Goal: Task Accomplishment & Management: Use online tool/utility

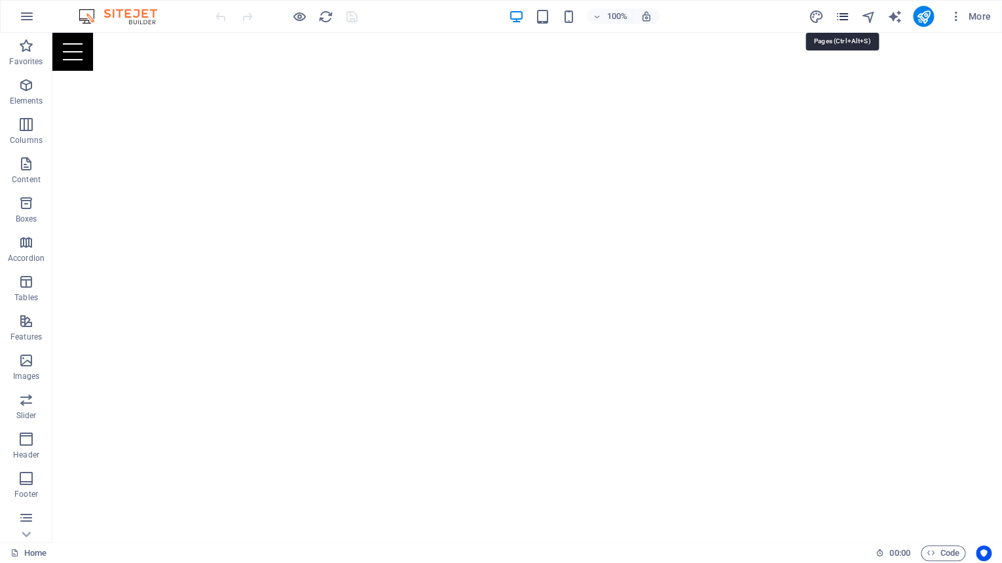
click at [842, 13] on icon "pages" at bounding box center [841, 16] width 15 height 15
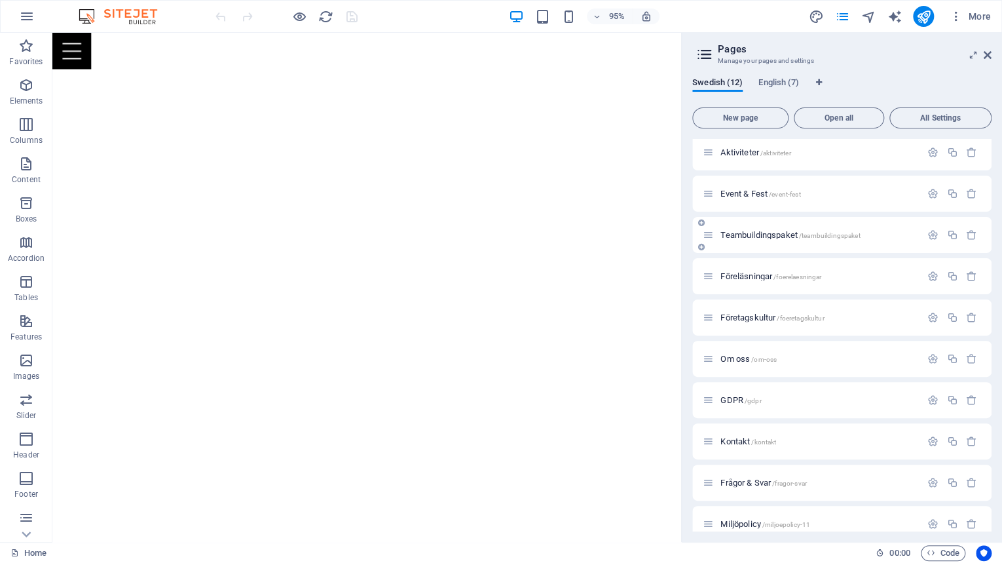
scroll to position [102, 0]
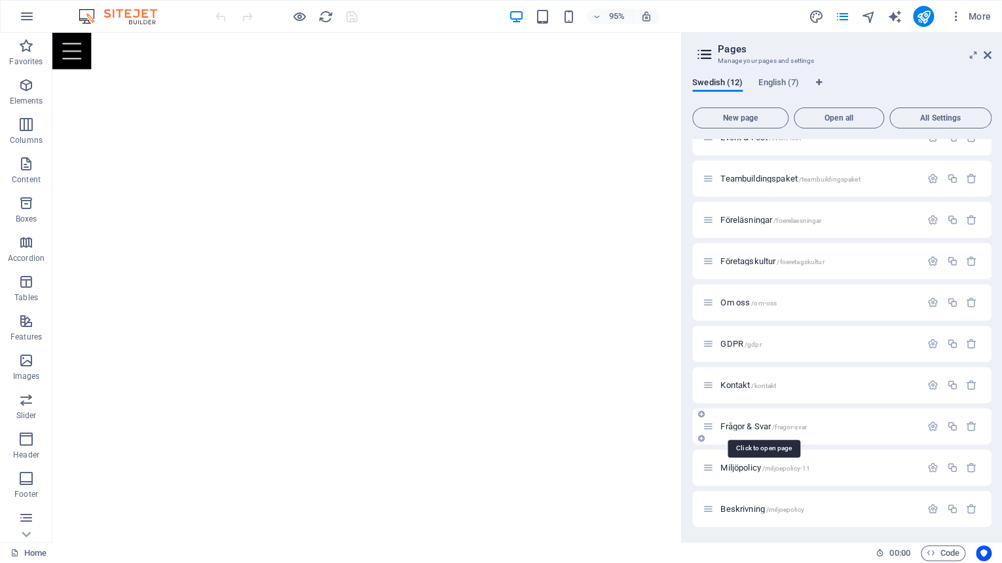
click at [749, 424] on span "Frågor & Svar /fragor-svar" at bounding box center [763, 426] width 86 height 10
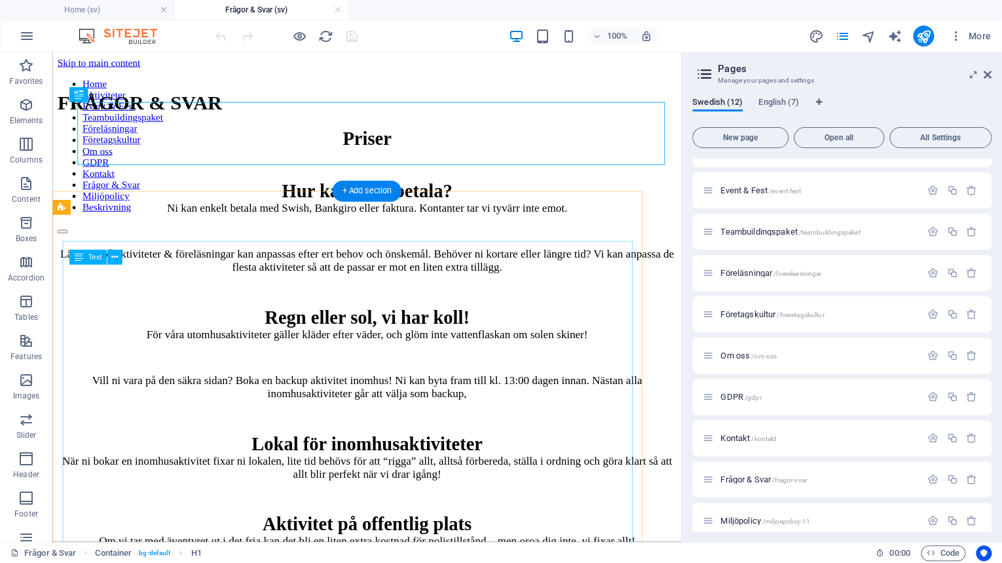
scroll to position [0, 0]
drag, startPoint x: 989, startPoint y: 71, endPoint x: 677, endPoint y: 141, distance: 319.7
click at [989, 71] on icon at bounding box center [988, 74] width 8 height 10
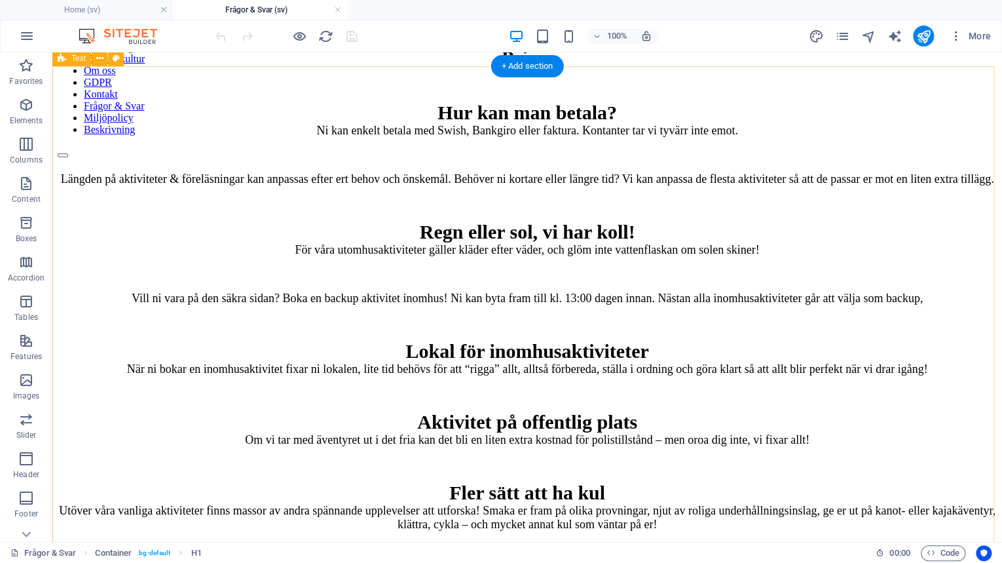
scroll to position [157, 0]
click at [788, 204] on div "Priser Hur kan man betala? Ni kan enkelt betala med Swish, Bankgiro eller faktu…" at bounding box center [527, 289] width 939 height 485
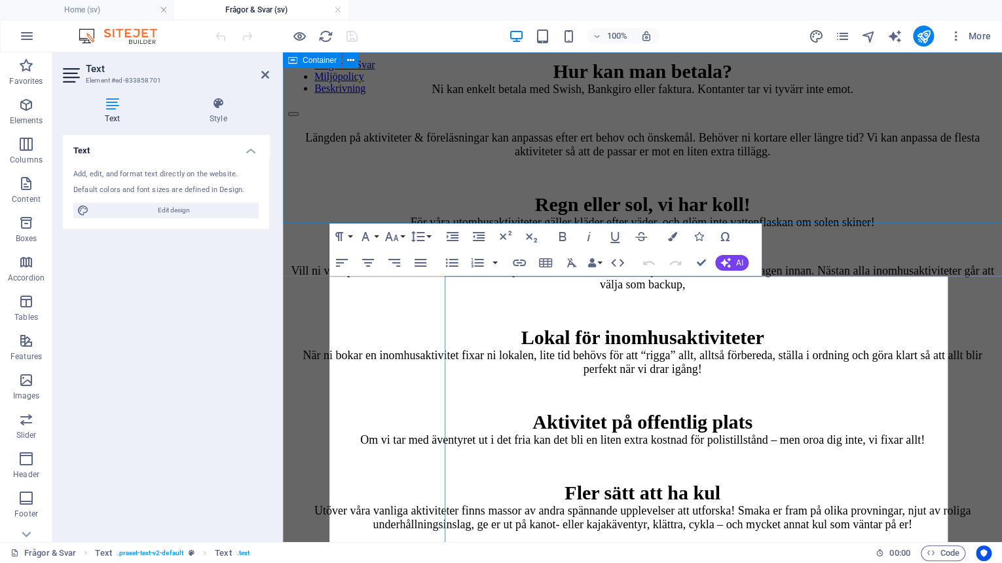
scroll to position [0, 0]
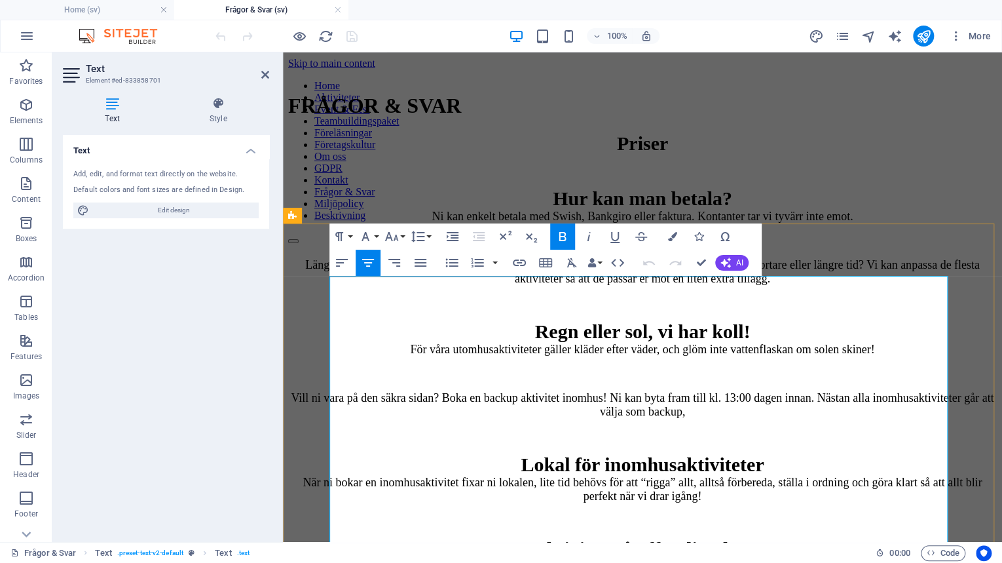
click at [910, 223] on p "Hur kan man betala? Ni kan enkelt betala med Swish, Bankgiro eller faktura. Kon…" at bounding box center [642, 205] width 709 height 36
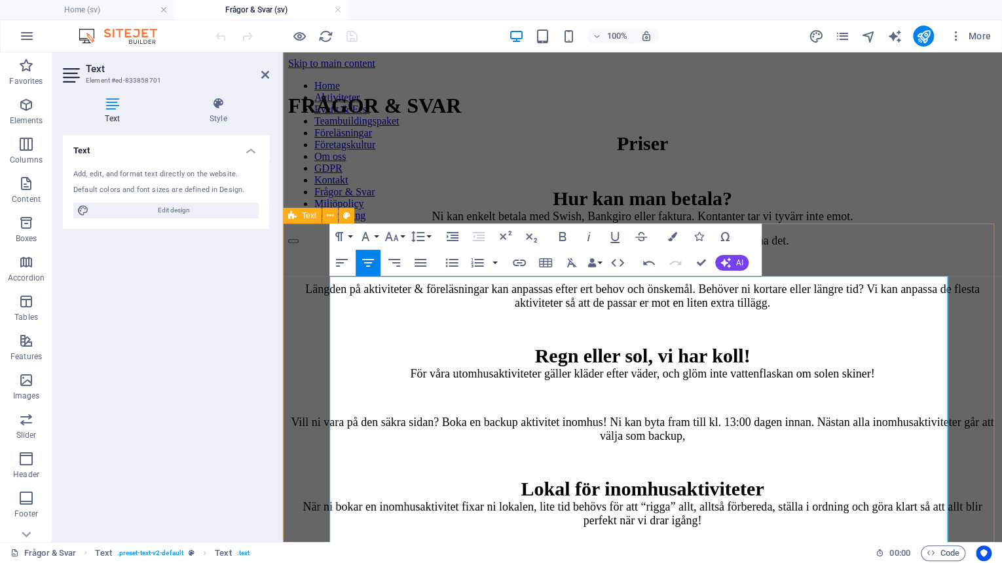
click at [301, 367] on div "Priser Hur kan man betala? Ni kan enkelt betala med Swish, Bankgiro eller faktu…" at bounding box center [642, 407] width 709 height 550
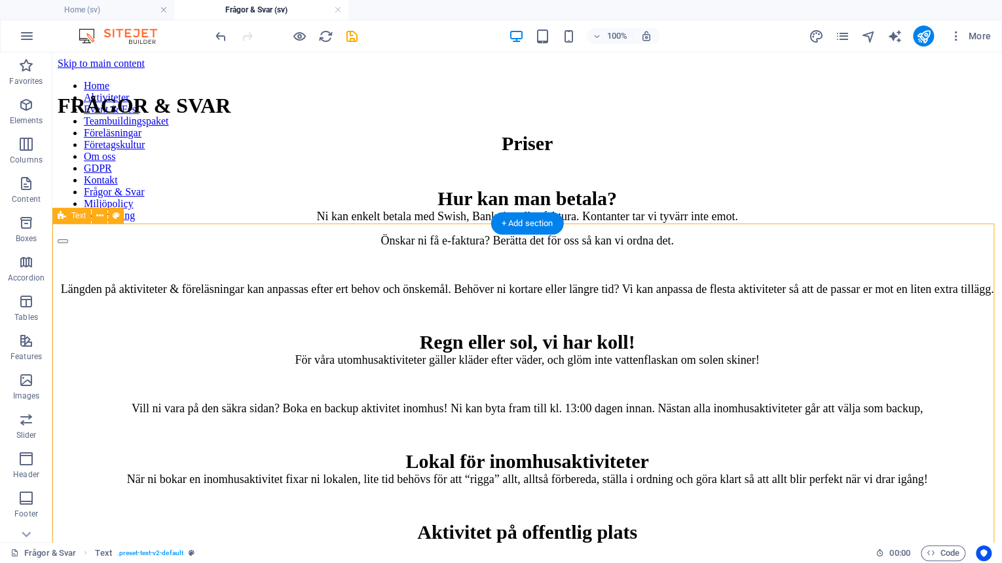
click at [149, 445] on div "Priser Hur kan man betala? Ni kan enkelt betala med Swish, Bankgiro eller faktu…" at bounding box center [527, 386] width 939 height 509
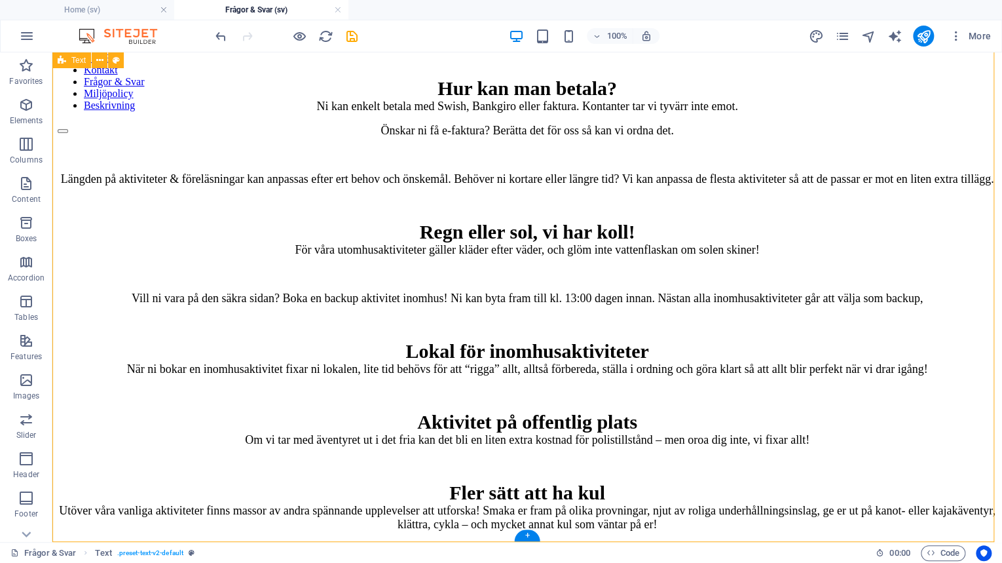
scroll to position [333, 0]
click at [532, 349] on div "Priser Hur kan man betala? Ni kan enkelt betala med Swish, Bankgiro eller faktu…" at bounding box center [527, 276] width 939 height 509
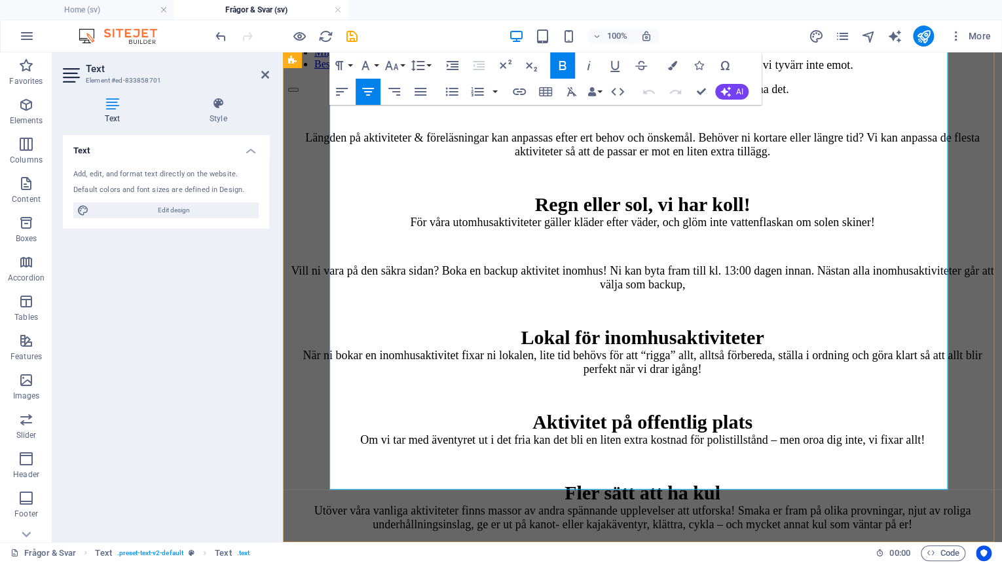
click at [626, 433] on span "Om vi tar med äventyret ut i det fria kan det bli en liten extra kostnad för po…" at bounding box center [642, 439] width 565 height 13
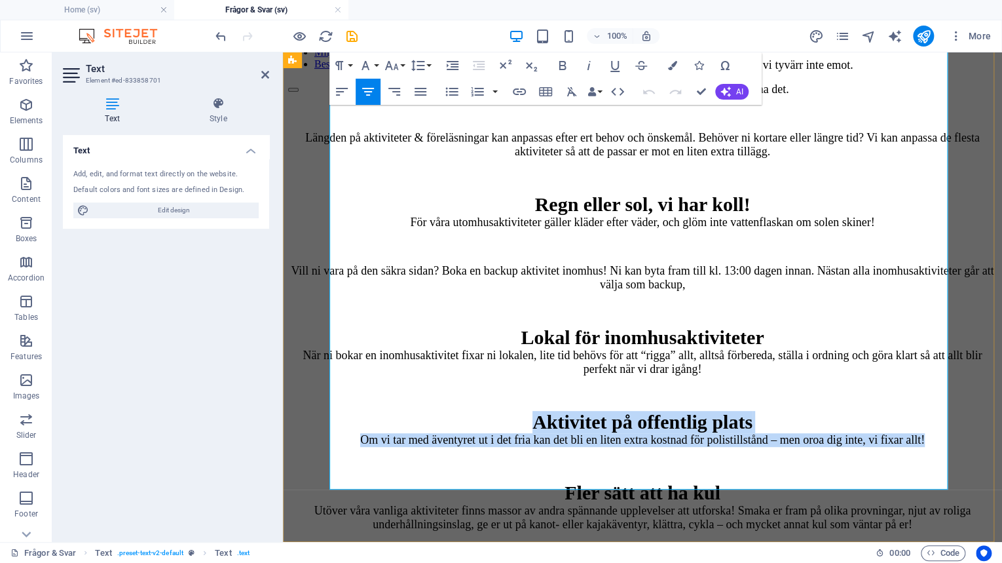
drag, startPoint x: 701, startPoint y: 383, endPoint x: 498, endPoint y: 346, distance: 206.3
click at [498, 411] on p "Aktivitet på offentlig plats Om vi tar med äventyret ut i det fria kan det bli …" at bounding box center [642, 429] width 709 height 36
click at [312, 369] on div "Priser Hur kan man betala? Ni kan enkelt betala med Swish, Bankgiro eller faktu…" at bounding box center [642, 256] width 709 height 550
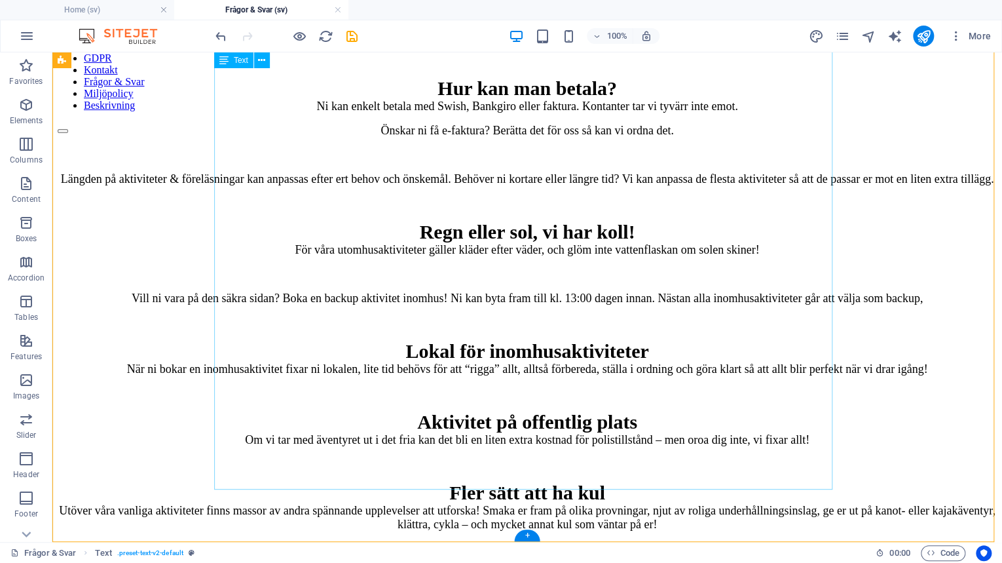
click at [529, 453] on div "Priser Hur kan man betala? Ni kan enkelt betala med Swish, Bankgiro eller faktu…" at bounding box center [527, 276] width 939 height 509
click at [661, 479] on div "Priser Hur kan man betala? Ni kan enkelt betala med Swish, Bankgiro eller faktu…" at bounding box center [527, 276] width 939 height 509
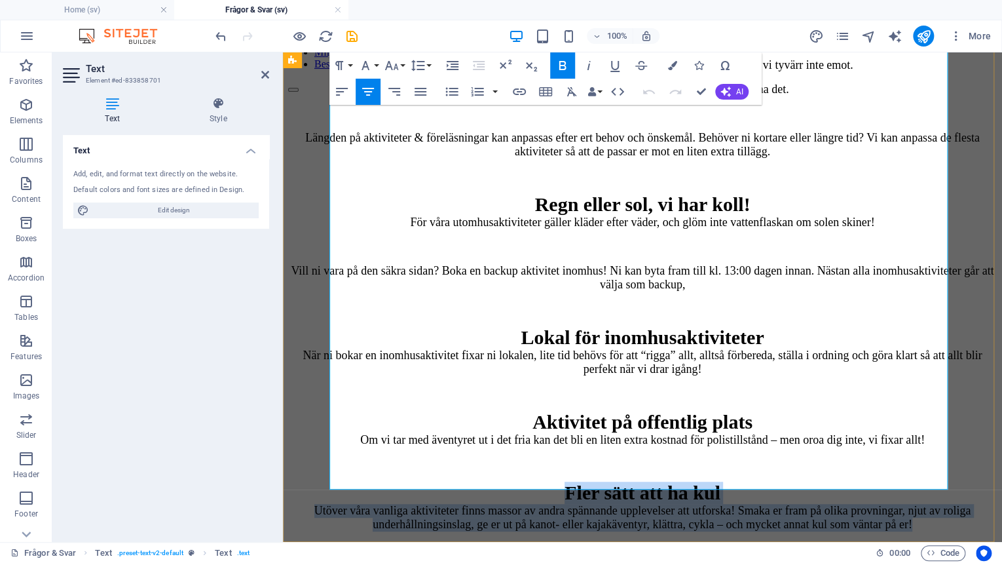
drag, startPoint x: 794, startPoint y: 480, endPoint x: 531, endPoint y: 426, distance: 268.1
click at [531, 481] on p "Fler sätt att ha kul Utöver våra vanliga aktiviteter finns massor av andra spän…" at bounding box center [642, 506] width 709 height 50
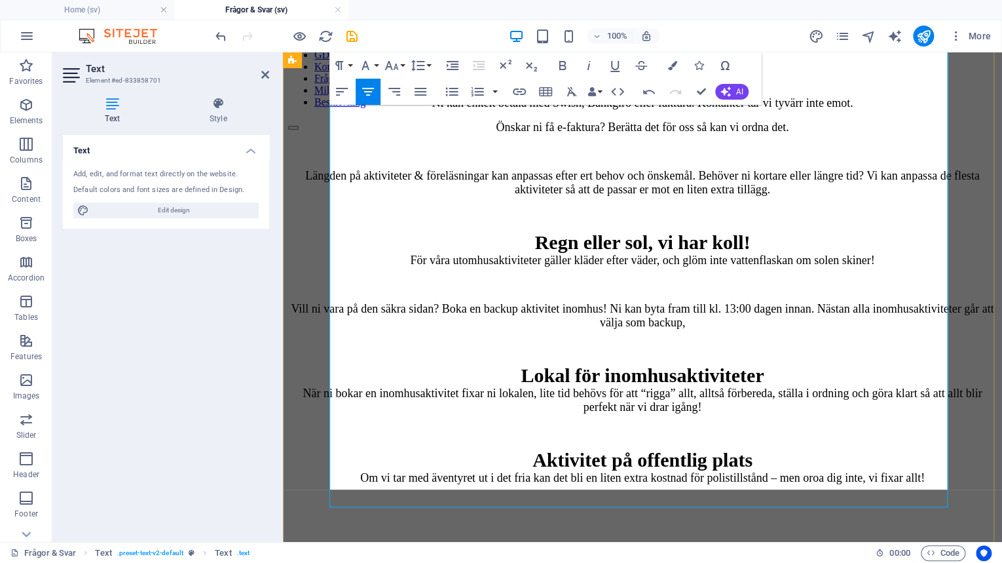
scroll to position [248, 0]
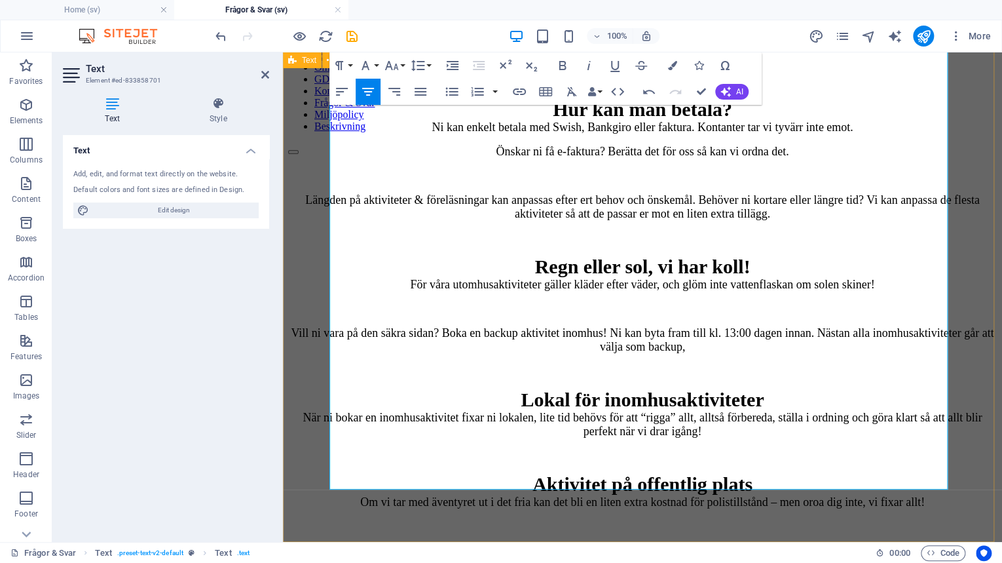
click at [313, 377] on div "Priser Hur kan man betala? Ni kan enkelt betala med Swish, Bankgiro eller faktu…" at bounding box center [642, 287] width 709 height 488
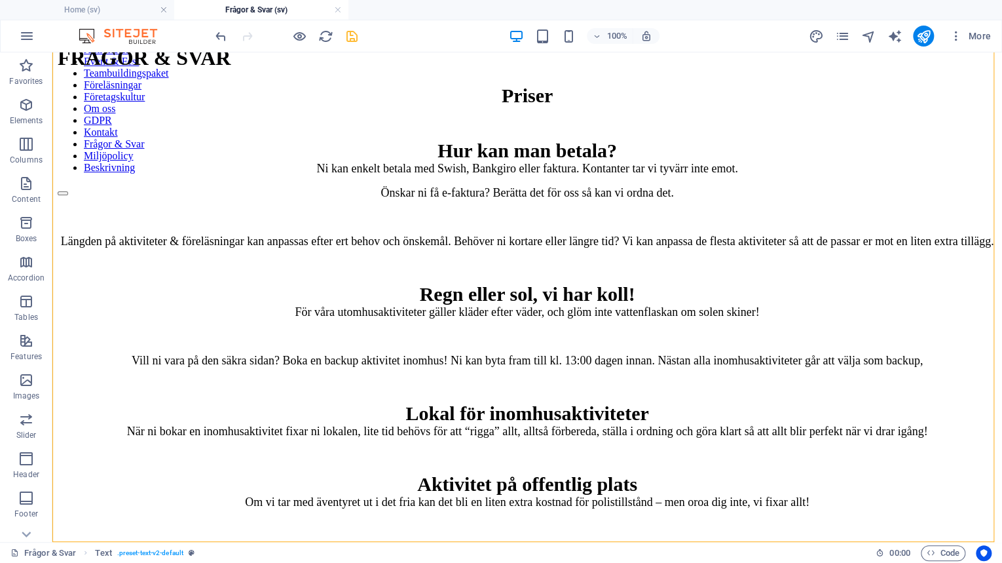
click at [350, 37] on icon "save" at bounding box center [352, 36] width 15 height 15
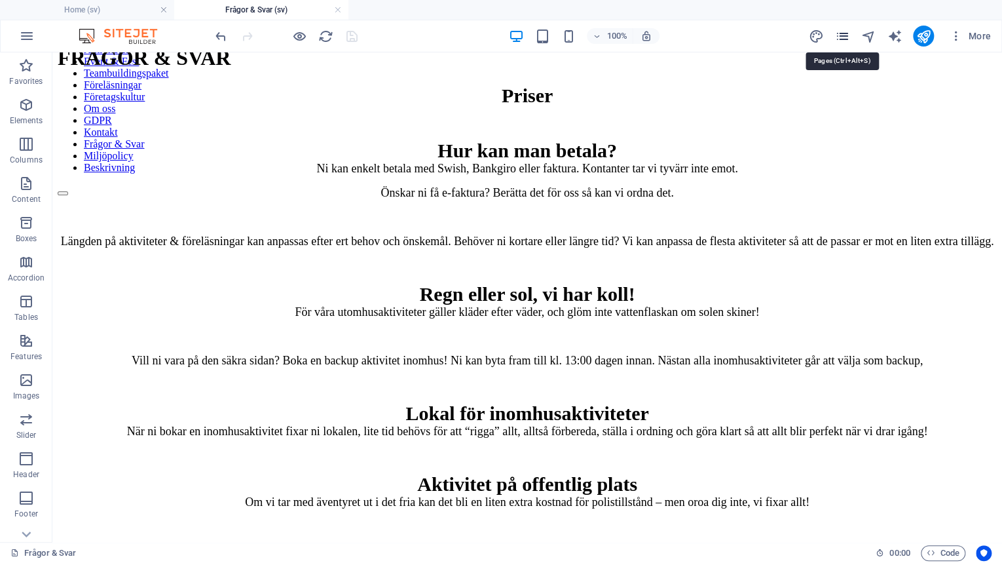
click at [839, 36] on icon "pages" at bounding box center [841, 36] width 15 height 15
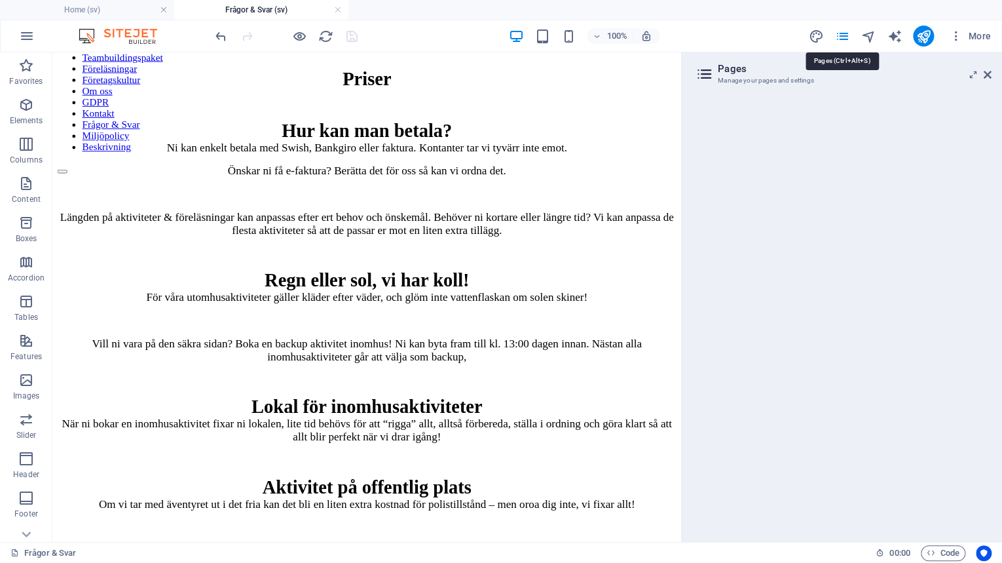
scroll to position [223, 0]
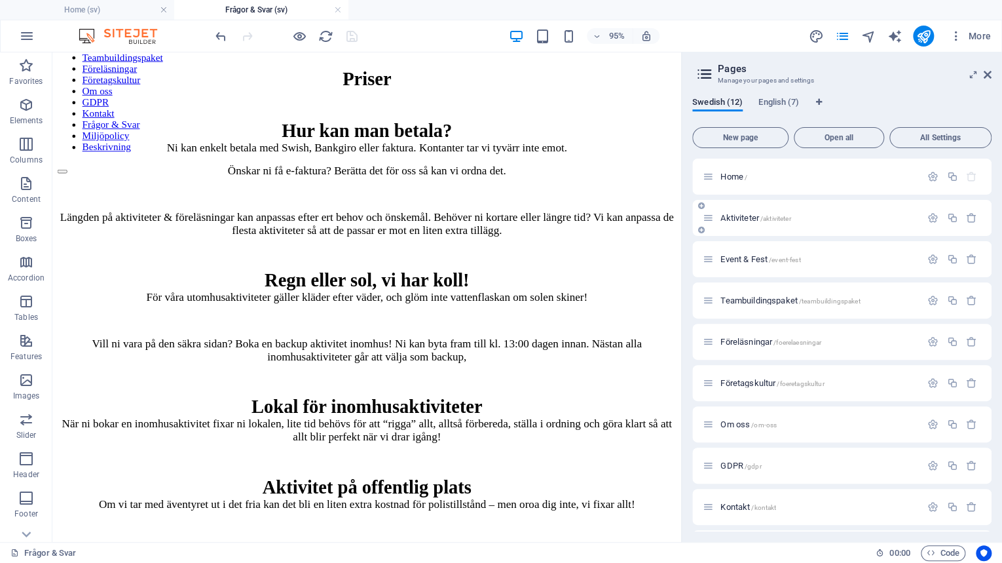
click at [749, 216] on span "Aktiviteter /aktiviteter" at bounding box center [755, 218] width 70 height 10
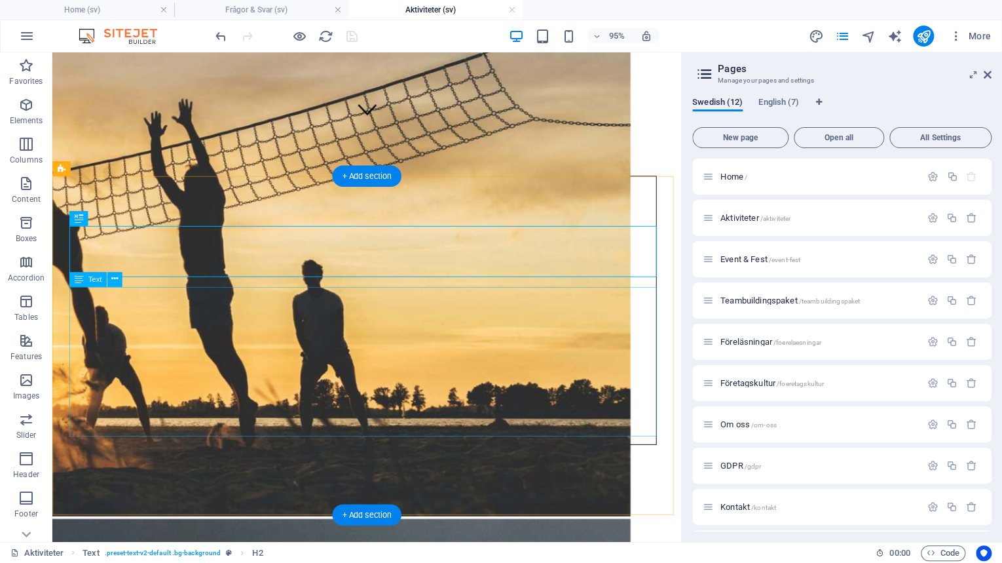
scroll to position [439, 0]
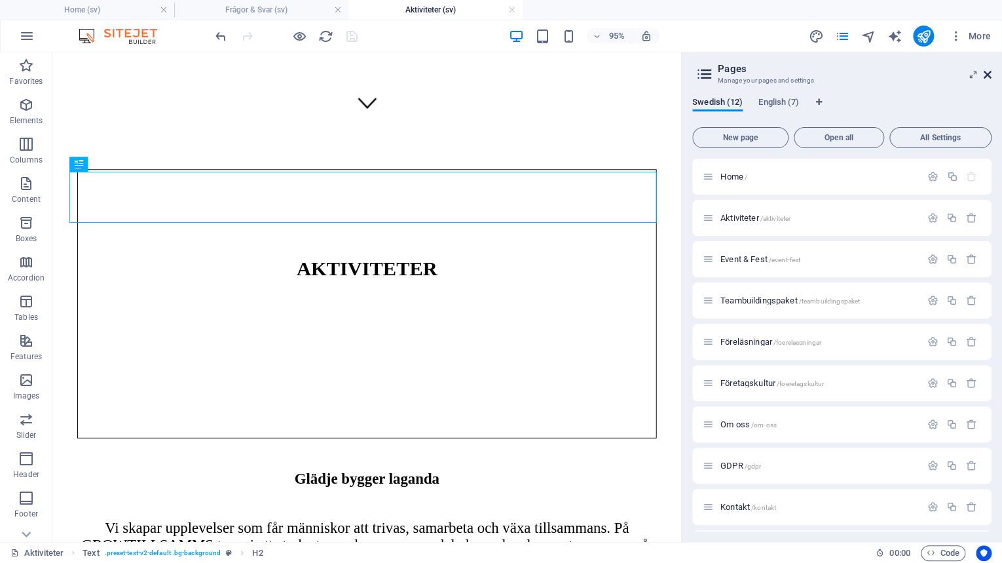
click at [988, 75] on icon at bounding box center [988, 74] width 8 height 10
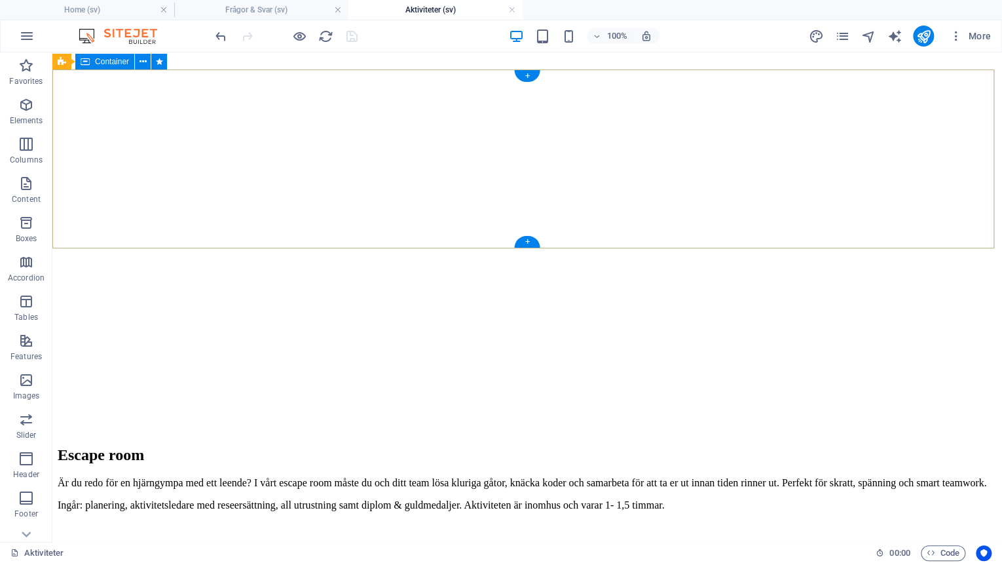
scroll to position [4020, 0]
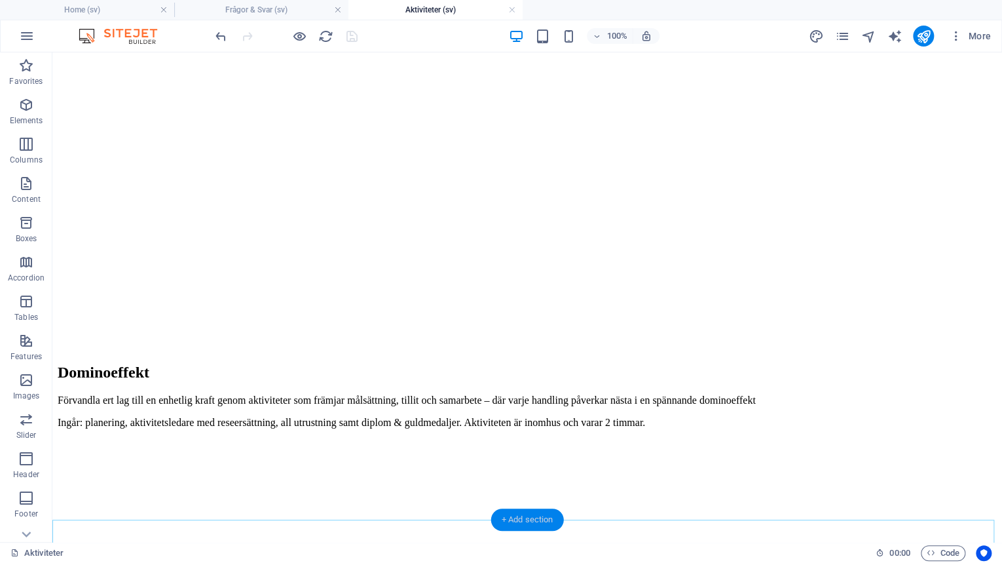
click at [529, 521] on div "+ Add section" at bounding box center [527, 519] width 73 height 22
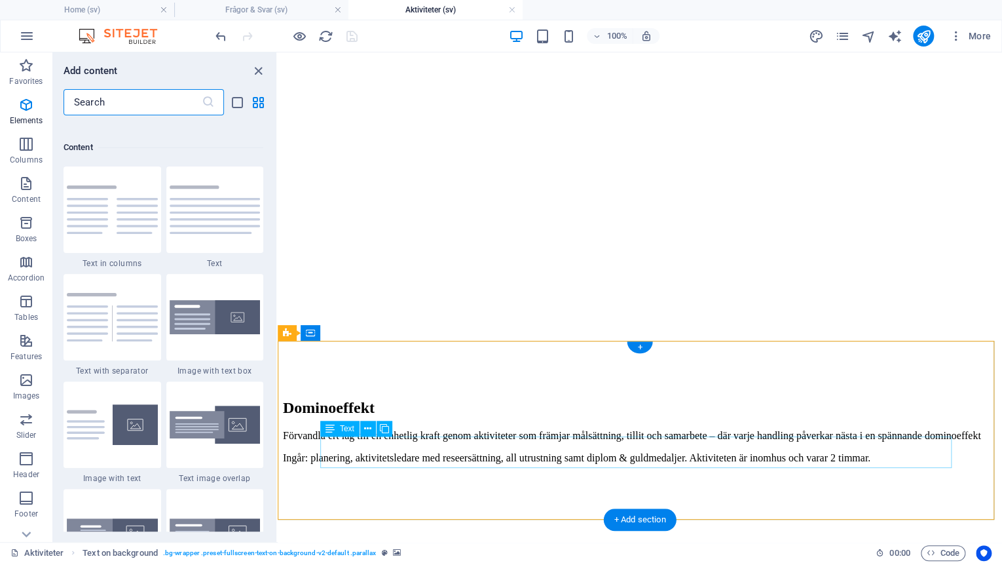
scroll to position [2292, 0]
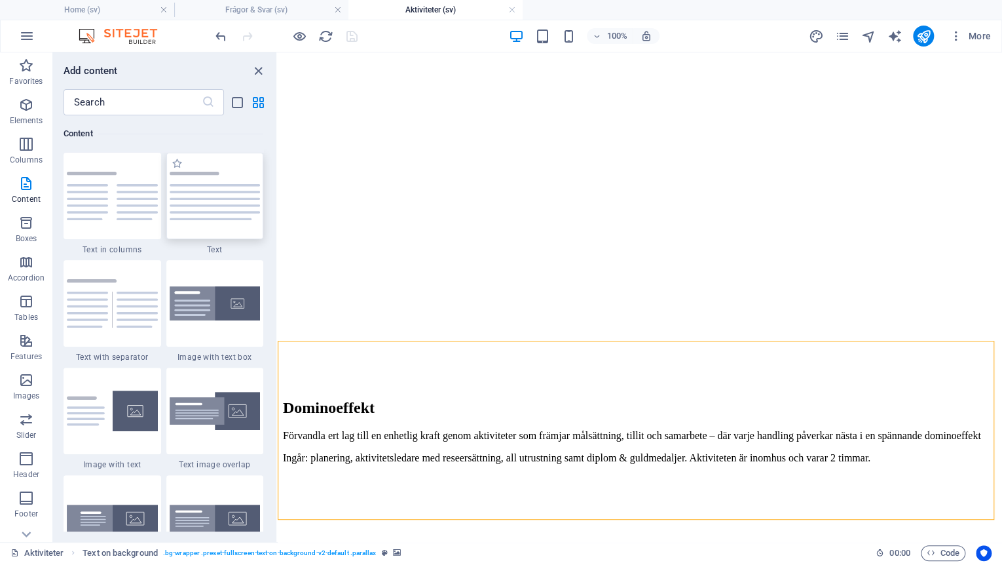
drag, startPoint x: 202, startPoint y: 191, endPoint x: 353, endPoint y: 342, distance: 213.0
click at [202, 191] on img at bounding box center [215, 196] width 91 height 48
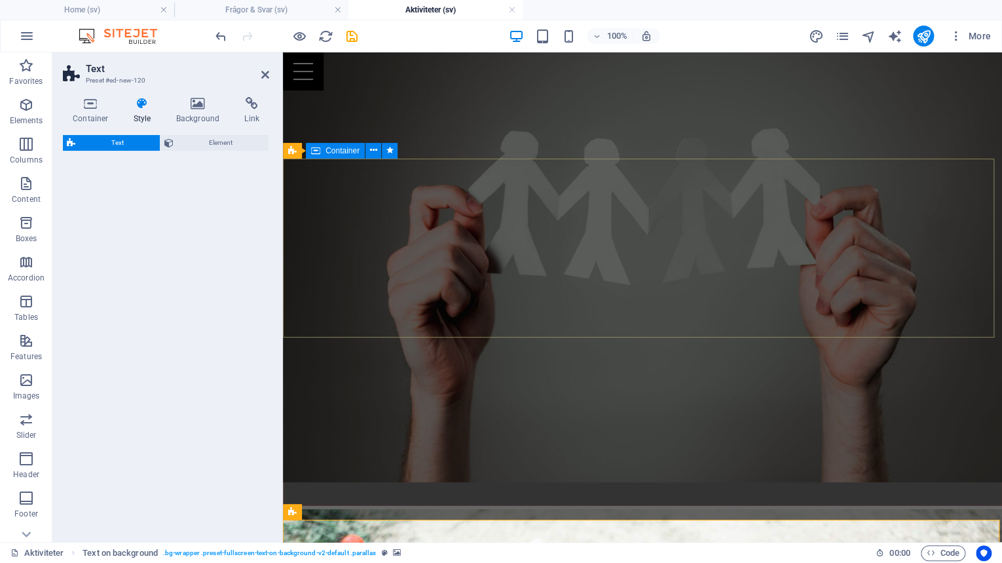
select select "preset-text-v2-default"
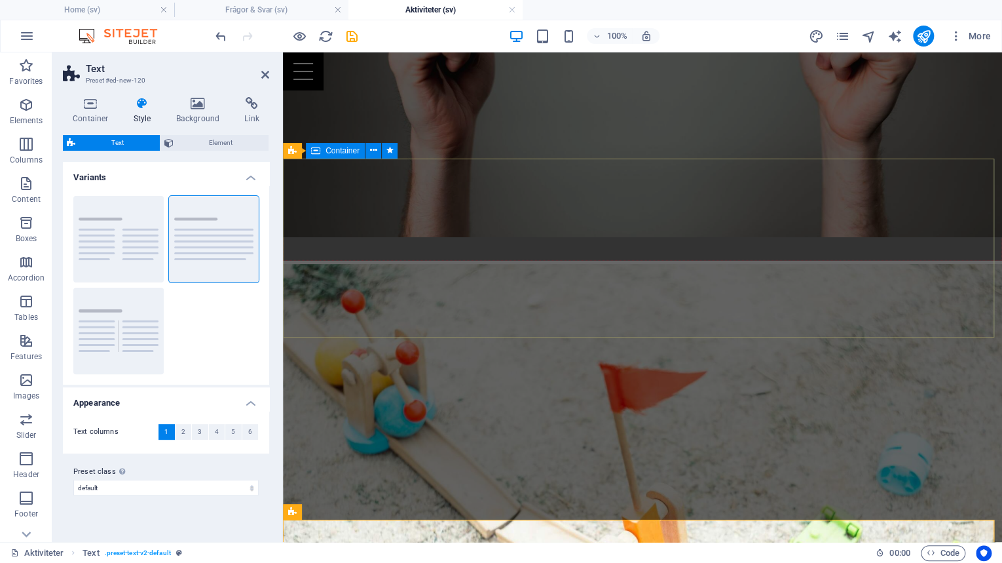
scroll to position [4284, 0]
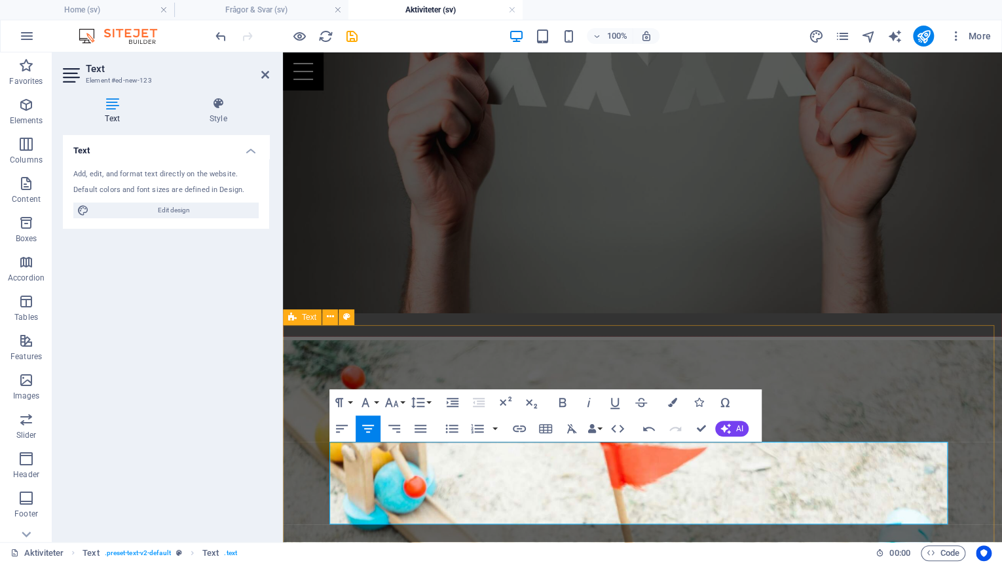
scroll to position [4341, 0]
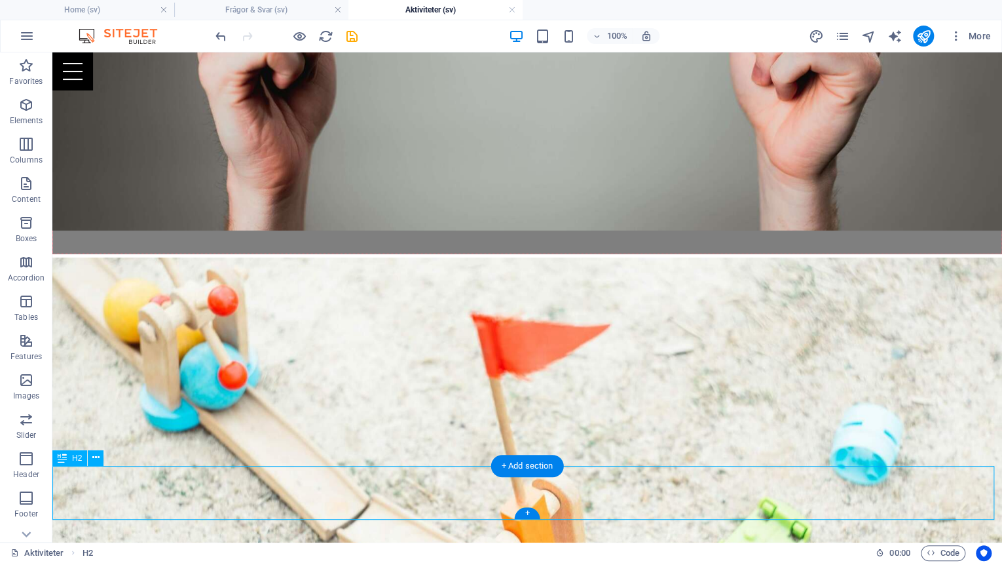
scroll to position [4234, 0]
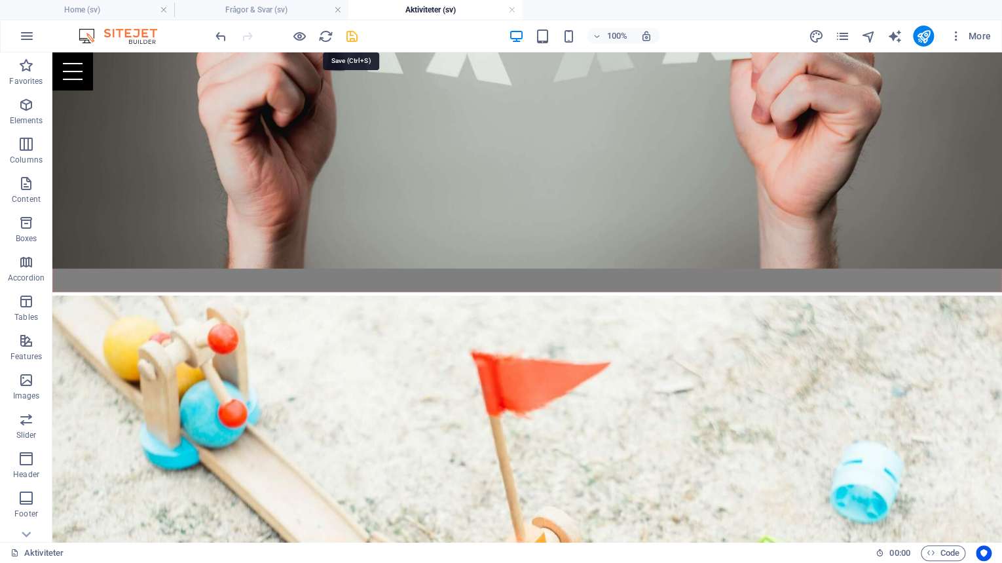
click at [353, 40] on icon "save" at bounding box center [352, 36] width 15 height 15
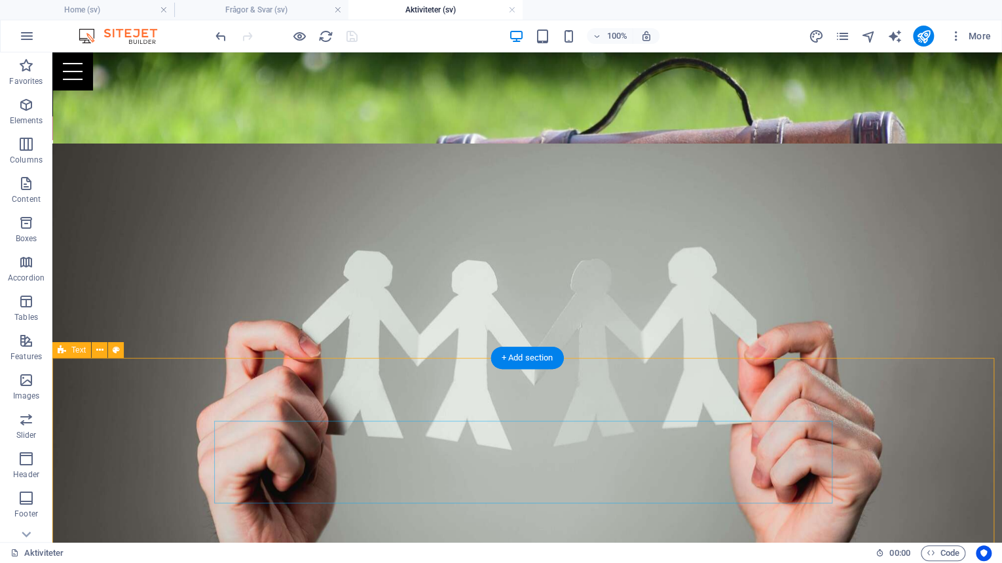
scroll to position [4165, 0]
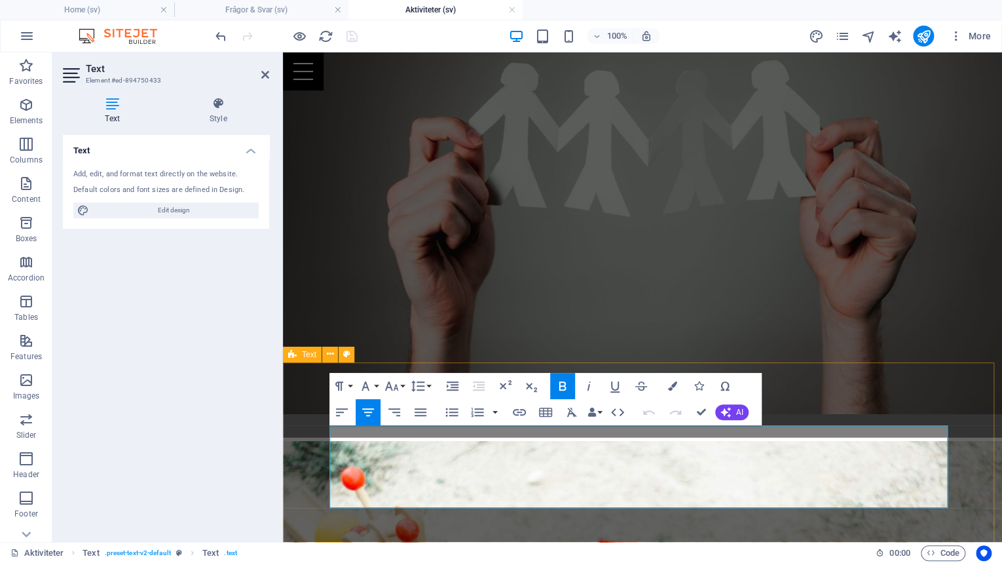
scroll to position [4234, 0]
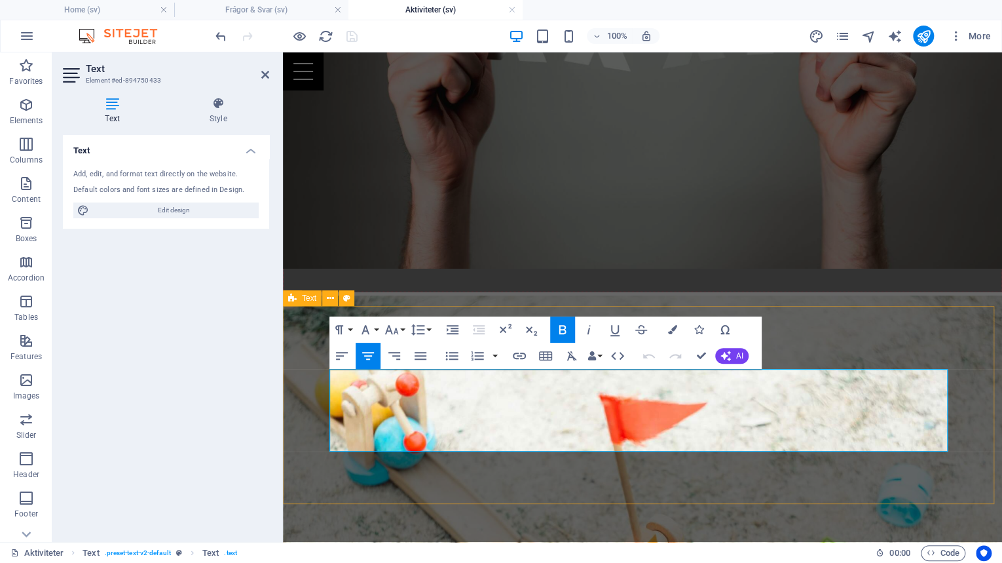
click at [399, 333] on icon "button" at bounding box center [392, 330] width 16 height 16
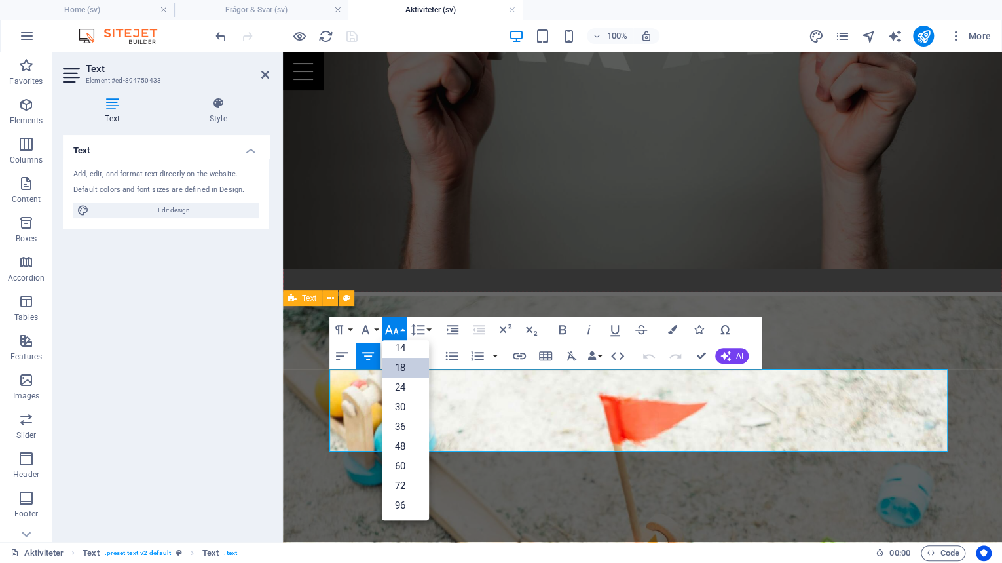
scroll to position [105, 0]
click at [400, 383] on link "24" at bounding box center [405, 388] width 47 height 20
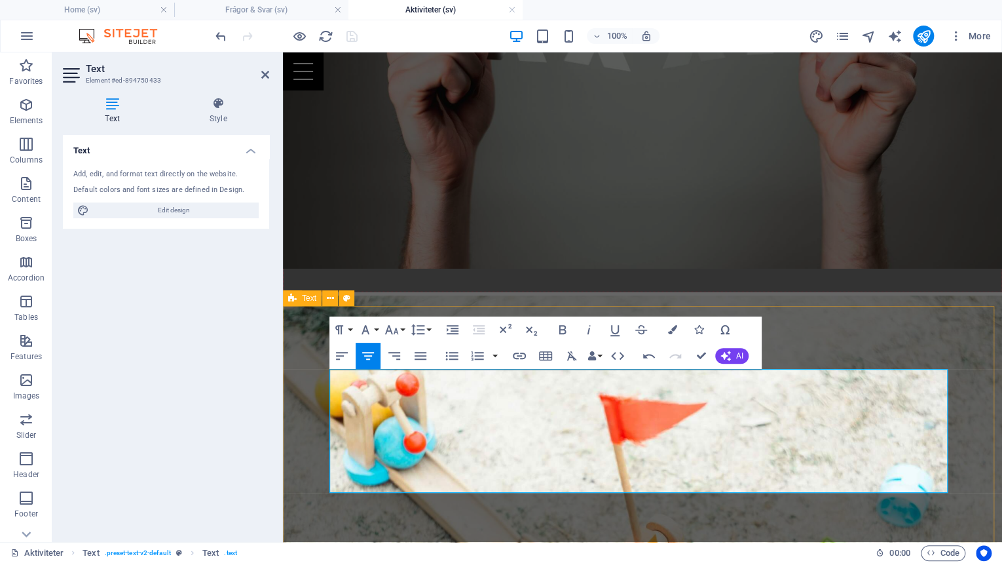
click at [390, 329] on icon "button" at bounding box center [392, 329] width 14 height 9
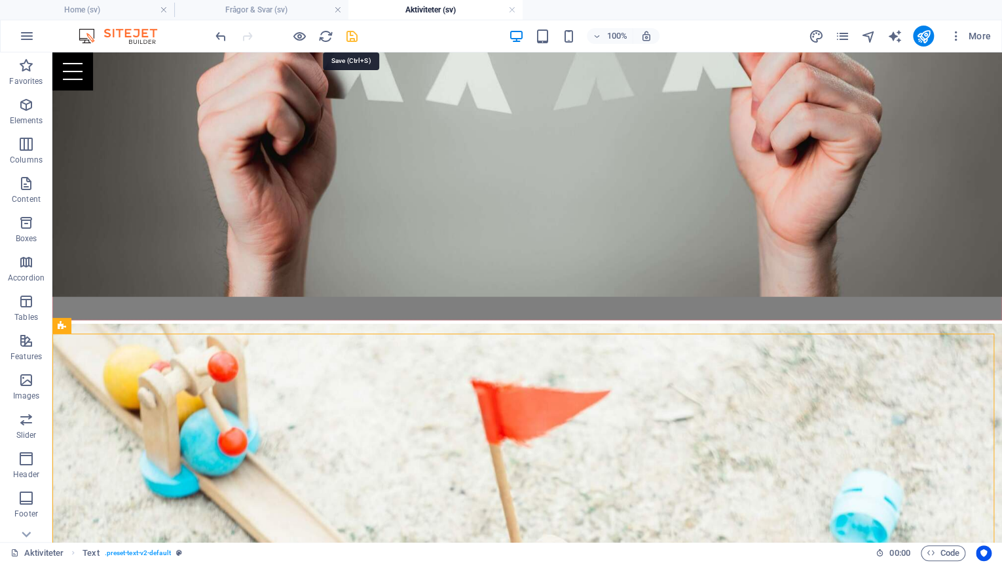
drag, startPoint x: 347, startPoint y: 34, endPoint x: 231, endPoint y: 145, distance: 160.7
click at [347, 34] on icon "save" at bounding box center [352, 36] width 15 height 15
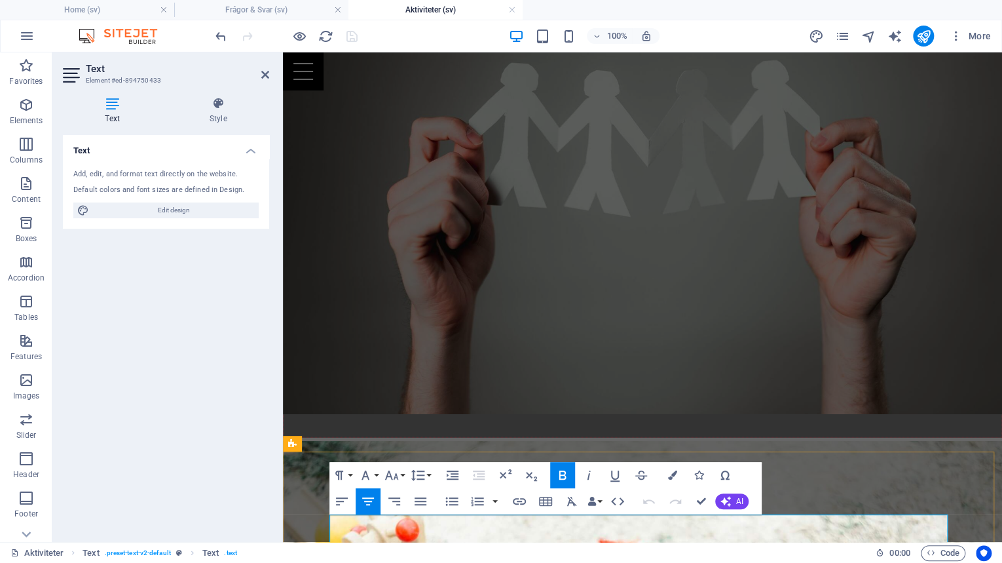
scroll to position [4275, 0]
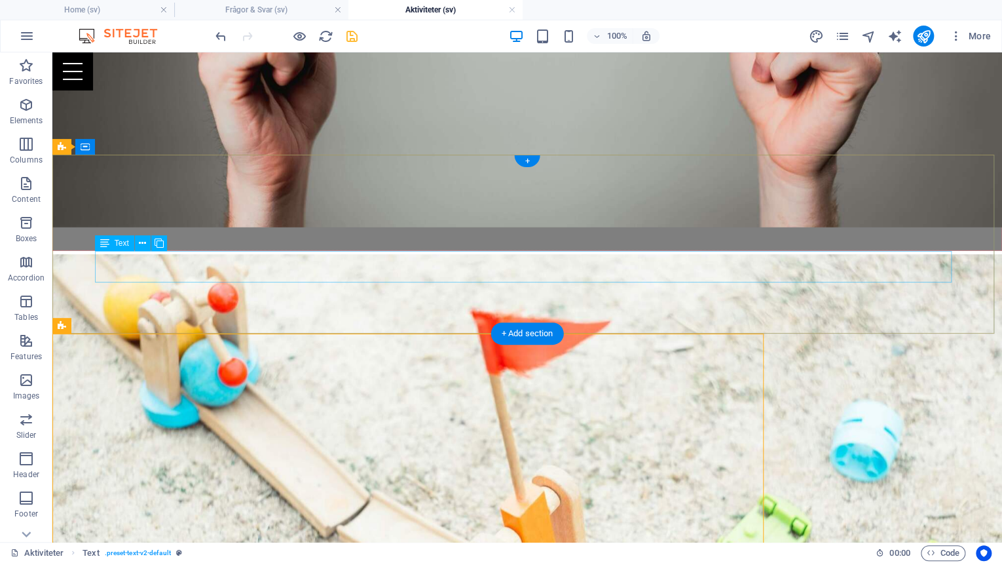
scroll to position [4206, 0]
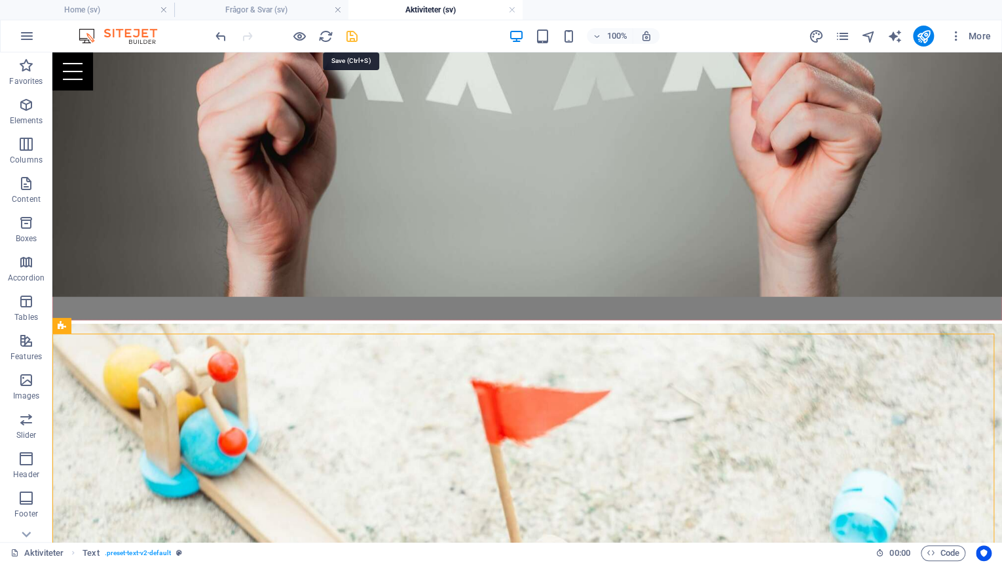
click at [345, 40] on icon "save" at bounding box center [352, 36] width 15 height 15
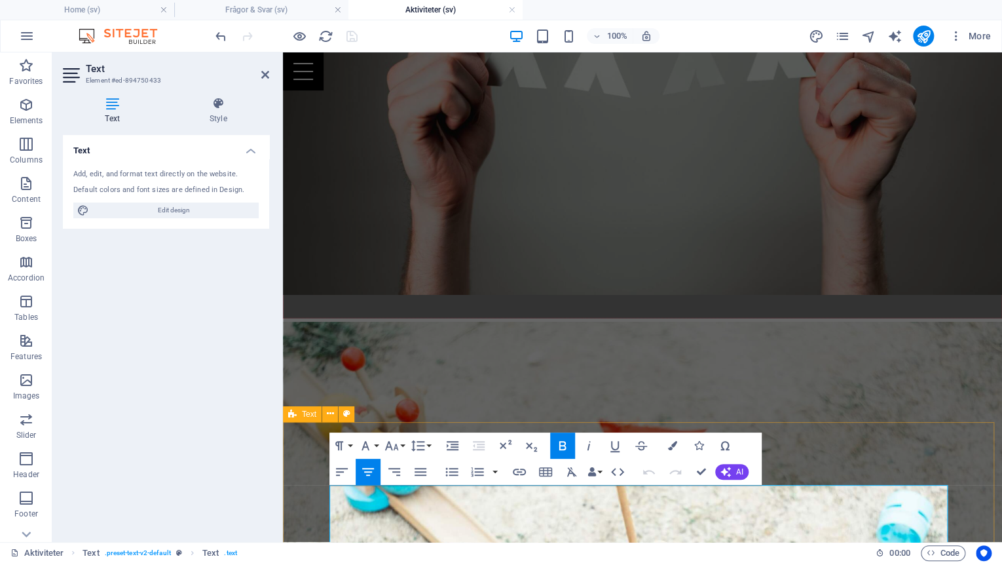
scroll to position [4275, 0]
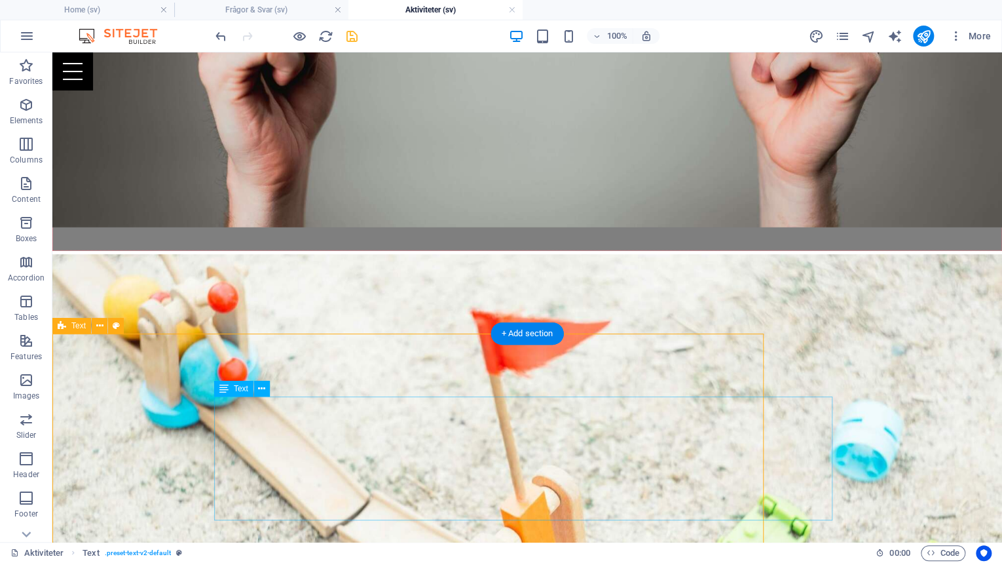
scroll to position [4206, 0]
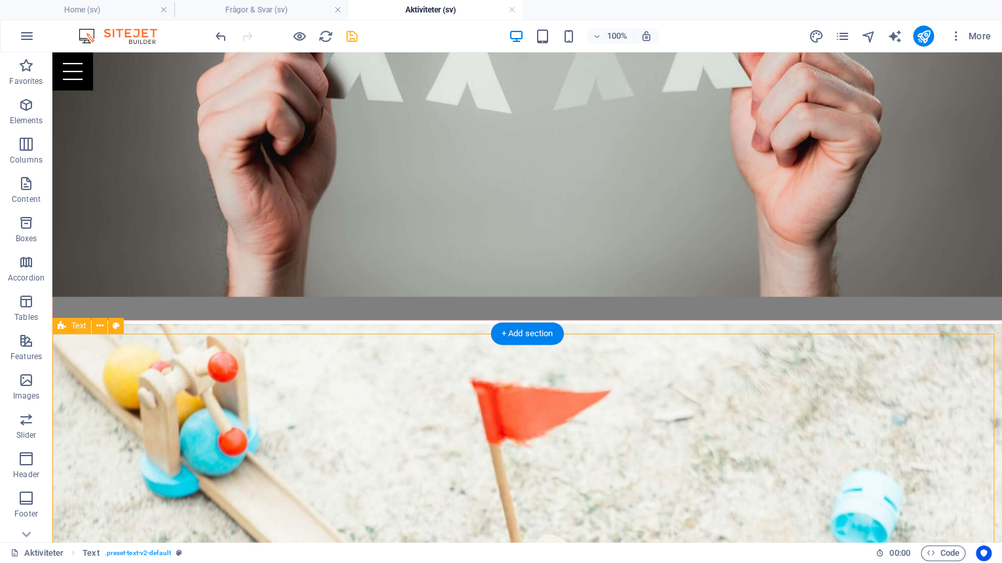
click at [846, 37] on icon "pages" at bounding box center [841, 36] width 15 height 15
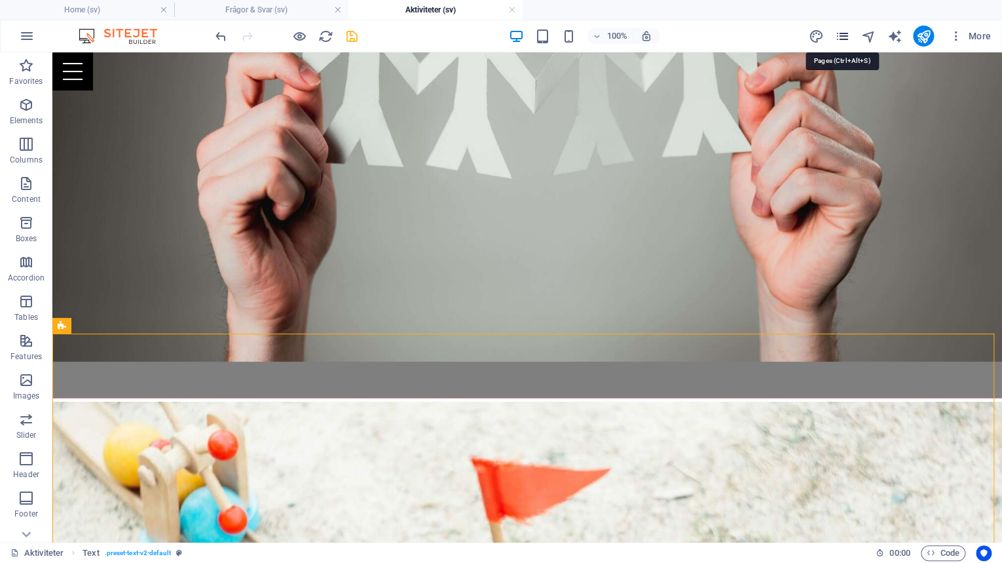
scroll to position [4180, 0]
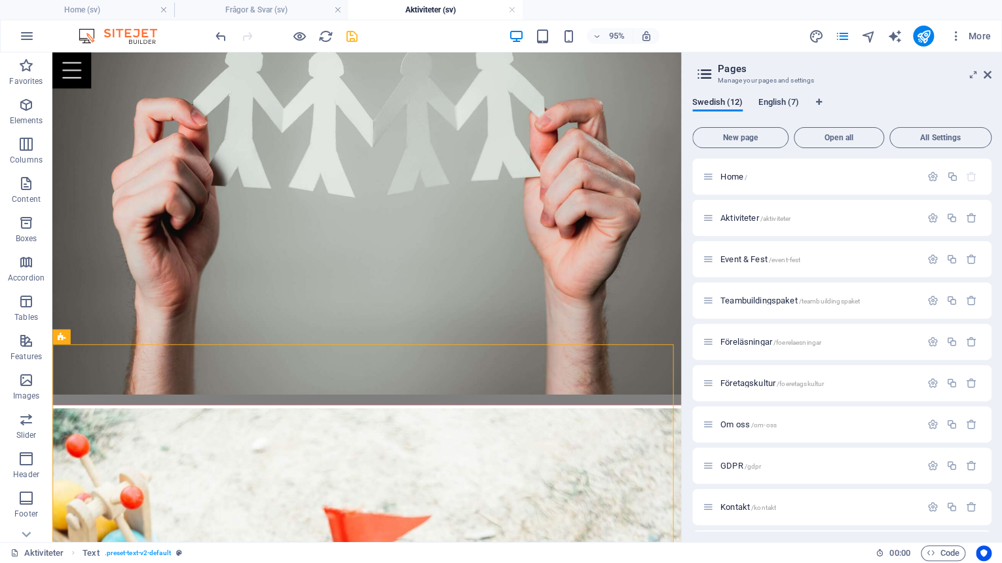
click at [775, 107] on span "English (7)" at bounding box center [778, 103] width 41 height 18
click at [747, 217] on span "Activities /activities" at bounding box center [752, 218] width 64 height 10
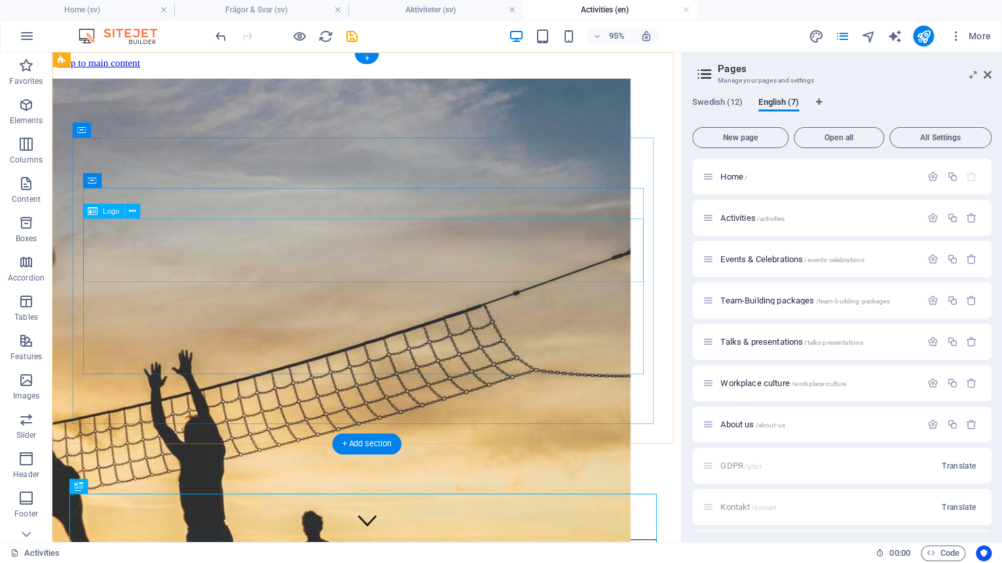
scroll to position [0, 0]
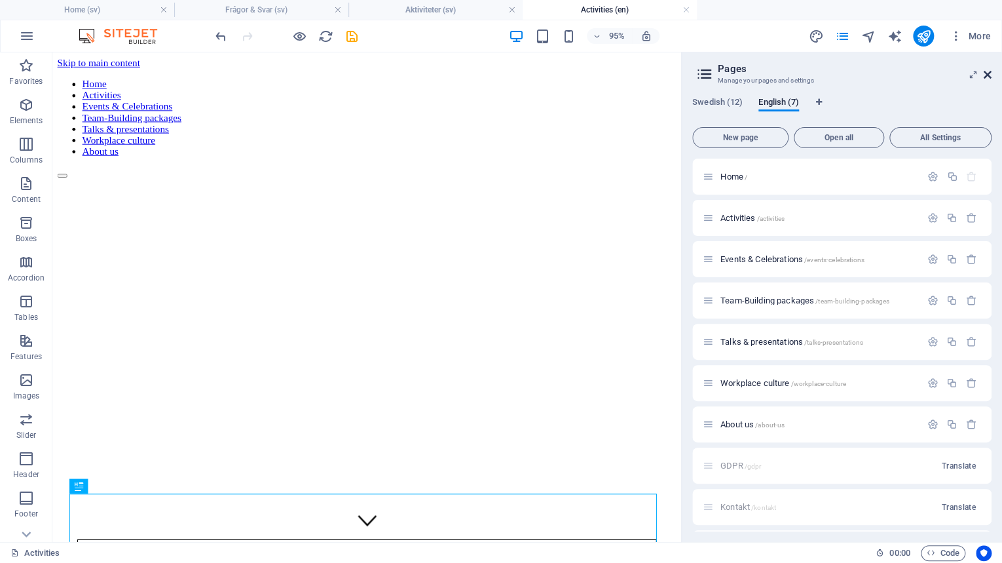
click at [984, 73] on icon at bounding box center [988, 74] width 8 height 10
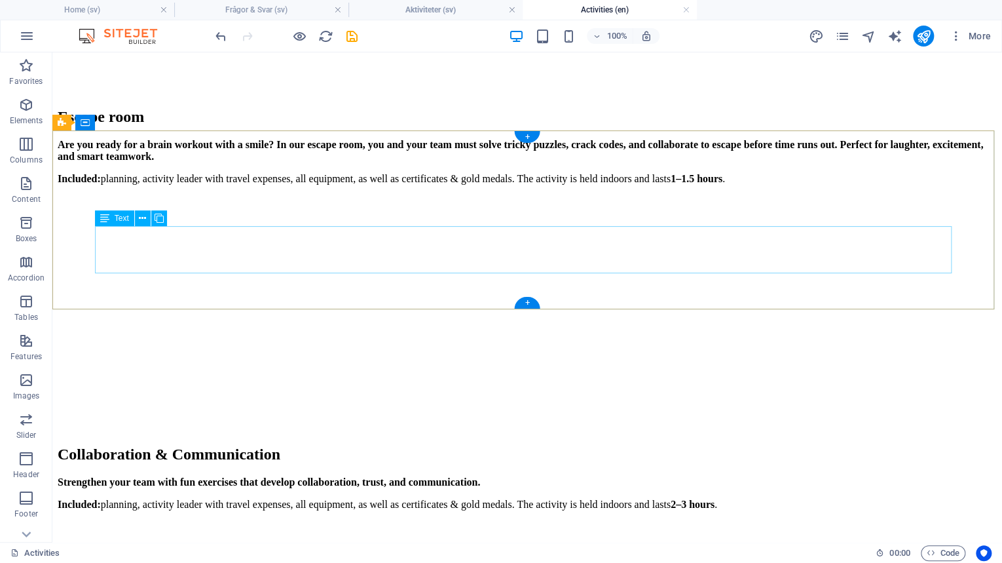
scroll to position [3879, 0]
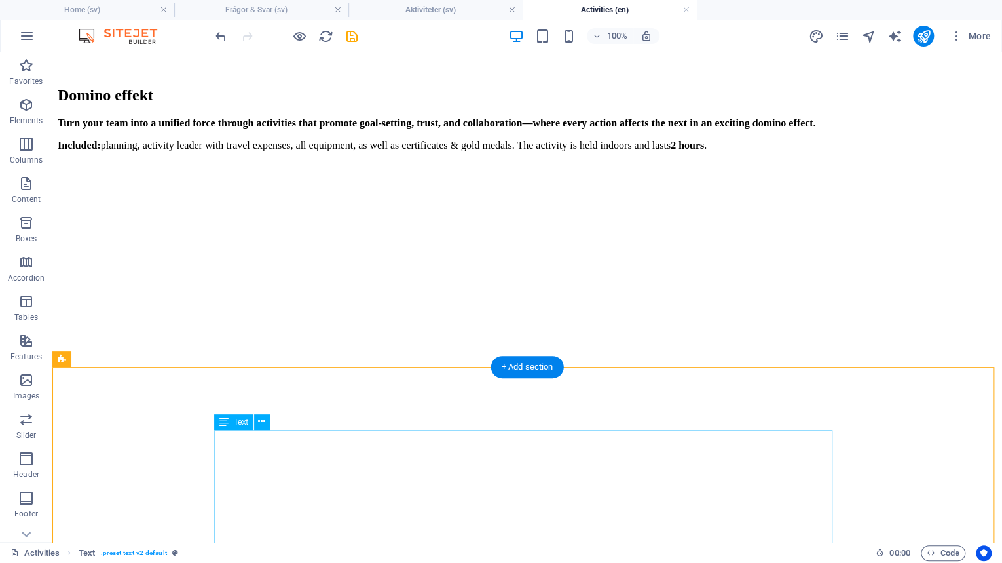
scroll to position [4187, 0]
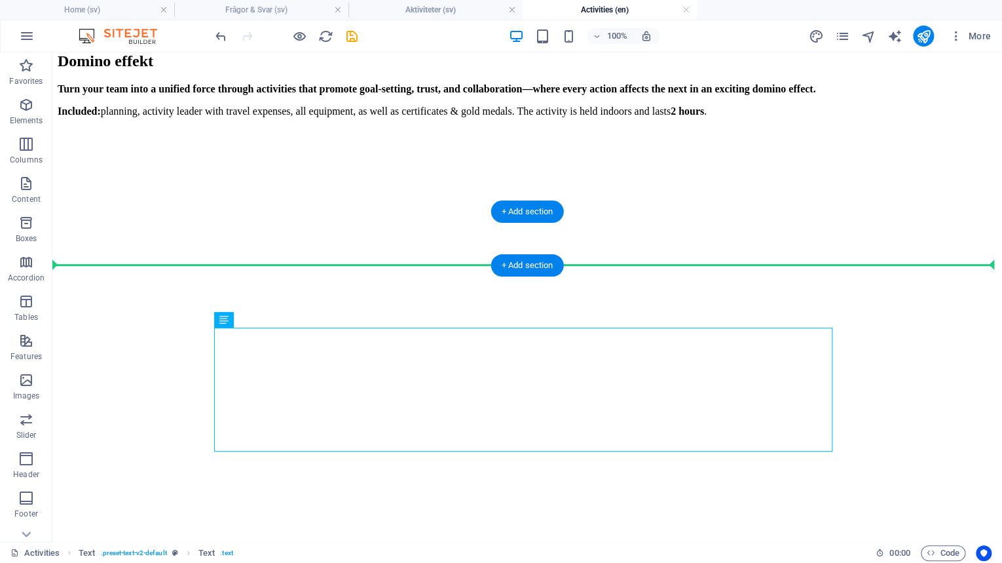
drag, startPoint x: 415, startPoint y: 445, endPoint x: 431, endPoint y: 244, distance: 202.4
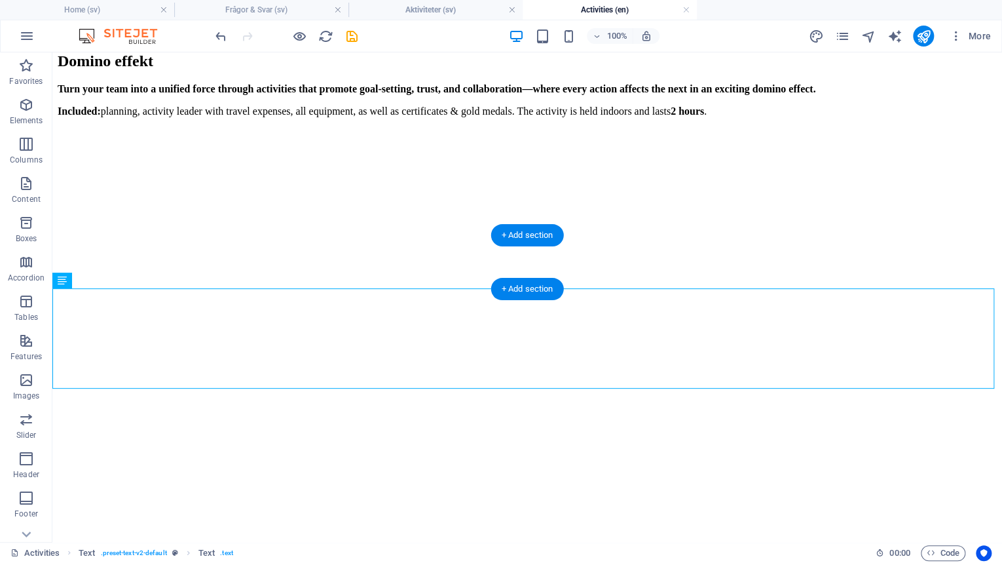
scroll to position [4163, 0]
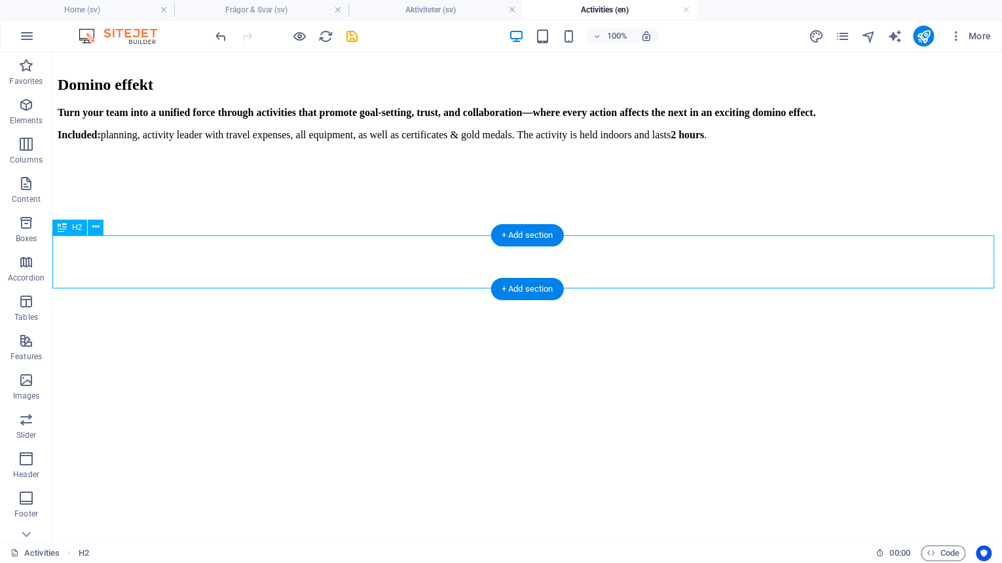
scroll to position [4109, 0]
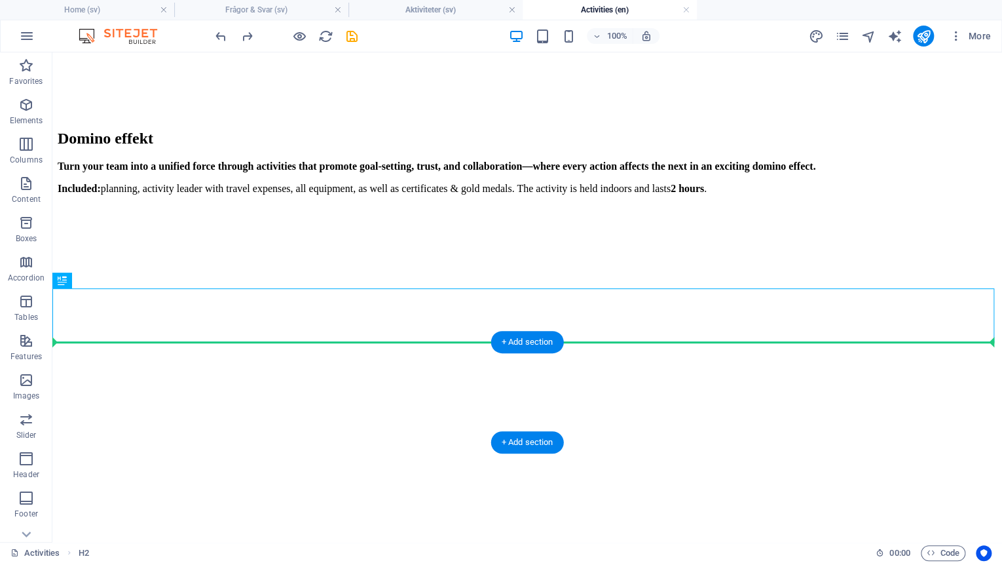
drag, startPoint x: 410, startPoint y: 328, endPoint x: 391, endPoint y: 409, distance: 83.4
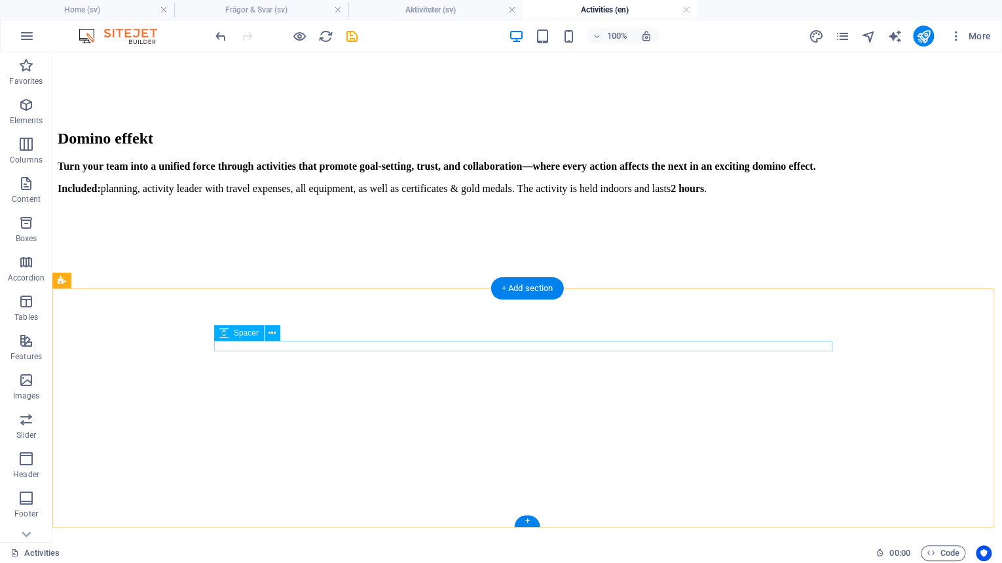
scroll to position [4064, 0]
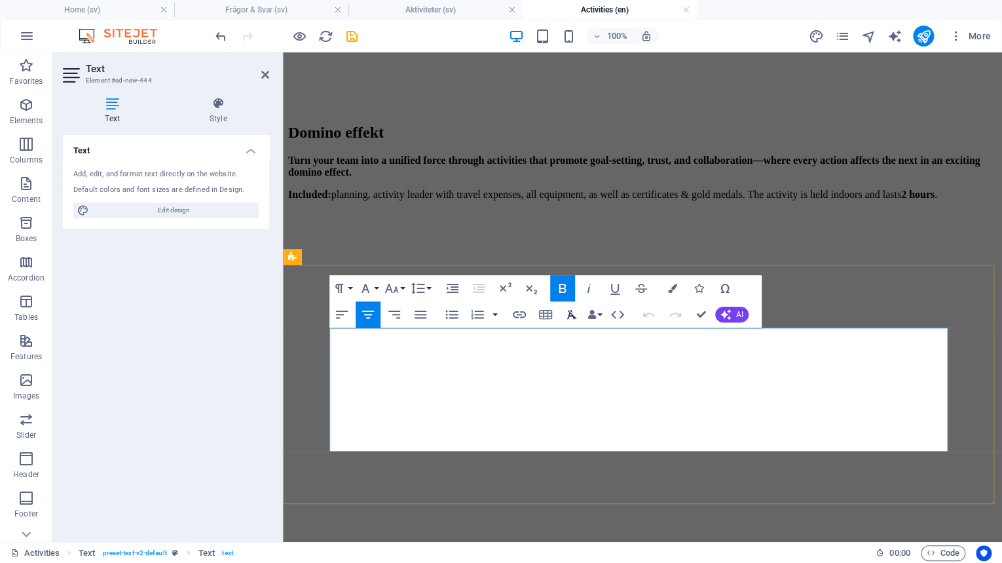
scroll to position [4072, 0]
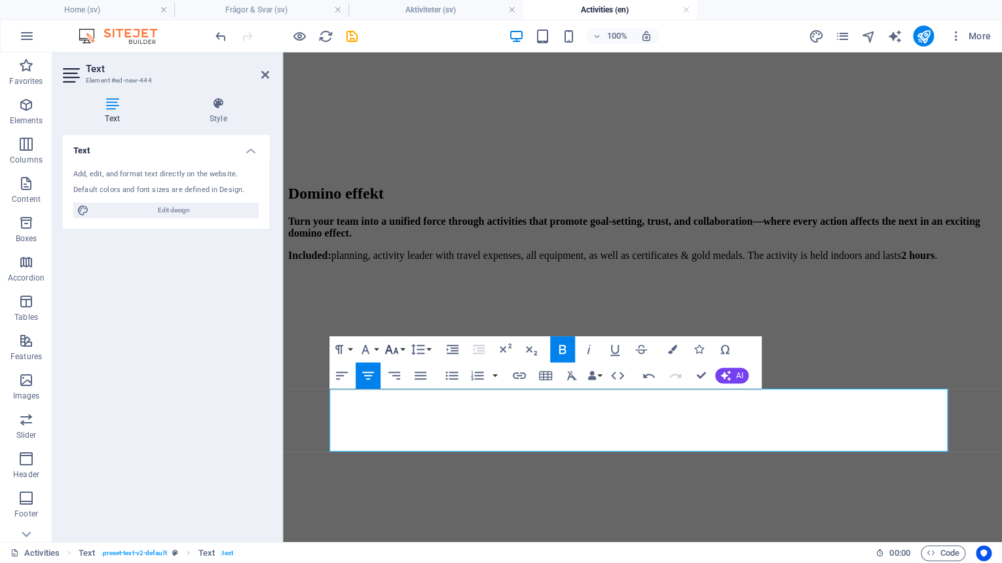
click at [392, 350] on icon "button" at bounding box center [392, 349] width 16 height 16
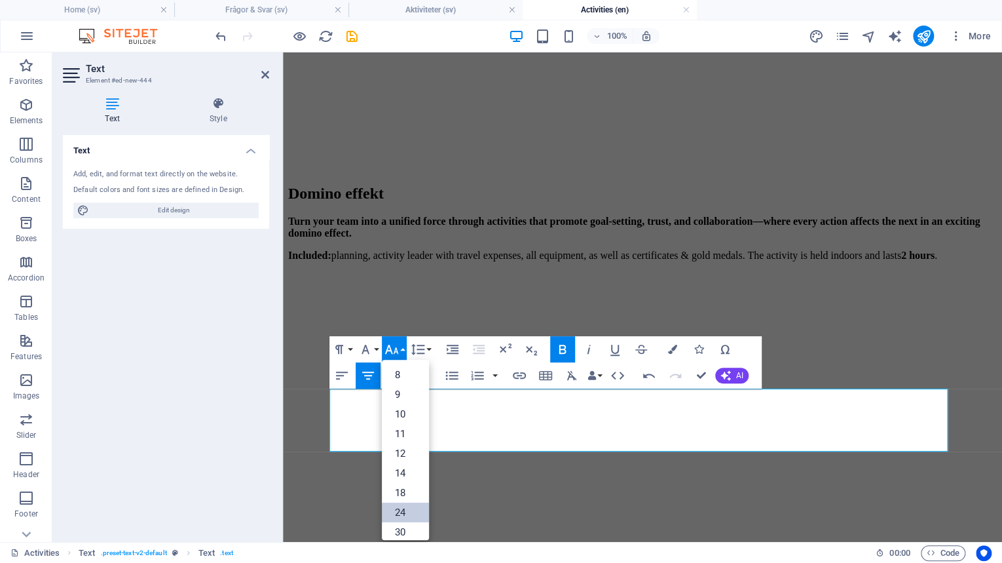
click at [403, 514] on link "24" at bounding box center [405, 512] width 47 height 20
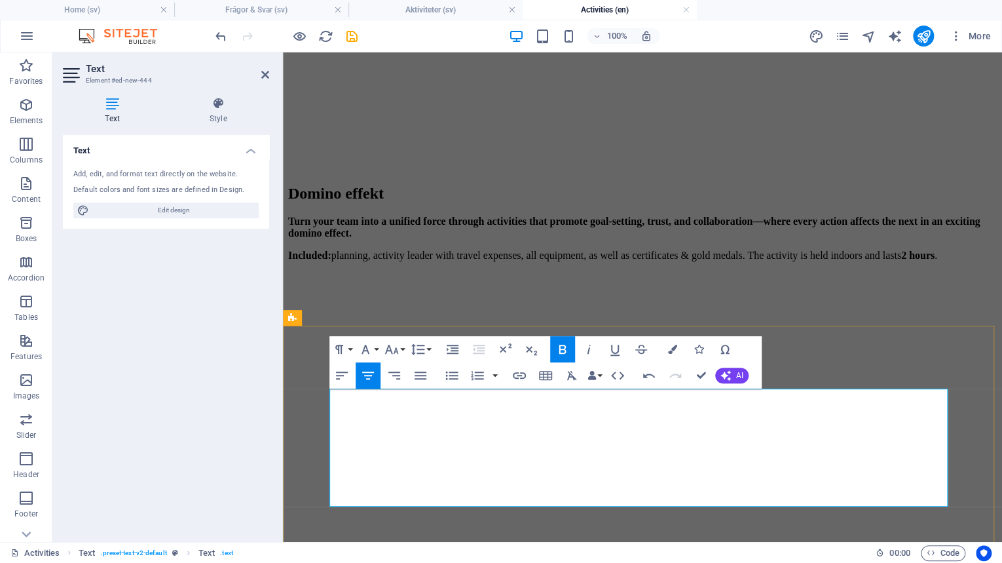
drag, startPoint x: 738, startPoint y: 401, endPoint x: 545, endPoint y: 405, distance: 192.6
click at [400, 348] on button "Font Size" at bounding box center [394, 349] width 25 height 26
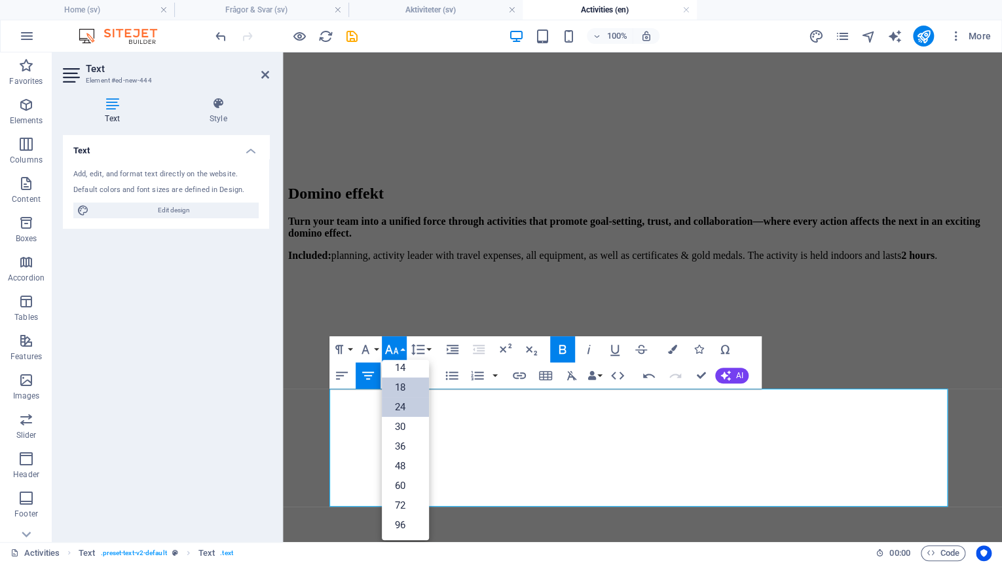
scroll to position [105, 0]
click at [400, 430] on link "30" at bounding box center [405, 427] width 47 height 20
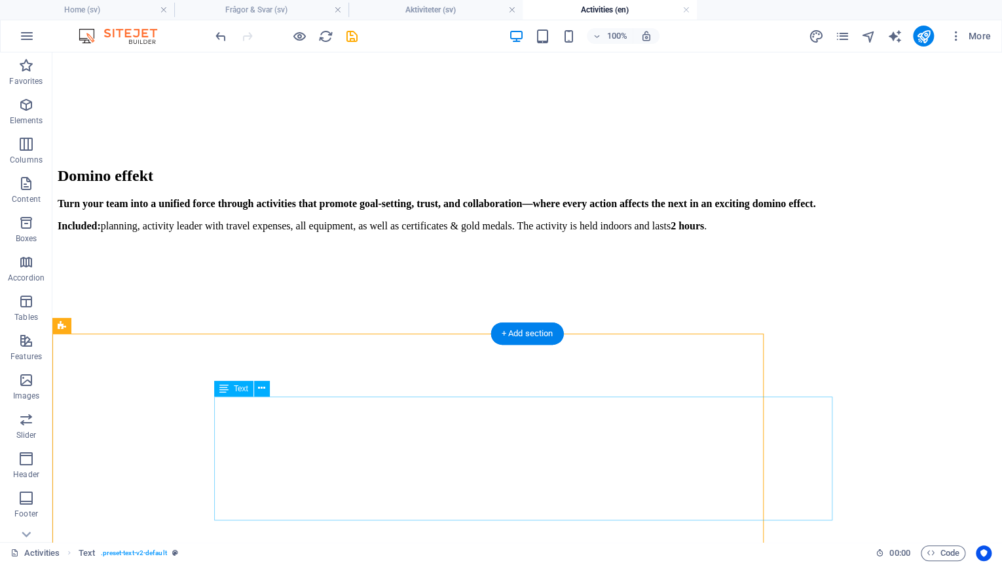
scroll to position [4064, 0]
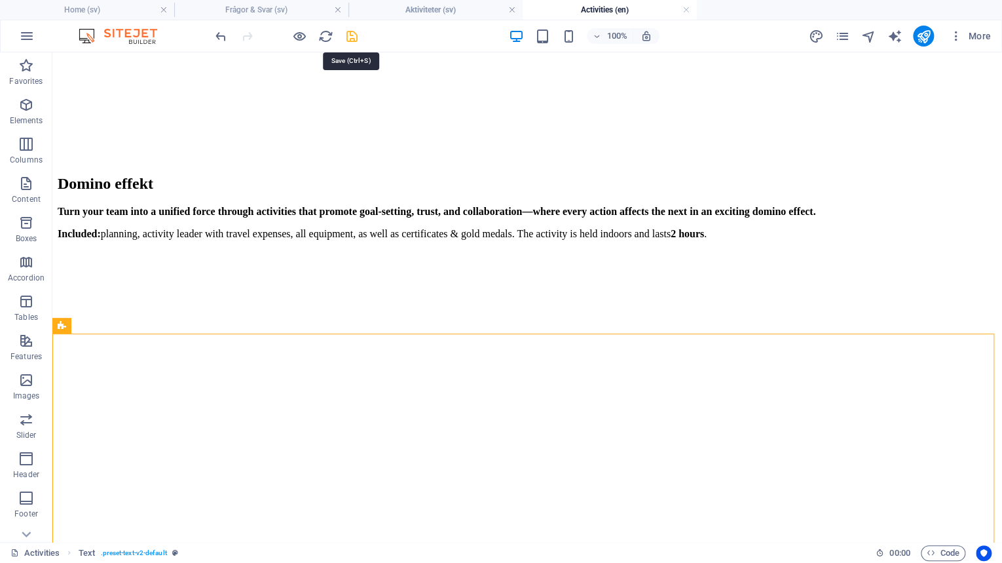
click at [351, 35] on icon "save" at bounding box center [352, 36] width 15 height 15
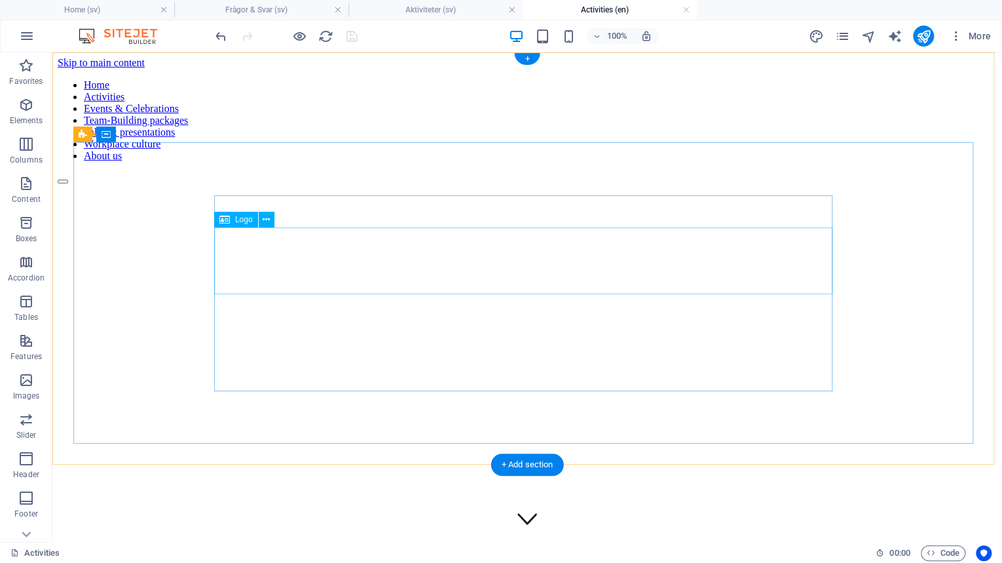
scroll to position [0, 0]
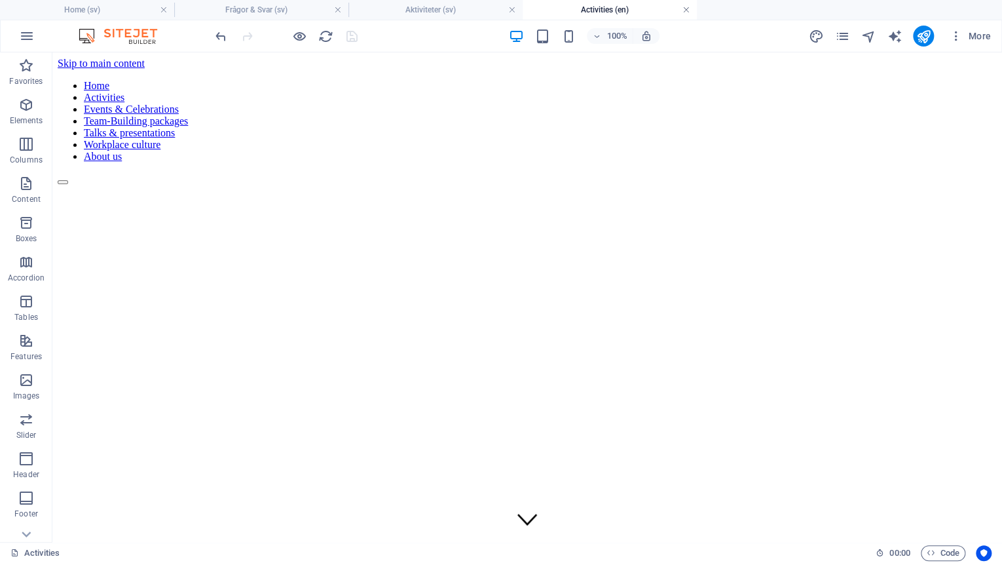
click at [684, 10] on link at bounding box center [686, 10] width 8 height 12
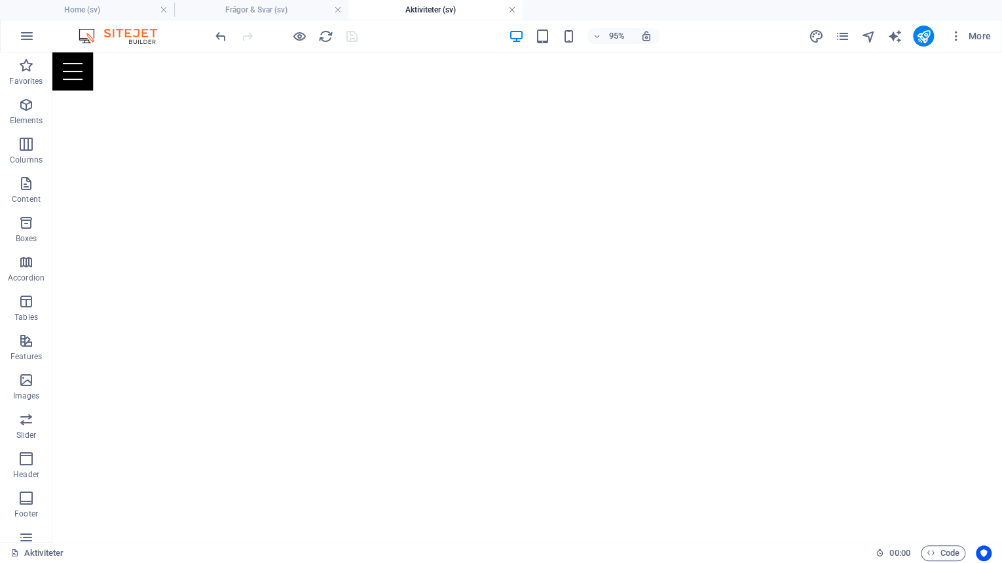
scroll to position [4168, 0]
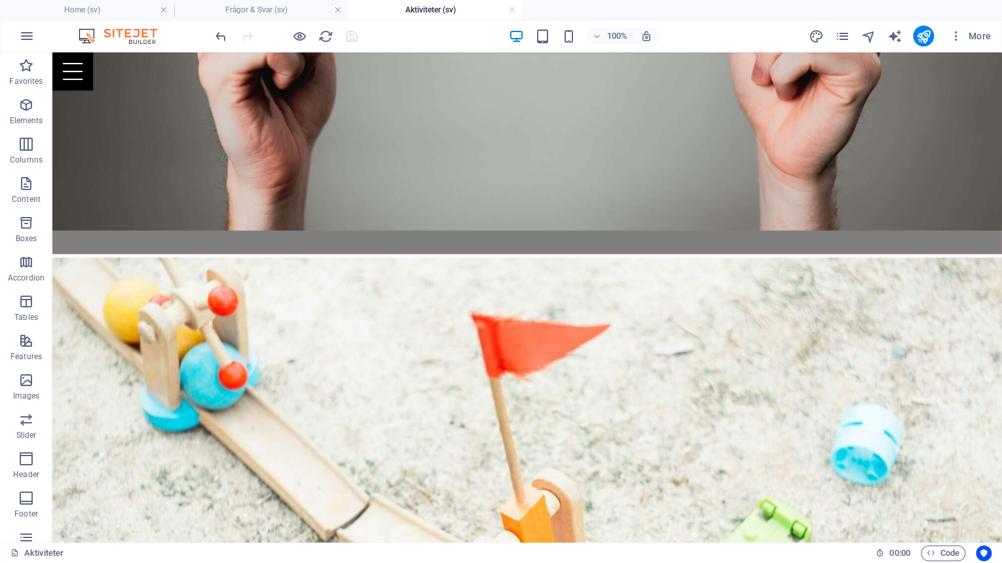
click at [506, 8] on h4 "Aktiviteter (sv)" at bounding box center [435, 10] width 174 height 14
click at [512, 8] on link at bounding box center [512, 10] width 8 height 12
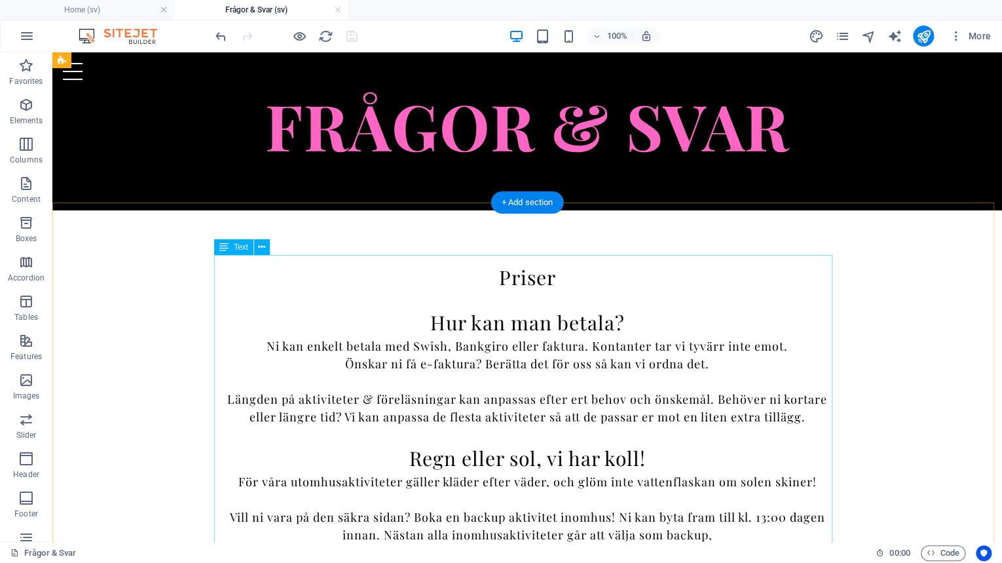
scroll to position [0, 0]
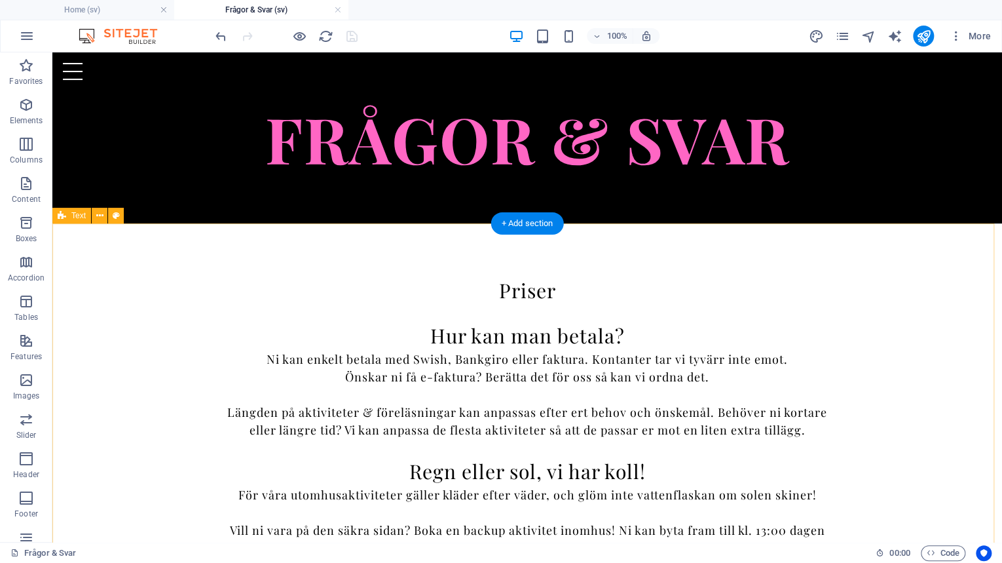
click at [136, 327] on div "Priser Hur kan man betala? Ni kan enkelt betala med Swish, Bankgiro eller faktu…" at bounding box center [527, 506] width 950 height 567
click at [524, 313] on div "Priser Hur kan man betala? Ni kan enkelt betala med Swish, Bankgiro eller faktu…" at bounding box center [527, 507] width 618 height 462
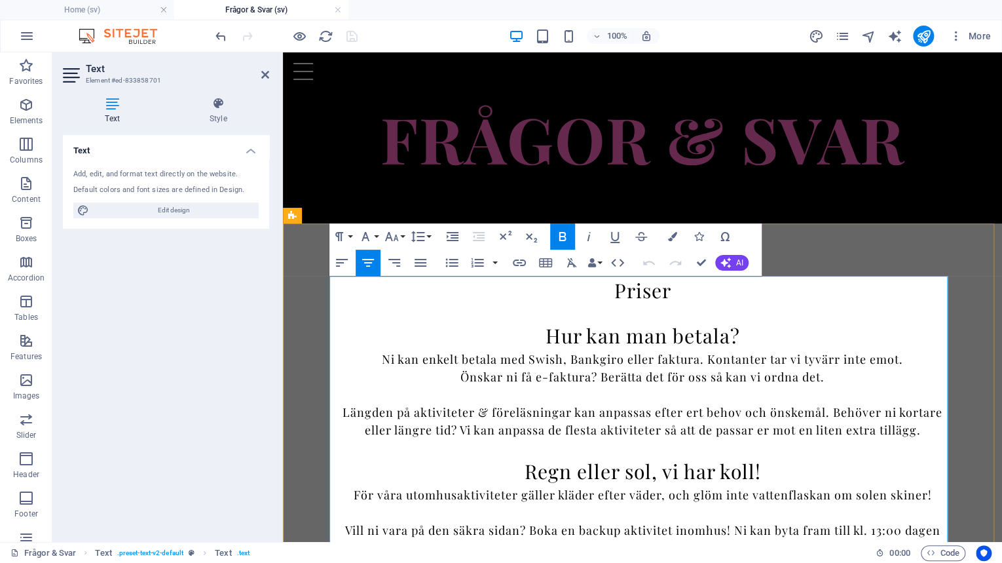
click at [669, 293] on p "Priser" at bounding box center [642, 290] width 618 height 29
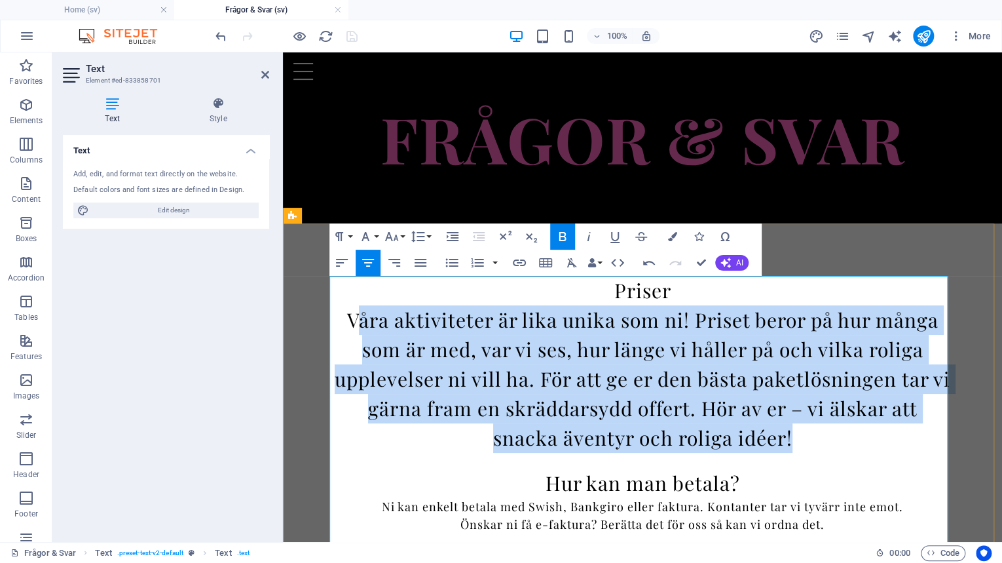
drag, startPoint x: 796, startPoint y: 446, endPoint x: 349, endPoint y: 318, distance: 465.4
click at [349, 318] on p "Våra aktiviteter är lika unika som ni! Priset beror på hur många som är med, va…" at bounding box center [642, 378] width 618 height 147
drag, startPoint x: 338, startPoint y: 320, endPoint x: 851, endPoint y: 460, distance: 532.5
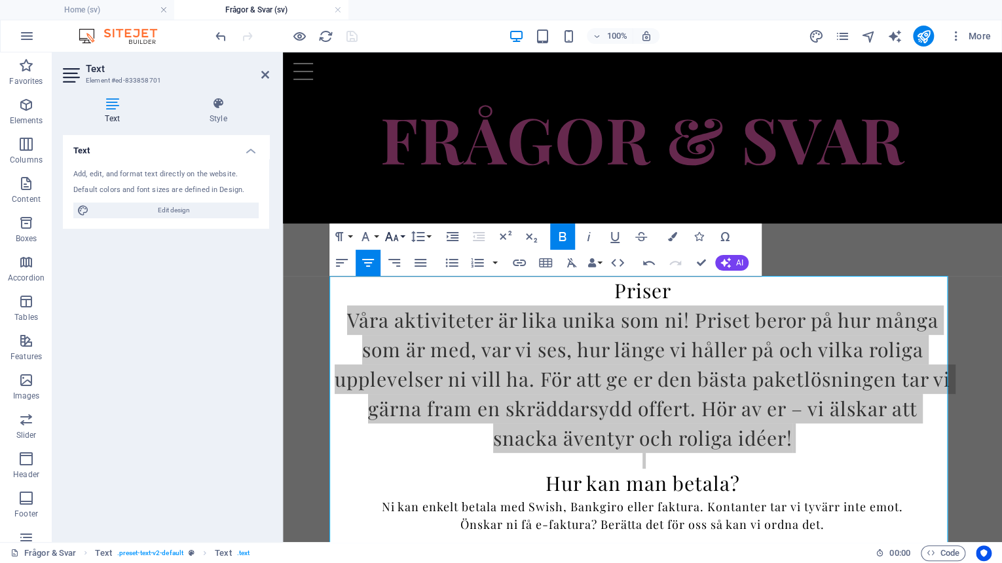
click at [394, 239] on icon "button" at bounding box center [392, 236] width 14 height 9
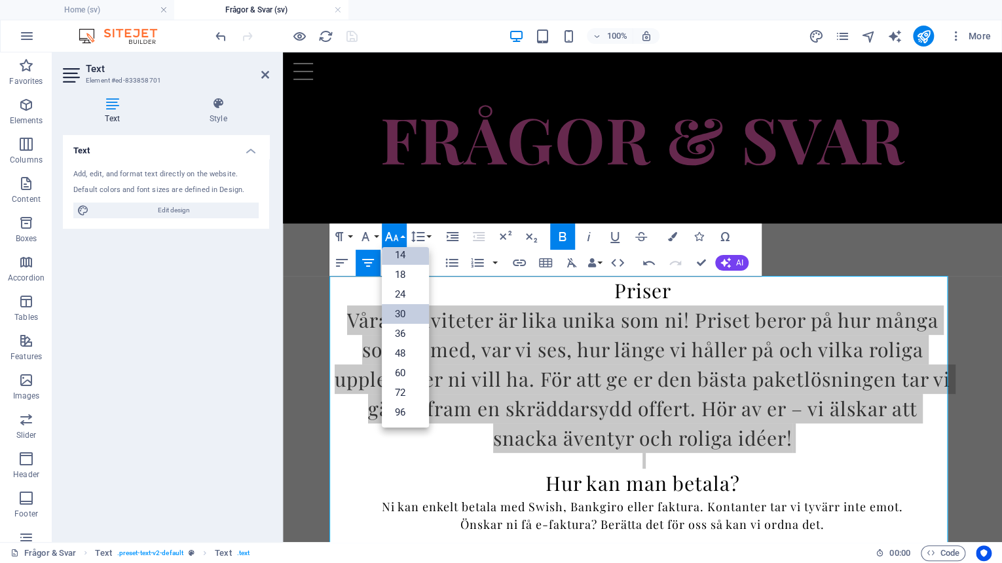
scroll to position [105, 0]
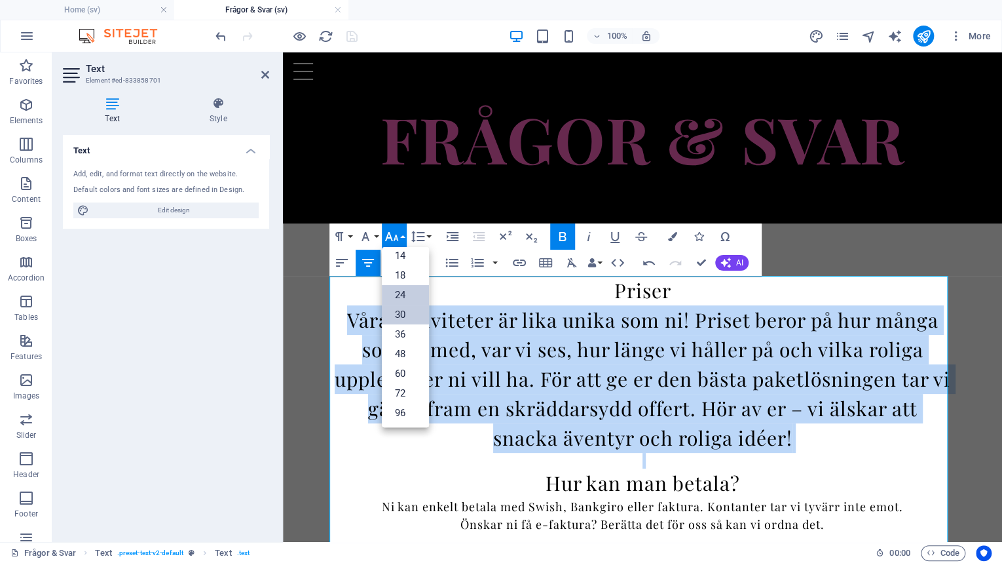
click at [403, 293] on link "24" at bounding box center [405, 295] width 47 height 20
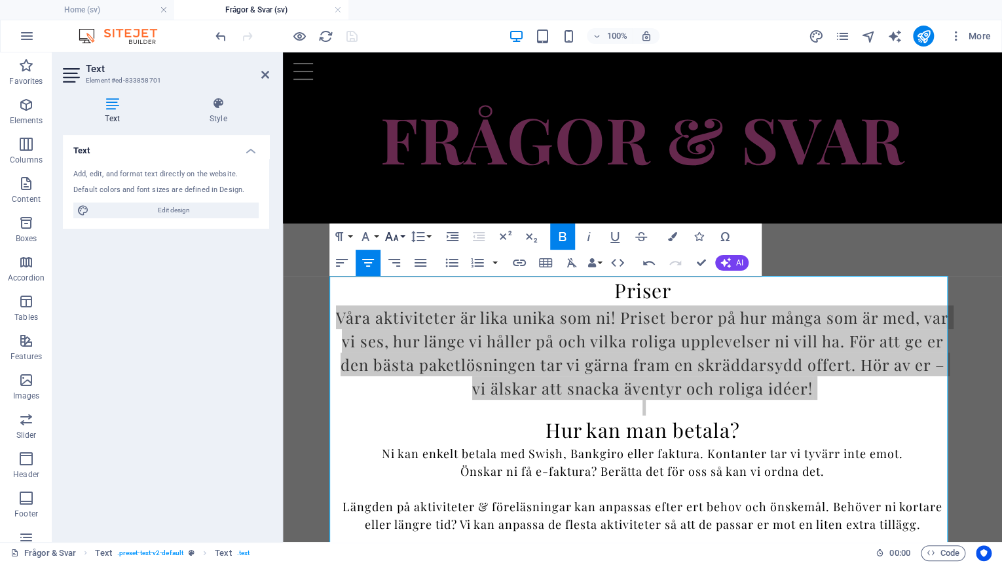
click at [394, 236] on icon "button" at bounding box center [392, 237] width 16 height 16
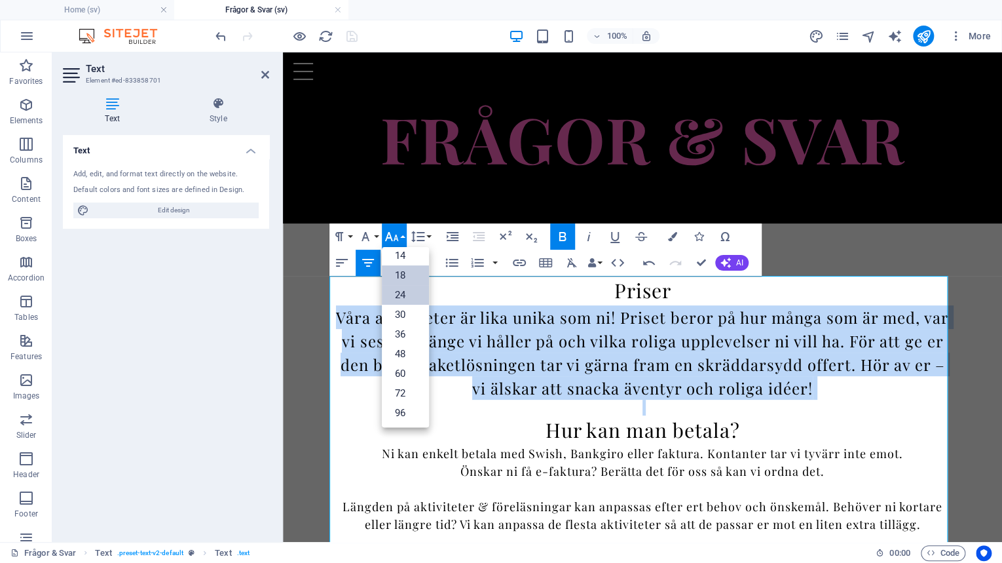
click at [403, 277] on link "18" at bounding box center [405, 275] width 47 height 20
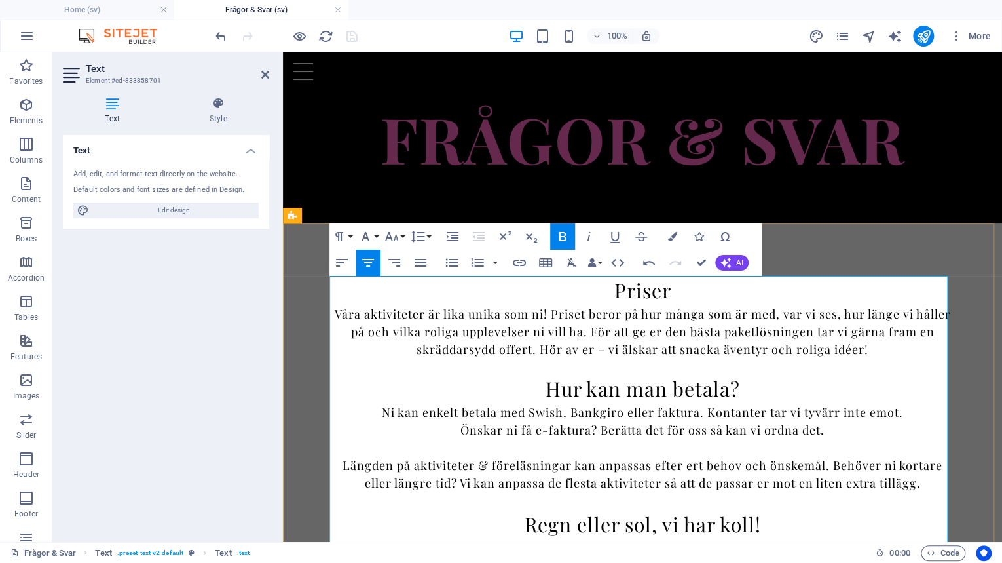
click at [455, 445] on p at bounding box center [642, 448] width 618 height 18
click at [296, 401] on div "Priser Våra aktiviteter är lika unika som ni! Priset beror på hur många som är …" at bounding box center [642, 533] width 719 height 620
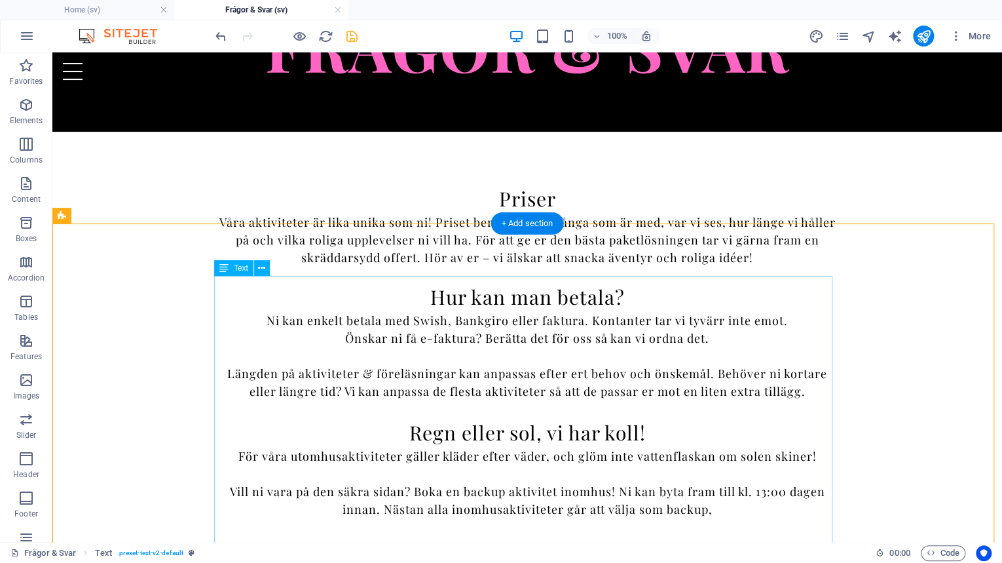
scroll to position [301, 0]
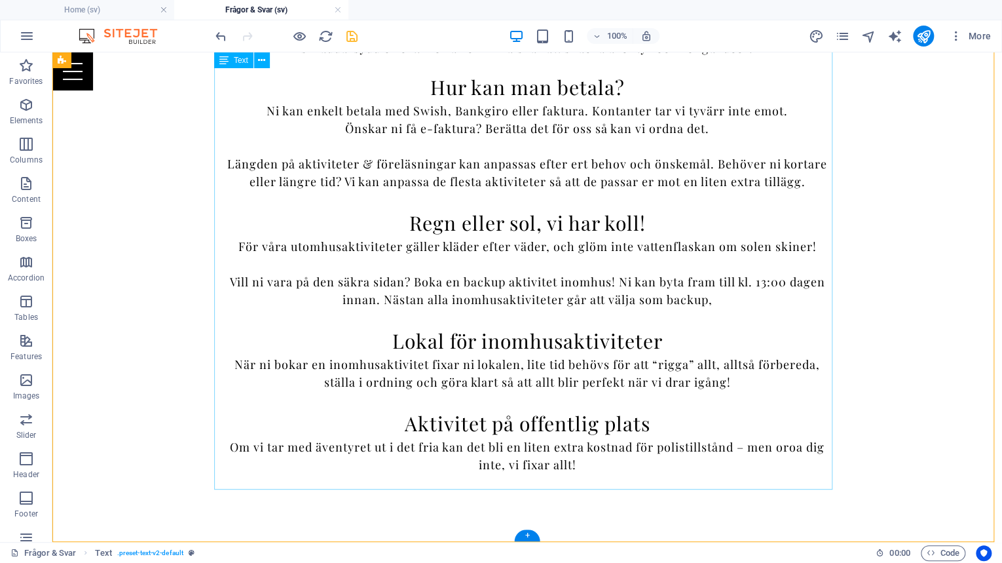
click at [491, 463] on div "Priser Våra aktiviteter är lika unika som ni! Priset beror på hur många som är …" at bounding box center [527, 231] width 618 height 515
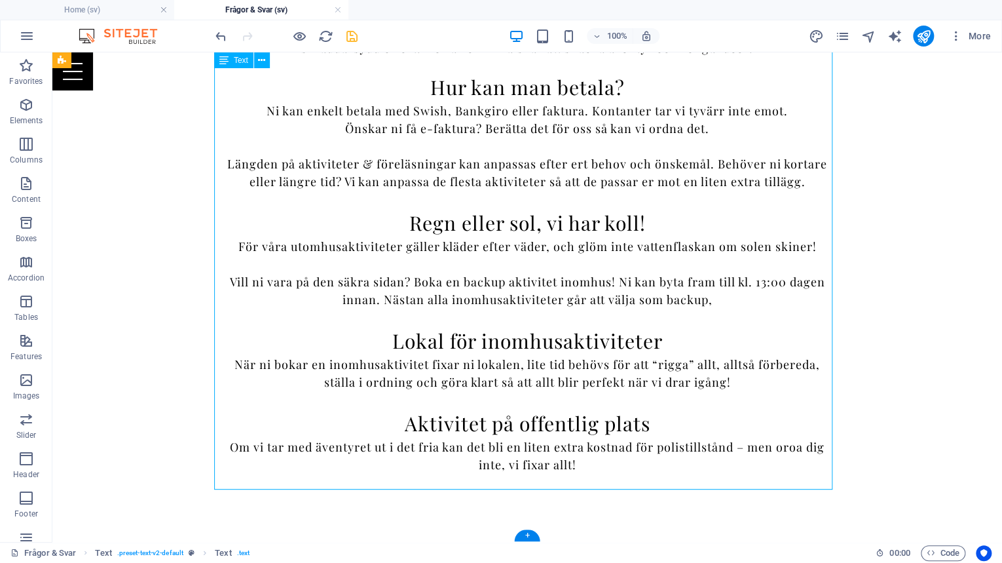
click at [605, 464] on div "Priser Våra aktiviteter är lika unika som ni! Priset beror på hur många som är …" at bounding box center [527, 231] width 618 height 515
click at [558, 456] on div "Priser Våra aktiviteter är lika unika som ni! Priset beror på hur många som är …" at bounding box center [527, 231] width 618 height 515
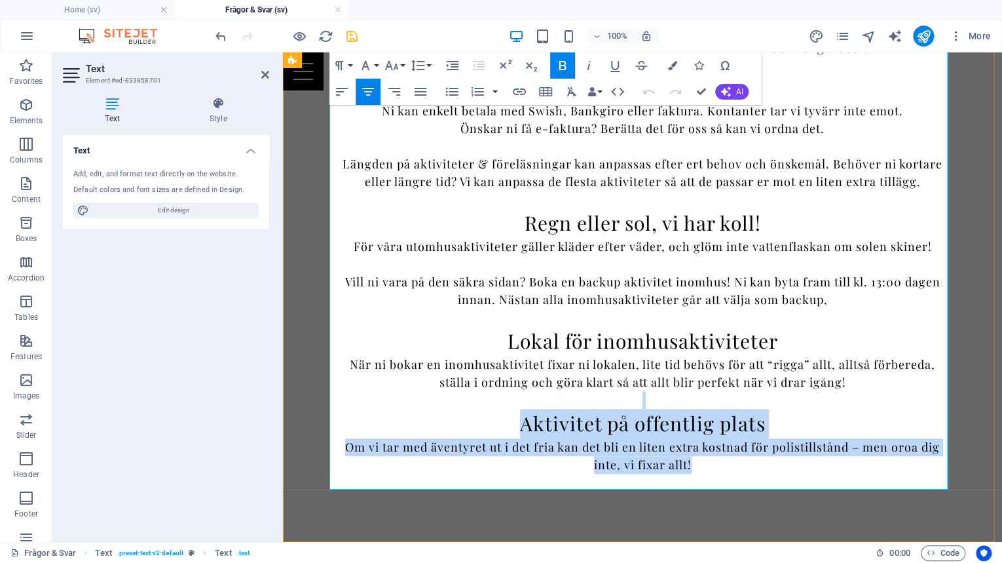
drag, startPoint x: 694, startPoint y: 464, endPoint x: 506, endPoint y: 402, distance: 198.4
click at [506, 402] on div "Priser Våra aktiviteter är lika unika som ni! Priset beror på hur många som är …" at bounding box center [642, 231] width 618 height 515
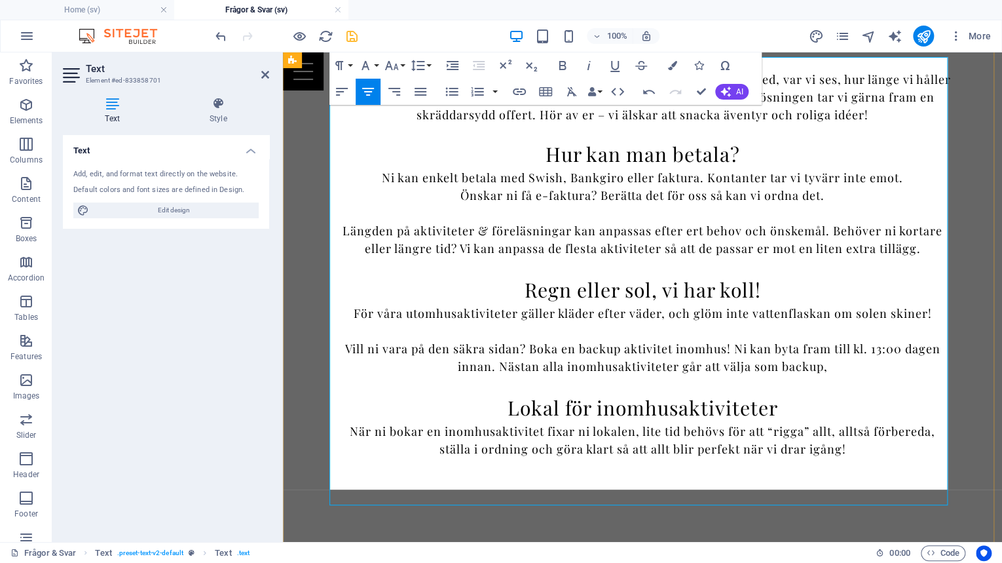
scroll to position [219, 0]
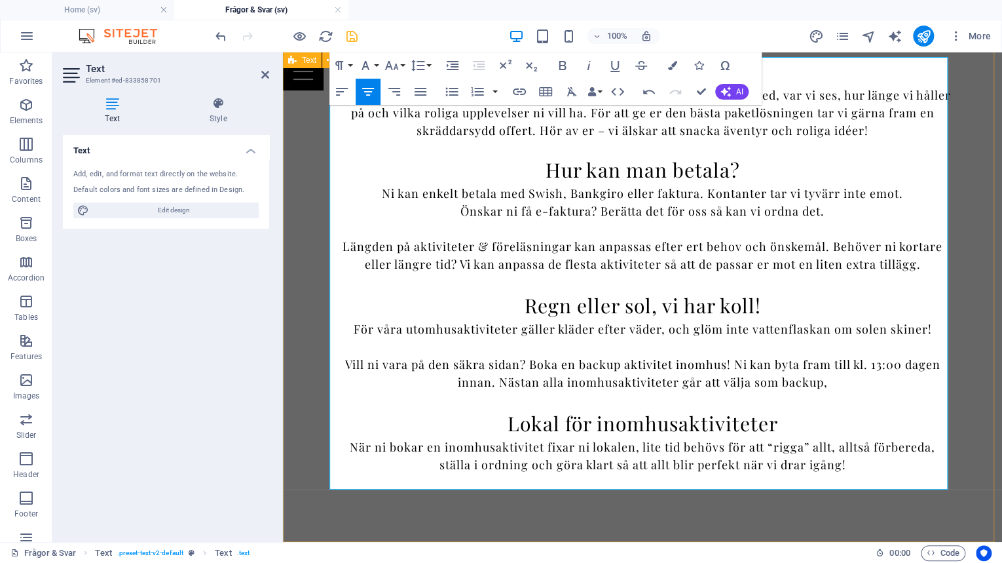
click at [314, 335] on div "Priser Våra aktiviteter är lika unika som ni! Priset beror på hur många som är …" at bounding box center [642, 273] width 719 height 537
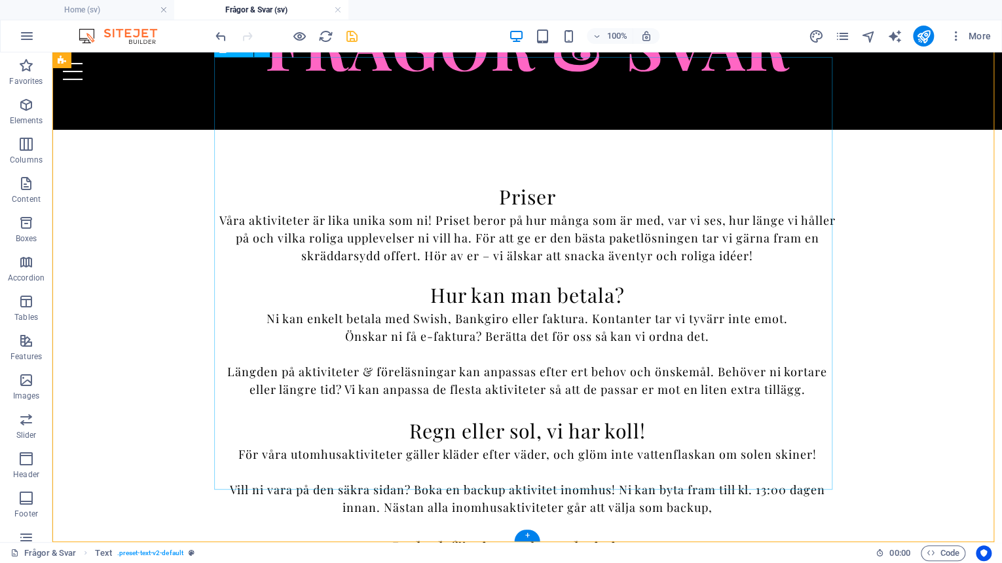
scroll to position [0, 0]
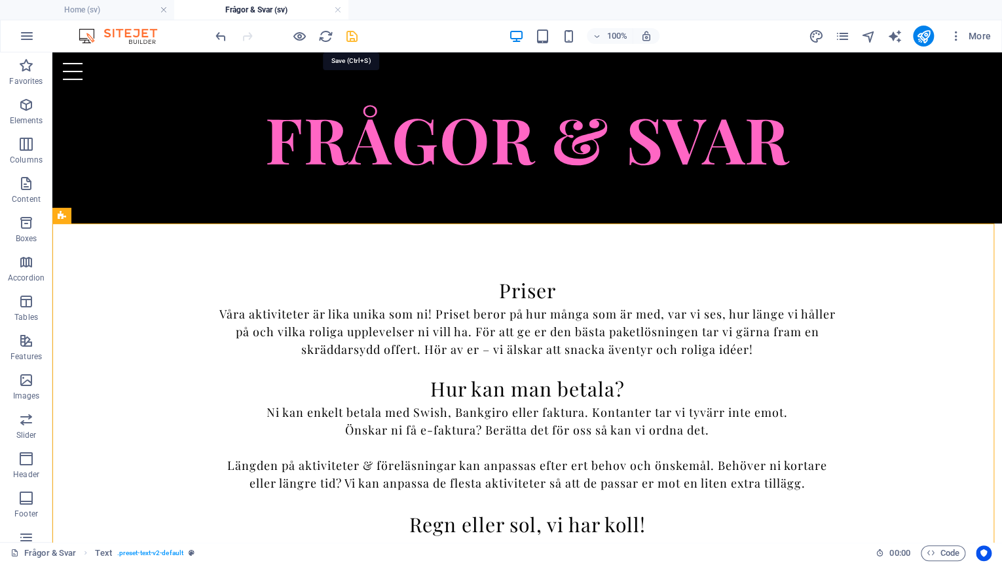
click at [352, 35] on icon "save" at bounding box center [352, 36] width 15 height 15
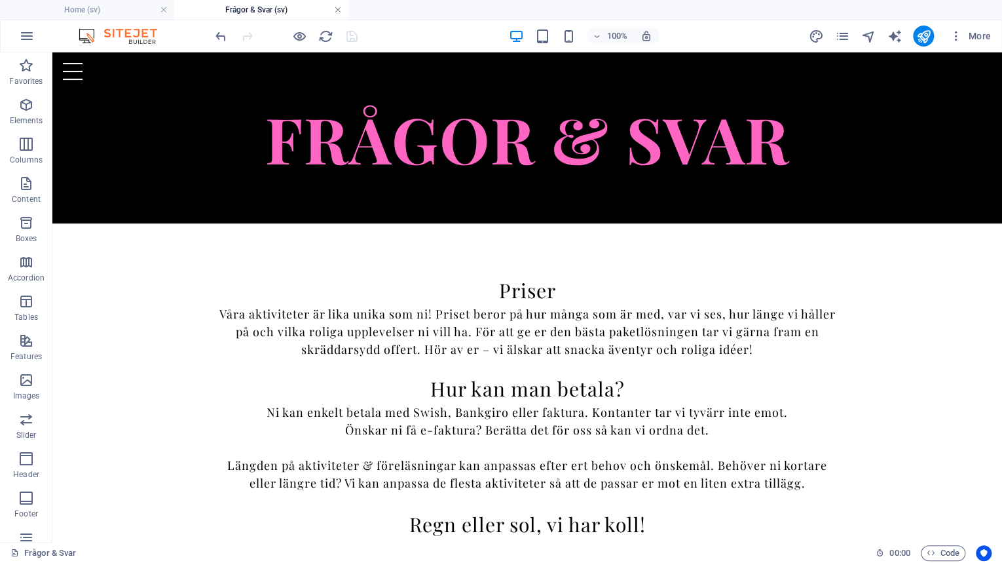
click at [337, 7] on link at bounding box center [338, 10] width 8 height 12
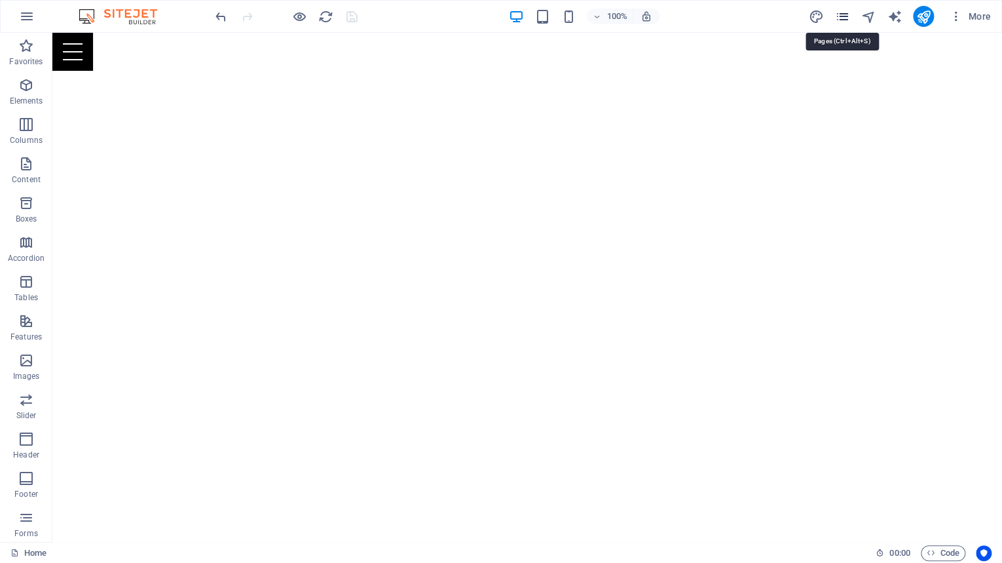
click at [839, 14] on icon "pages" at bounding box center [841, 16] width 15 height 15
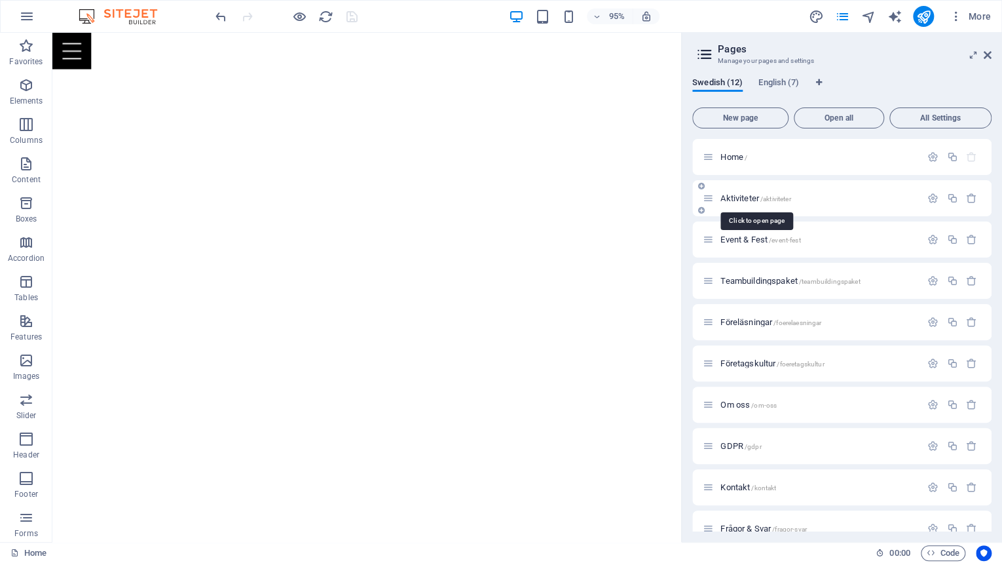
click at [745, 199] on span "Aktiviteter /aktiviteter" at bounding box center [755, 198] width 70 height 10
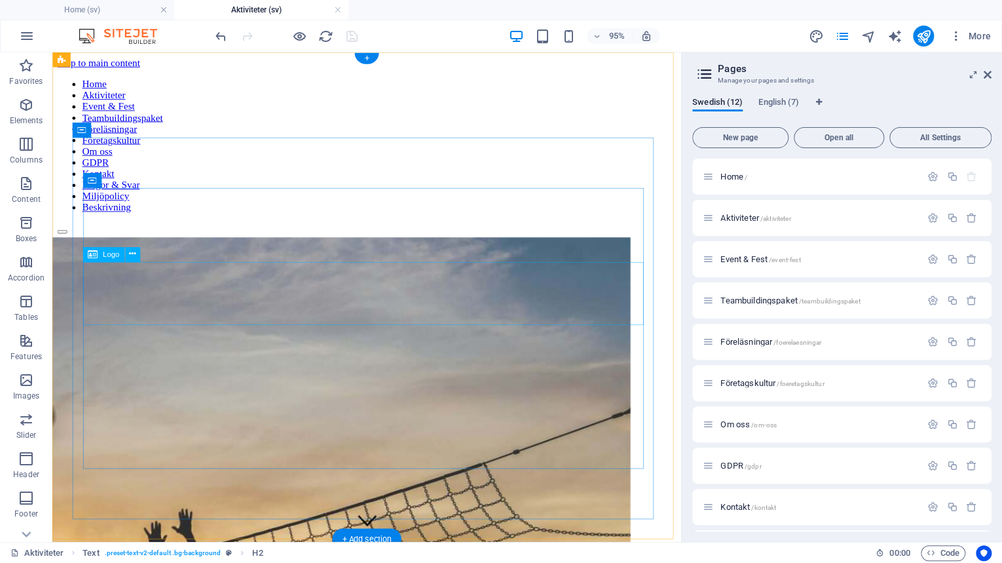
scroll to position [334, 0]
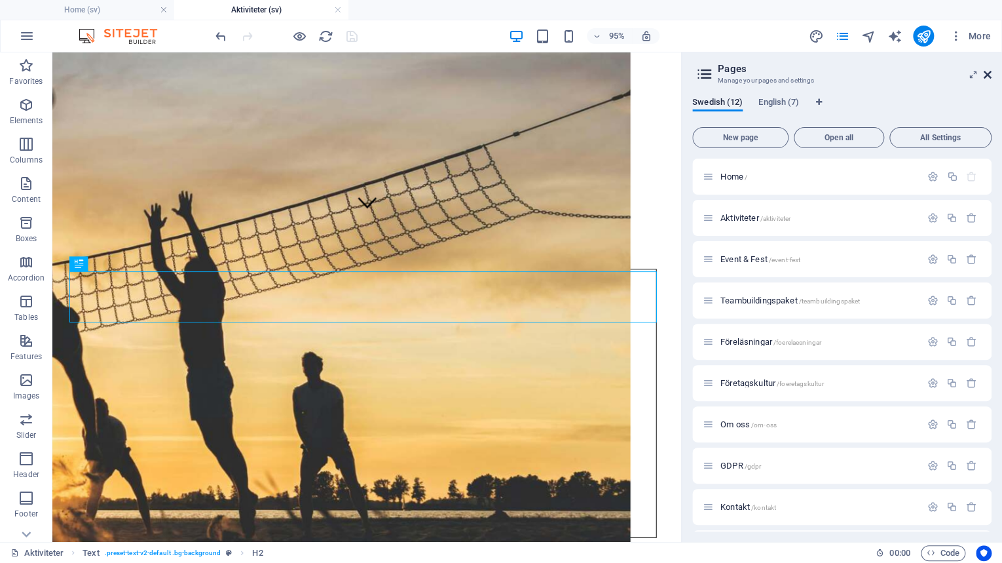
click at [985, 75] on icon at bounding box center [988, 74] width 8 height 10
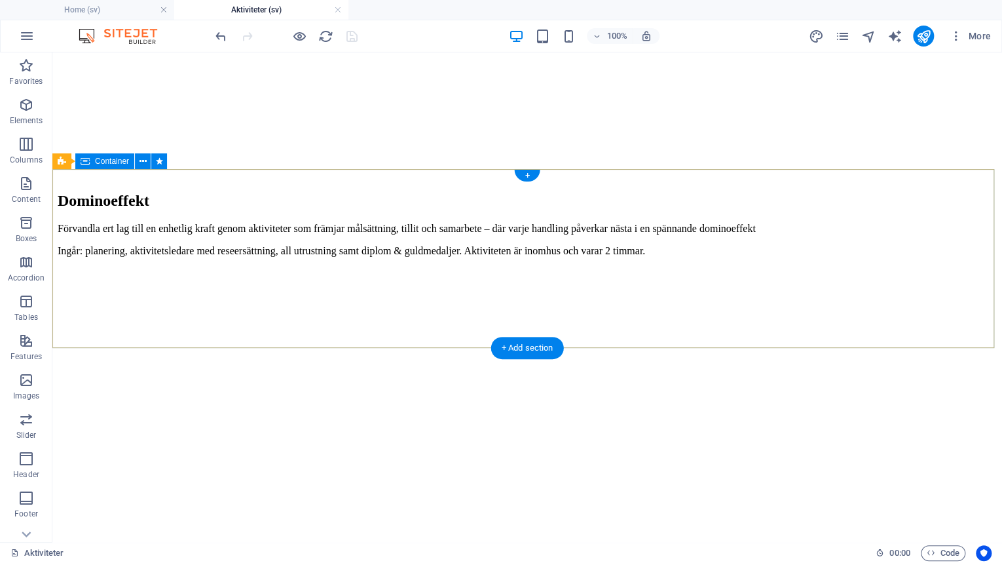
scroll to position [4206, 0]
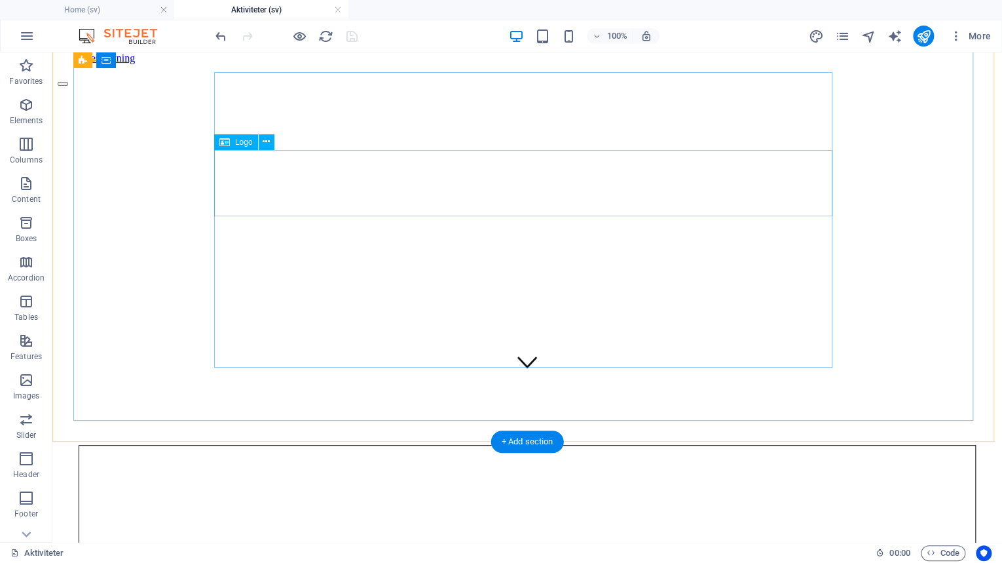
scroll to position [0, 0]
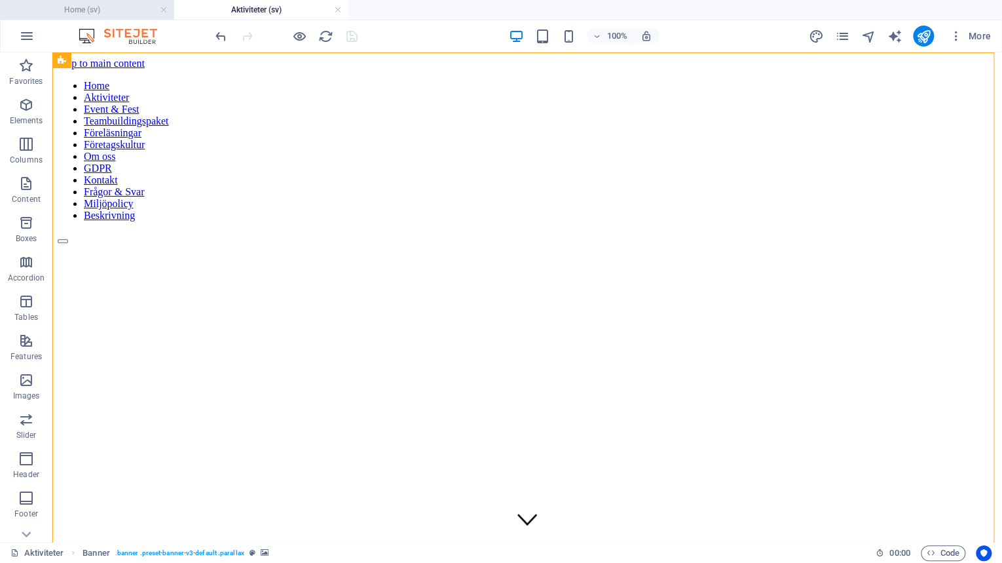
click at [90, 6] on h4 "Home (sv)" at bounding box center [87, 10] width 174 height 14
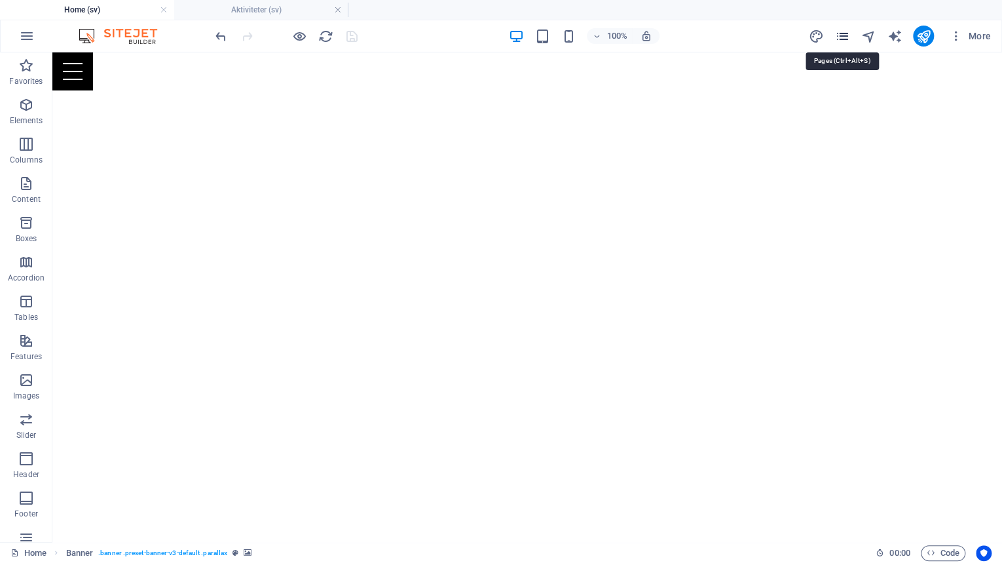
click at [844, 34] on icon "pages" at bounding box center [841, 36] width 15 height 15
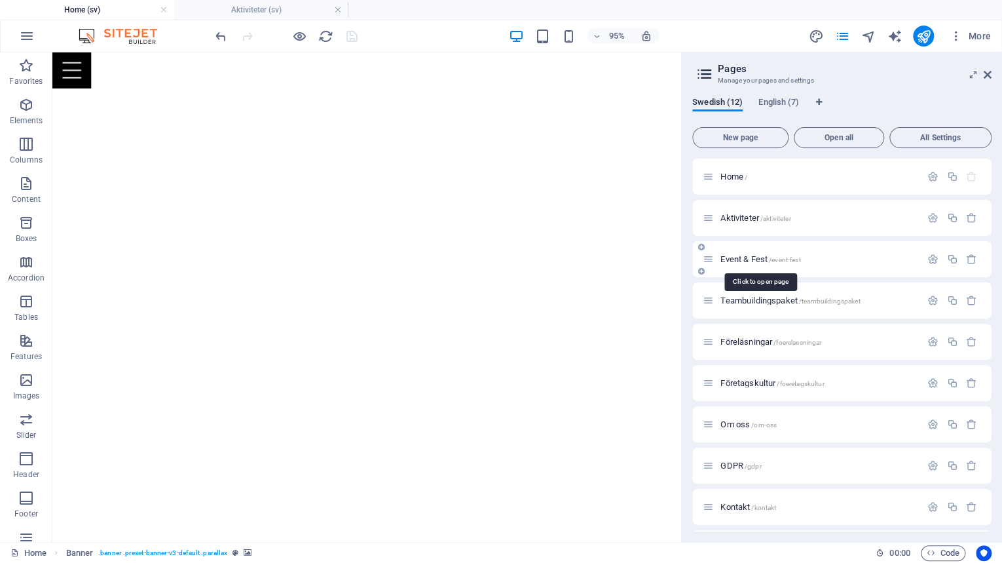
click at [749, 263] on div "Event & Fest /event-fest" at bounding box center [812, 259] width 218 height 15
click at [757, 257] on span "Event & Fest /event-fest" at bounding box center [760, 259] width 80 height 10
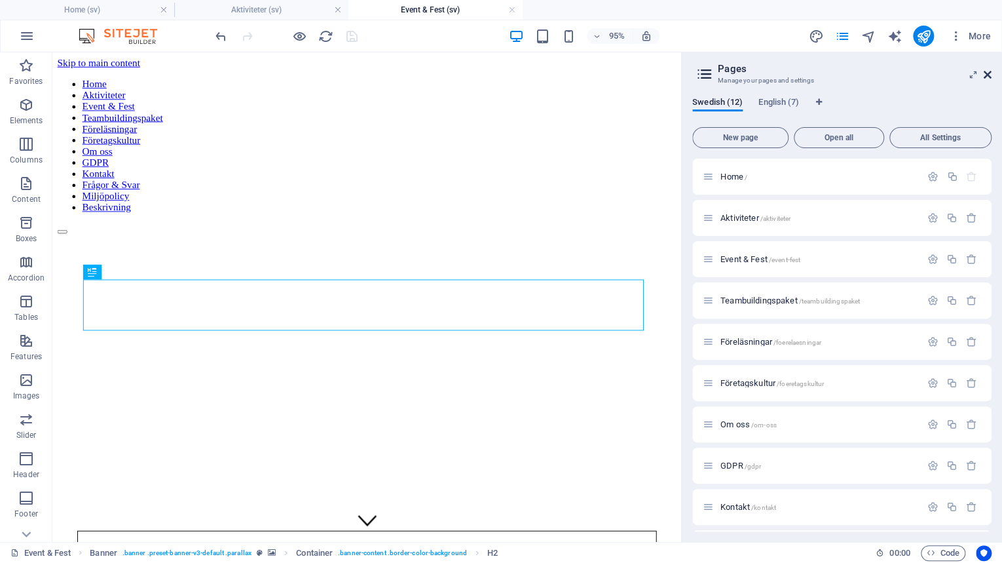
click at [985, 73] on icon at bounding box center [988, 74] width 8 height 10
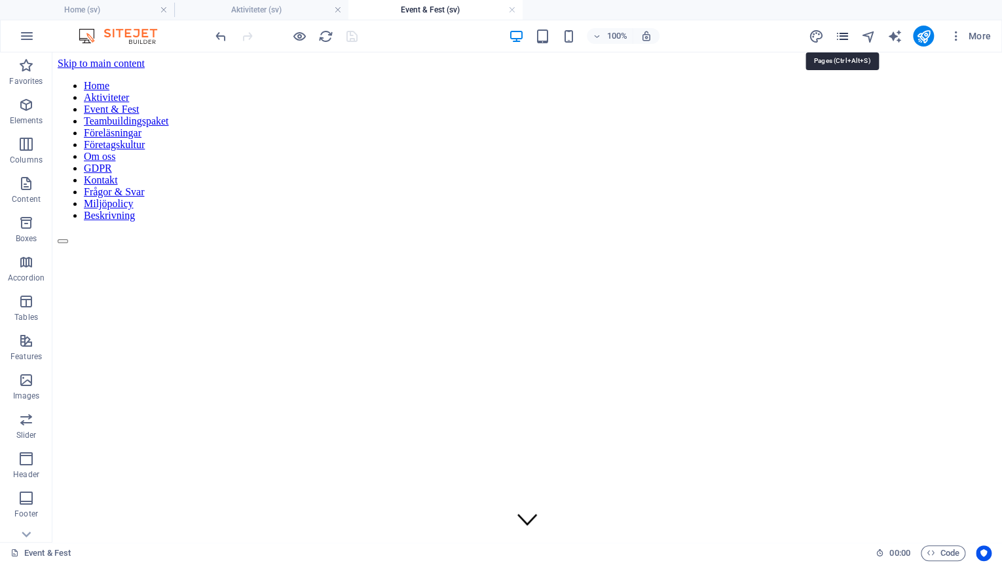
click at [843, 35] on icon "pages" at bounding box center [841, 36] width 15 height 15
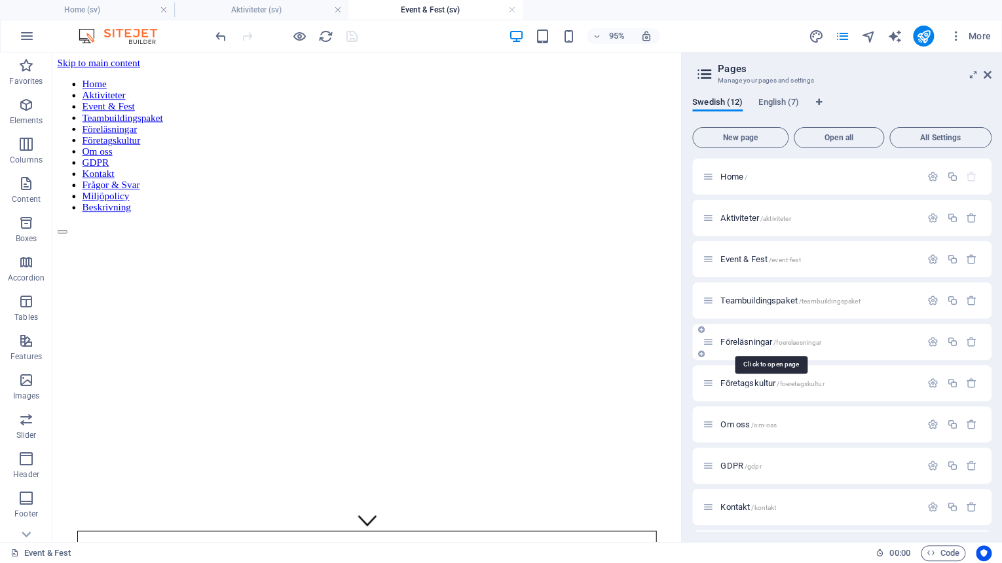
click at [749, 343] on span "Föreläsningar /foerelaesningar" at bounding box center [770, 342] width 101 height 10
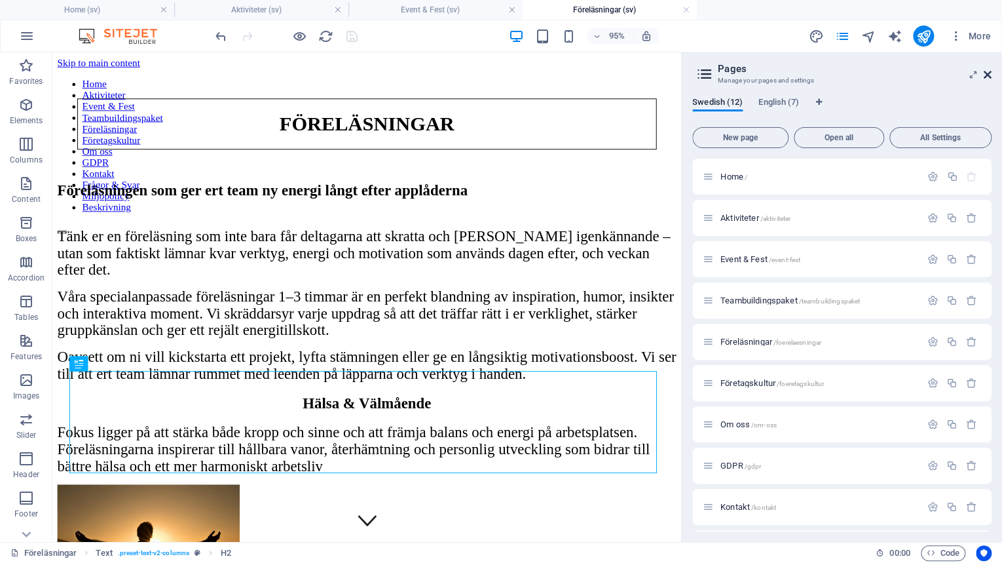
drag, startPoint x: 985, startPoint y: 76, endPoint x: 925, endPoint y: 26, distance: 78.2
click at [985, 76] on icon at bounding box center [988, 74] width 8 height 10
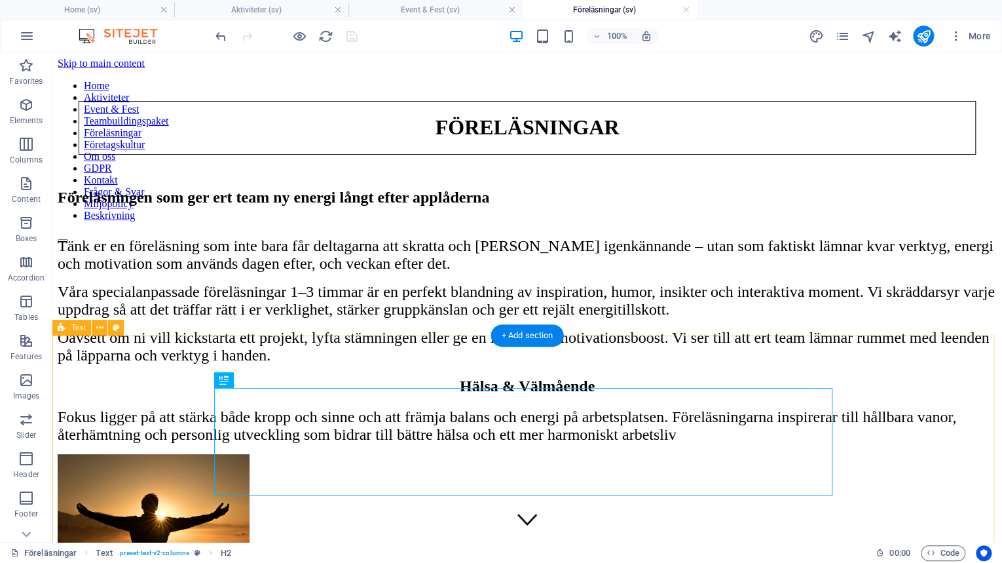
click at [130, 364] on div "Föreläsningen som ger ert team ny energi långt efter applåderna Tänk er en före…" at bounding box center [527, 277] width 939 height 176
click at [367, 206] on div "Föreläsningen som ger ert team ny energi långt efter applåderna" at bounding box center [527, 198] width 939 height 18
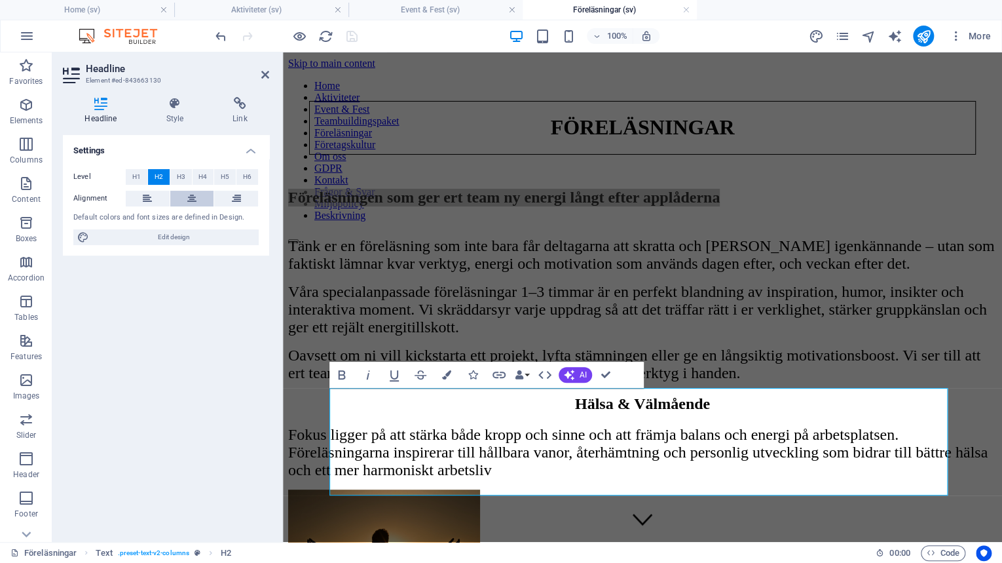
click at [188, 196] on icon at bounding box center [191, 199] width 9 height 16
click at [252, 413] on div "Settings Level H1 H2 H3 H4 H5 H6 Alignment Default colors and font sizes are de…" at bounding box center [166, 333] width 206 height 396
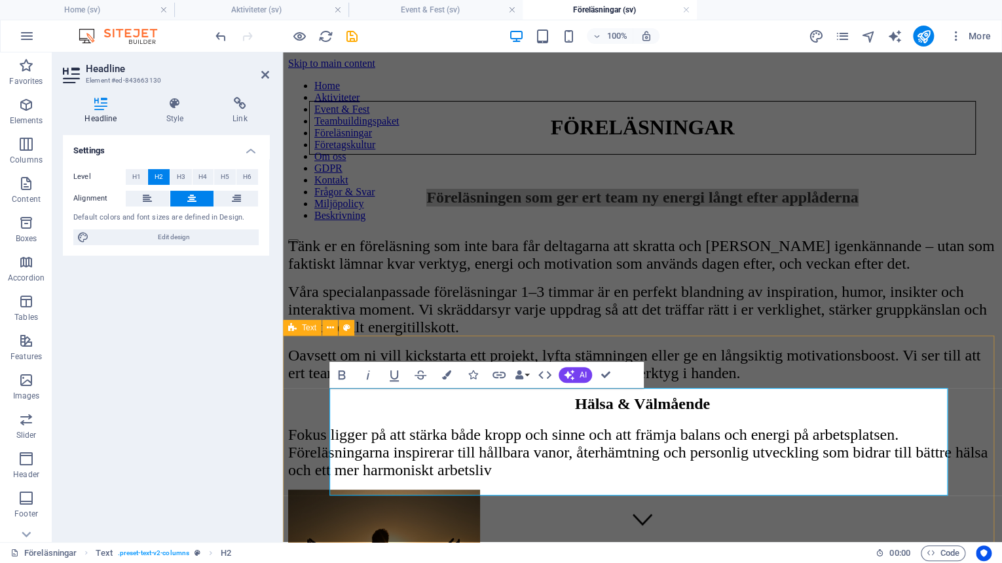
click at [300, 382] on div "Föreläsningen som ger ert team ny energi långt efter applåderna Tänk er en före…" at bounding box center [642, 285] width 709 height 193
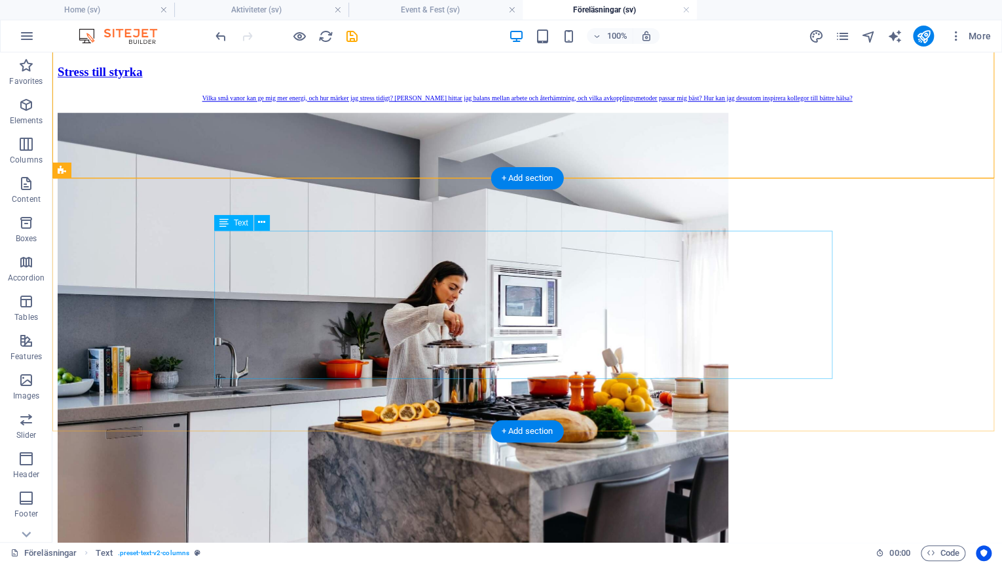
scroll to position [367, 0]
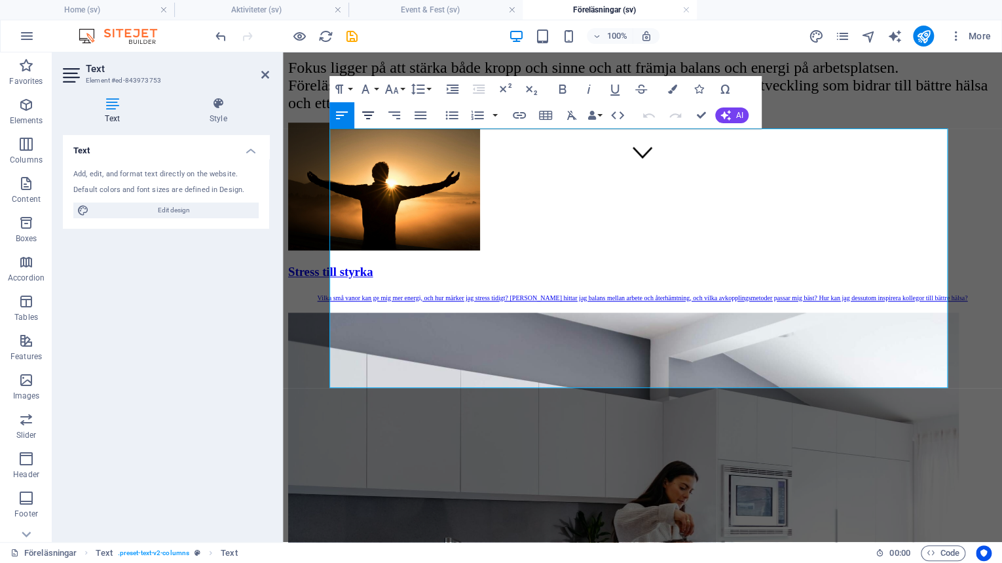
click at [375, 118] on icon "button" at bounding box center [368, 115] width 16 height 16
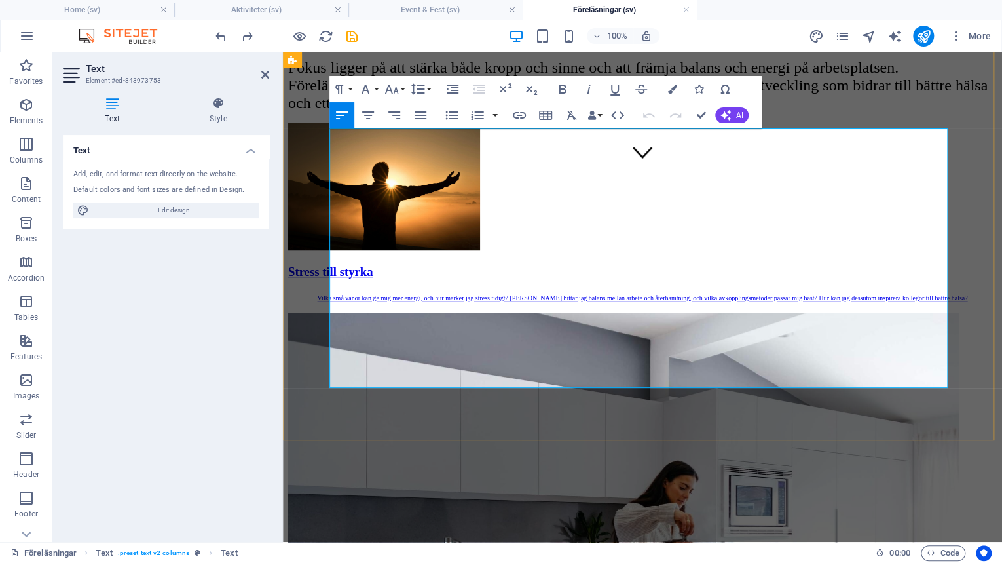
click at [365, 117] on icon "button" at bounding box center [368, 115] width 16 height 16
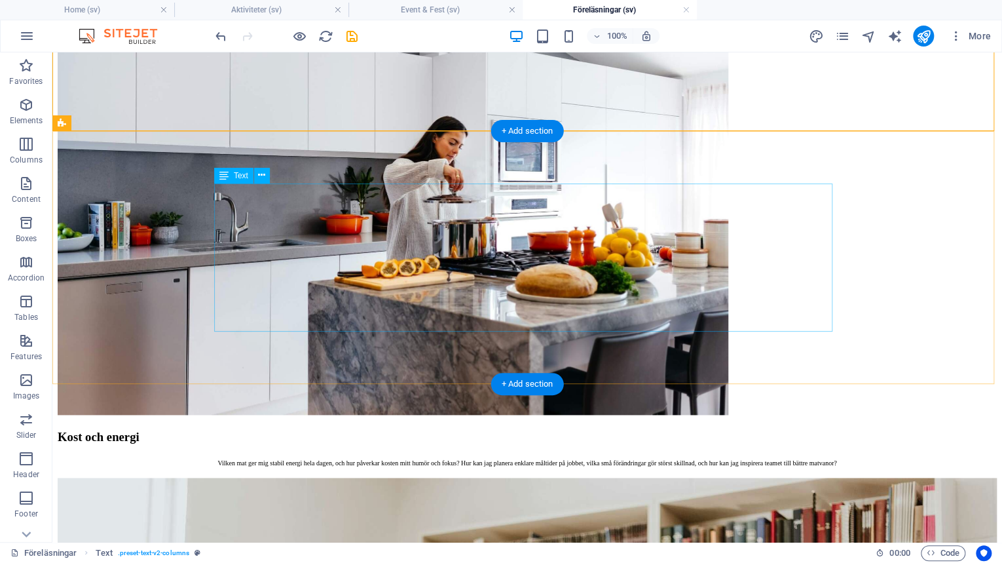
scroll to position [681, 0]
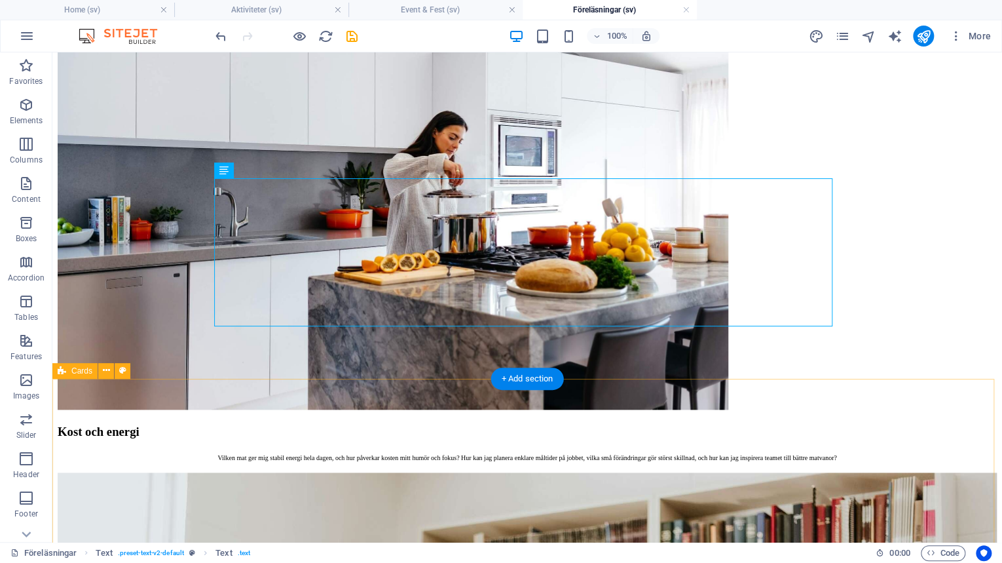
click at [147, 440] on div "Stress till styrka Vilka små vanor kan ge mig mer energi, och hur märker jag st…" at bounding box center [527, 462] width 939 height 1378
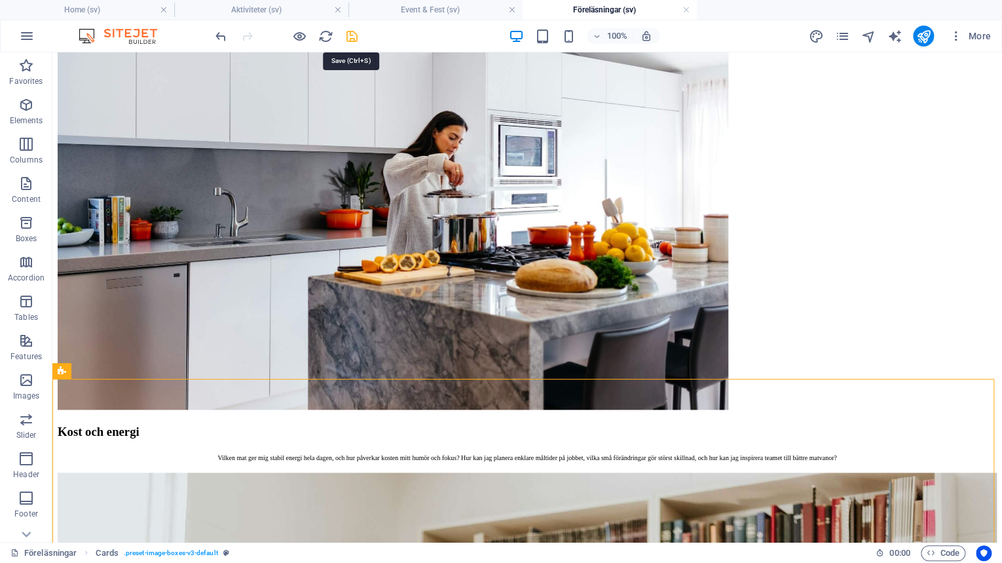
click at [356, 38] on icon "save" at bounding box center [352, 36] width 15 height 15
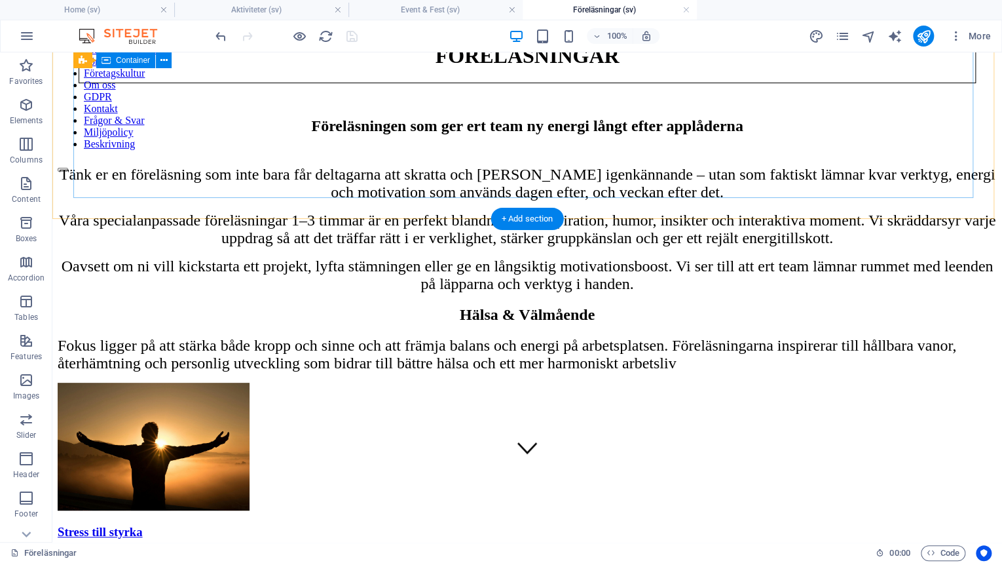
scroll to position [0, 0]
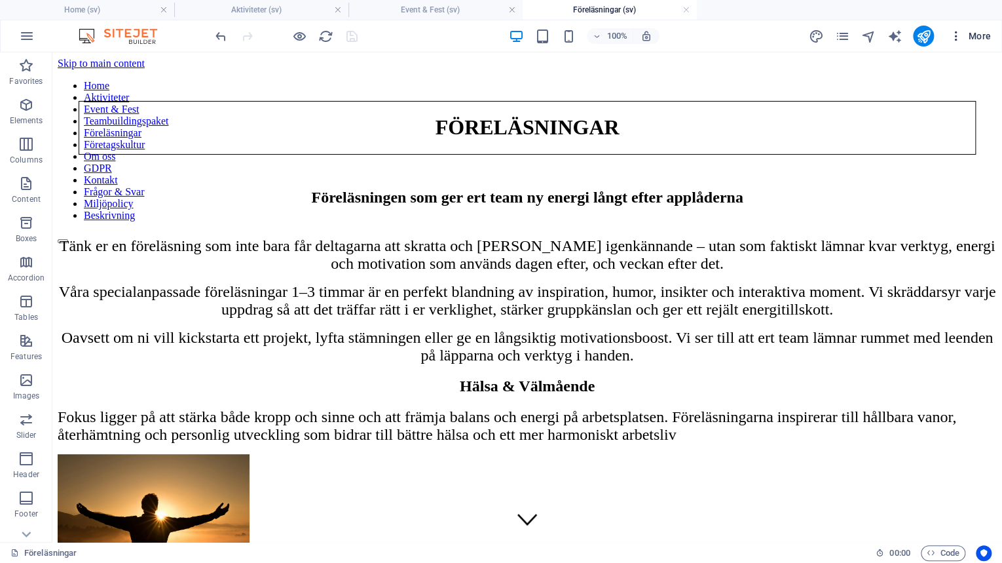
click at [960, 37] on icon "button" at bounding box center [956, 35] width 13 height 13
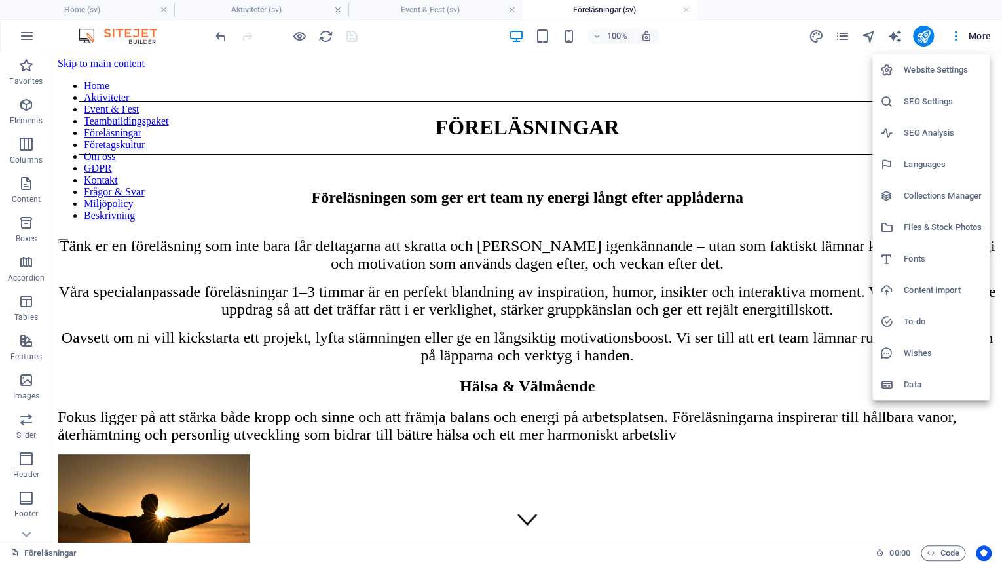
click at [955, 39] on div at bounding box center [501, 281] width 1002 height 563
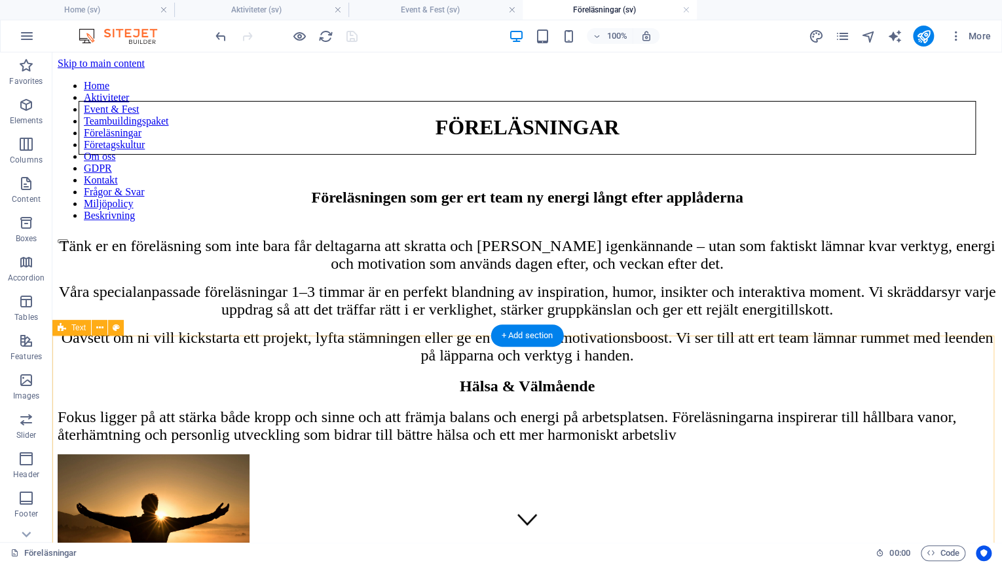
click at [172, 364] on div "Föreläsningen som ger ert team ny energi långt efter applåderna Tänk er en före…" at bounding box center [527, 277] width 939 height 176
click at [29, 39] on icon "button" at bounding box center [27, 36] width 16 height 16
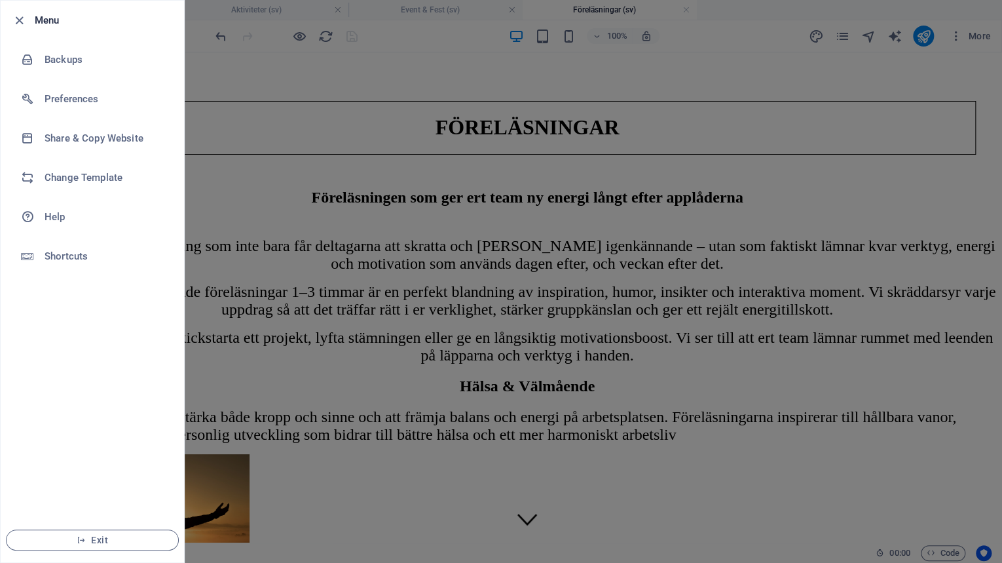
click at [202, 291] on div at bounding box center [501, 281] width 1002 height 563
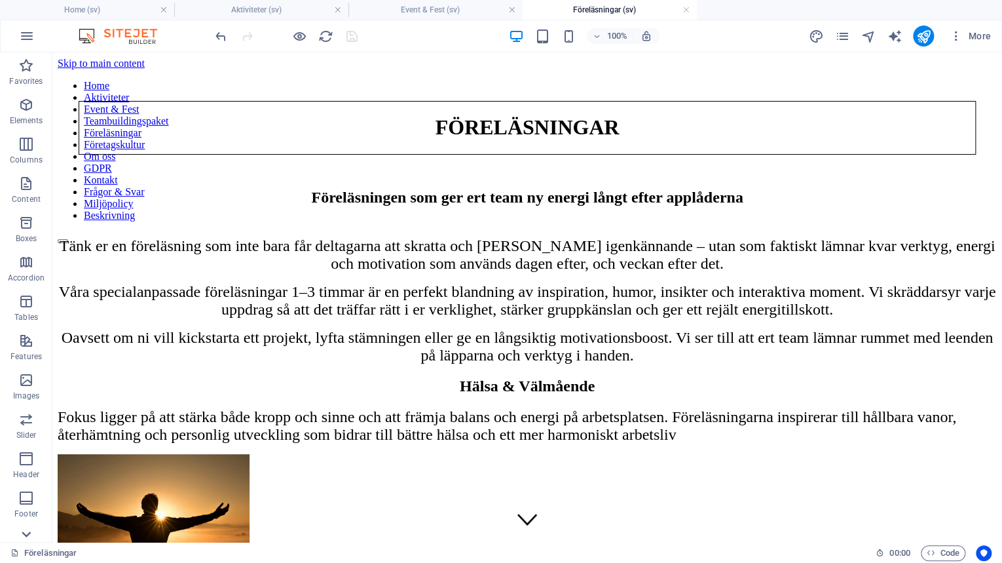
click at [26, 63] on icon at bounding box center [26, 60] width 9 height 6
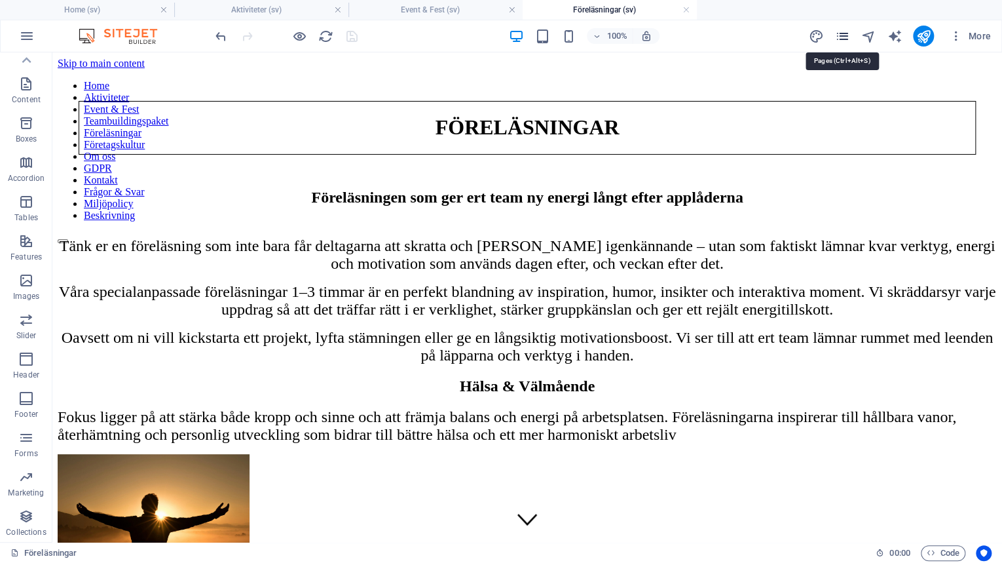
click at [843, 39] on icon "pages" at bounding box center [841, 36] width 15 height 15
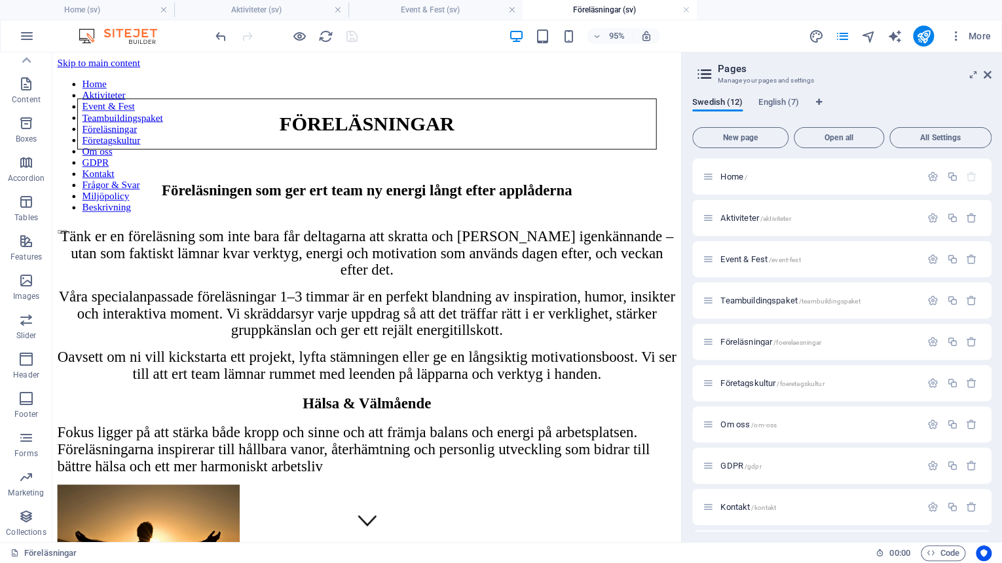
click at [705, 73] on icon at bounding box center [705, 74] width 20 height 18
click at [843, 180] on p "Home /" at bounding box center [818, 176] width 196 height 9
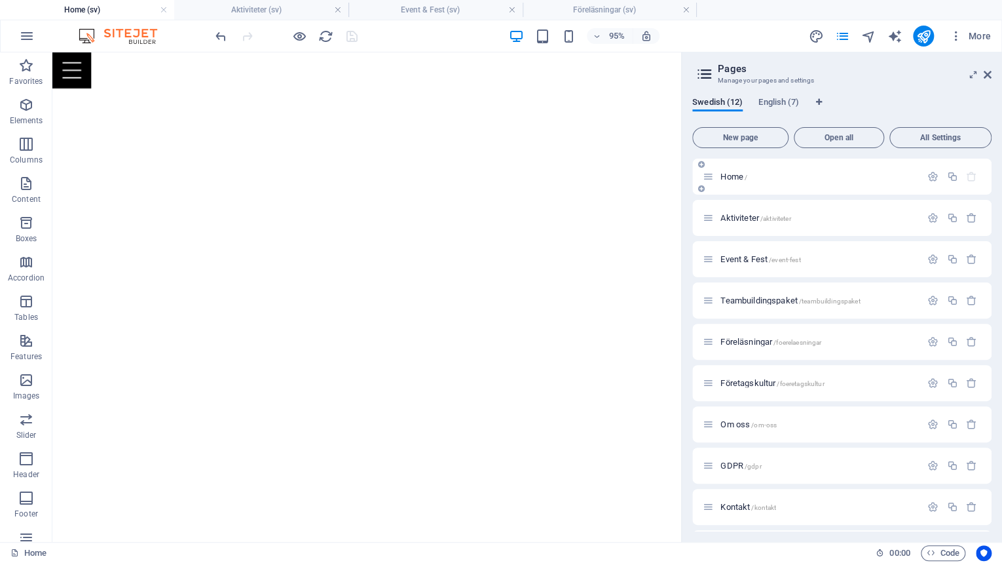
click at [707, 179] on icon at bounding box center [708, 176] width 11 height 11
click at [734, 217] on span "Aktiviteter /aktiviteter" at bounding box center [755, 218] width 70 height 10
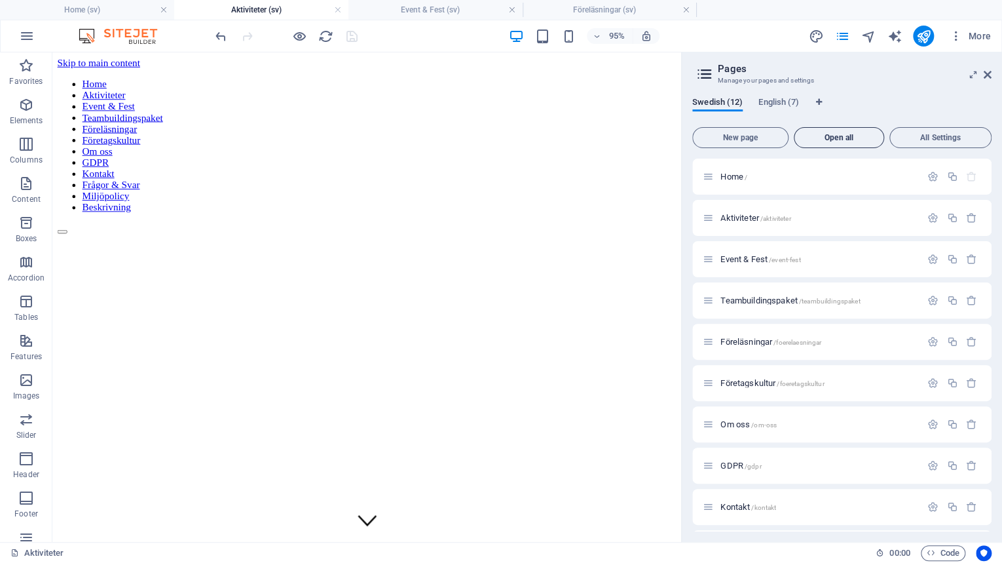
click at [843, 138] on span "Open all" at bounding box center [839, 138] width 79 height 8
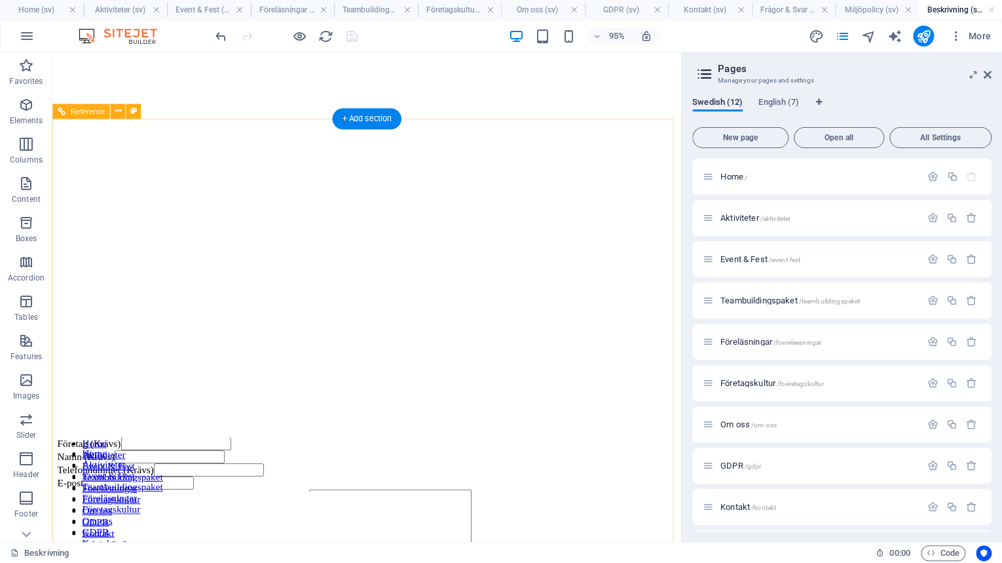
scroll to position [0, 0]
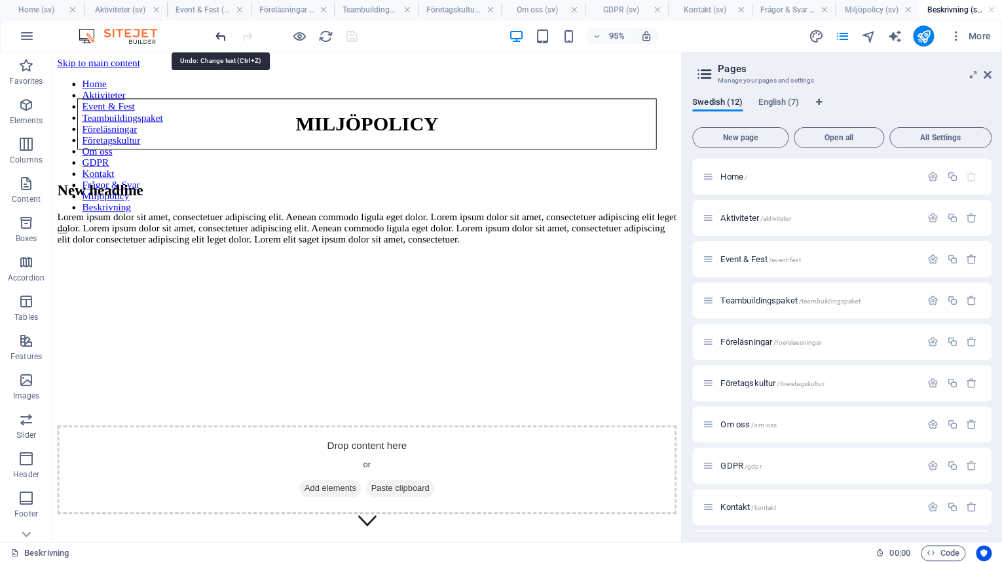
click at [223, 34] on icon "undo" at bounding box center [221, 36] width 15 height 15
click at [954, 8] on h4 "Beskrivning (sv)" at bounding box center [961, 10] width 84 height 14
click at [992, 10] on link at bounding box center [992, 10] width 8 height 12
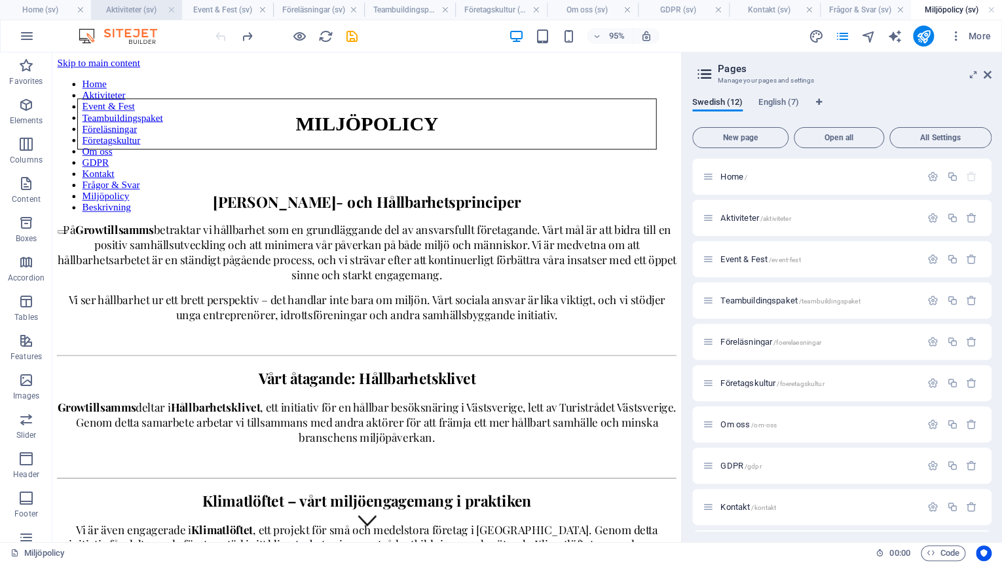
click at [130, 5] on h4 "Aktiviteter (sv)" at bounding box center [136, 10] width 91 height 14
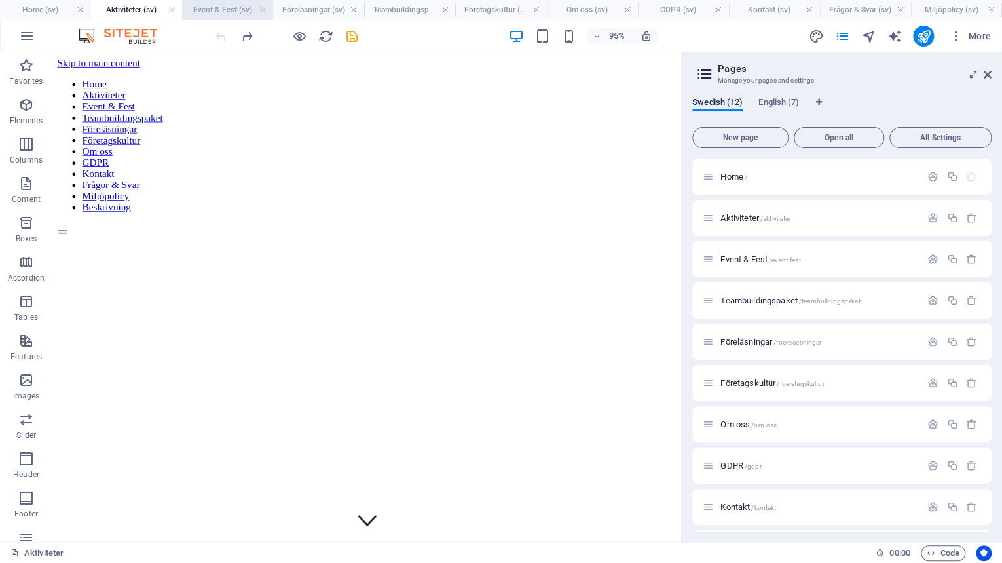
click at [229, 14] on h4 "Event & Fest (sv)" at bounding box center [227, 10] width 91 height 14
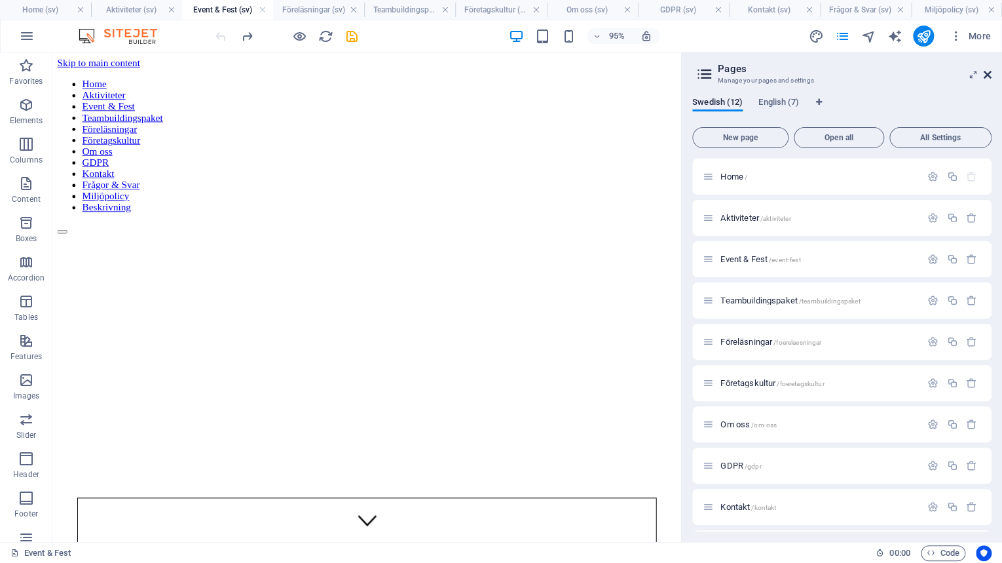
click at [988, 70] on icon at bounding box center [988, 74] width 8 height 10
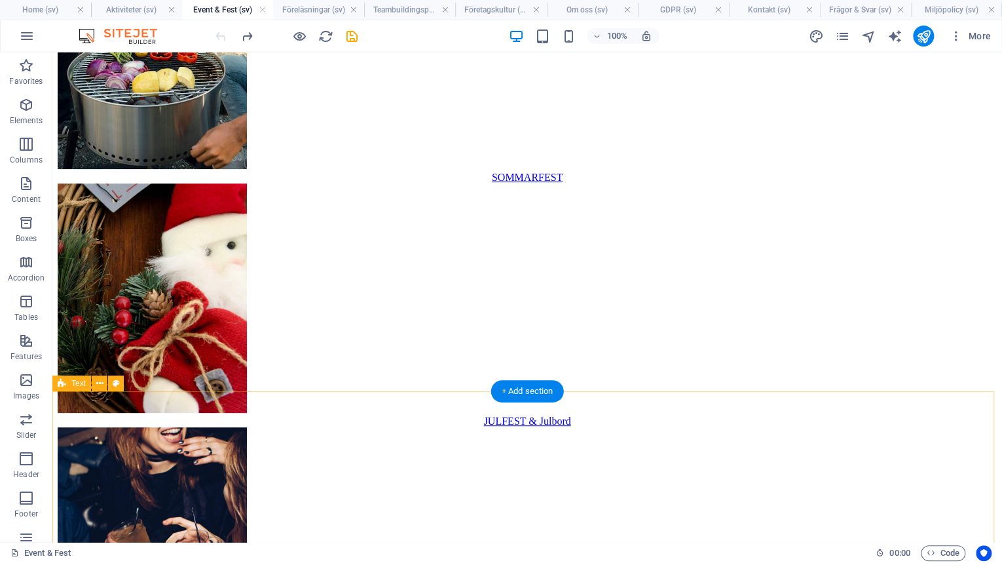
scroll to position [2729, 0]
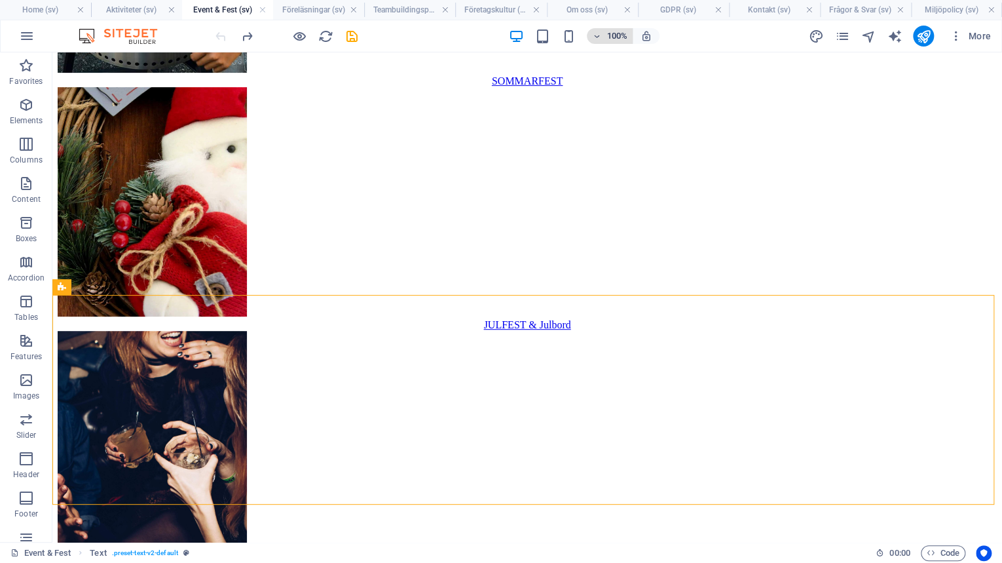
click at [617, 39] on h6 "100%" at bounding box center [617, 36] width 21 height 16
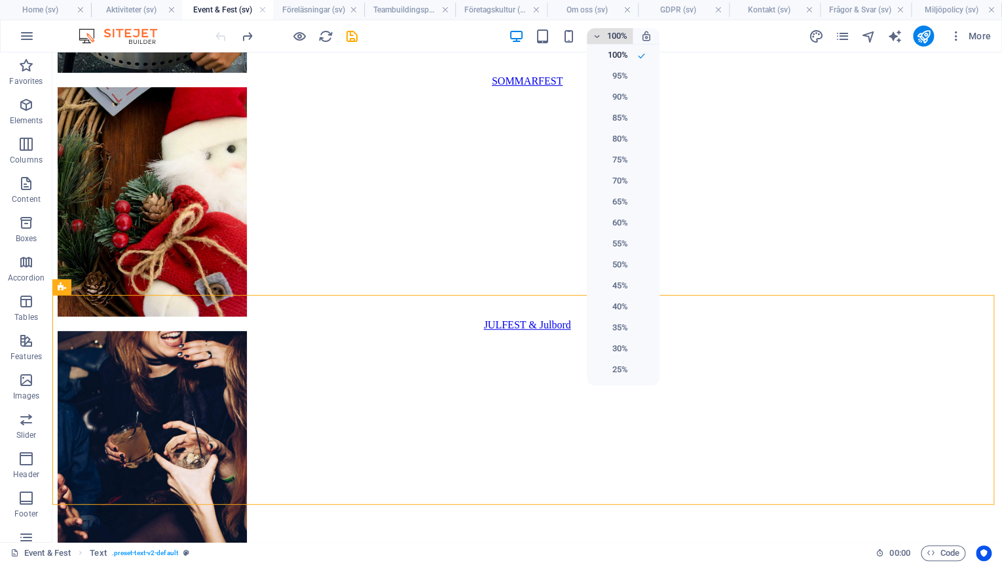
click at [617, 39] on div at bounding box center [501, 281] width 1002 height 563
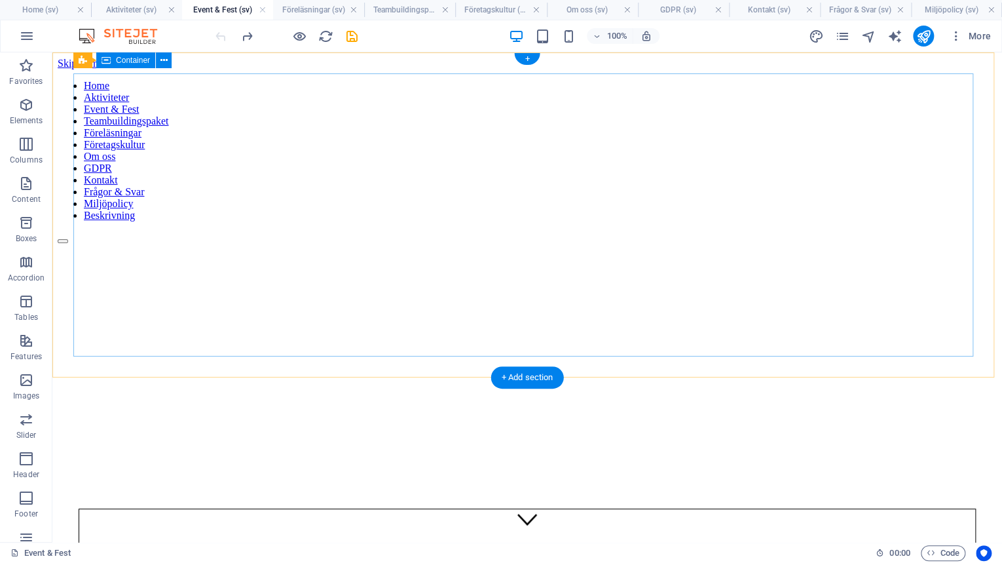
scroll to position [0, 0]
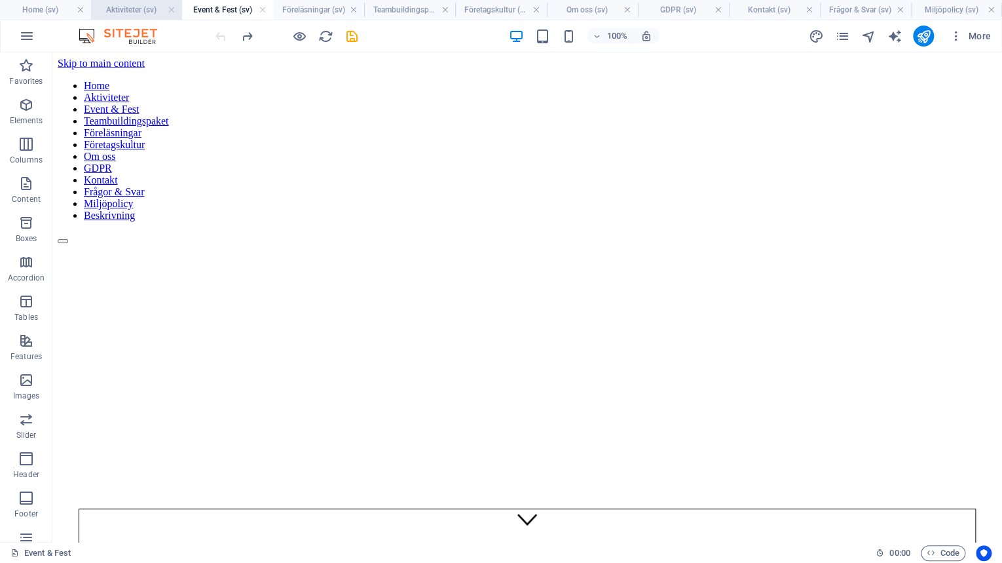
click at [79, 12] on link at bounding box center [81, 10] width 8 height 12
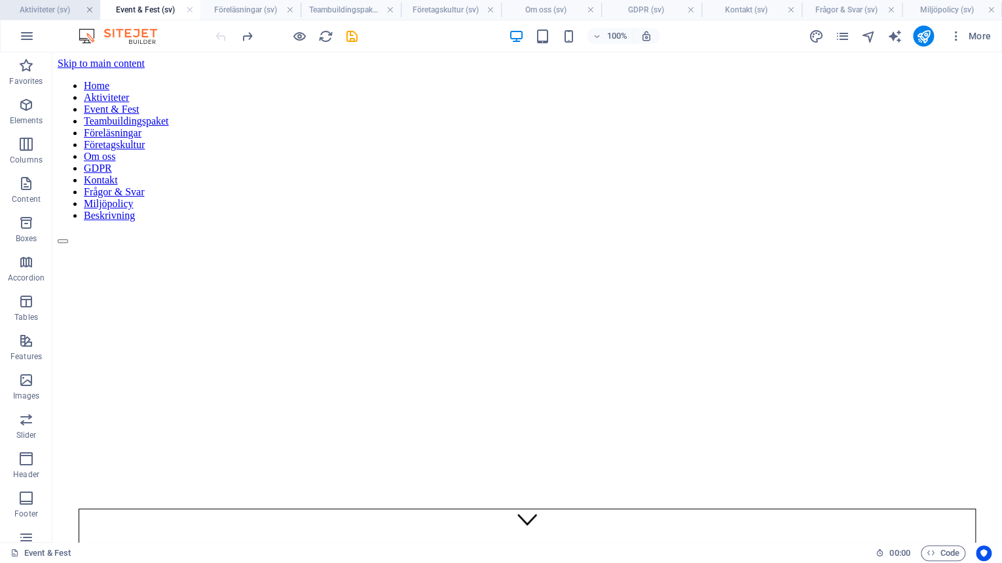
click at [89, 8] on link at bounding box center [90, 10] width 8 height 12
click at [101, 9] on link at bounding box center [101, 10] width 8 height 12
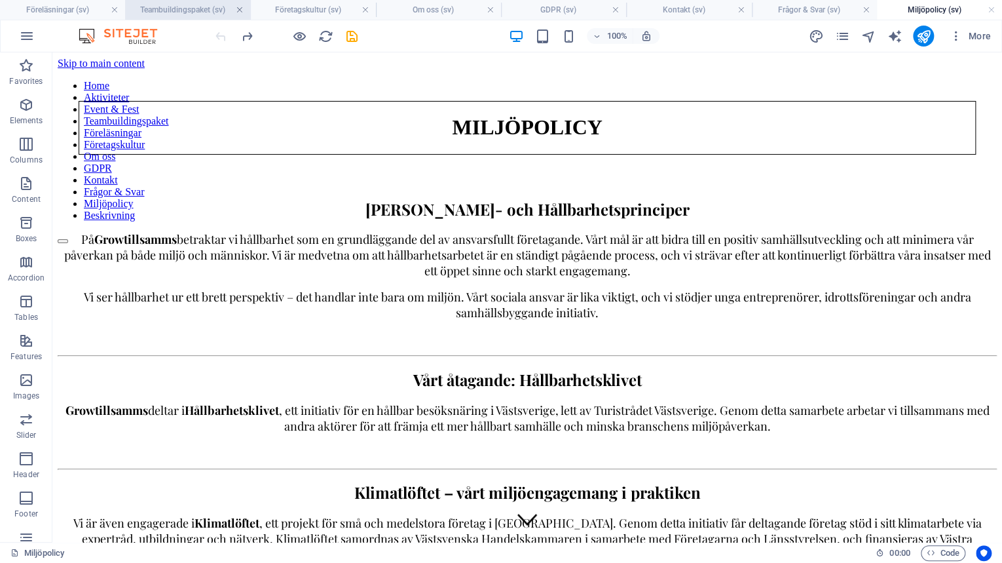
click at [241, 10] on link at bounding box center [240, 10] width 8 height 12
click at [274, 9] on link at bounding box center [276, 10] width 8 height 12
click at [325, 11] on link at bounding box center [324, 10] width 8 height 12
click at [339, 11] on link at bounding box center [338, 10] width 8 height 12
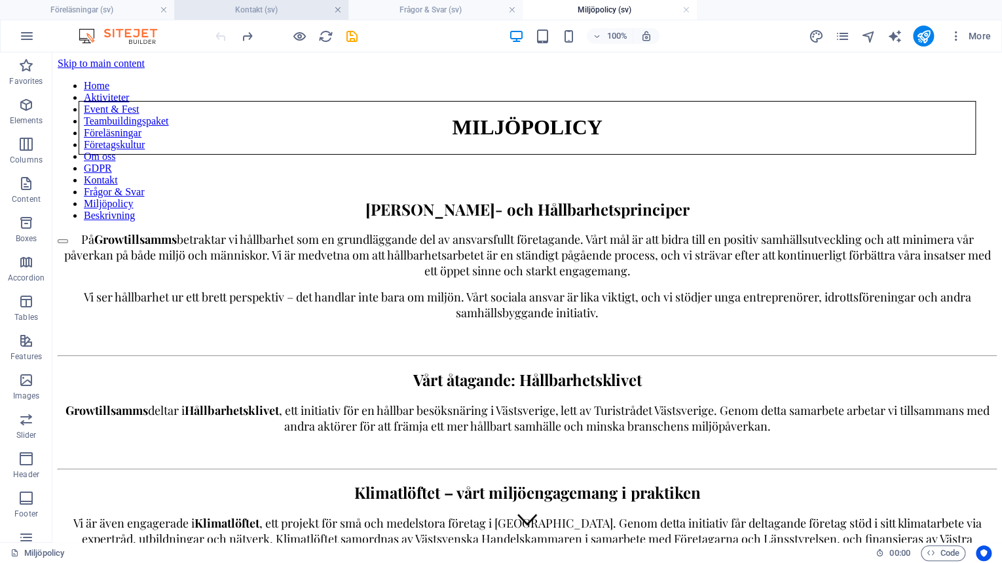
click at [338, 10] on link at bounding box center [338, 10] width 8 height 12
click at [340, 11] on link at bounding box center [338, 10] width 8 height 12
click at [341, 10] on link at bounding box center [338, 10] width 8 height 12
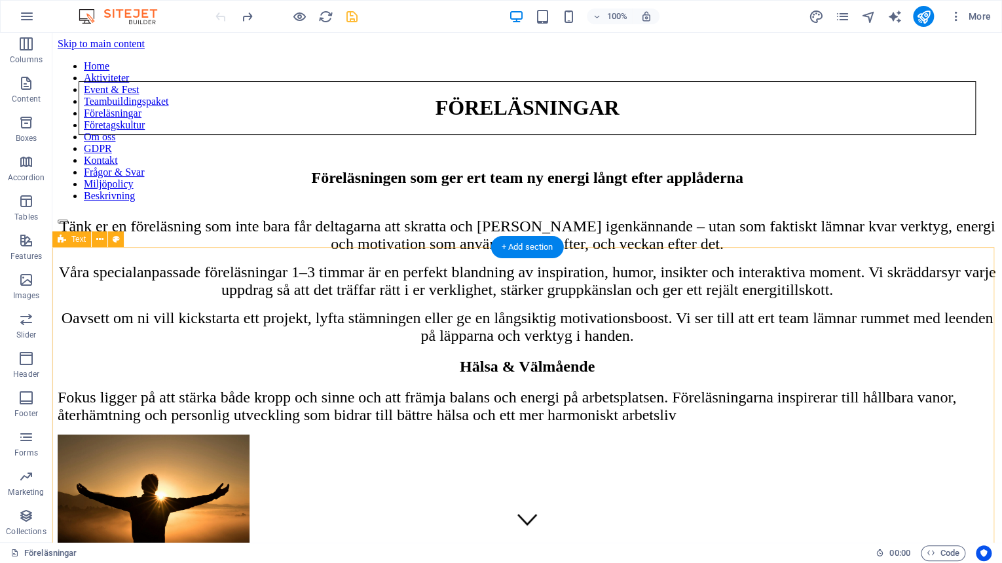
click at [185, 345] on div "Föreläsningen som ger ert team ny energi långt efter applåderna Tänk er en före…" at bounding box center [527, 257] width 939 height 176
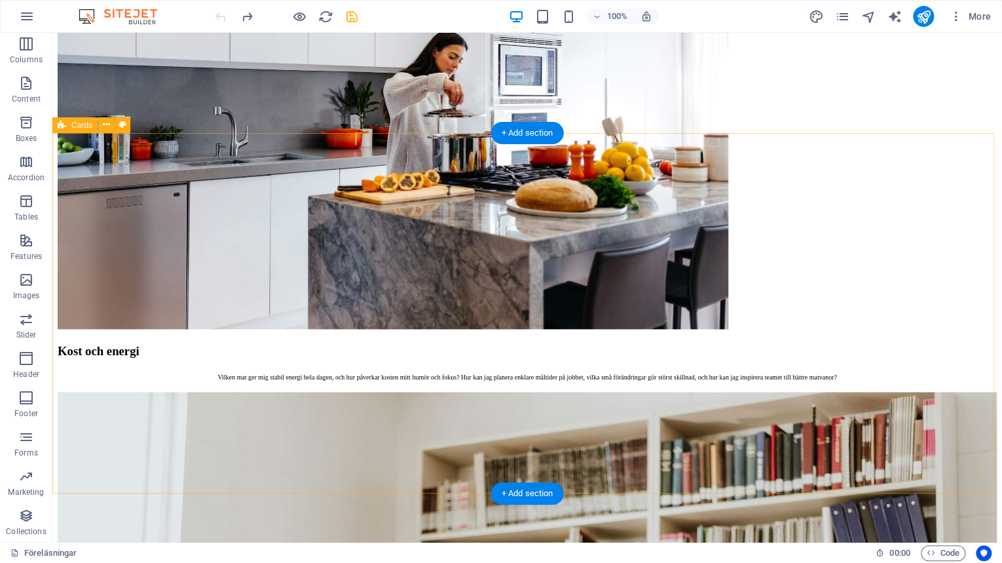
scroll to position [838, 0]
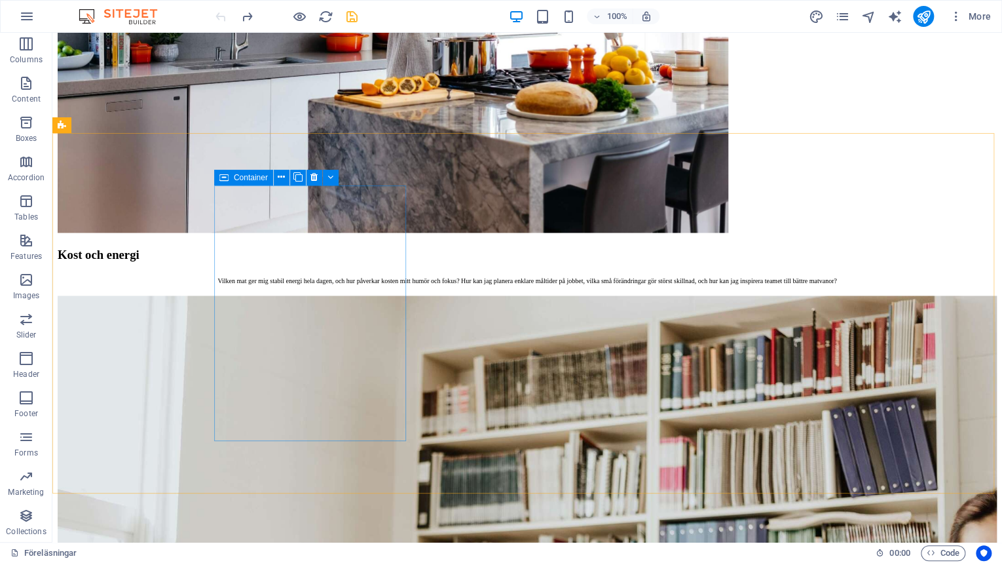
click at [225, 176] on icon at bounding box center [223, 178] width 9 height 16
click at [238, 176] on span "Container" at bounding box center [251, 178] width 34 height 8
select select "8"
select select "overlay"
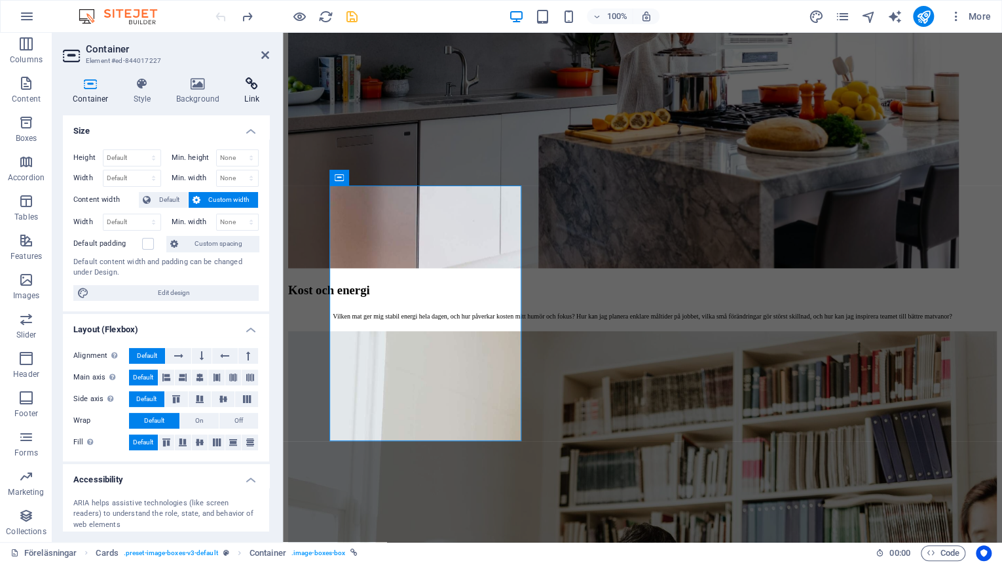
click at [253, 91] on h4 "Link" at bounding box center [251, 91] width 35 height 28
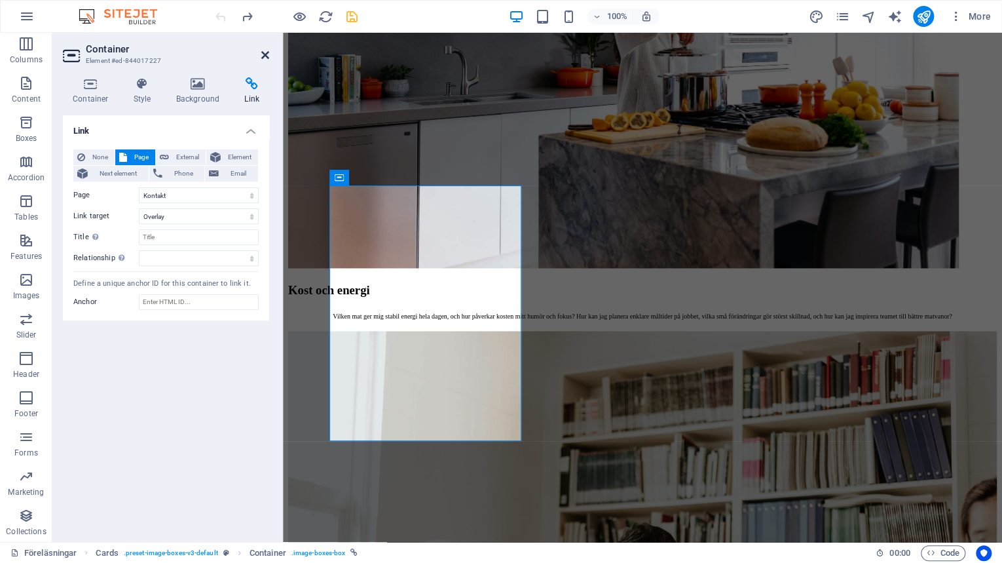
click at [264, 55] on icon at bounding box center [265, 55] width 8 height 10
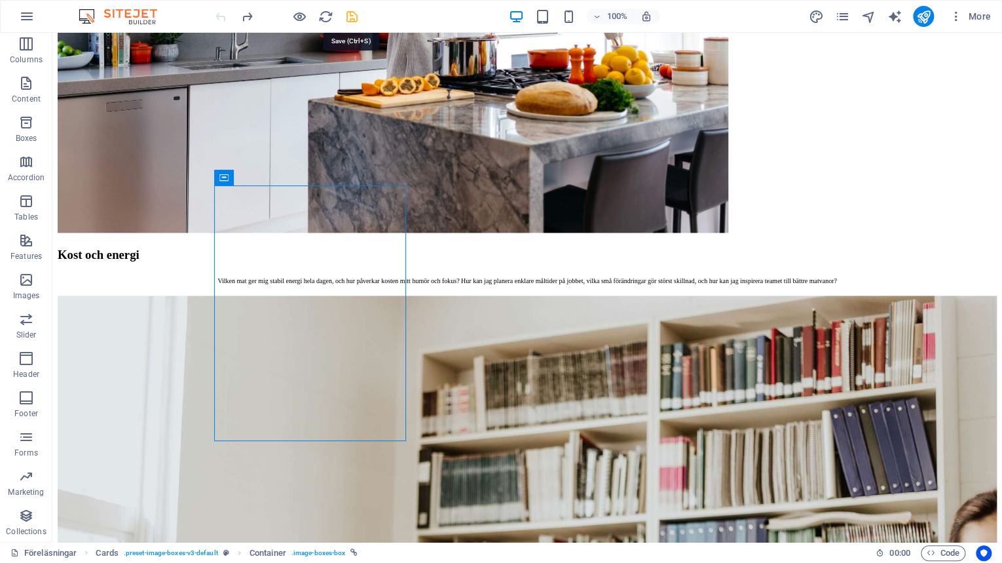
click at [356, 15] on icon "save" at bounding box center [352, 16] width 15 height 15
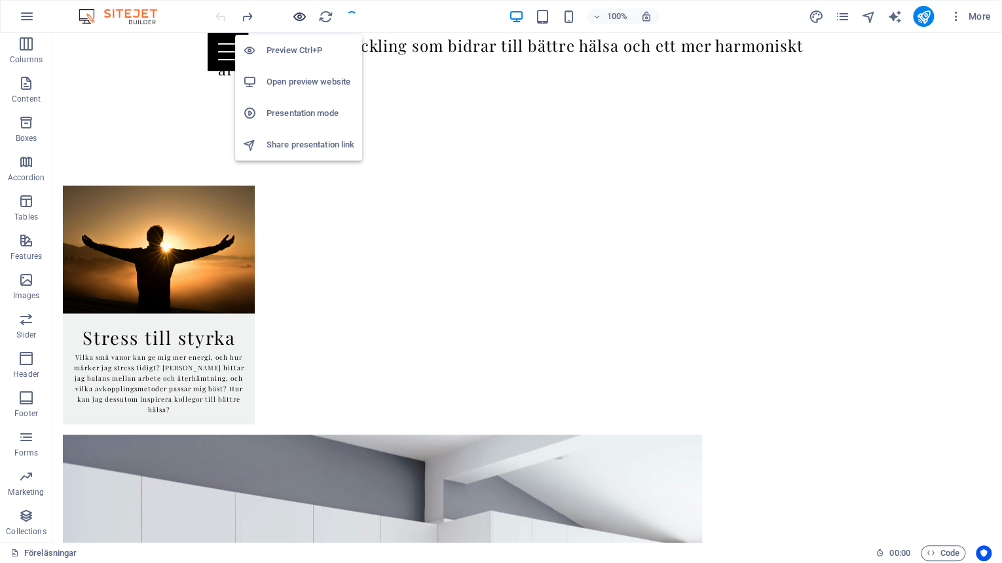
click at [301, 10] on icon "button" at bounding box center [299, 16] width 15 height 15
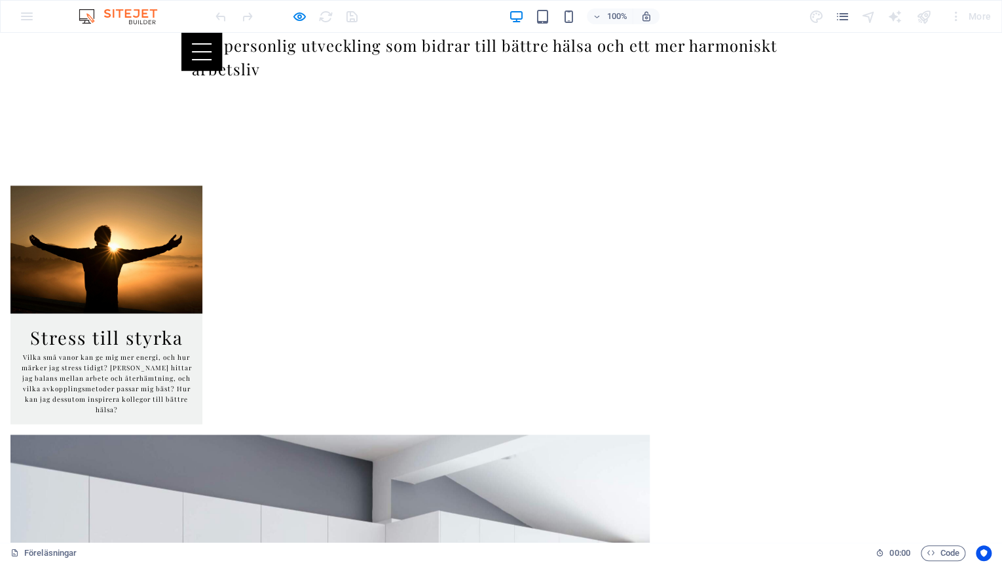
click at [192, 348] on h3 "Stress till styrka" at bounding box center [106, 337] width 171 height 27
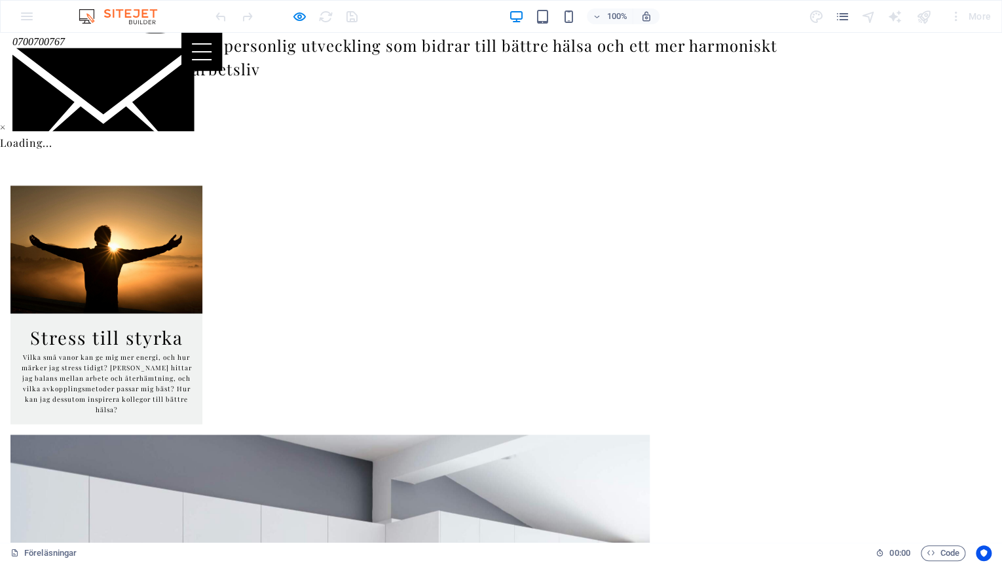
scroll to position [262, 0]
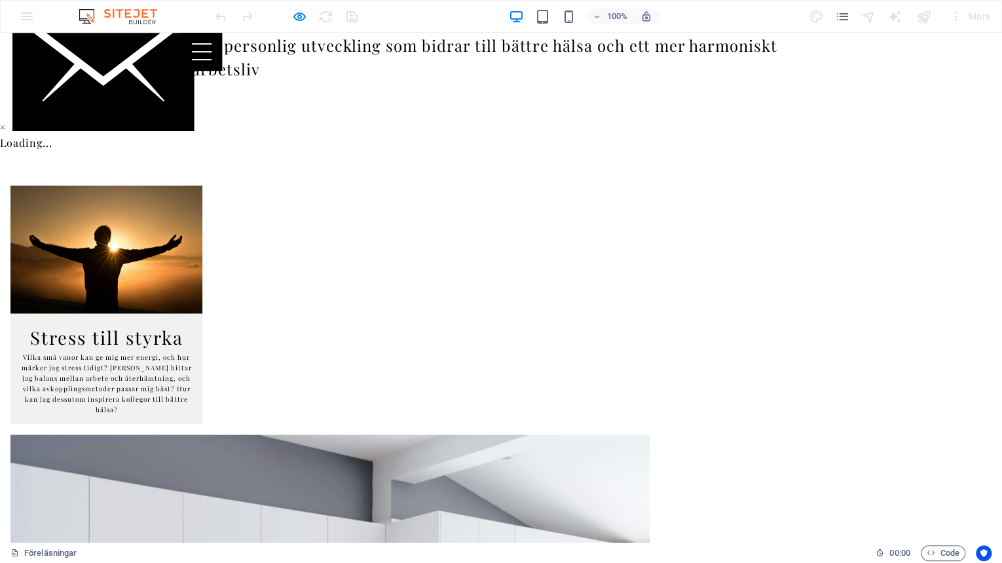
click at [5, 119] on button "×" at bounding box center [2, 127] width 5 height 16
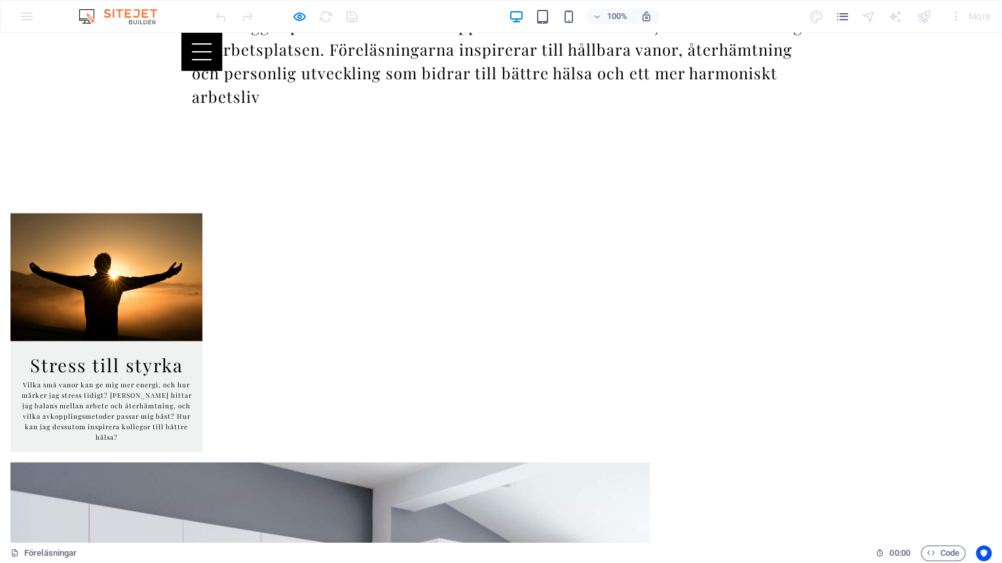
scroll to position [838, 0]
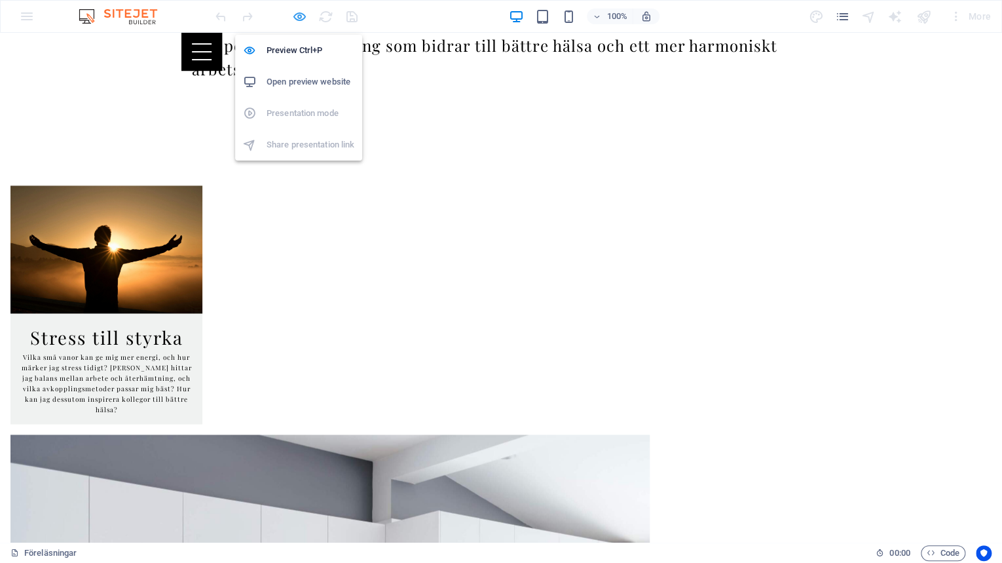
click at [296, 16] on icon "button" at bounding box center [299, 16] width 15 height 15
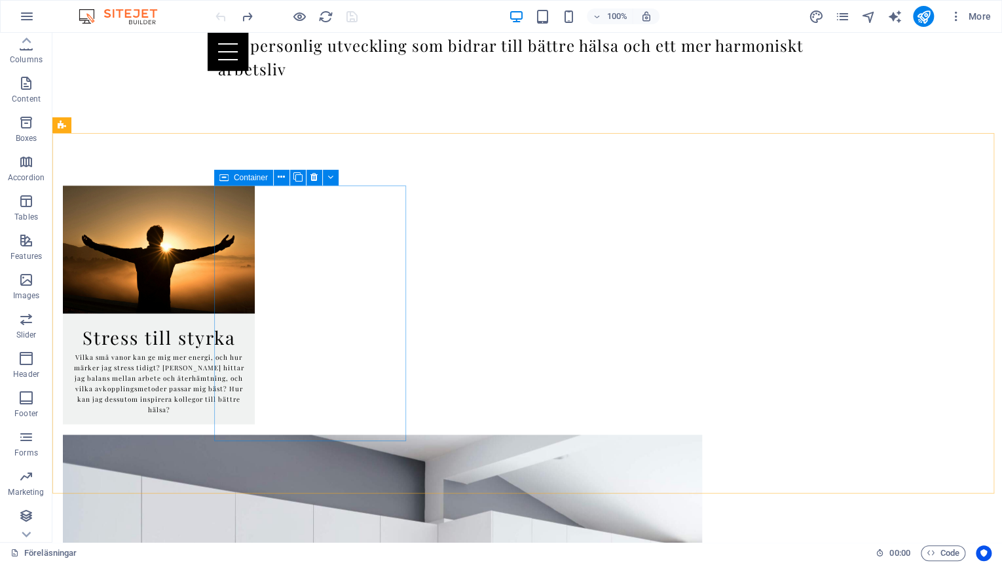
click at [230, 176] on div "Container" at bounding box center [243, 178] width 59 height 16
select select "8"
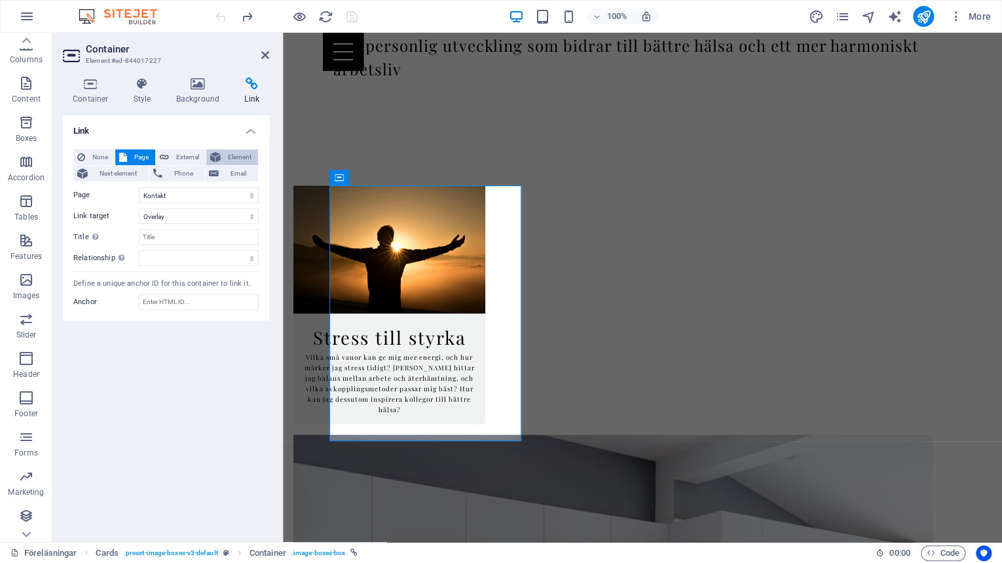
click at [235, 152] on span "Element" at bounding box center [239, 157] width 29 height 16
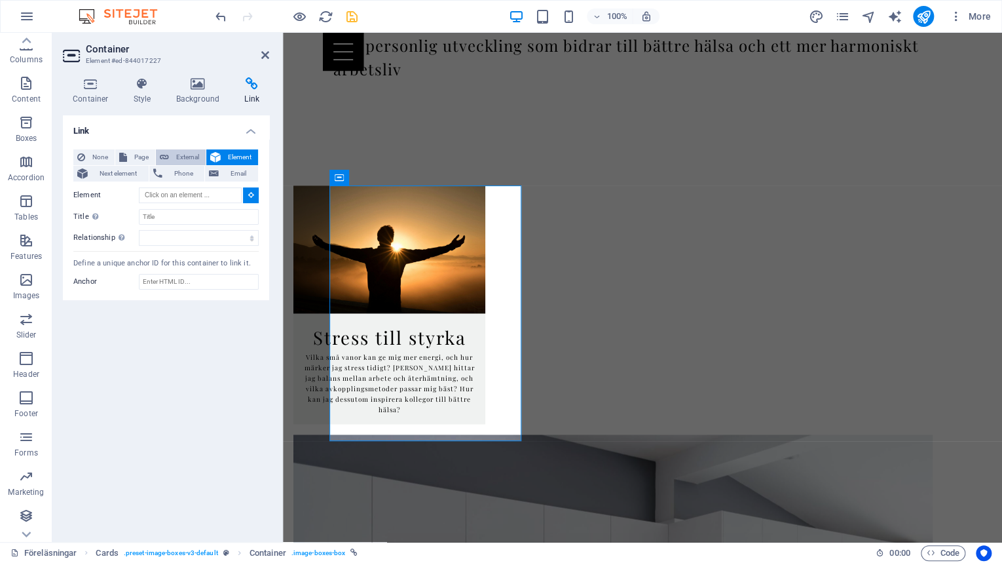
click at [183, 155] on span "External" at bounding box center [187, 157] width 29 height 16
select select "blank"
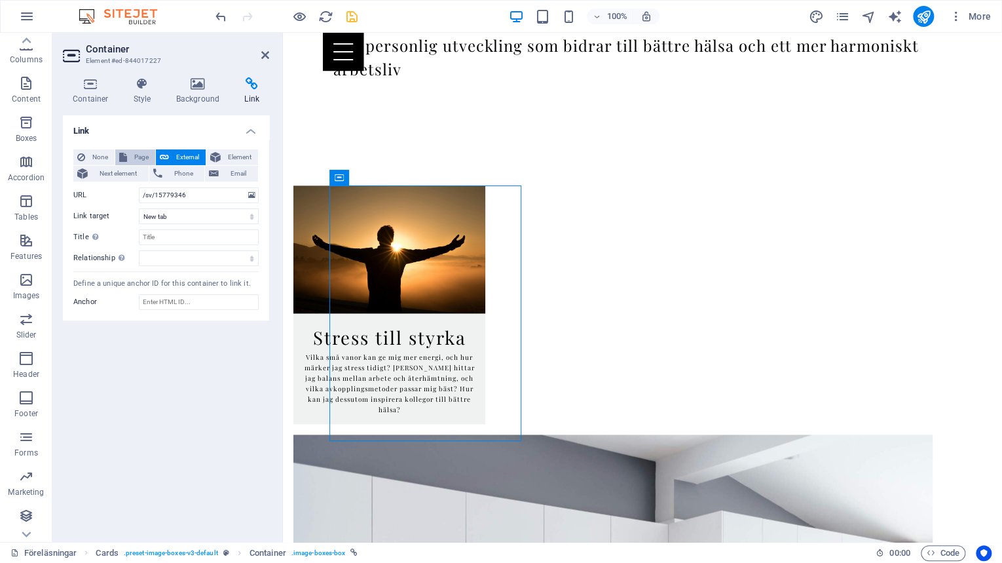
click at [134, 155] on span "Page" at bounding box center [141, 157] width 20 height 16
click at [176, 214] on select "New tab Same tab Overlay" at bounding box center [199, 216] width 120 height 16
click at [176, 215] on select "New tab Same tab Overlay" at bounding box center [199, 216] width 120 height 16
select select "overlay"
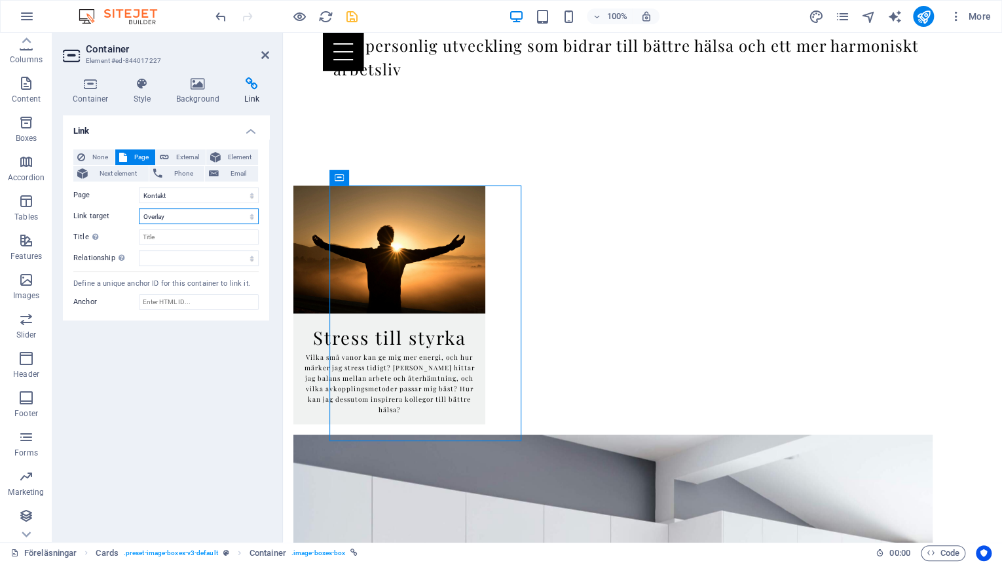
click at [139, 208] on select "New tab Same tab Overlay" at bounding box center [199, 216] width 120 height 16
click at [206, 398] on div "Link None Page External Element Next element Phone Email Page Home Aktiviteter …" at bounding box center [166, 323] width 206 height 416
click at [350, 20] on icon "save" at bounding box center [352, 16] width 15 height 15
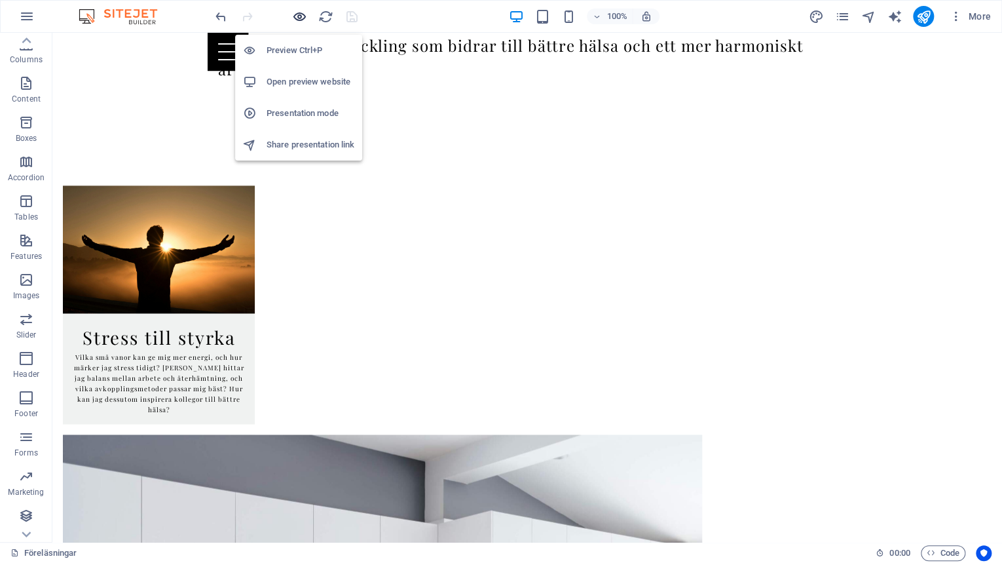
click at [302, 17] on icon "button" at bounding box center [299, 16] width 15 height 15
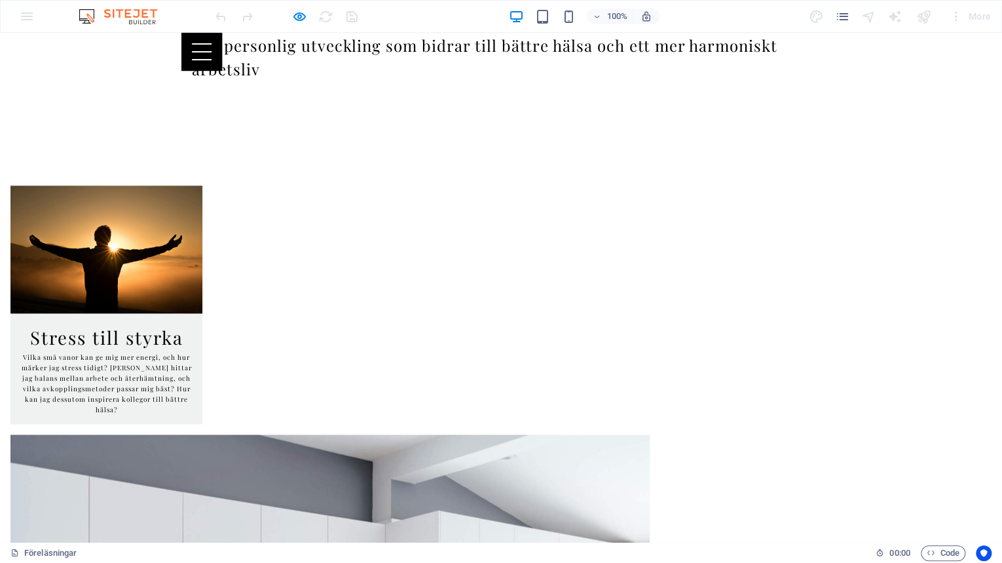
click at [202, 306] on img at bounding box center [106, 249] width 192 height 128
click at [5, 119] on button "×" at bounding box center [2, 127] width 5 height 16
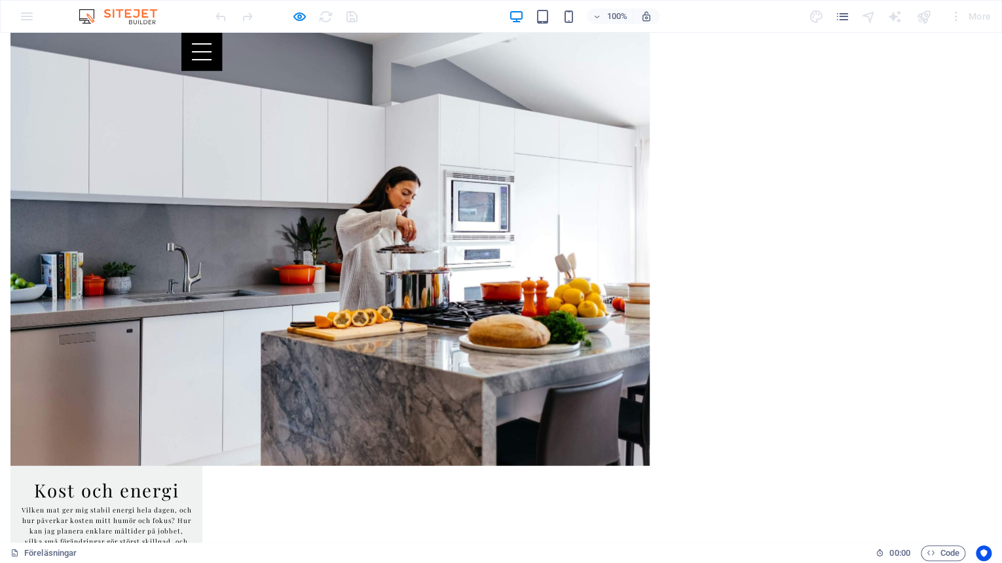
scroll to position [1258, 0]
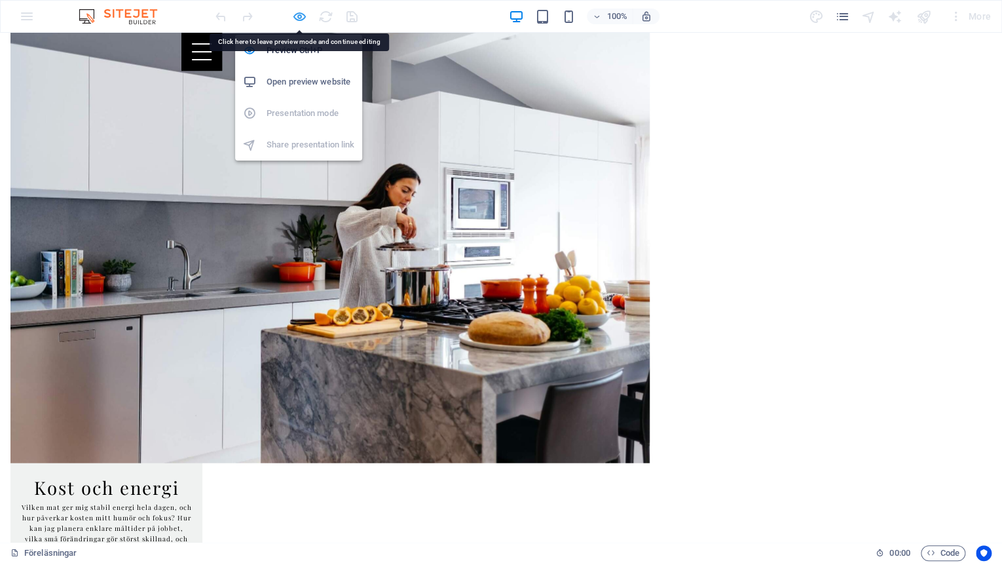
click at [298, 17] on icon "button" at bounding box center [299, 16] width 15 height 15
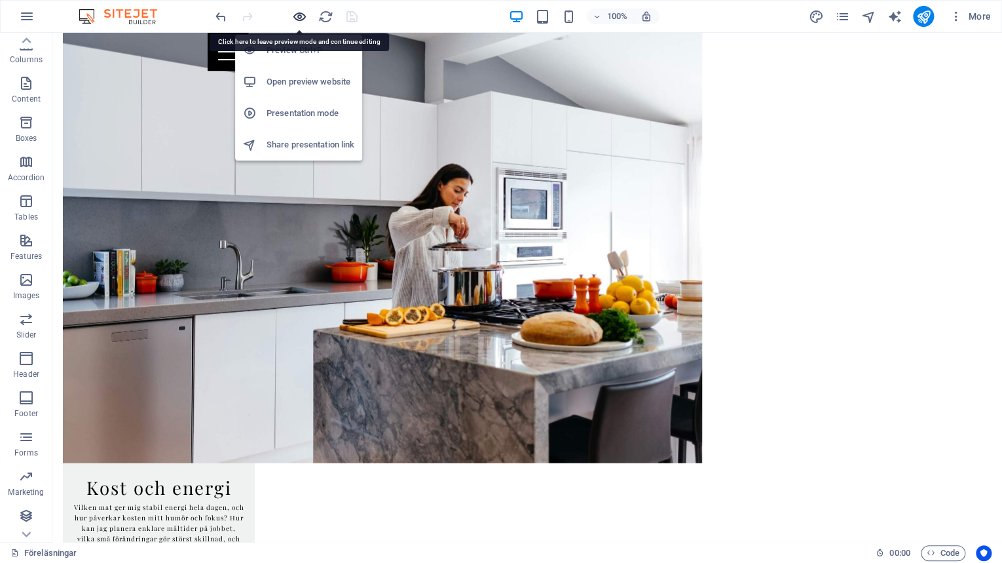
click at [298, 17] on icon "button" at bounding box center [299, 16] width 15 height 15
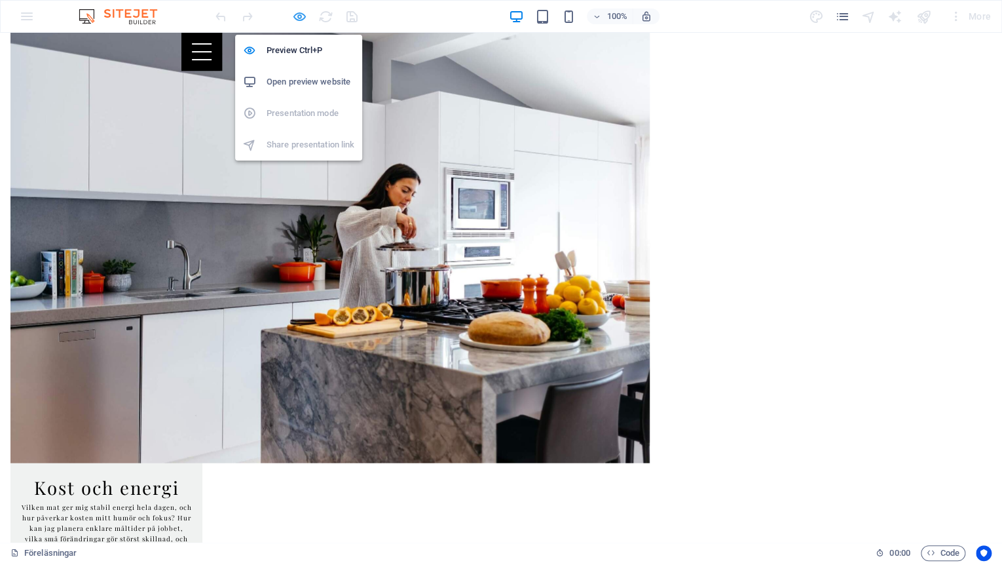
click at [293, 17] on icon "button" at bounding box center [299, 16] width 15 height 15
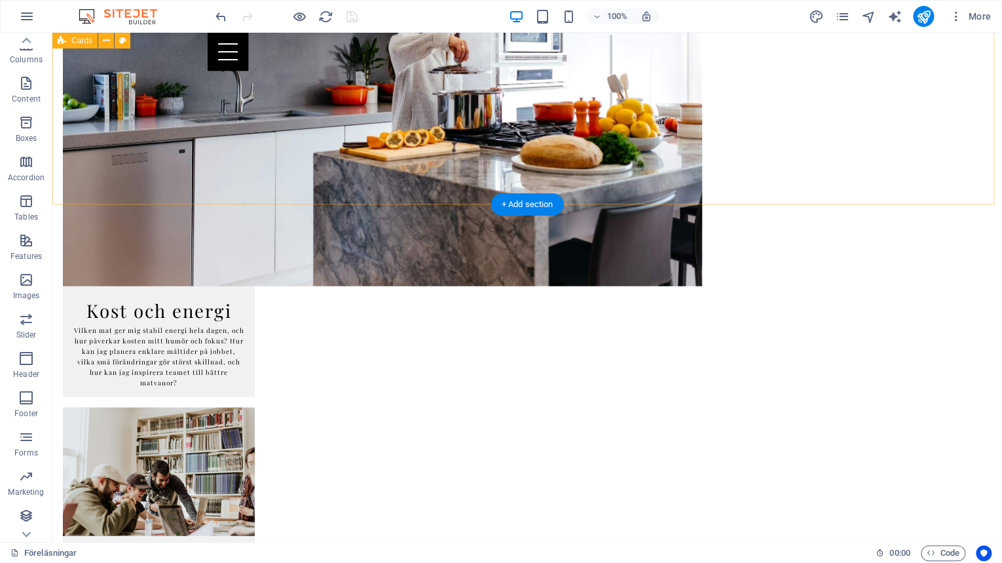
scroll to position [1520, 0]
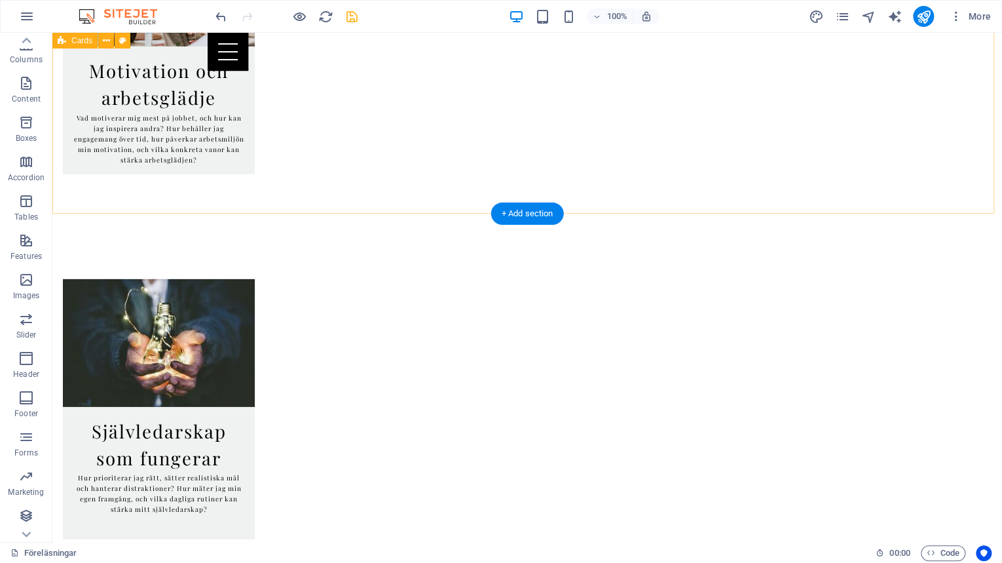
scroll to position [1939, 0]
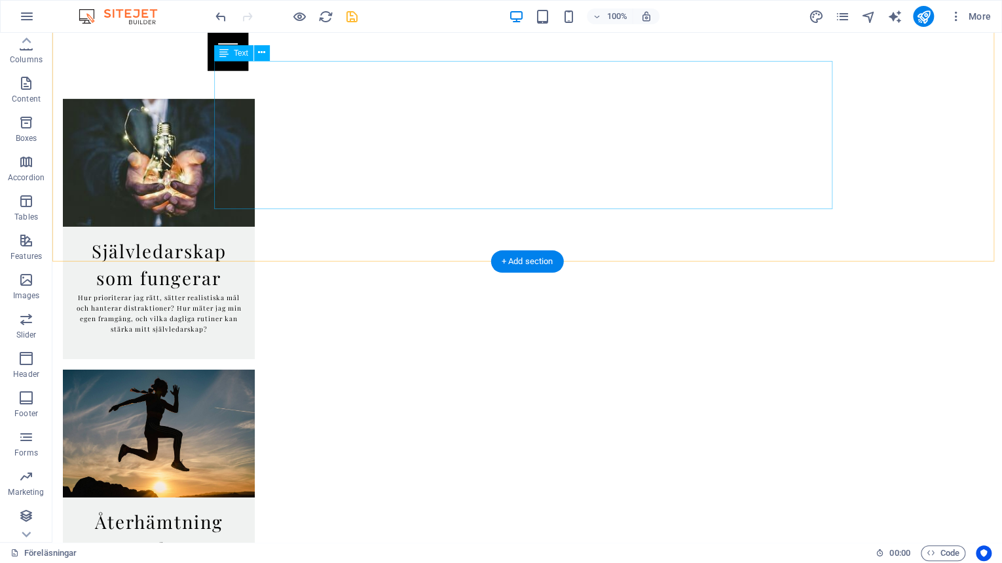
scroll to position [2253, 0]
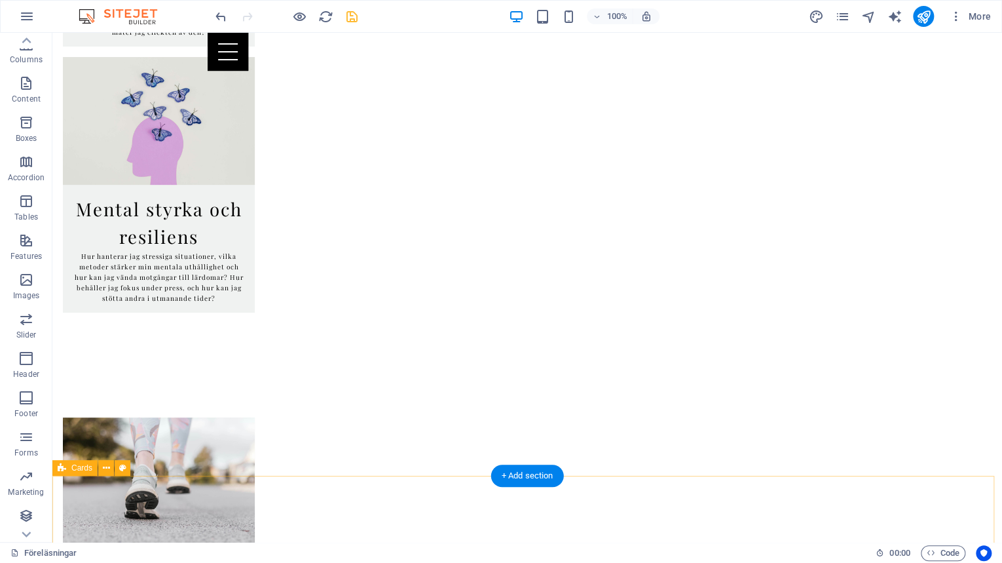
scroll to position [2725, 0]
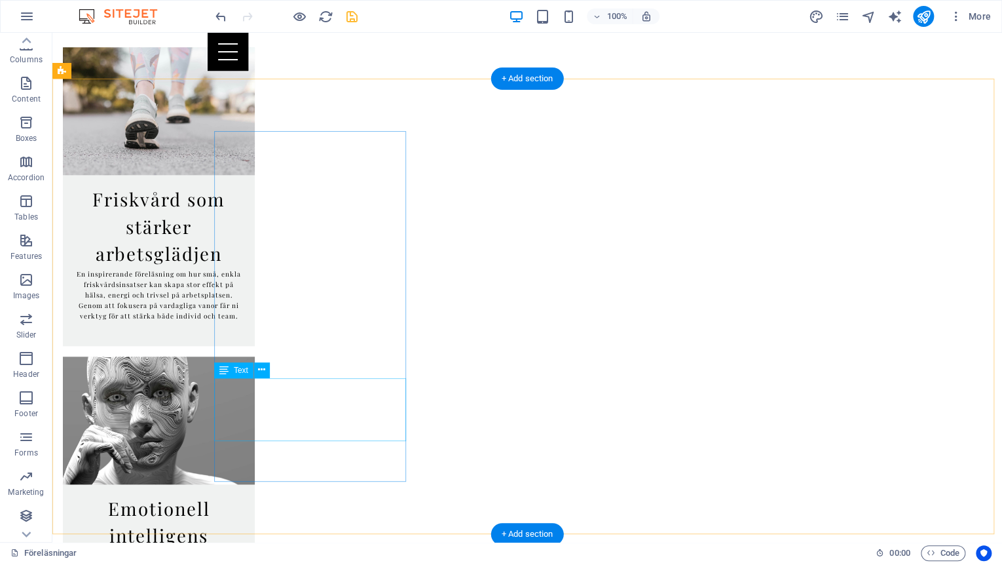
scroll to position [3092, 0]
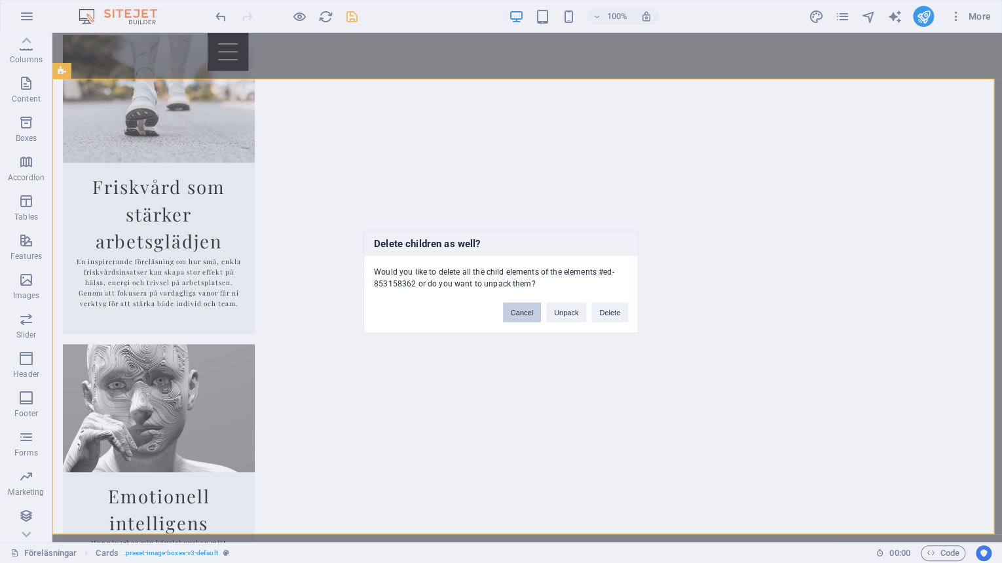
click at [516, 312] on button "Cancel" at bounding box center [522, 312] width 38 height 20
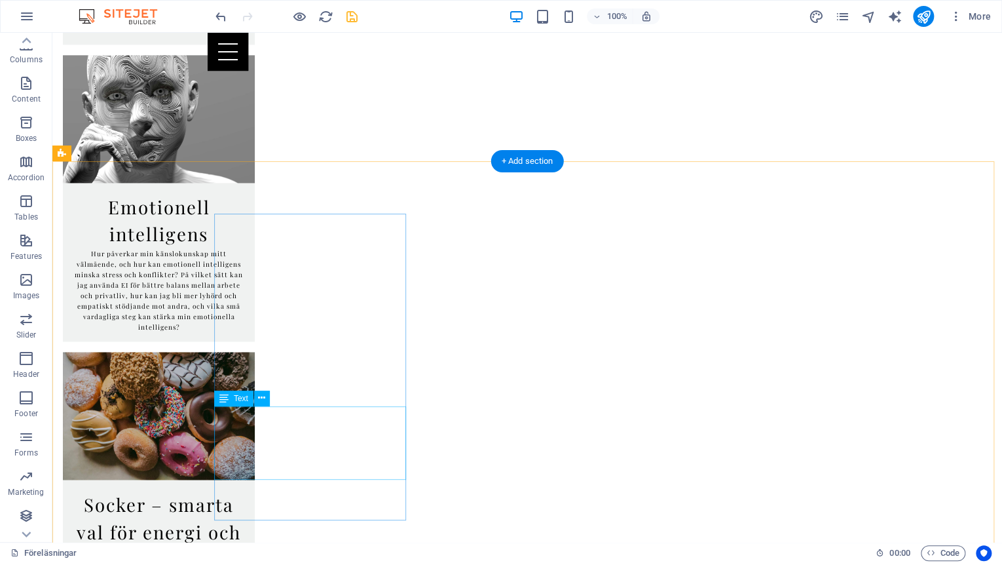
scroll to position [3458, 0]
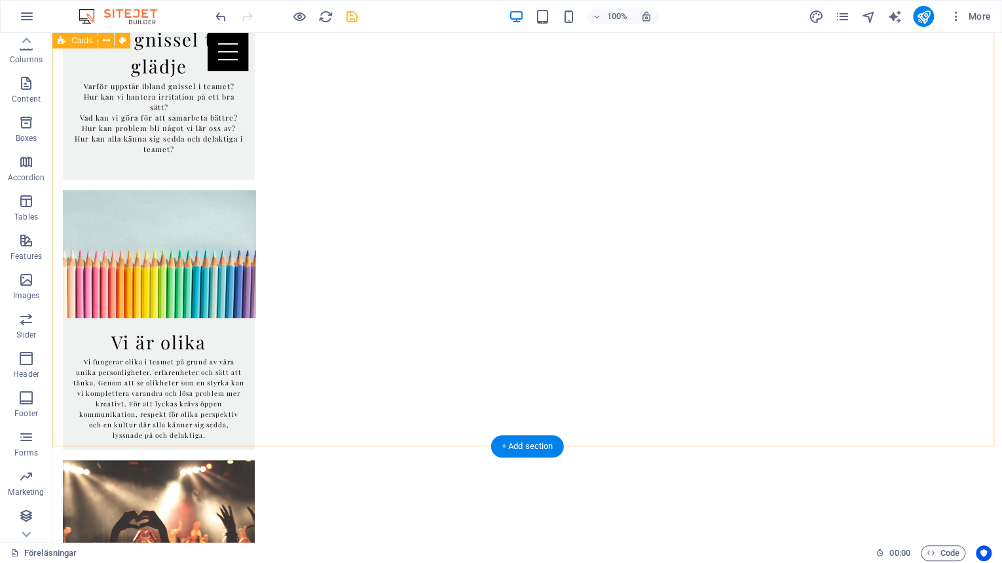
scroll to position [5650, 0]
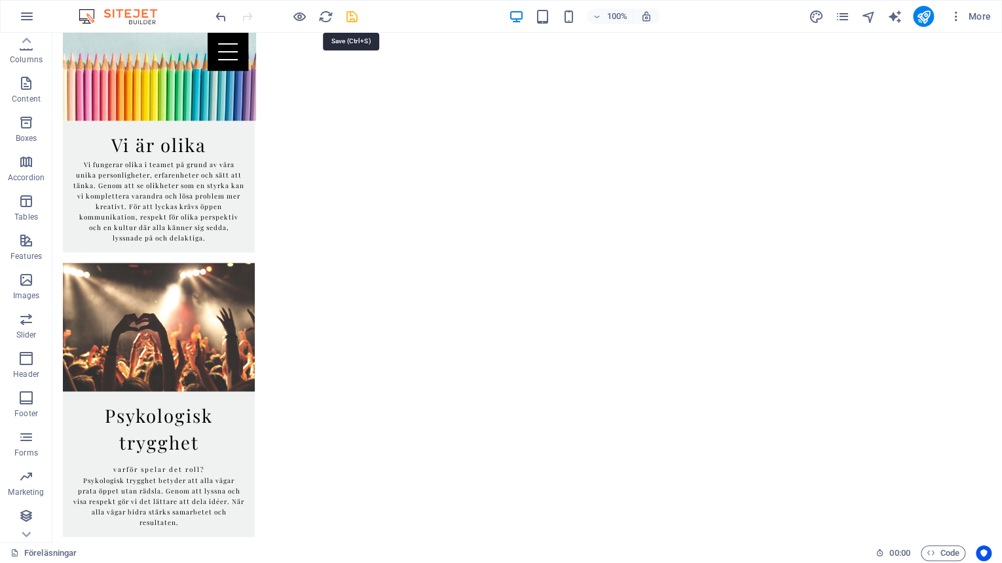
drag, startPoint x: 351, startPoint y: 13, endPoint x: 263, endPoint y: 77, distance: 108.7
click at [351, 13] on icon "save" at bounding box center [352, 16] width 15 height 15
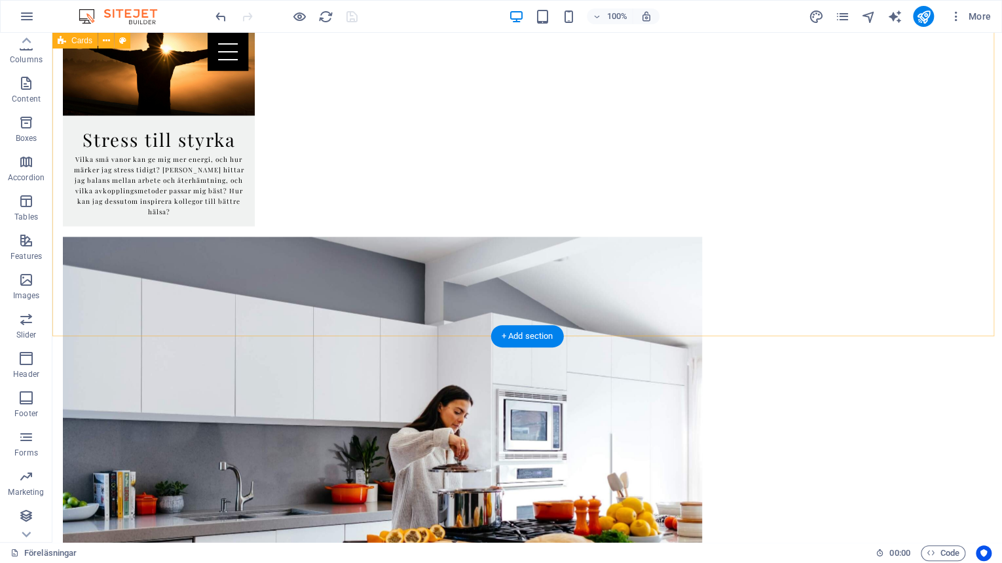
scroll to position [1048, 0]
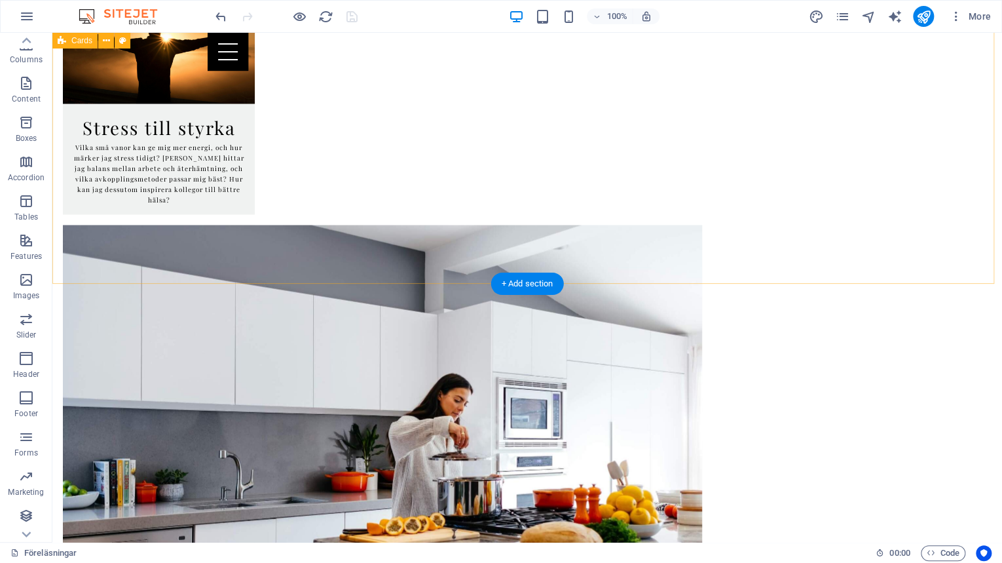
click at [436, 273] on div "Stress till styrka Vilka små vanor kan ge mig mer energi, och hur märker jag st…" at bounding box center [527, 512] width 950 height 1178
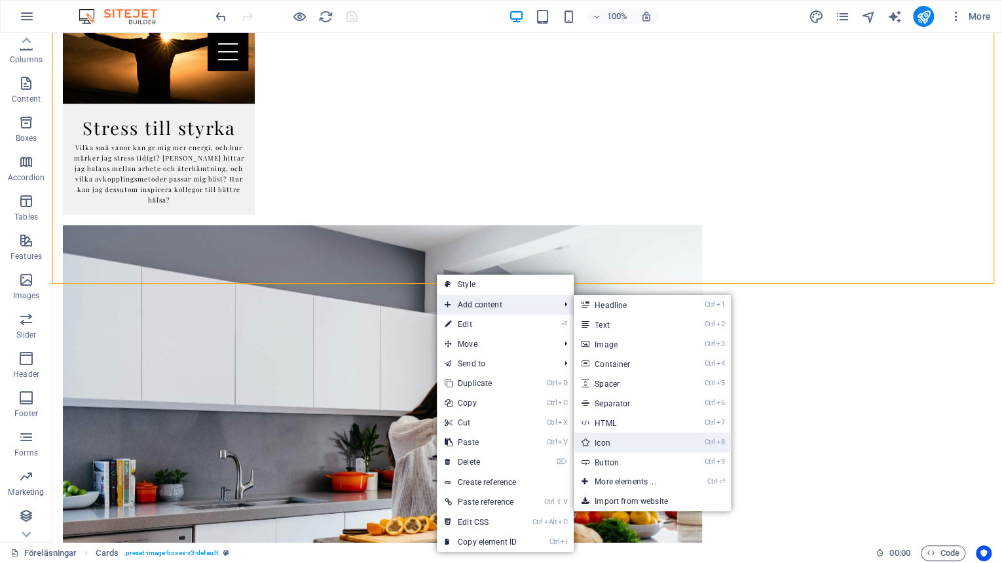
click at [629, 444] on link "Ctrl 8 Icon" at bounding box center [628, 442] width 108 height 20
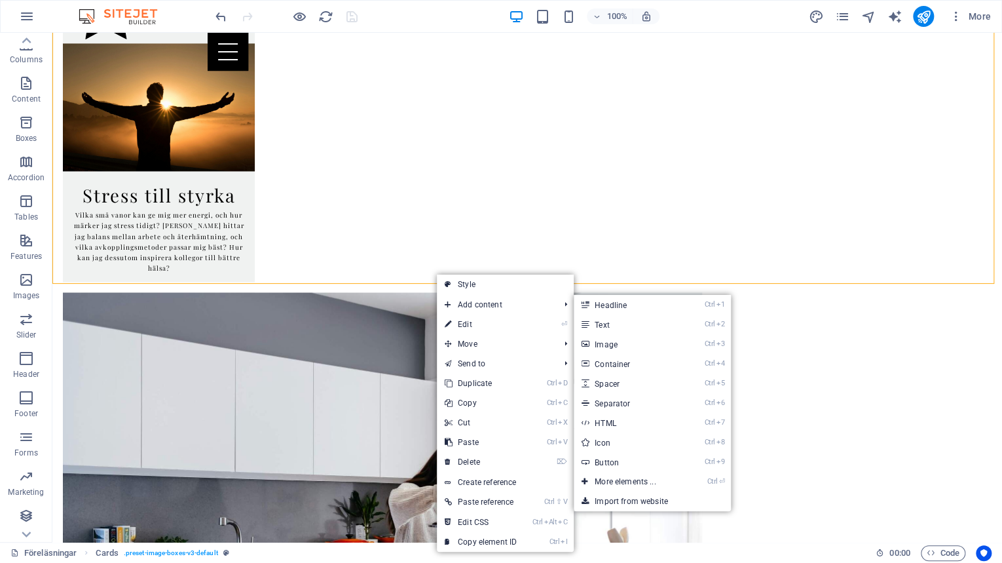
select select "xMidYMid"
select select "px"
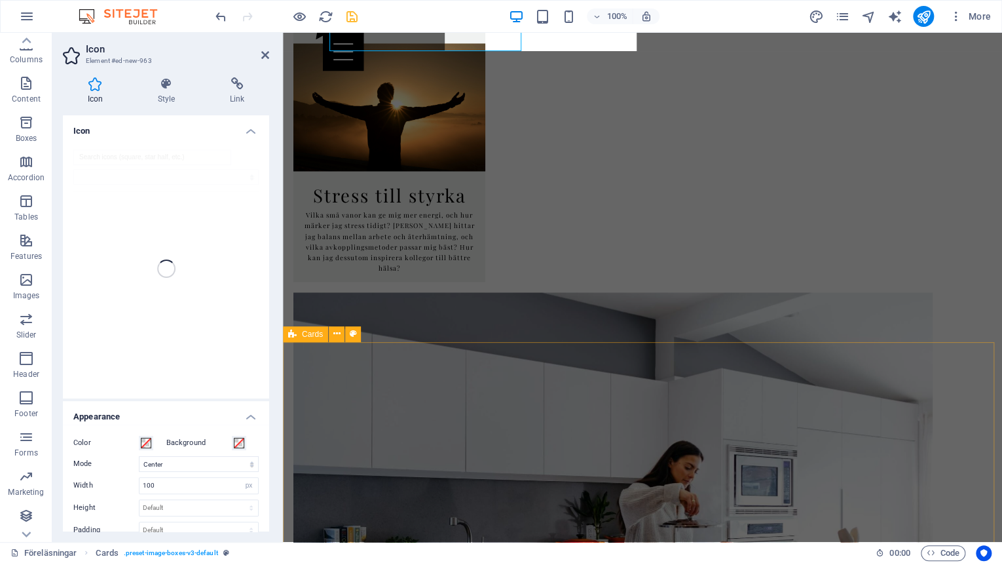
scroll to position [768, 0]
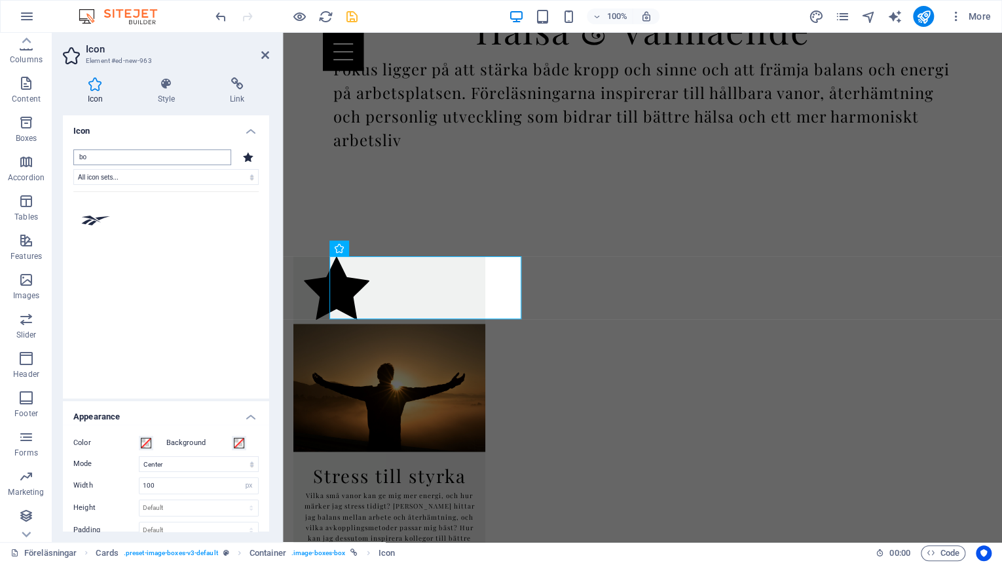
type input "b"
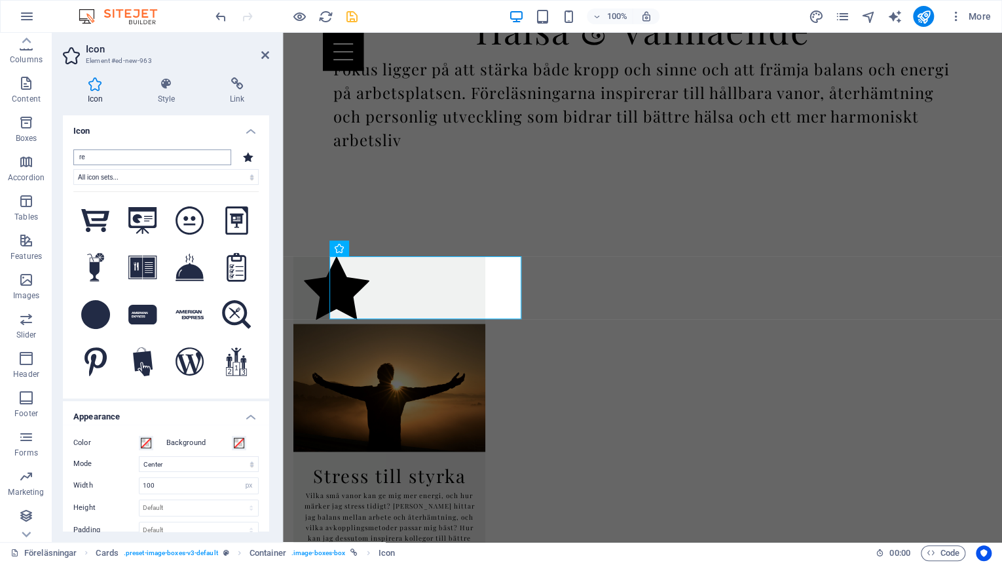
type input "r"
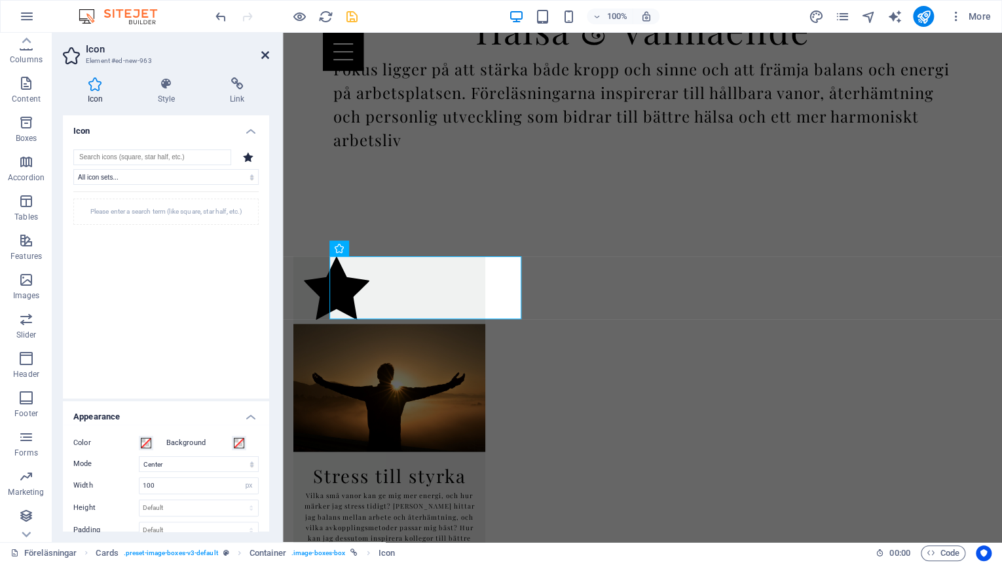
click at [267, 52] on icon at bounding box center [265, 55] width 8 height 10
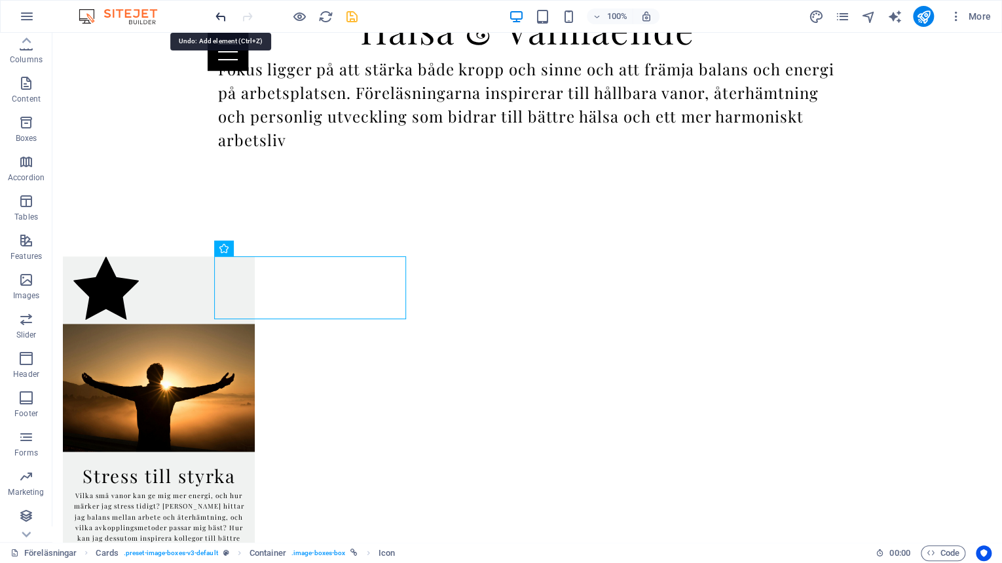
click at [217, 14] on icon "undo" at bounding box center [221, 16] width 15 height 15
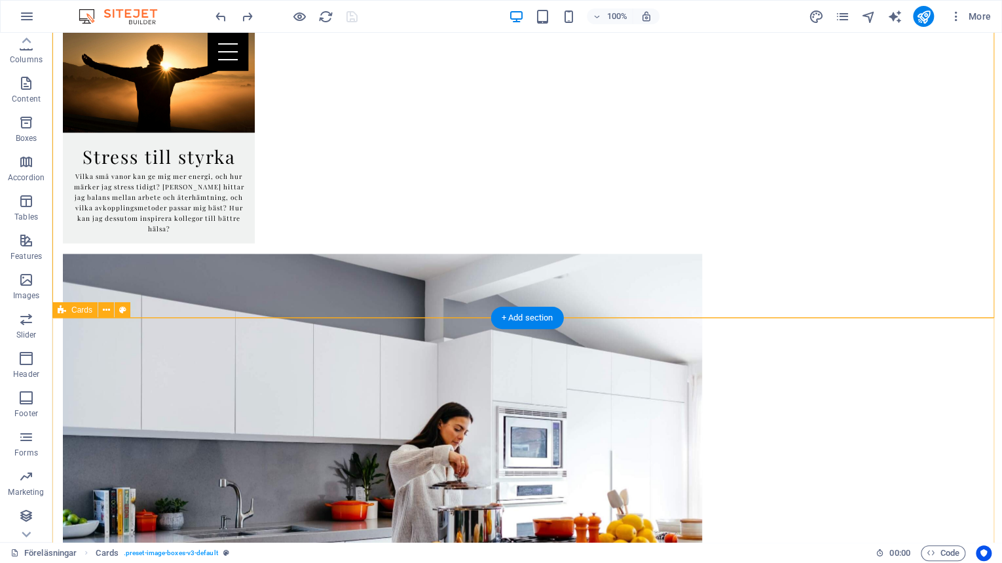
scroll to position [1082, 0]
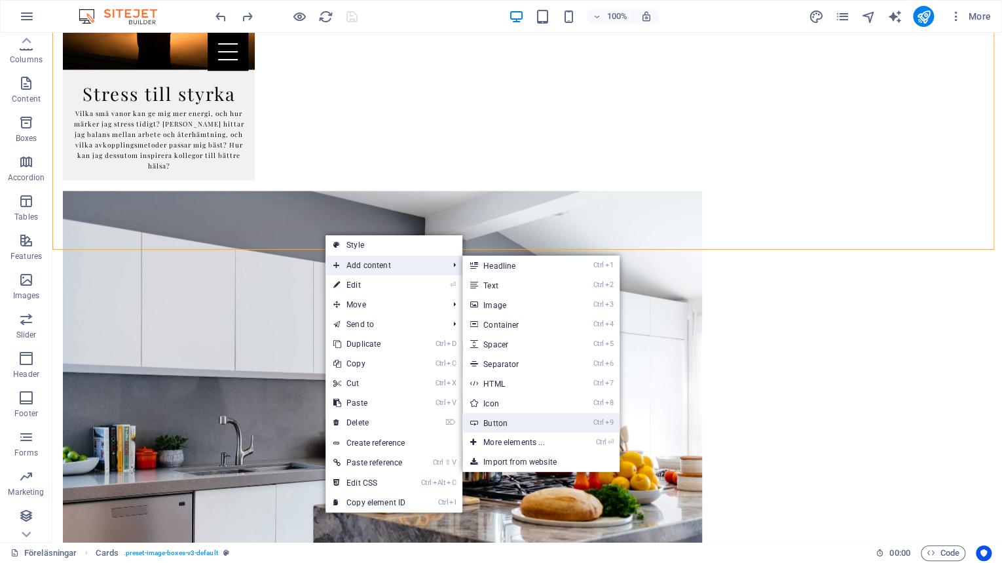
click at [518, 423] on link "Ctrl 9 Button" at bounding box center [516, 423] width 108 height 20
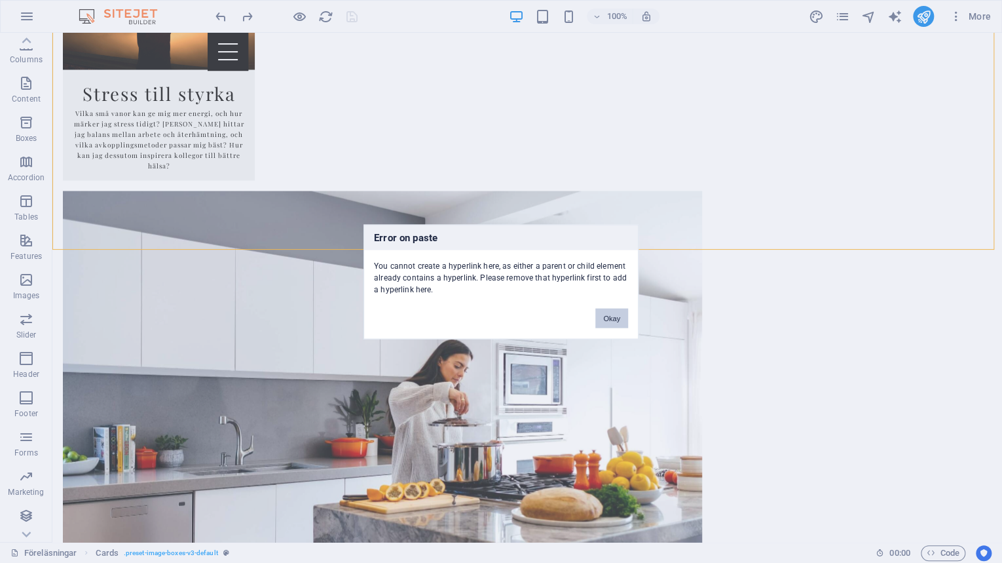
drag, startPoint x: 617, startPoint y: 320, endPoint x: 468, endPoint y: 295, distance: 151.5
click at [617, 320] on button "Okay" at bounding box center [611, 318] width 33 height 20
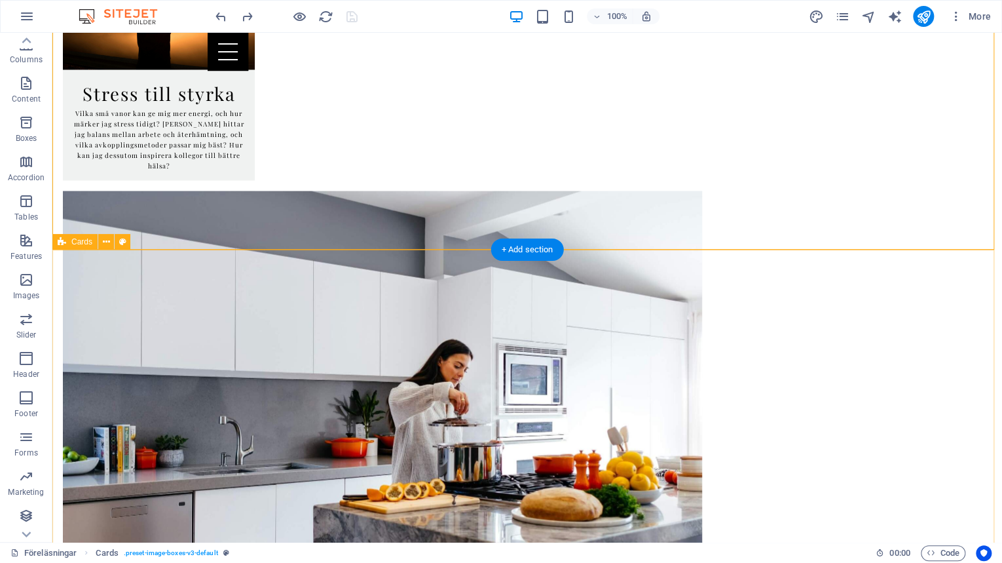
click at [172, 198] on div "Stress till styrka Vilka små vanor kan ge mig mer energi, och hur märker jag st…" at bounding box center [527, 478] width 950 height 1178
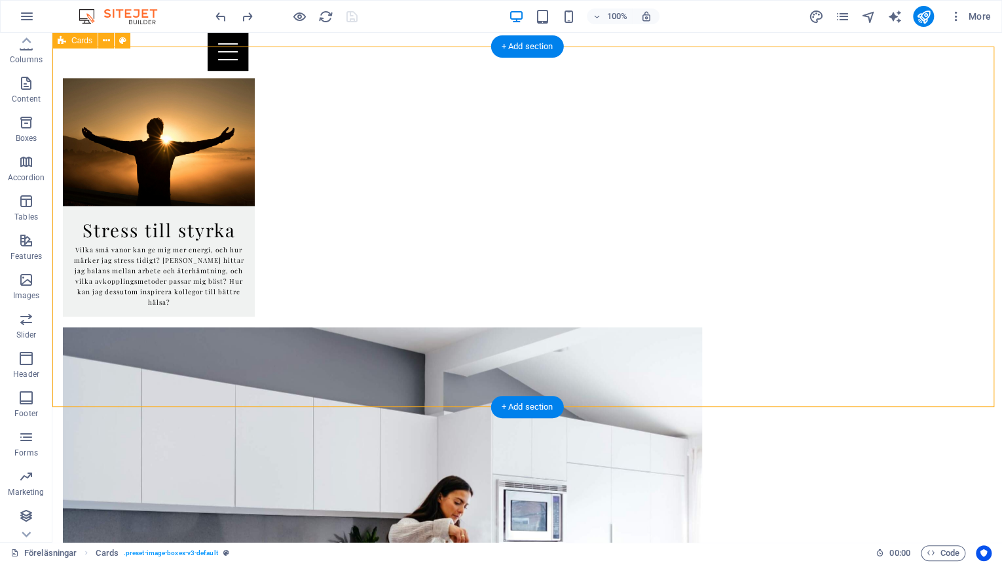
scroll to position [925, 0]
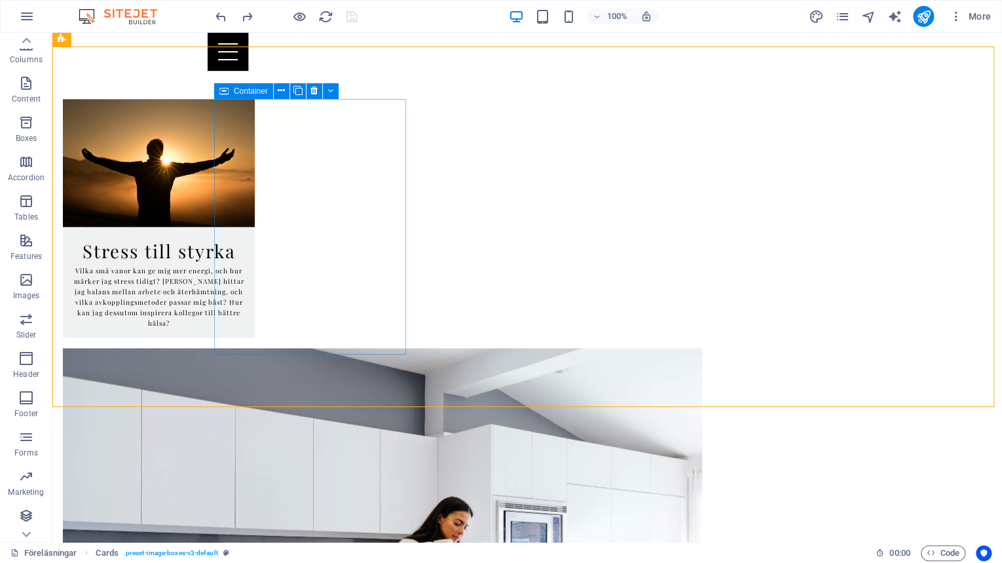
click at [233, 90] on div "Container" at bounding box center [243, 91] width 59 height 16
select select "8"
select select "overlay"
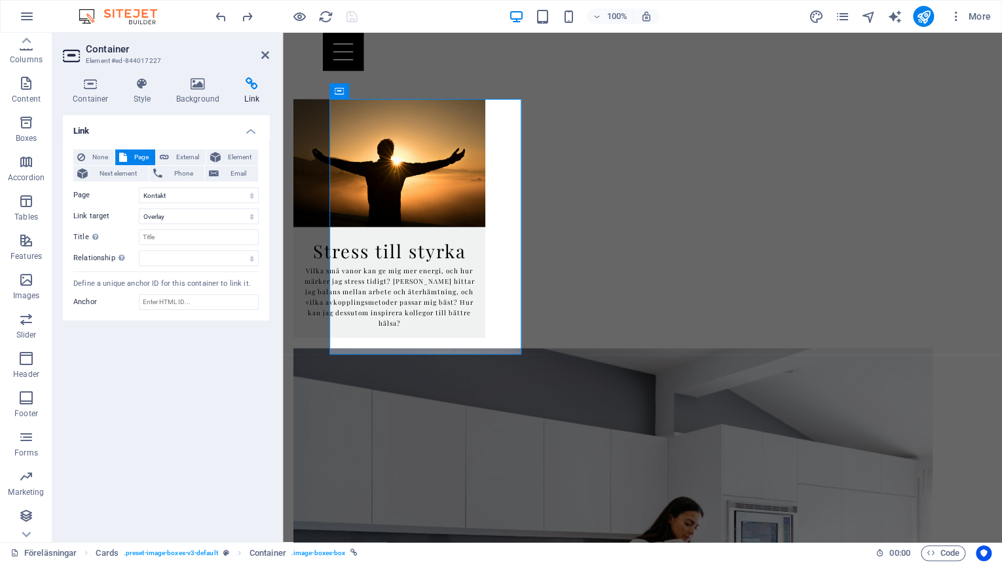
click at [253, 92] on h4 "Link" at bounding box center [251, 91] width 35 height 28
click at [265, 53] on icon at bounding box center [265, 55] width 8 height 10
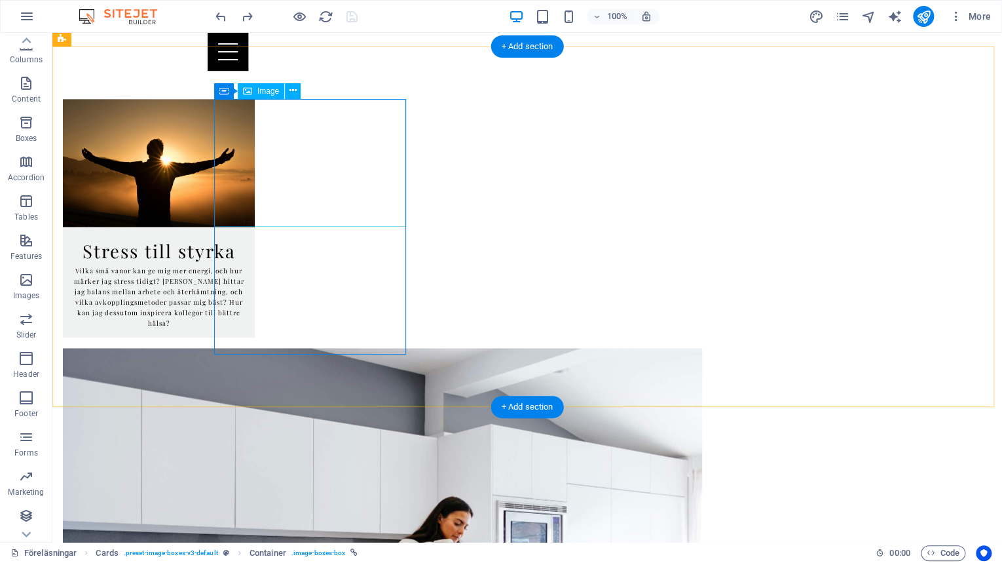
click at [255, 168] on figure at bounding box center [159, 163] width 192 height 128
select select "px"
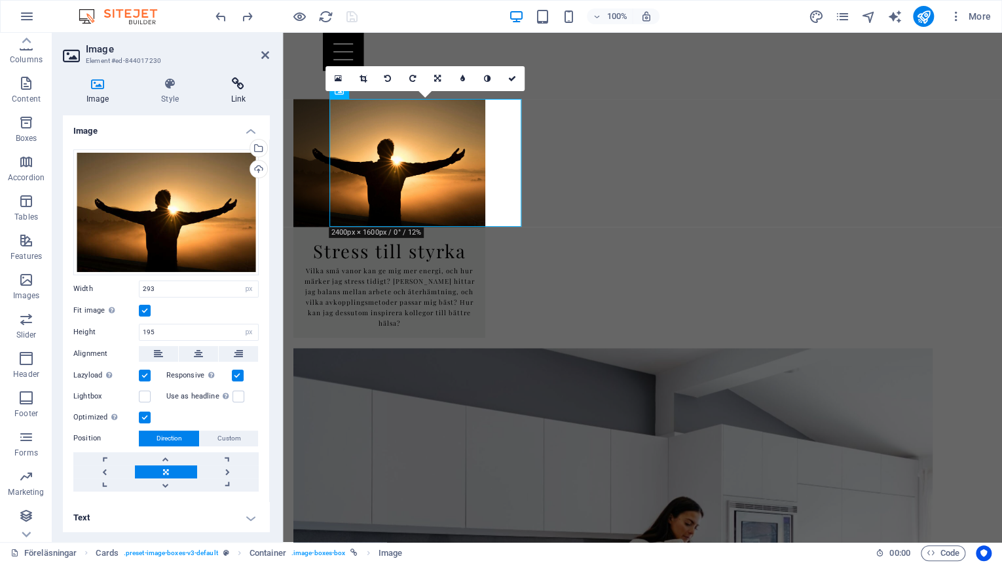
click at [239, 88] on icon at bounding box center [239, 83] width 62 height 13
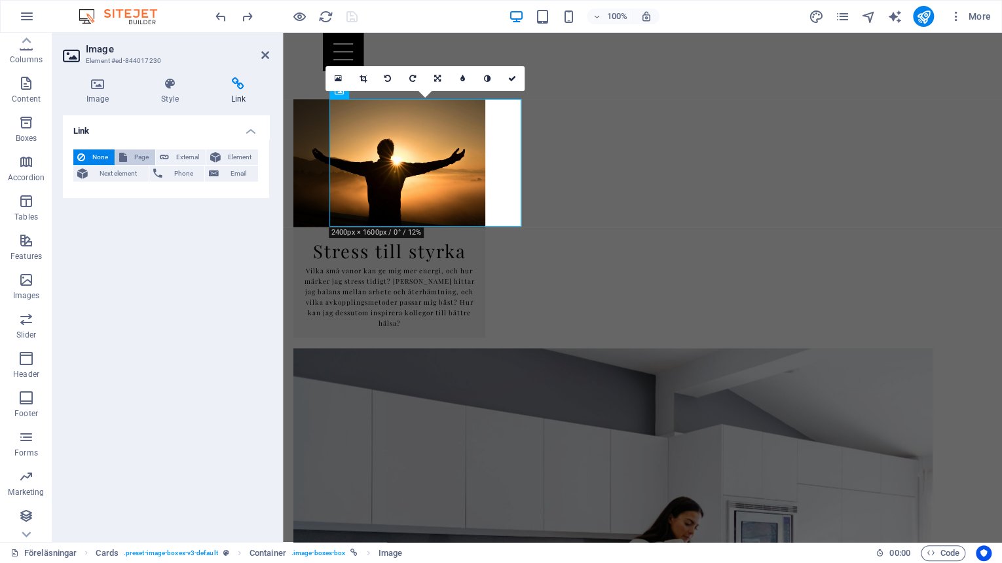
click at [144, 157] on span "Page" at bounding box center [141, 157] width 20 height 16
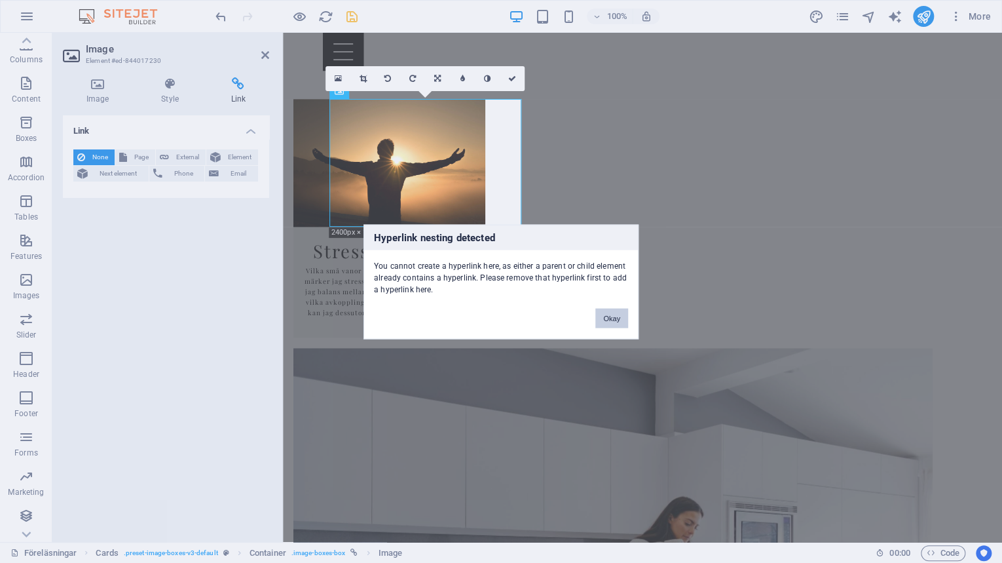
click at [610, 315] on button "Okay" at bounding box center [611, 318] width 33 height 20
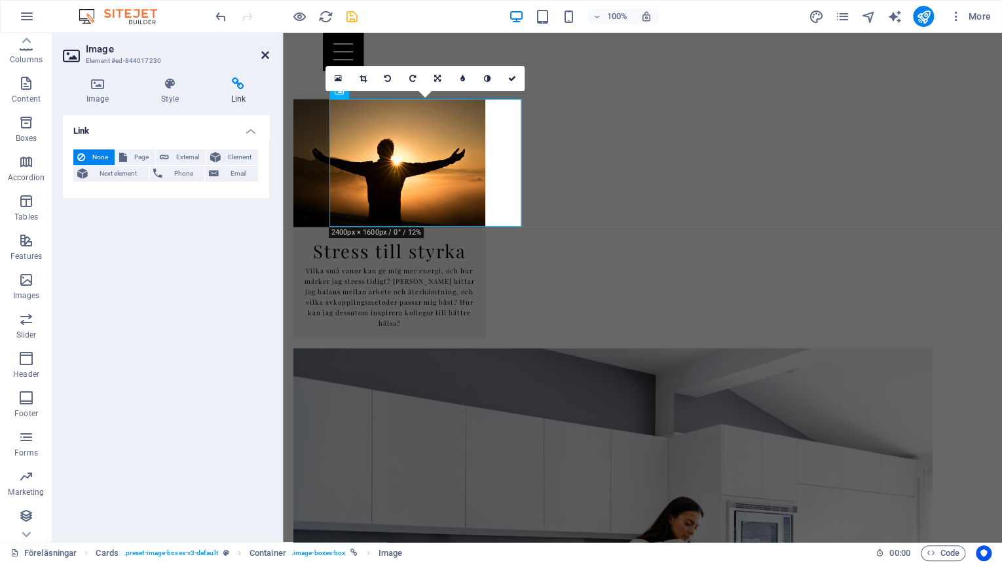
click at [261, 54] on icon at bounding box center [265, 55] width 8 height 10
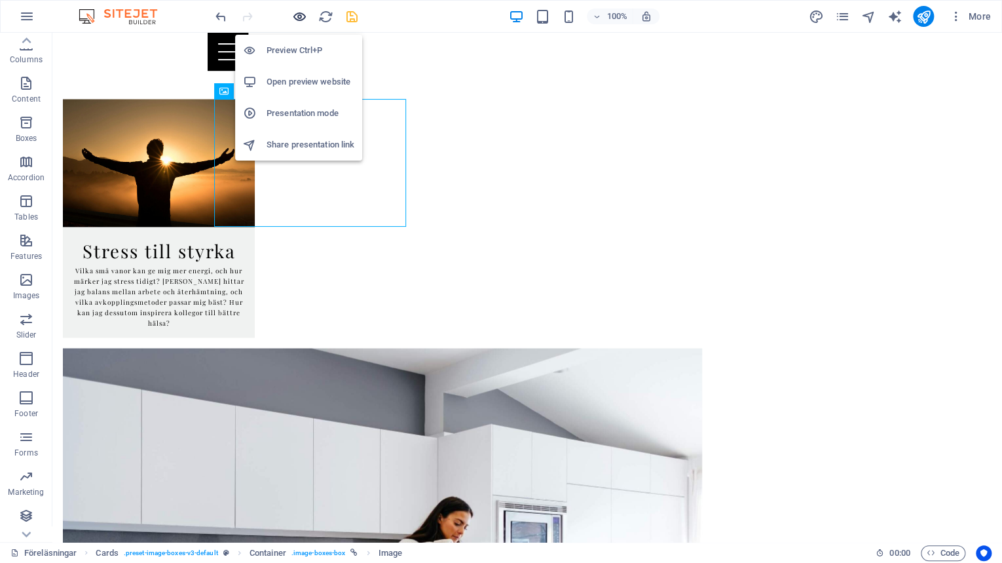
click at [292, 17] on icon "button" at bounding box center [299, 16] width 15 height 15
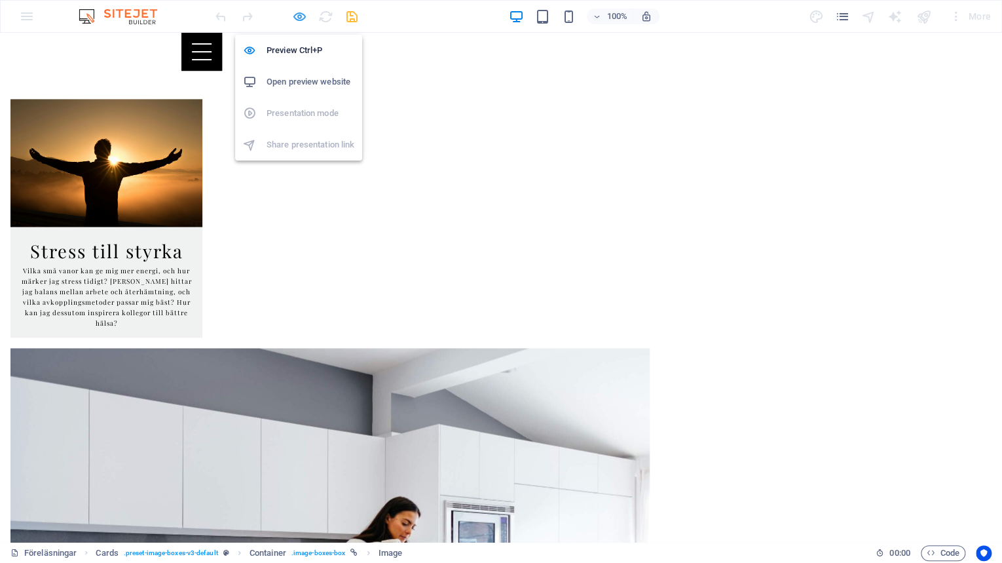
click at [299, 17] on icon "button" at bounding box center [299, 16] width 15 height 15
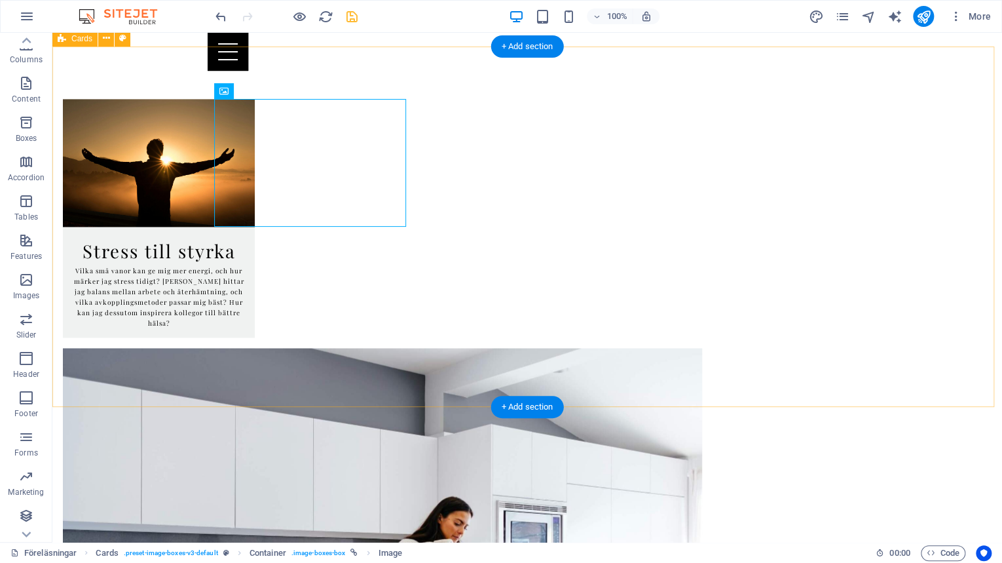
click at [255, 167] on figure at bounding box center [159, 163] width 192 height 128
select select "px"
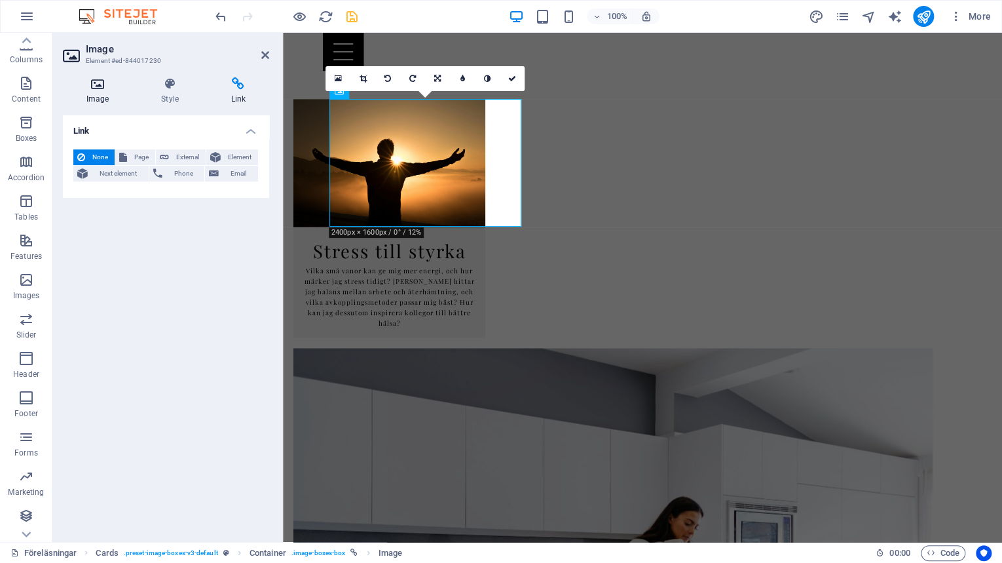
click at [106, 89] on icon at bounding box center [97, 83] width 69 height 13
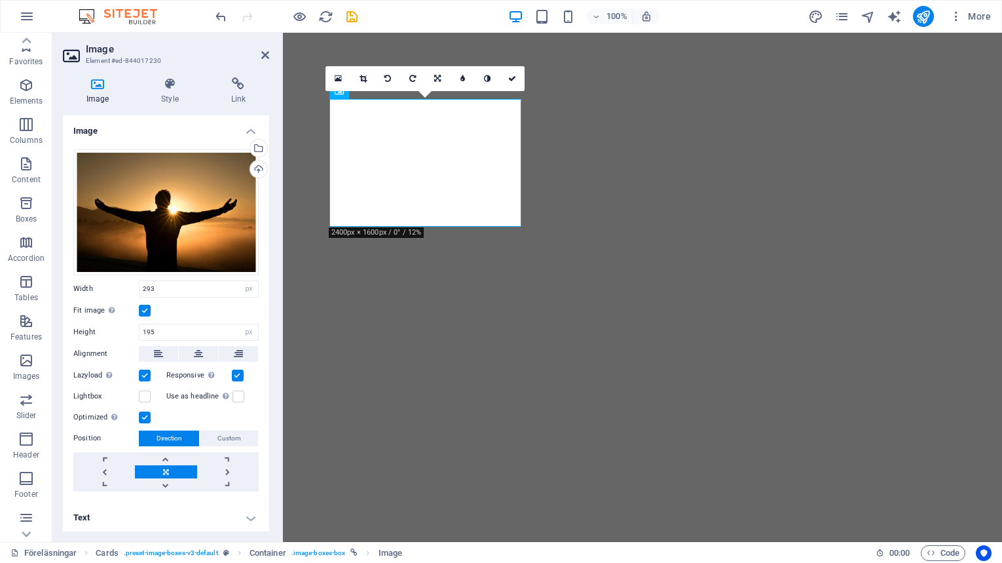
select select "px"
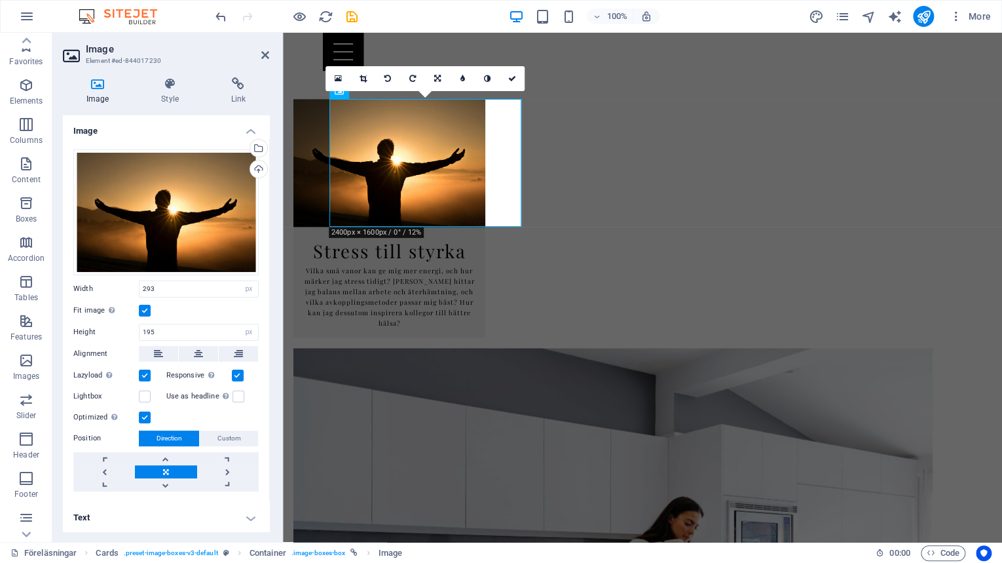
scroll to position [47, 0]
click at [144, 393] on label at bounding box center [145, 396] width 12 height 12
click at [0, 0] on input "Lightbox" at bounding box center [0, 0] width 0 height 0
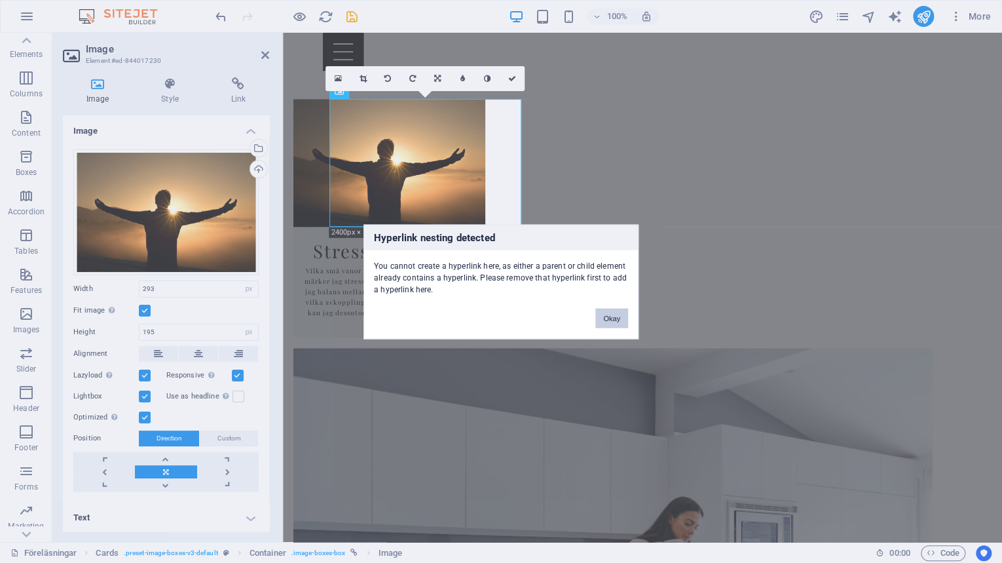
click at [603, 312] on button "Okay" at bounding box center [611, 318] width 33 height 20
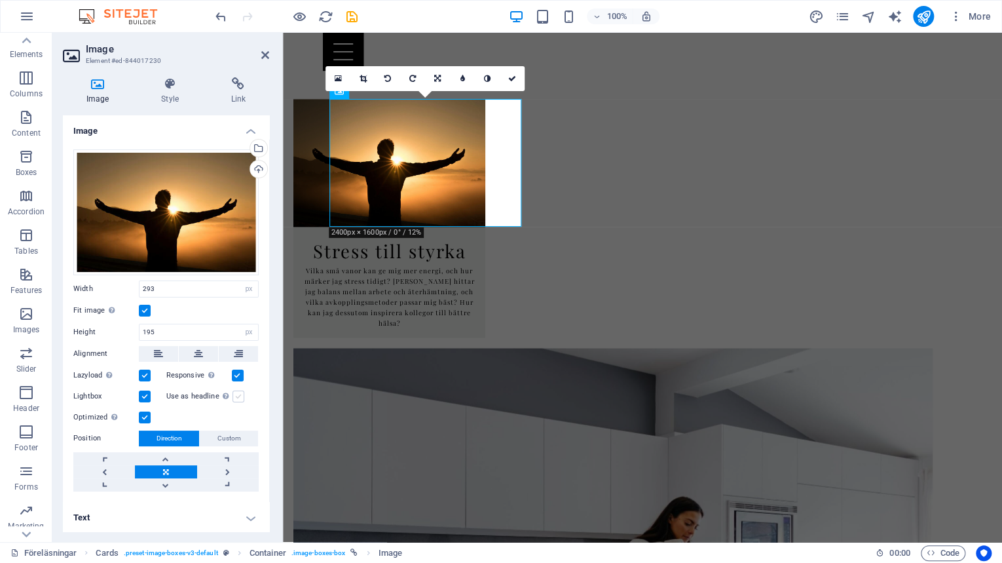
click at [235, 396] on label at bounding box center [239, 396] width 12 height 12
click at [0, 0] on input "Use as headline The image will be wrapped in an H1 headline tag. Useful for giv…" at bounding box center [0, 0] width 0 height 0
click at [144, 392] on label at bounding box center [145, 396] width 12 height 12
click at [0, 0] on input "Lightbox" at bounding box center [0, 0] width 0 height 0
click at [144, 392] on label at bounding box center [145, 396] width 12 height 12
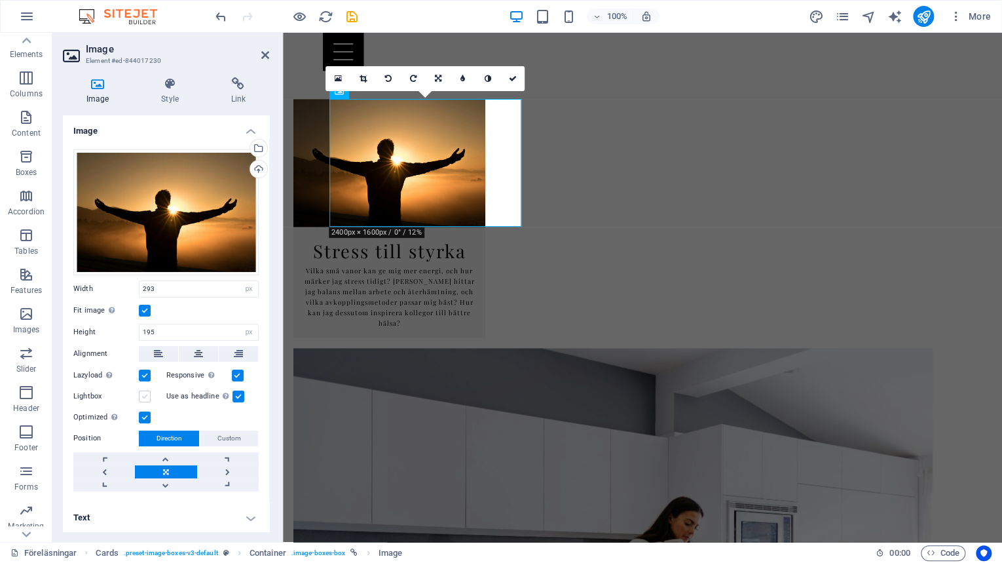
click at [0, 0] on input "Lightbox" at bounding box center [0, 0] width 0 height 0
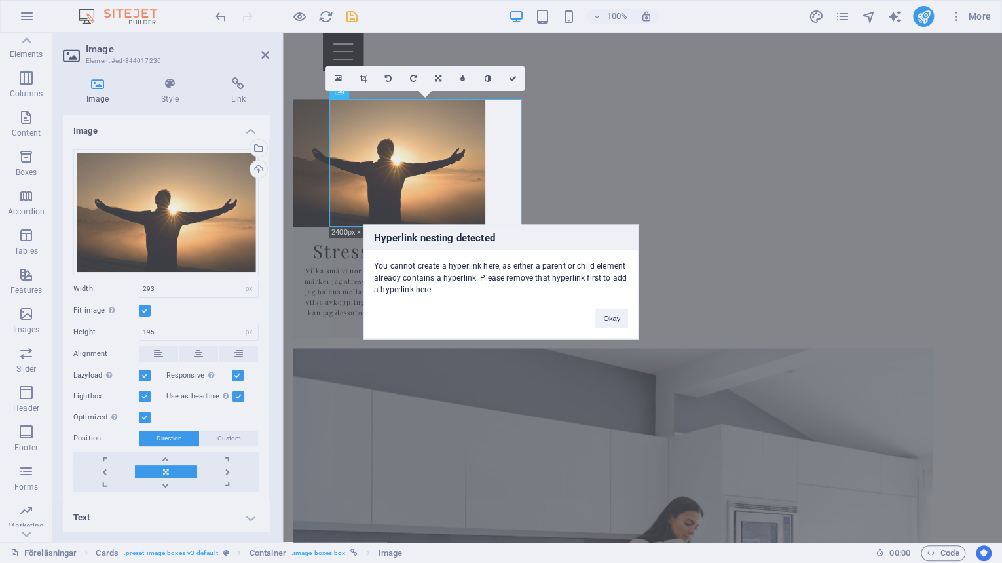
click at [144, 392] on div "Hyperlink nesting detected You cannot create a hyperlink here, as either a pare…" at bounding box center [501, 281] width 1002 height 563
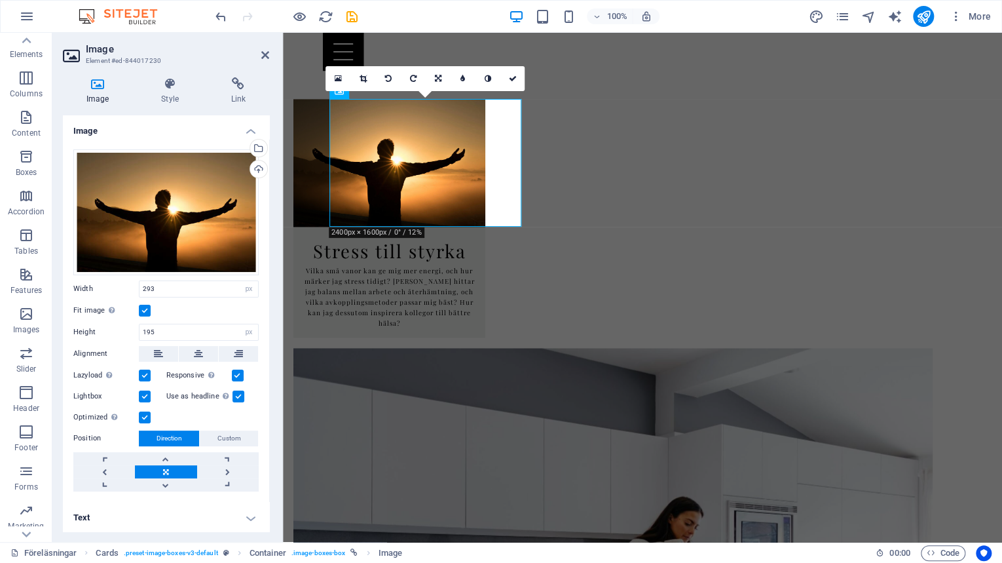
click at [241, 394] on label at bounding box center [239, 396] width 12 height 12
click at [0, 0] on input "Use as headline The image will be wrapped in an H1 headline tag. Useful for giv…" at bounding box center [0, 0] width 0 height 0
click at [162, 94] on h4 "Style" at bounding box center [172, 91] width 69 height 28
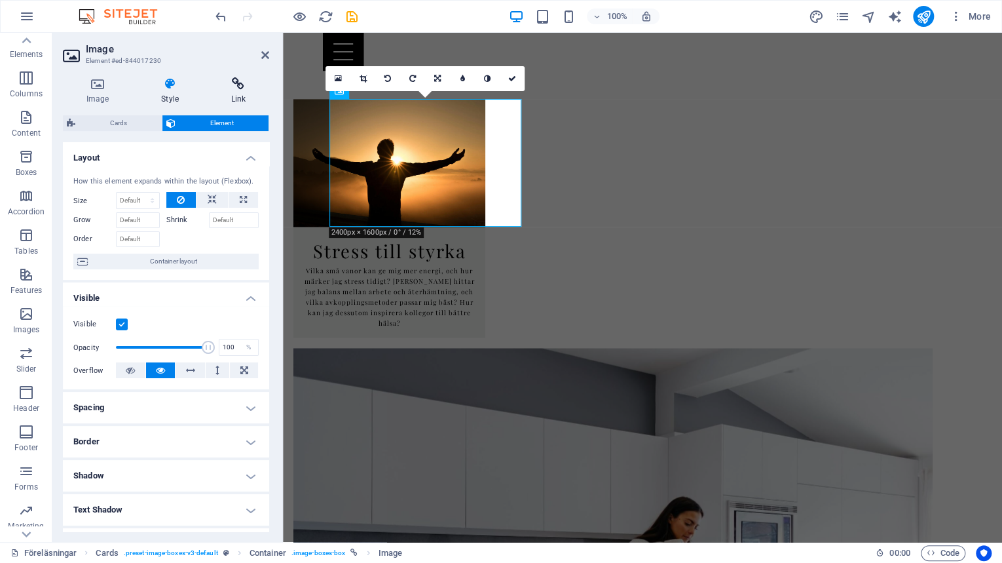
click at [240, 88] on icon at bounding box center [239, 83] width 62 height 13
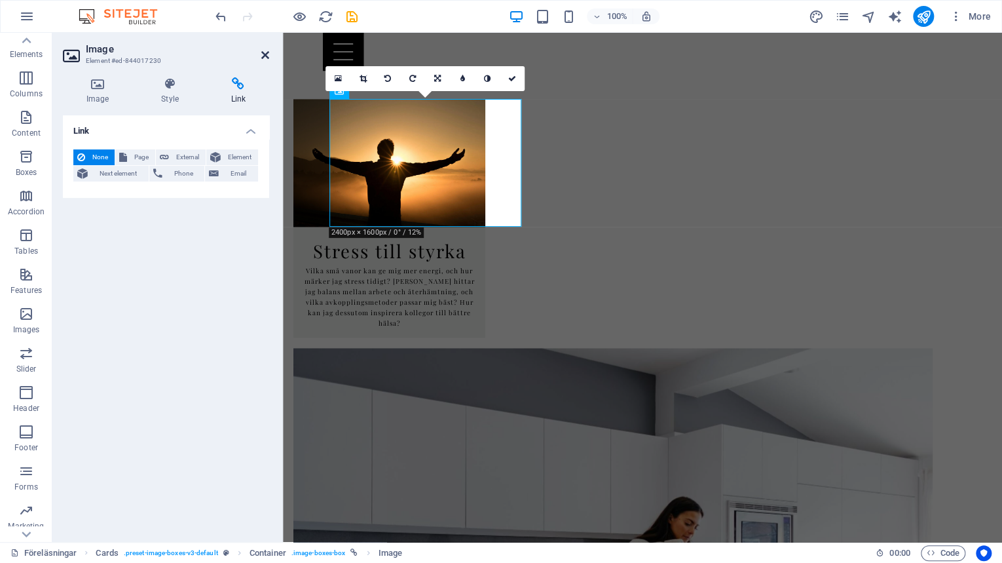
click at [262, 56] on icon at bounding box center [265, 55] width 8 height 10
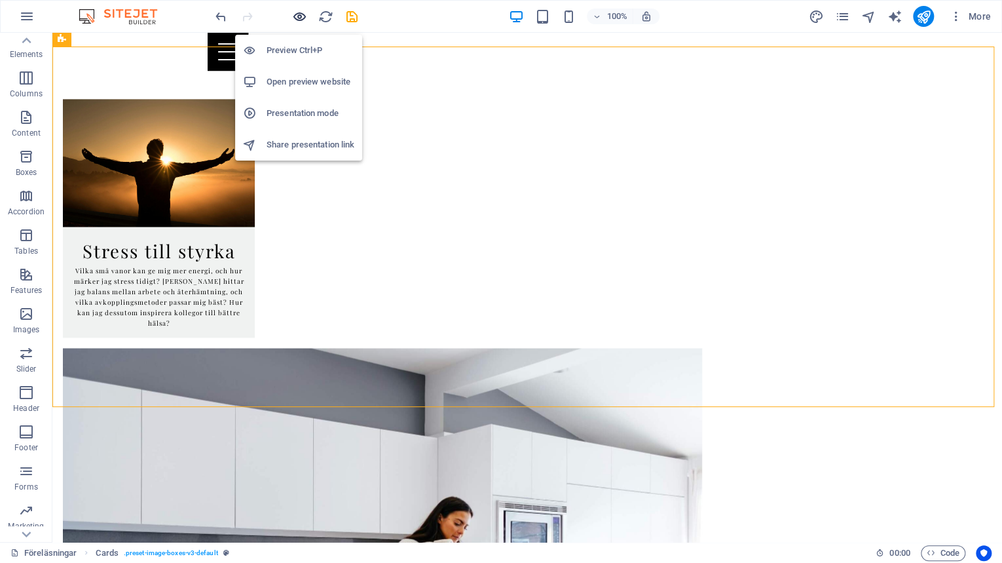
click at [293, 17] on icon "button" at bounding box center [299, 16] width 15 height 15
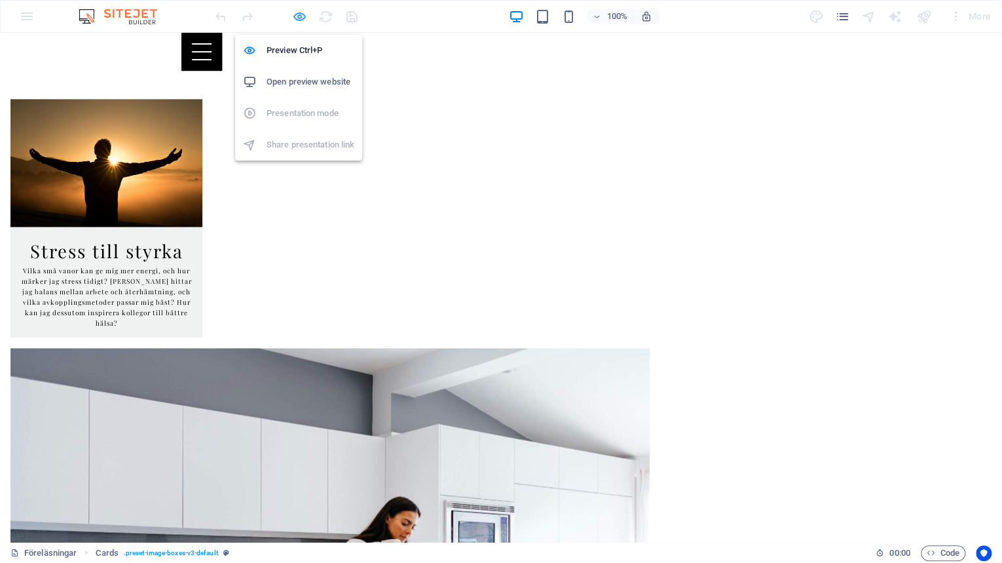
click at [295, 16] on icon "button" at bounding box center [299, 16] width 15 height 15
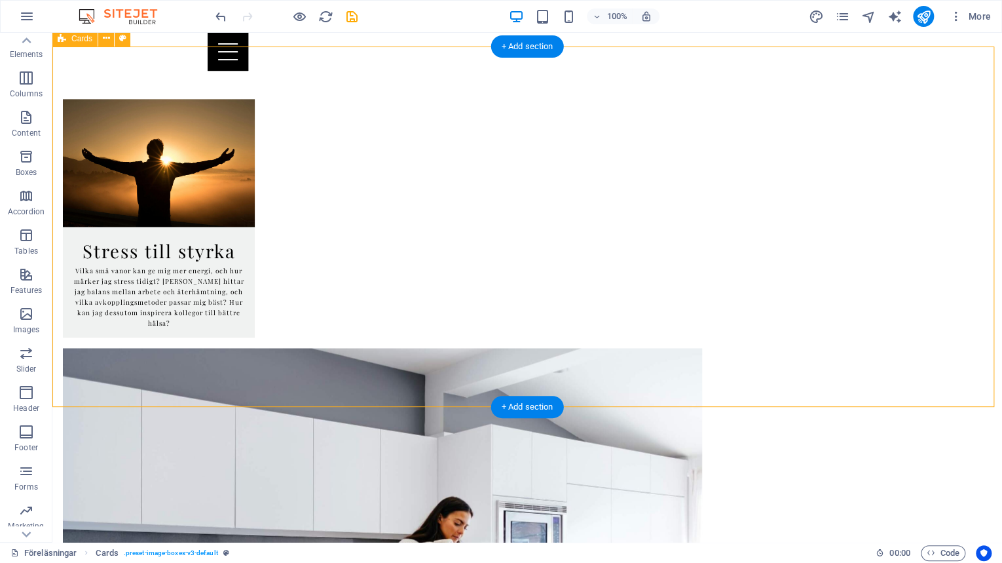
click at [255, 146] on figure at bounding box center [159, 163] width 192 height 128
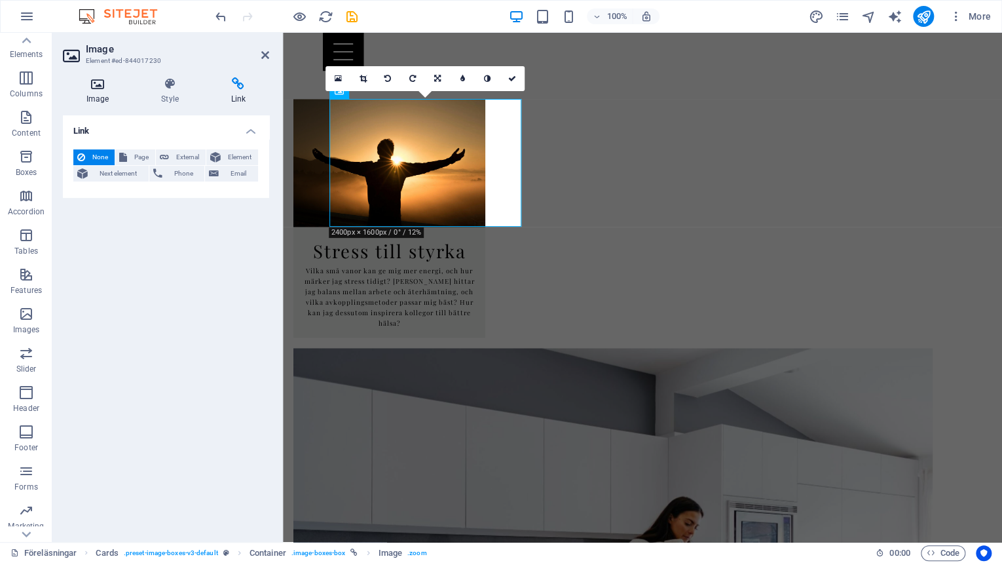
click at [100, 90] on icon at bounding box center [97, 83] width 69 height 13
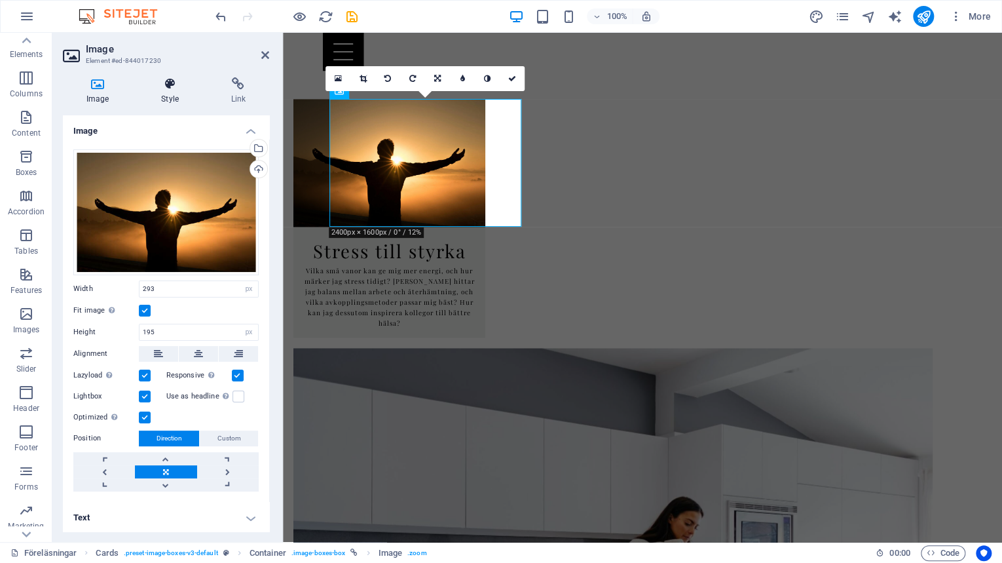
click at [172, 87] on icon at bounding box center [170, 83] width 64 height 13
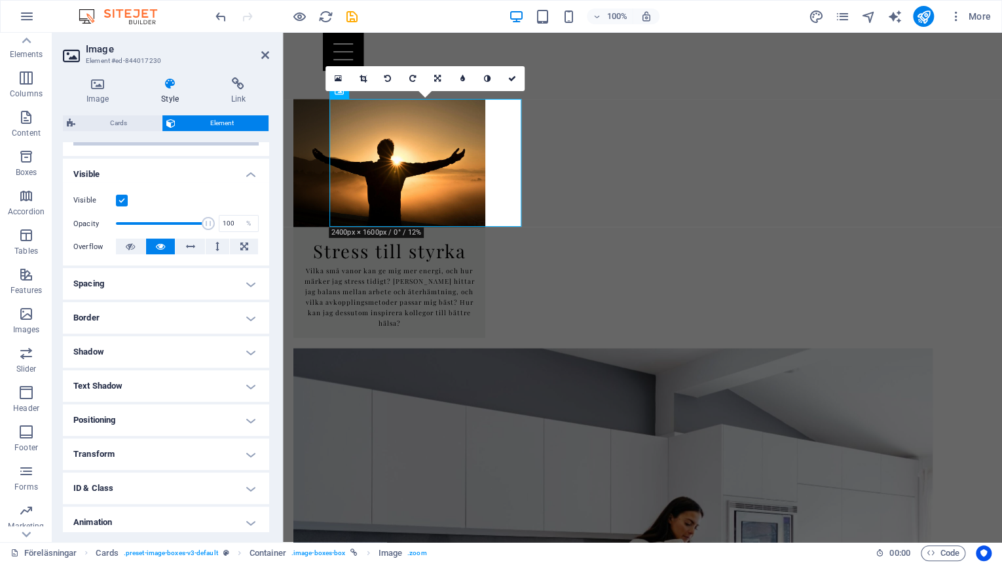
scroll to position [164, 0]
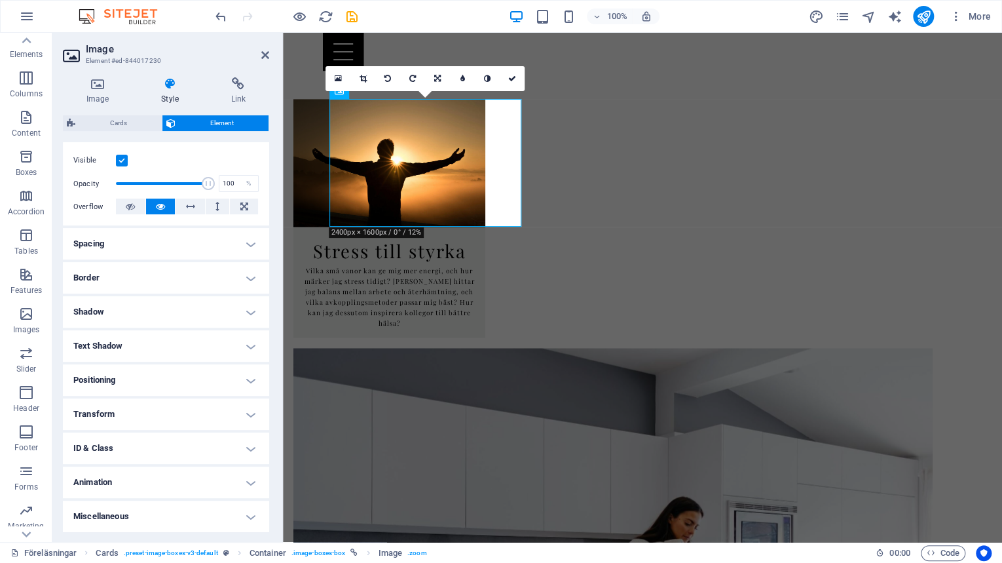
click at [183, 407] on h4 "Transform" at bounding box center [166, 413] width 206 height 31
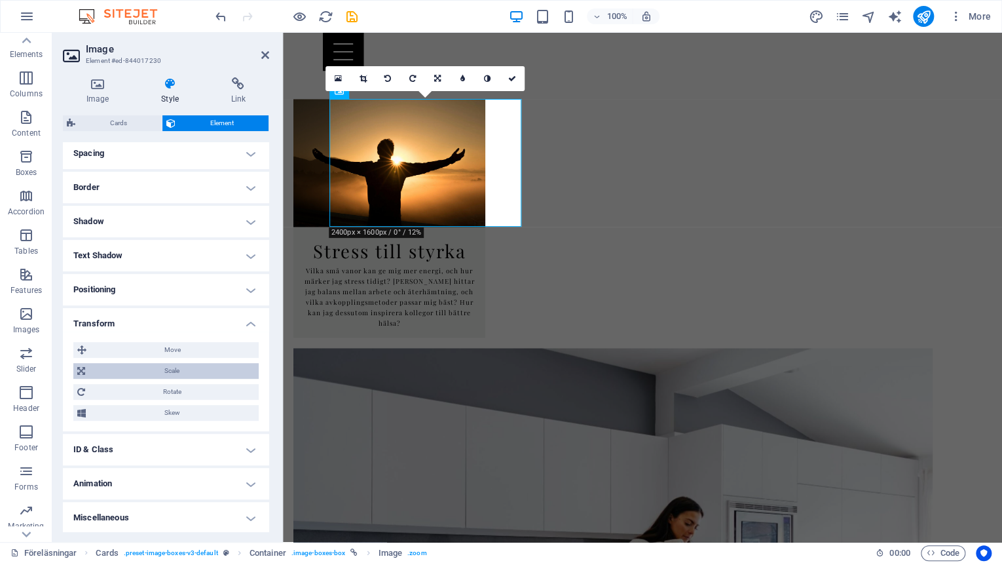
scroll to position [255, 0]
click at [171, 346] on span "Move" at bounding box center [172, 349] width 164 height 16
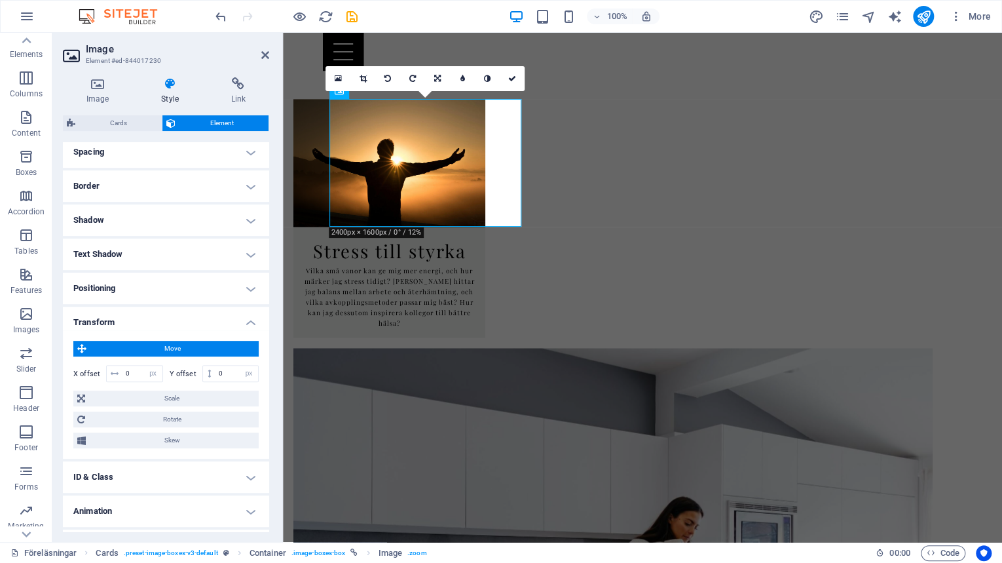
click at [172, 349] on span "Move" at bounding box center [172, 349] width 164 height 16
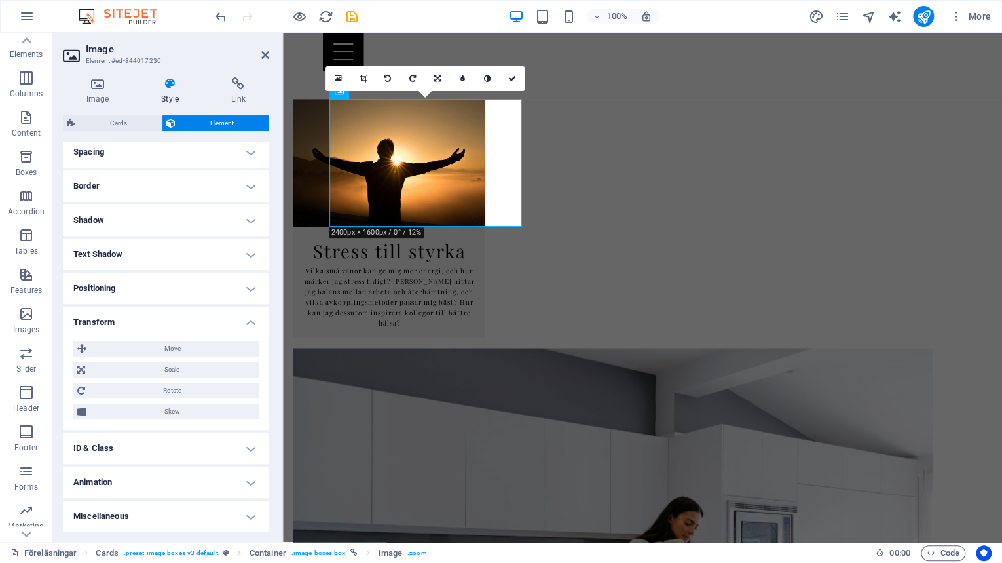
click at [147, 480] on h4 "Animation" at bounding box center [166, 481] width 206 height 31
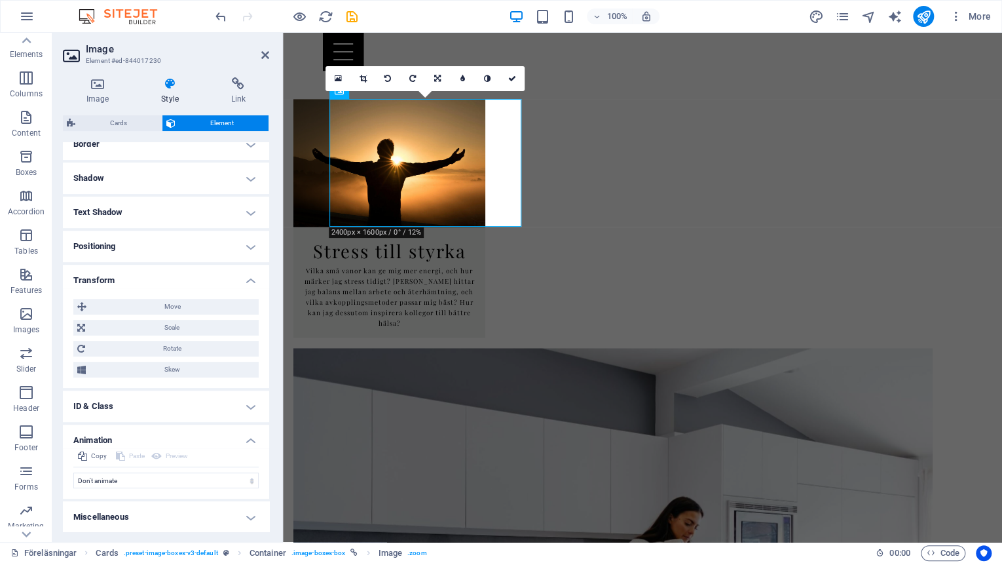
scroll to position [298, 0]
click at [127, 478] on select "Don't animate Show / Hide Slide up/down Zoom in/out Slide left to right Slide r…" at bounding box center [165, 480] width 185 height 16
select select "overlay"
click at [73, 472] on select "Don't animate Show / Hide Slide up/down Zoom in/out Slide left to right Slide r…" at bounding box center [165, 480] width 185 height 16
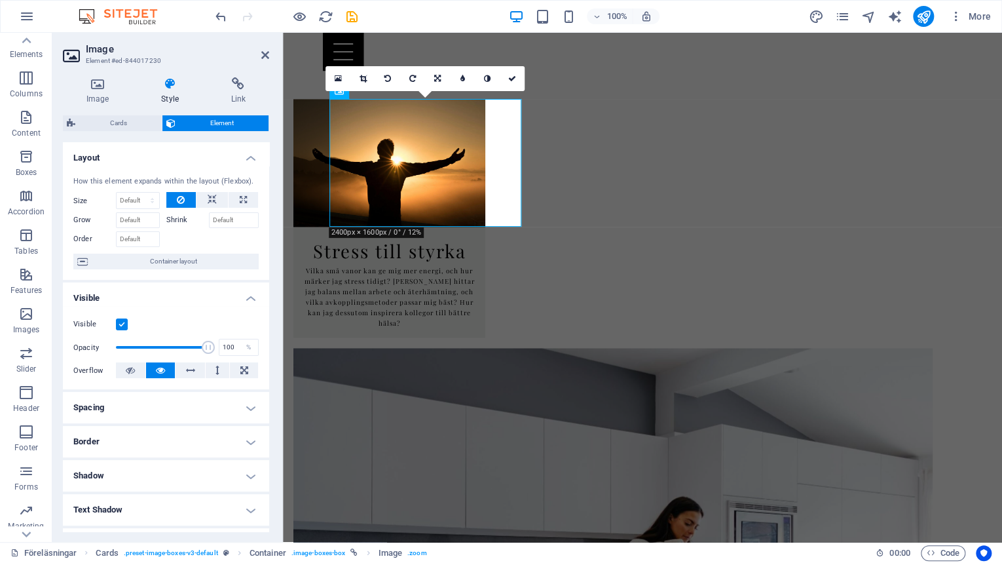
scroll to position [380, 0]
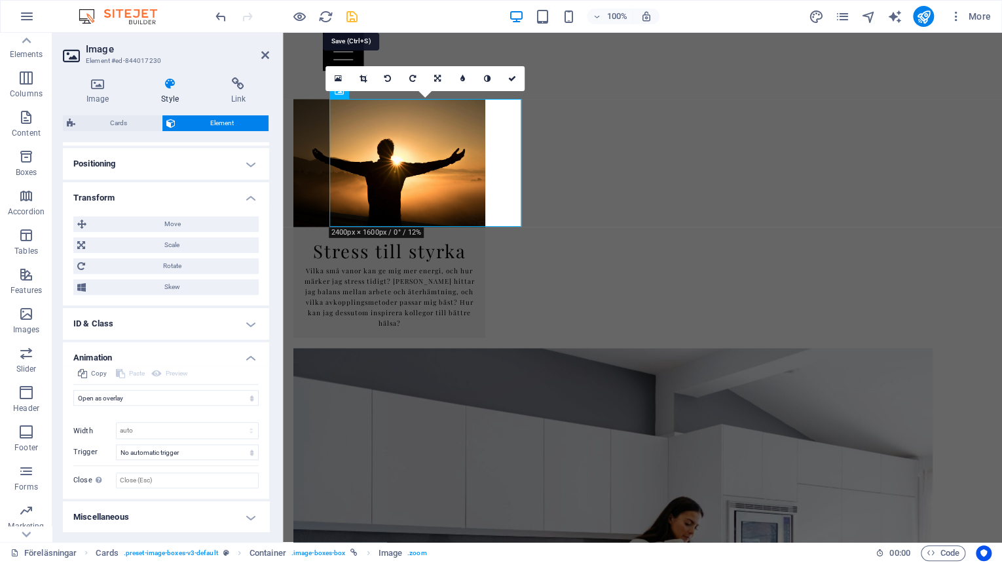
click at [352, 16] on icon "save" at bounding box center [352, 16] width 15 height 15
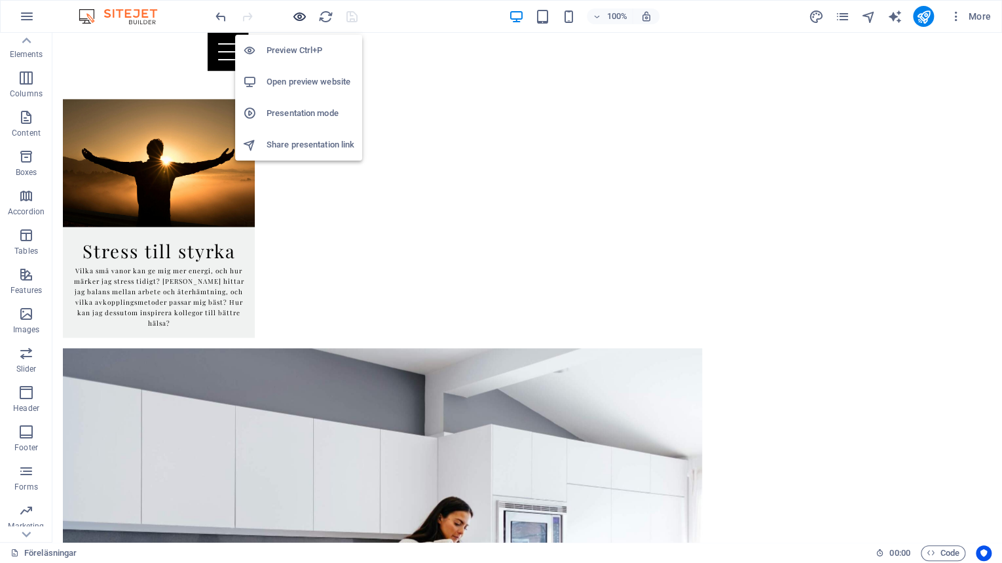
click at [292, 18] on icon "button" at bounding box center [299, 16] width 15 height 15
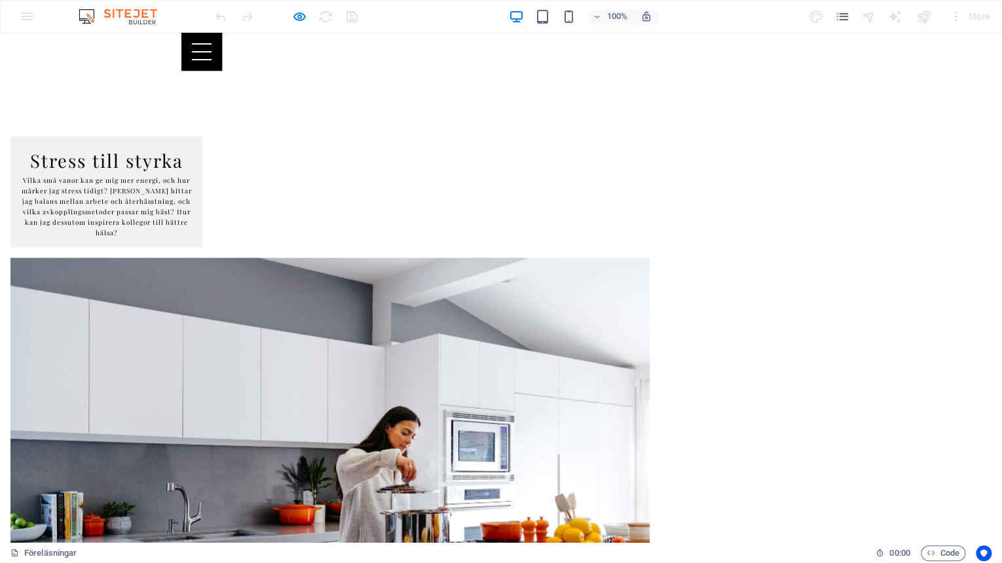
scroll to position [872, 0]
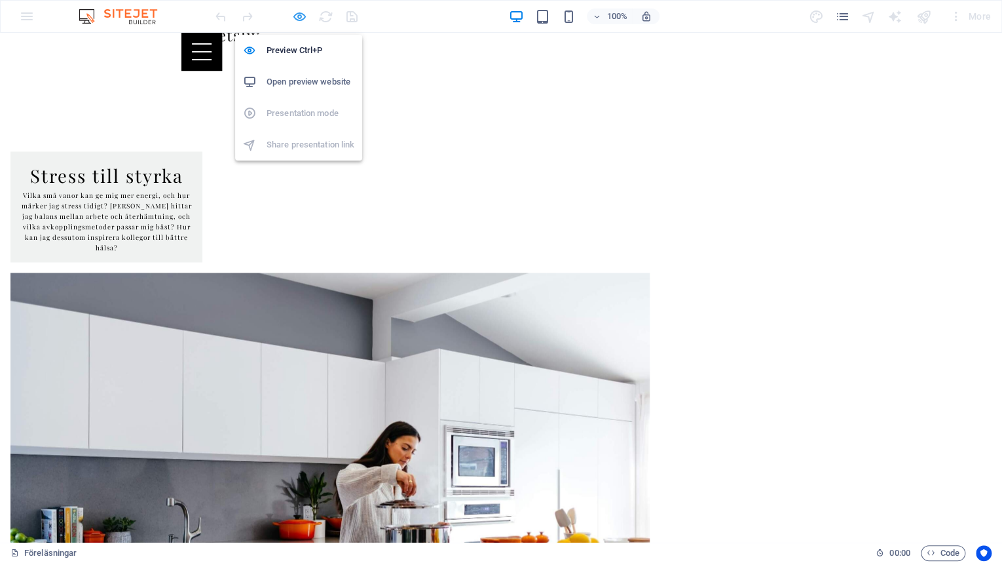
click at [295, 20] on icon "button" at bounding box center [299, 16] width 15 height 15
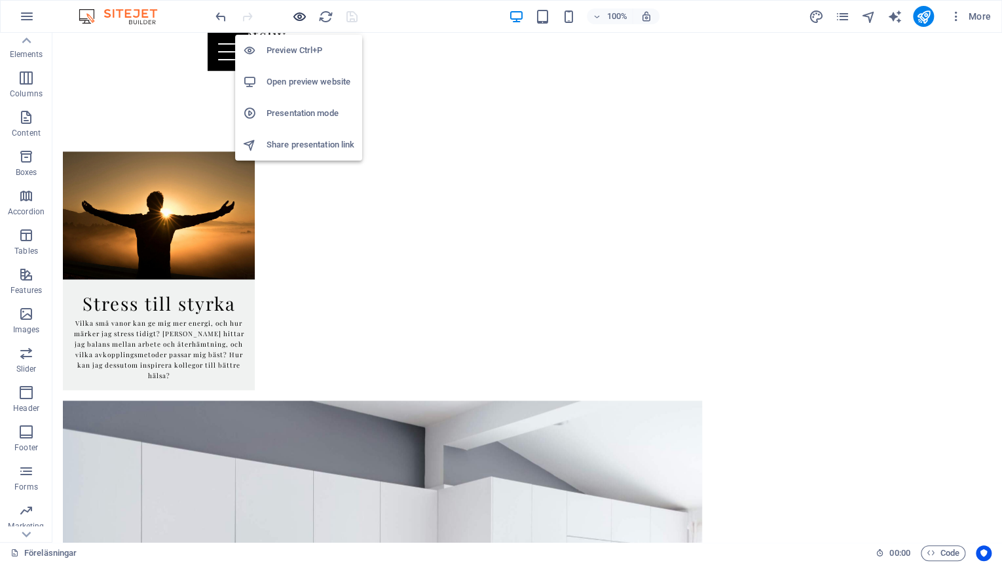
click at [301, 16] on icon "button" at bounding box center [299, 16] width 15 height 15
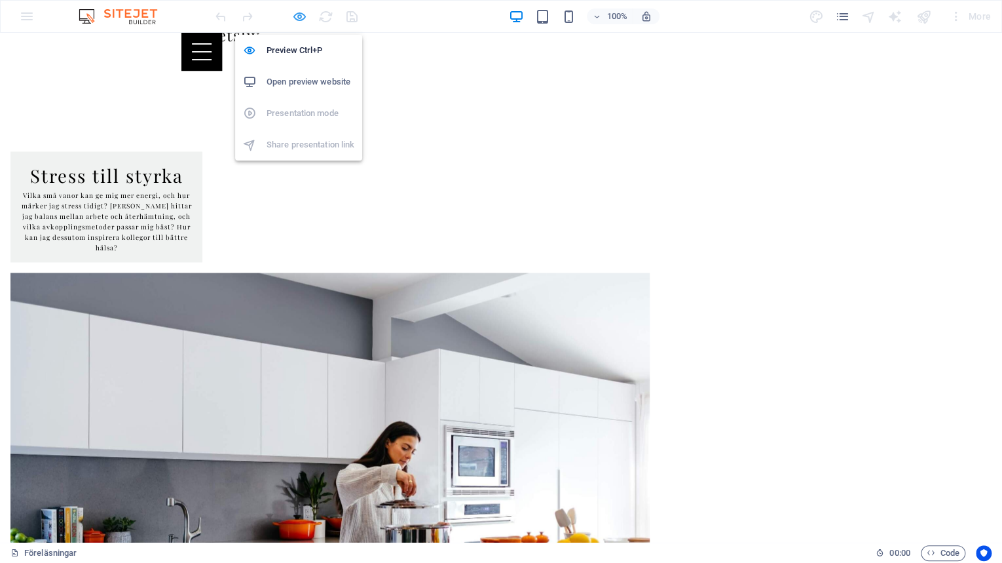
click at [306, 16] on icon "button" at bounding box center [299, 16] width 15 height 15
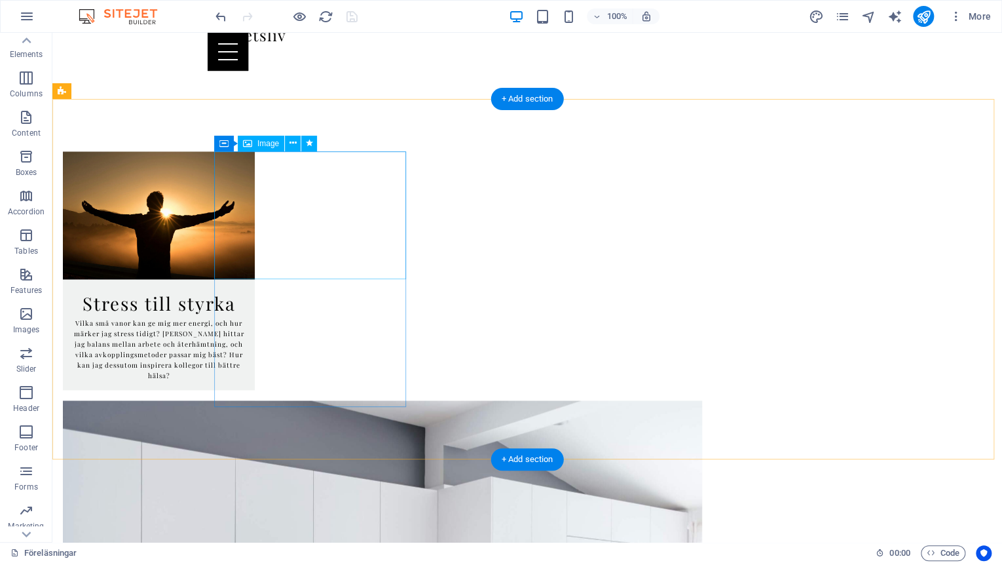
click at [253, 178] on figure at bounding box center [159, 215] width 192 height 128
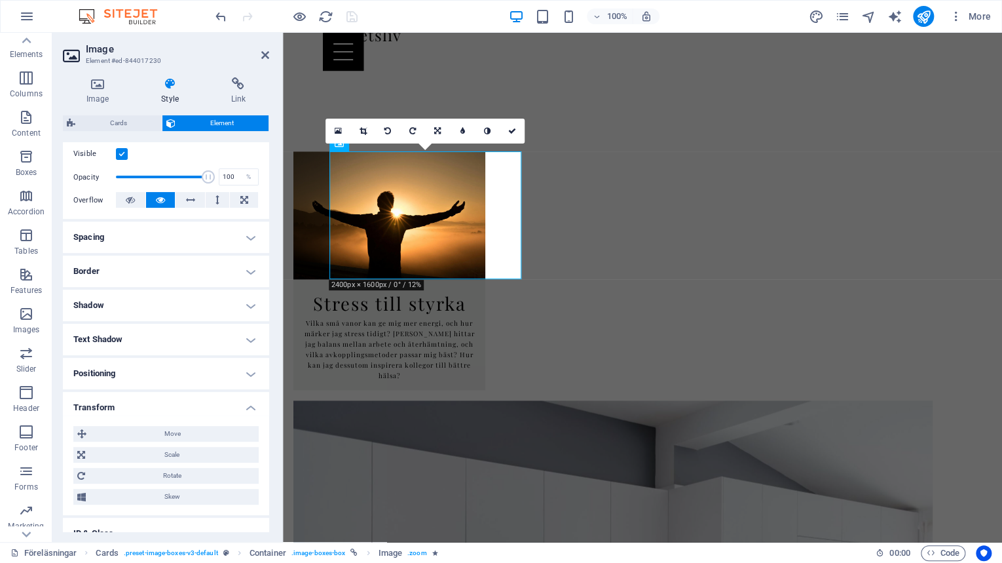
scroll to position [380, 0]
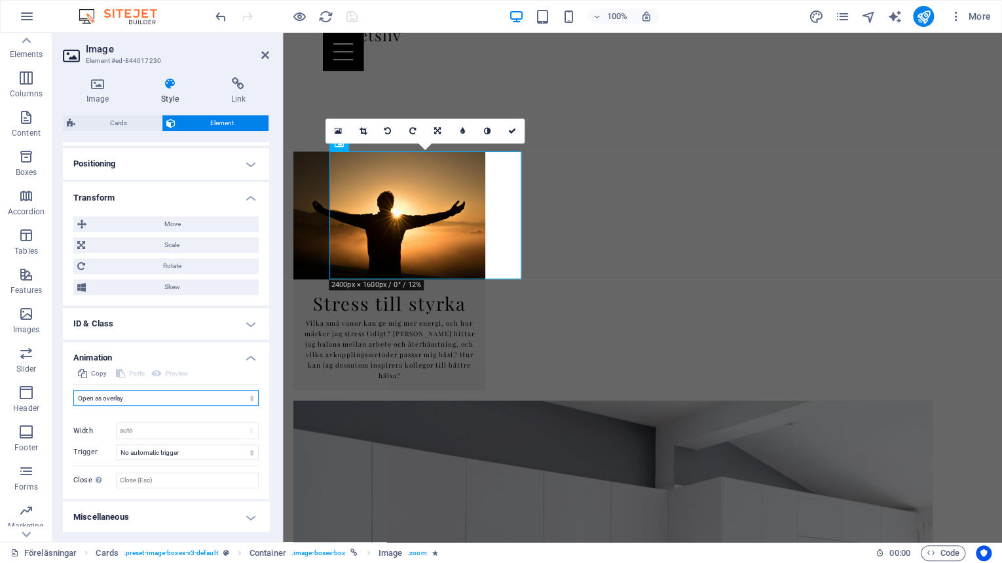
click at [139, 392] on select "Don't animate Show / Hide Slide up/down Zoom in/out Slide left to right Slide r…" at bounding box center [165, 398] width 185 height 16
select select "shrink"
click at [73, 390] on select "Don't animate Show / Hide Slide up/down Zoom in/out Slide left to right Slide r…" at bounding box center [165, 398] width 185 height 16
select select "scroll"
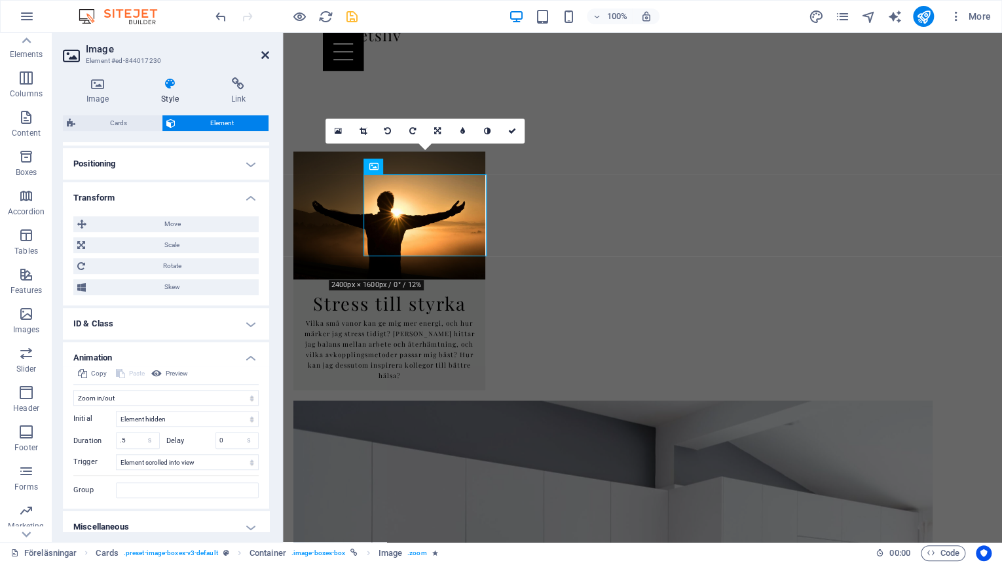
click at [263, 52] on icon at bounding box center [265, 55] width 8 height 10
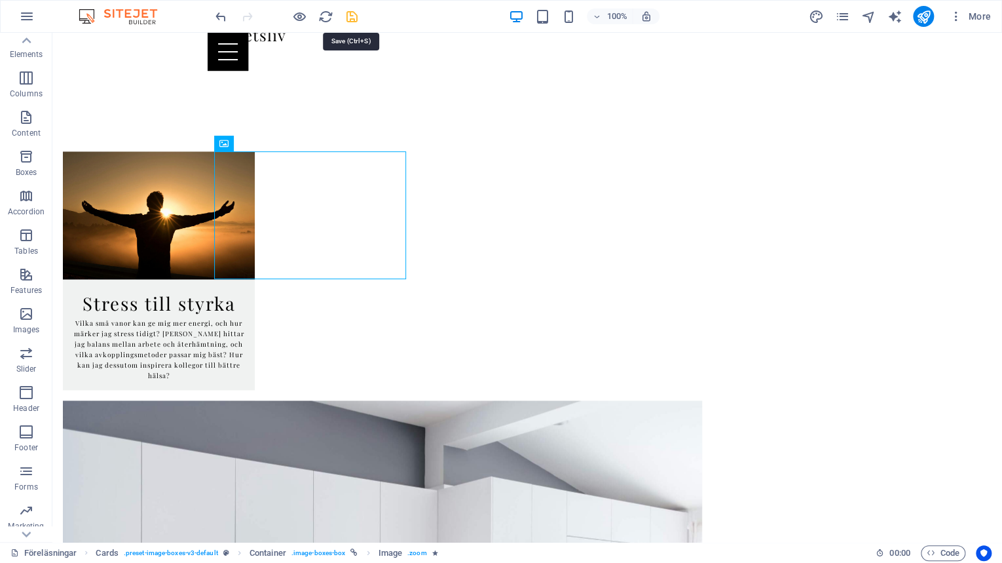
click at [355, 16] on icon "save" at bounding box center [352, 16] width 15 height 15
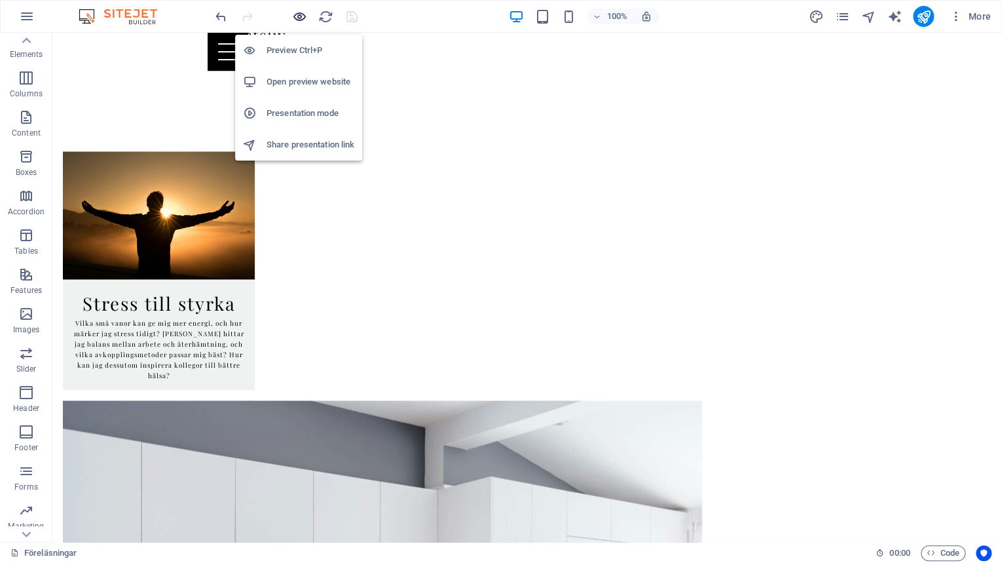
click at [300, 17] on icon "button" at bounding box center [299, 16] width 15 height 15
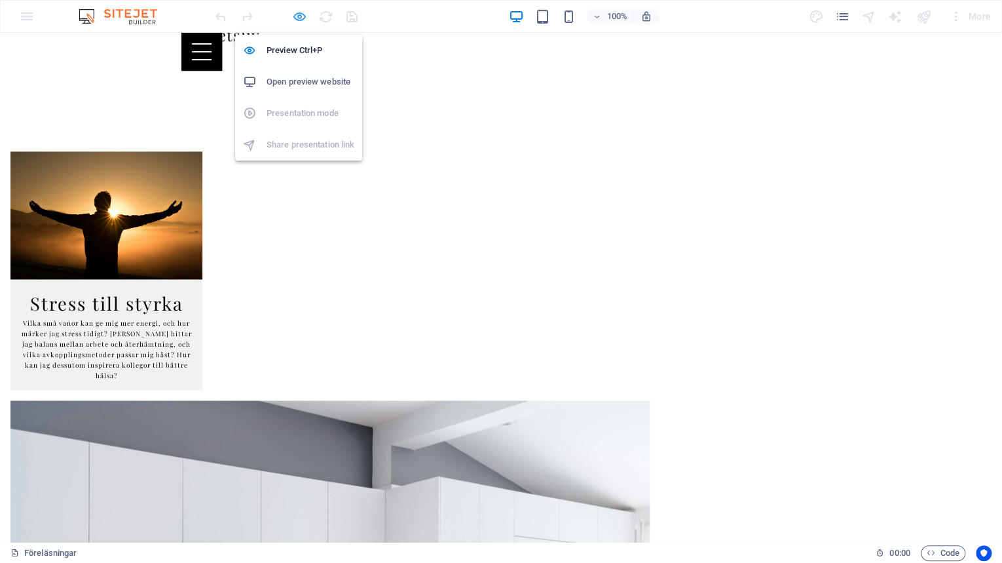
click at [304, 12] on icon "button" at bounding box center [299, 16] width 15 height 15
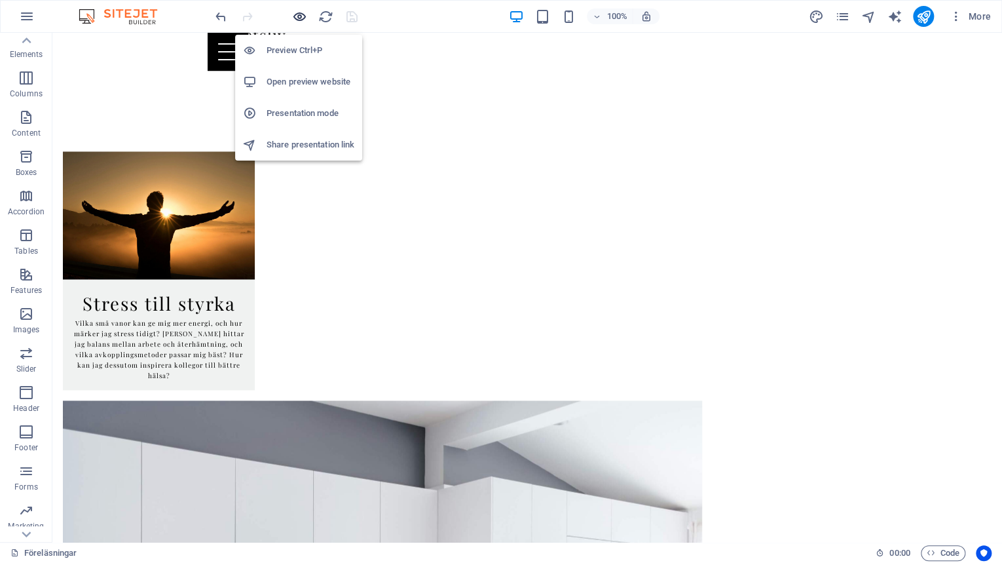
click at [299, 16] on icon "button" at bounding box center [299, 16] width 15 height 15
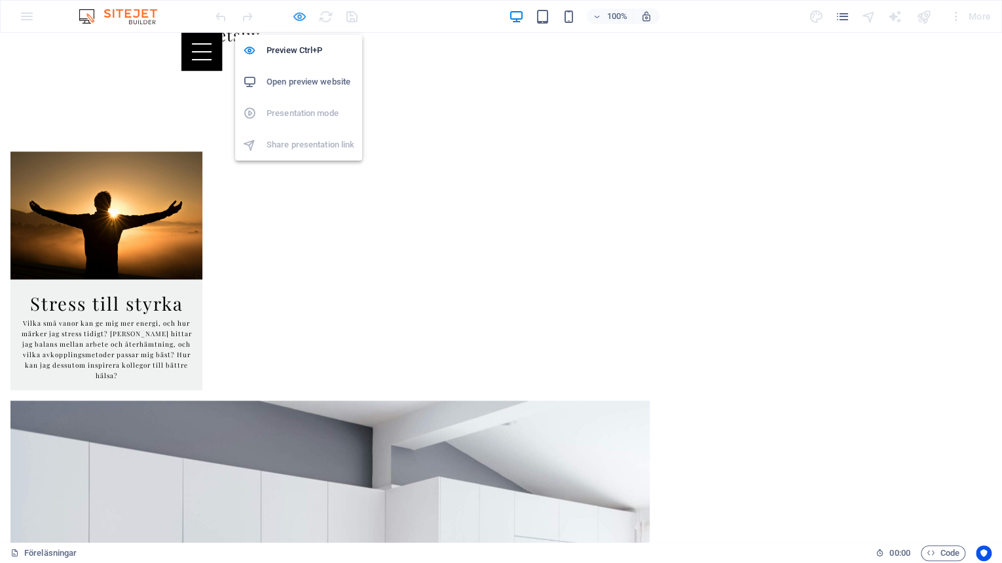
click at [303, 16] on icon "button" at bounding box center [299, 16] width 15 height 15
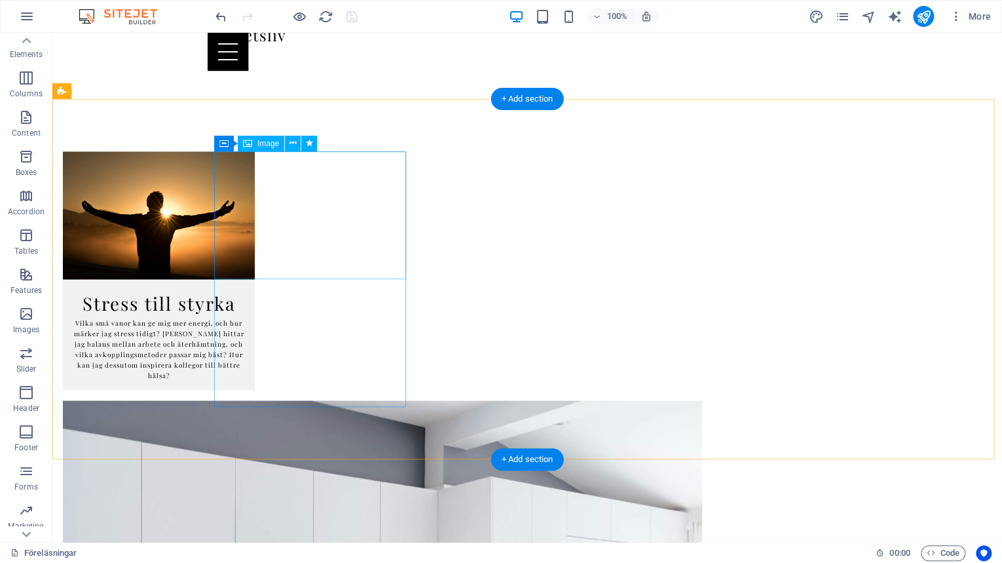
click at [255, 210] on figure at bounding box center [159, 215] width 192 height 128
select select "shrink"
select select "s"
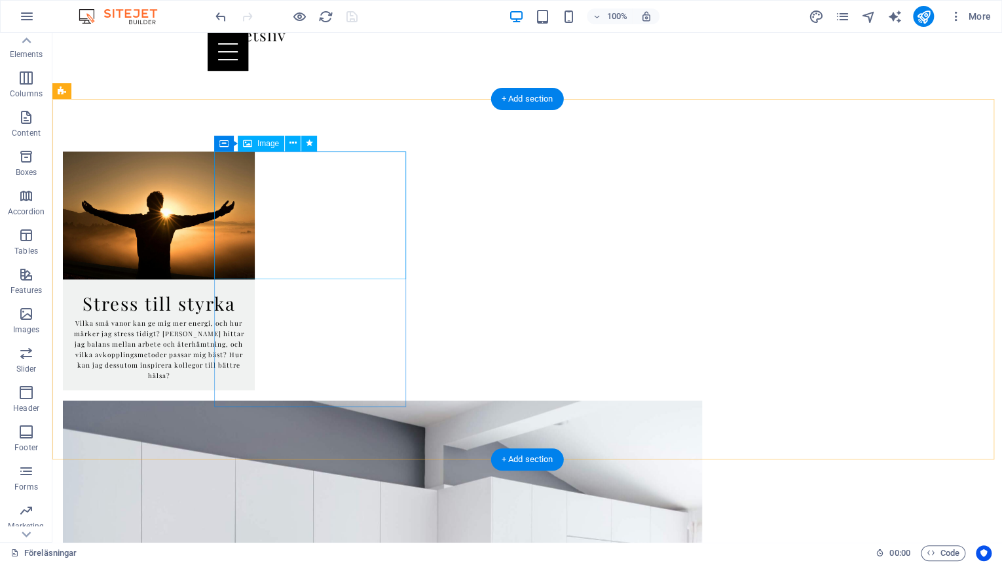
select select "scroll"
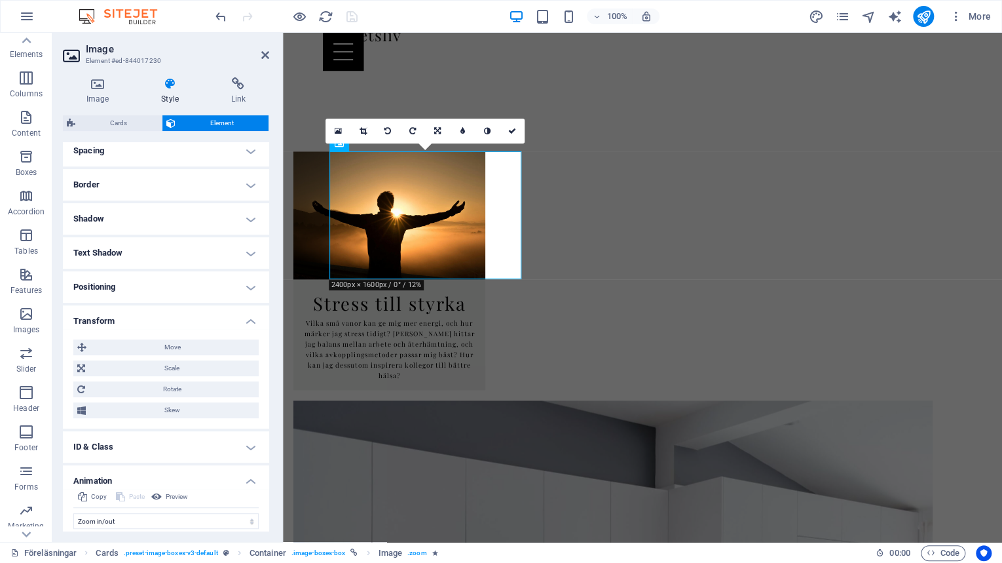
scroll to position [390, 0]
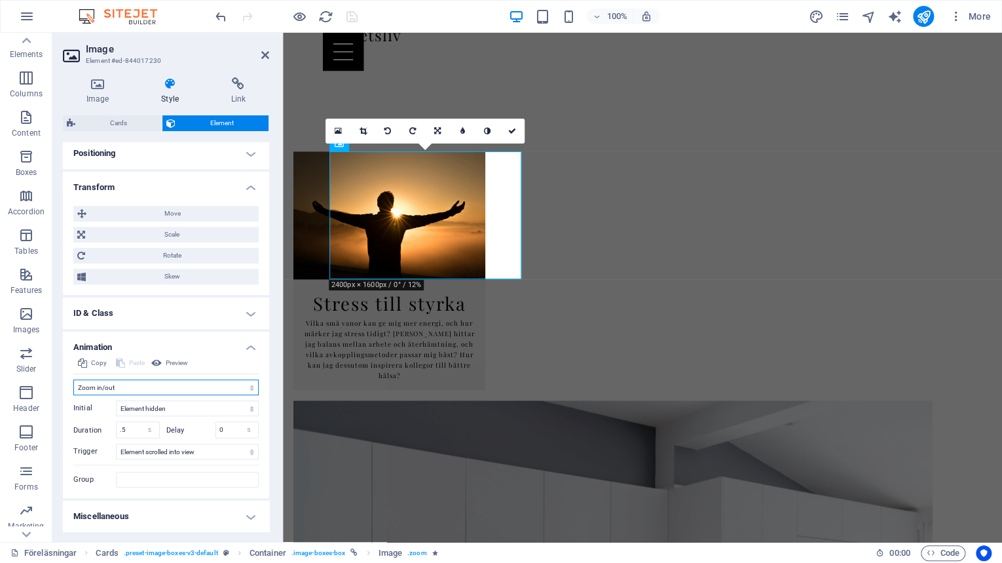
click at [191, 383] on select "Don't animate Show / Hide Slide up/down Zoom in/out Slide left to right Slide r…" at bounding box center [165, 387] width 185 height 16
click at [190, 384] on select "Don't animate Show / Hide Slide up/down Zoom in/out Slide left to right Slide r…" at bounding box center [165, 387] width 185 height 16
click at [193, 408] on select "Element hidden Element shown" at bounding box center [187, 408] width 143 height 16
select select "show"
click at [116, 400] on select "Element hidden Element shown" at bounding box center [187, 408] width 143 height 16
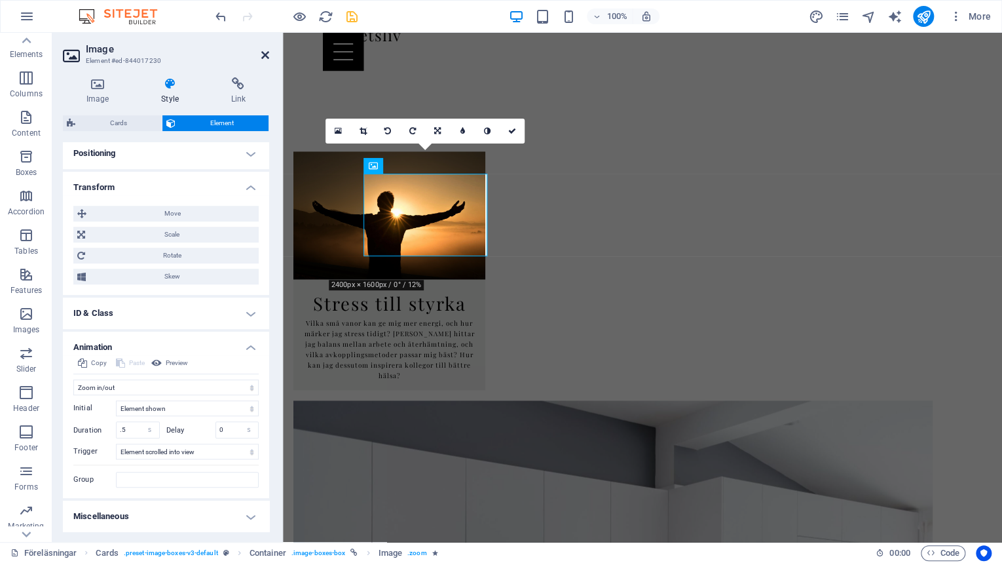
click at [263, 52] on icon at bounding box center [265, 55] width 8 height 10
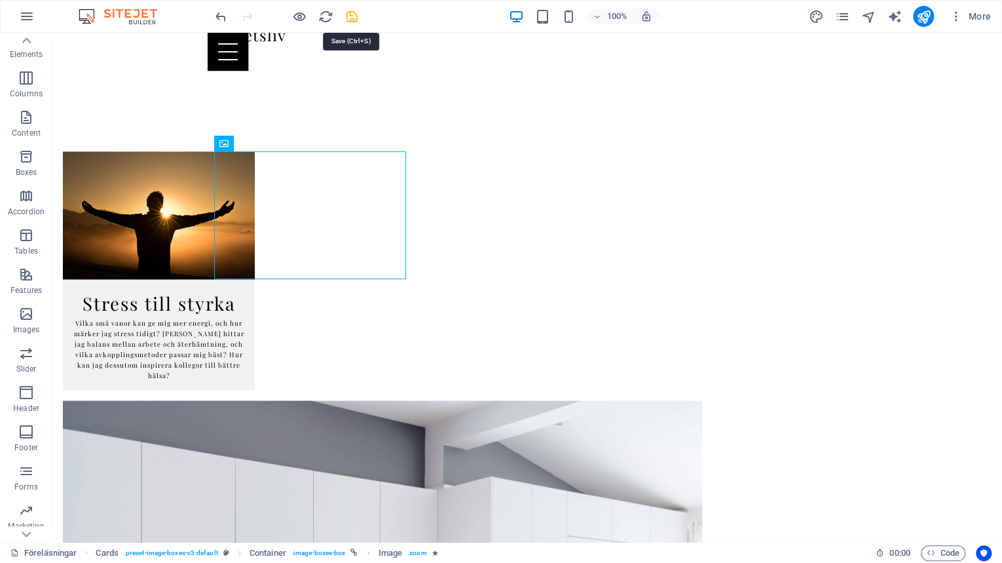
click at [354, 18] on icon "save" at bounding box center [352, 16] width 15 height 15
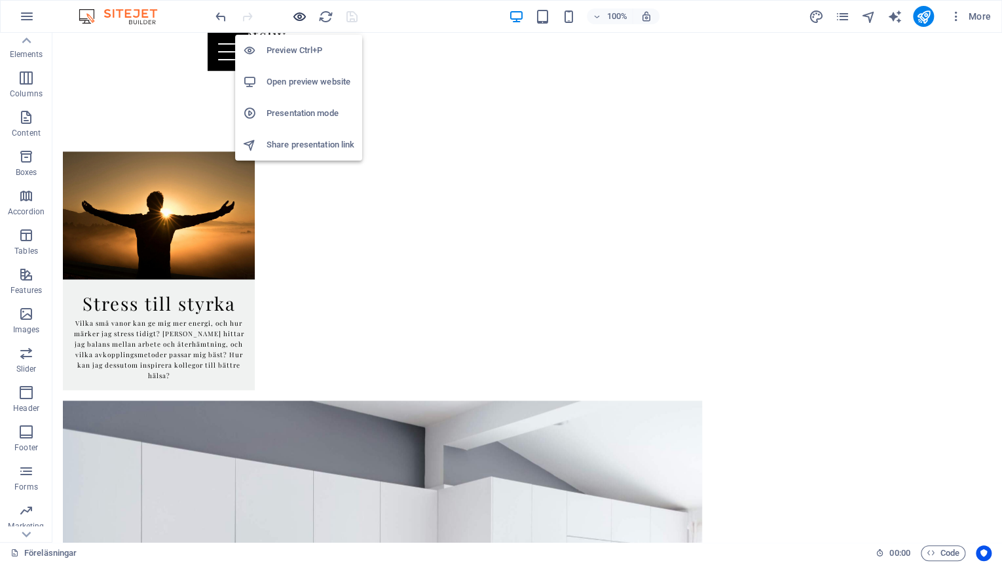
click at [296, 14] on icon "button" at bounding box center [299, 16] width 15 height 15
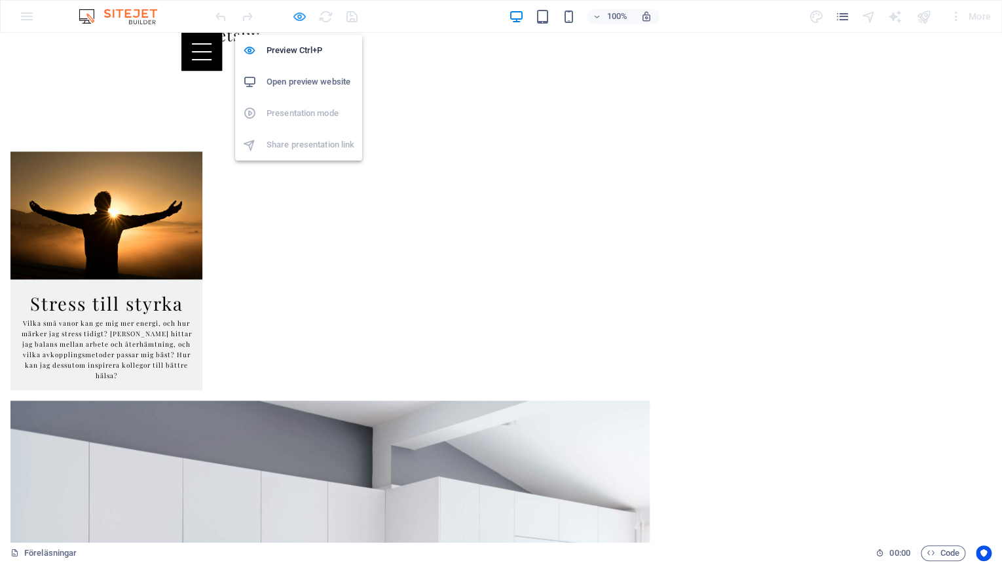
click at [301, 19] on icon "button" at bounding box center [299, 16] width 15 height 15
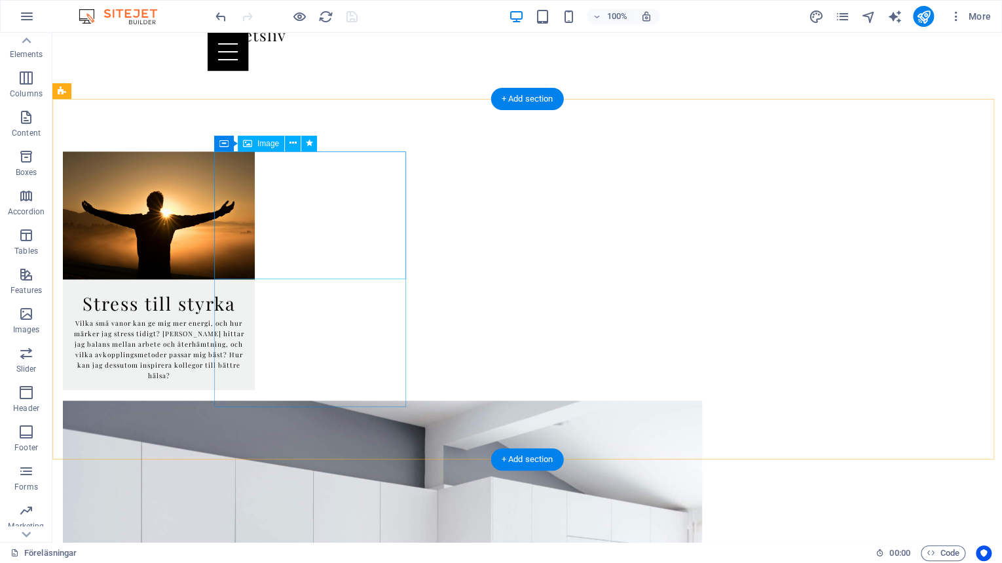
click at [255, 222] on figure at bounding box center [159, 215] width 192 height 128
select select "shrink"
select select "show"
select select "s"
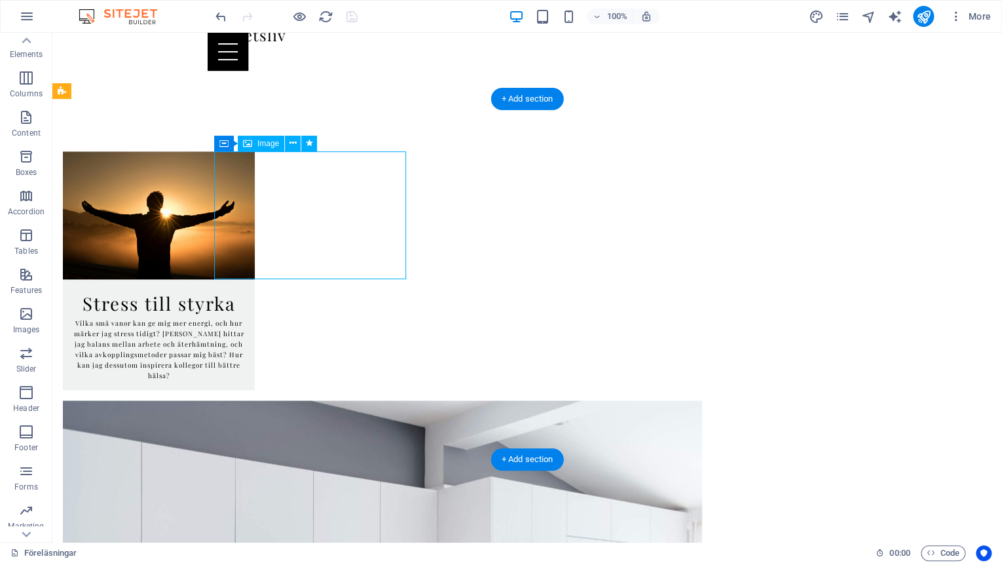
select select "s"
select select "scroll"
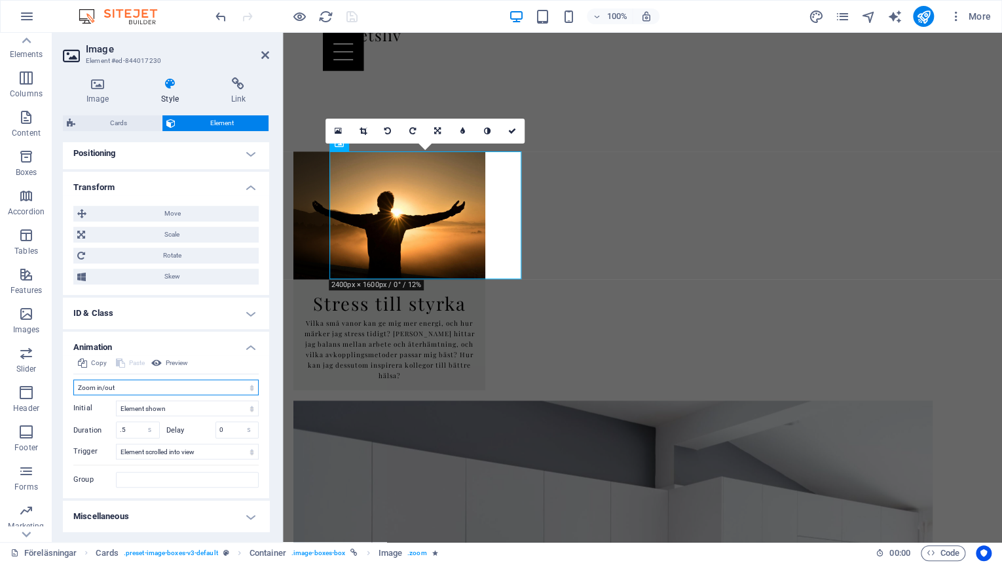
click at [168, 386] on select "Don't animate Show / Hide Slide up/down Zoom in/out Slide left to right Slide r…" at bounding box center [165, 387] width 185 height 16
click at [73, 394] on select "Don't animate Show / Hide Slide up/down Zoom in/out Slide left to right Slide r…" at bounding box center [165, 387] width 185 height 16
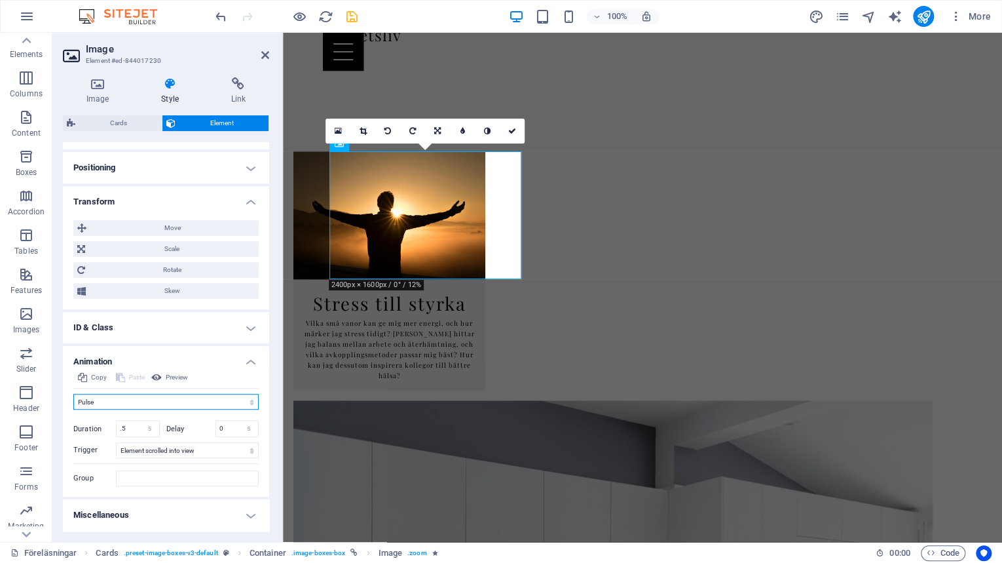
scroll to position [375, 0]
click at [147, 396] on select "Don't animate Show / Hide Slide up/down Zoom in/out Slide left to right Slide r…" at bounding box center [165, 403] width 185 height 16
click at [73, 395] on select "Don't animate Show / Hide Slide up/down Zoom in/out Slide left to right Slide r…" at bounding box center [165, 403] width 185 height 16
click at [138, 400] on select "Don't animate Show / Hide Slide up/down Zoom in/out Slide left to right Slide r…" at bounding box center [165, 403] width 185 height 16
click at [73, 395] on select "Don't animate Show / Hide Slide up/down Zoom in/out Slide left to right Slide r…" at bounding box center [165, 403] width 185 height 16
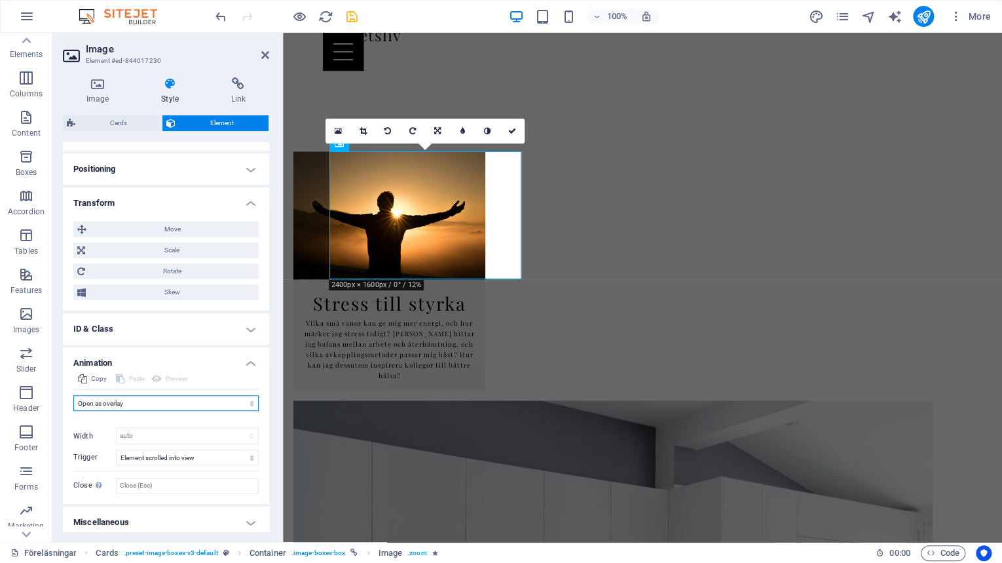
scroll to position [380, 0]
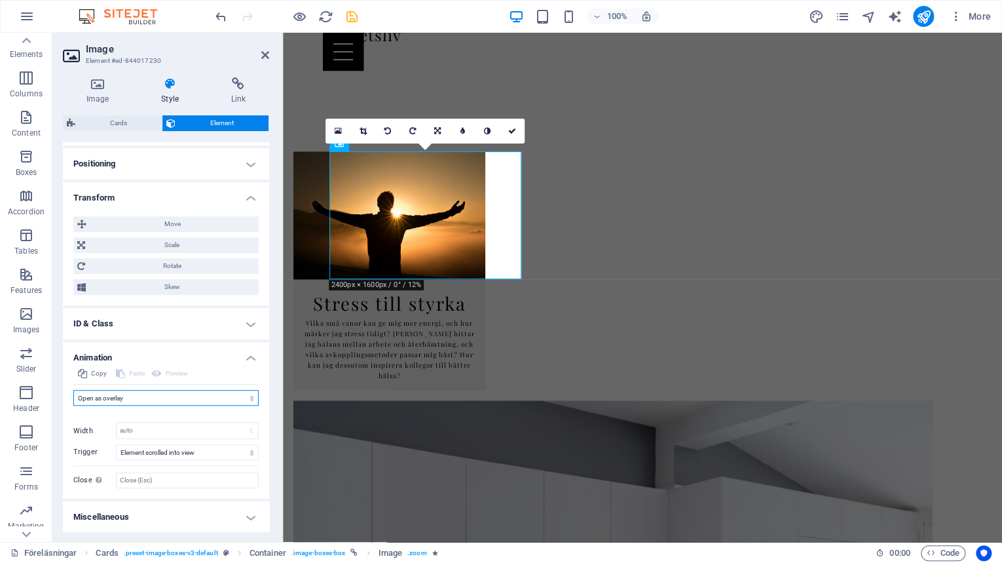
click at [138, 397] on select "Don't animate Show / Hide Slide up/down Zoom in/out Slide left to right Slide r…" at bounding box center [165, 398] width 185 height 16
click at [73, 390] on select "Don't animate Show / Hide Slide up/down Zoom in/out Slide left to right Slide r…" at bounding box center [165, 398] width 185 height 16
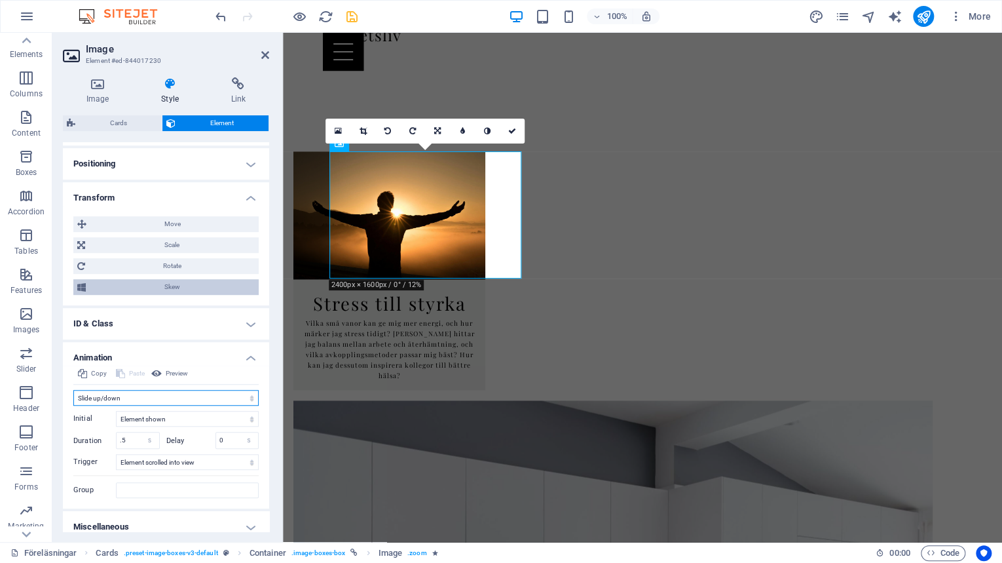
scroll to position [390, 0]
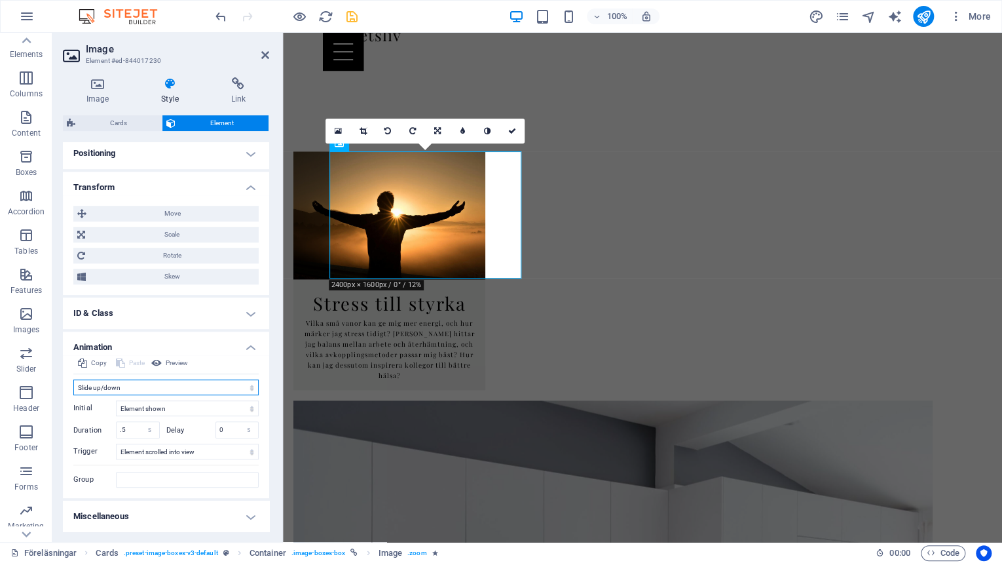
click at [145, 383] on select "Don't animate Show / Hide Slide up/down Zoom in/out Slide left to right Slide r…" at bounding box center [165, 387] width 185 height 16
select select "none"
click at [73, 395] on select "Don't animate Show / Hide Slide up/down Zoom in/out Slide left to right Slide r…" at bounding box center [165, 387] width 185 height 16
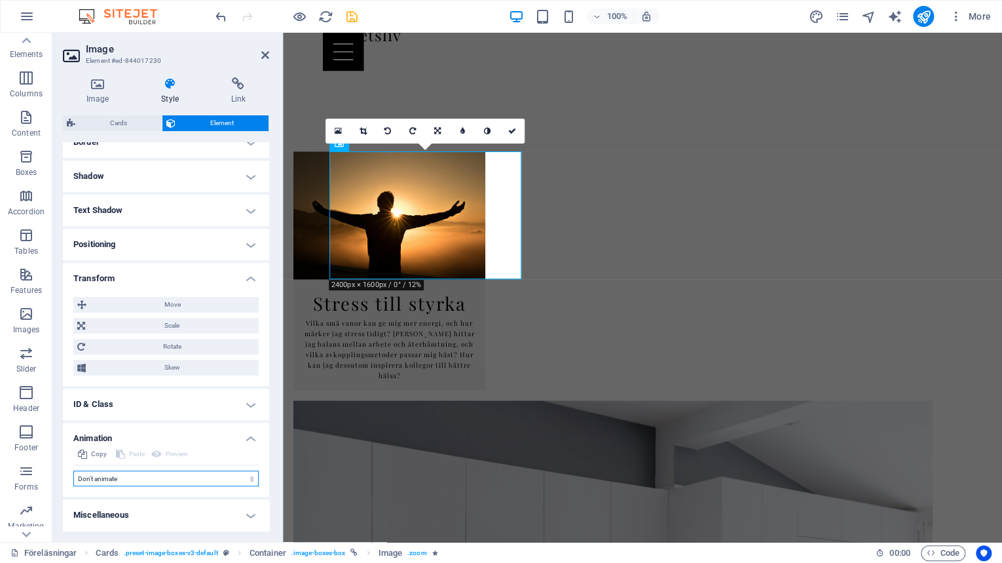
scroll to position [298, 0]
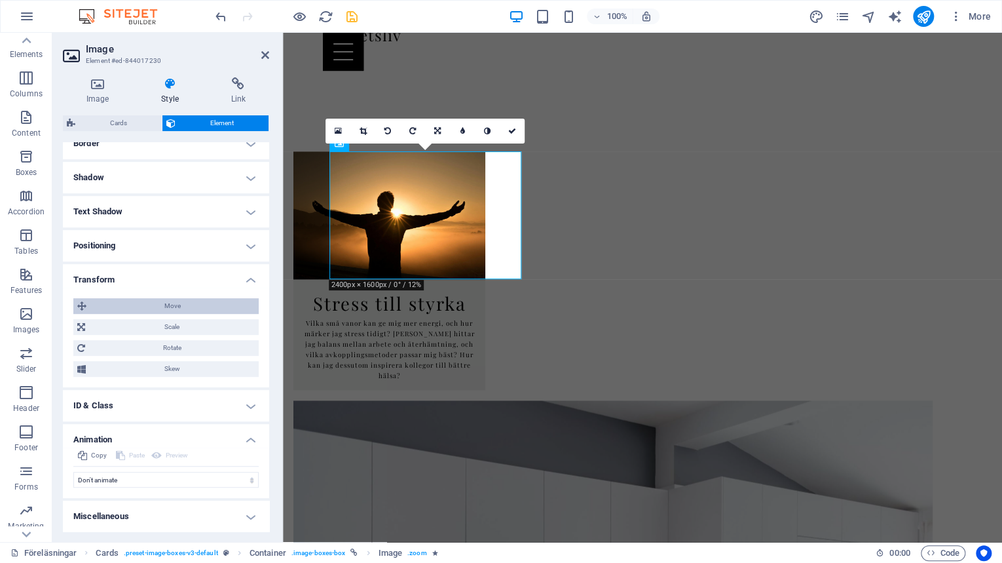
click at [164, 304] on span "Move" at bounding box center [172, 306] width 164 height 16
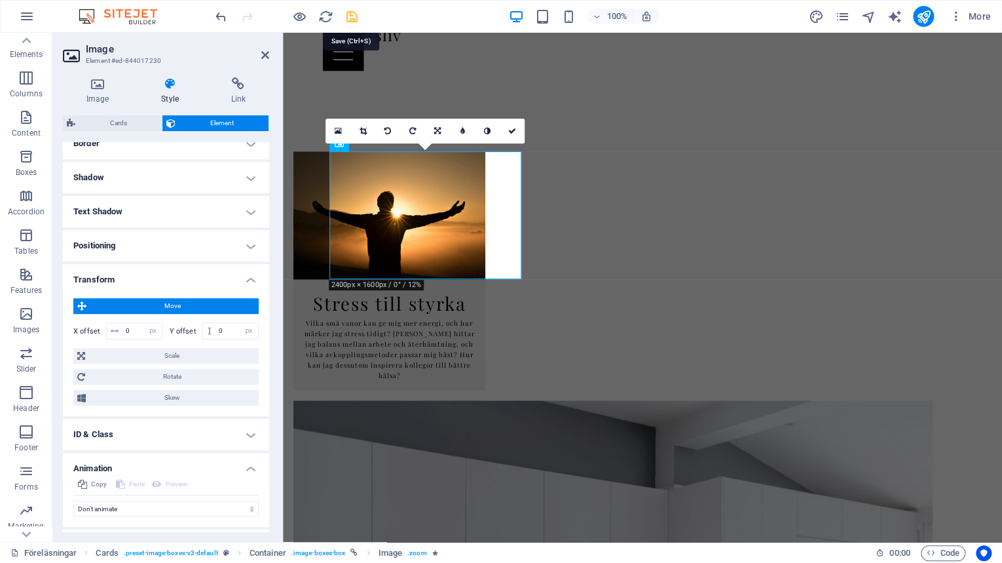
click at [352, 20] on icon "save" at bounding box center [352, 16] width 15 height 15
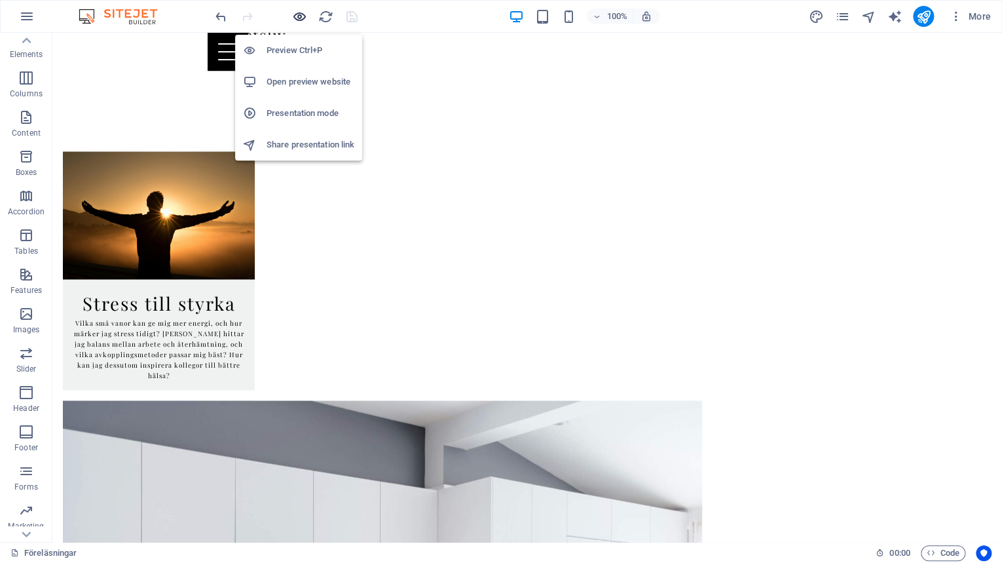
click at [299, 18] on icon "button" at bounding box center [299, 16] width 15 height 15
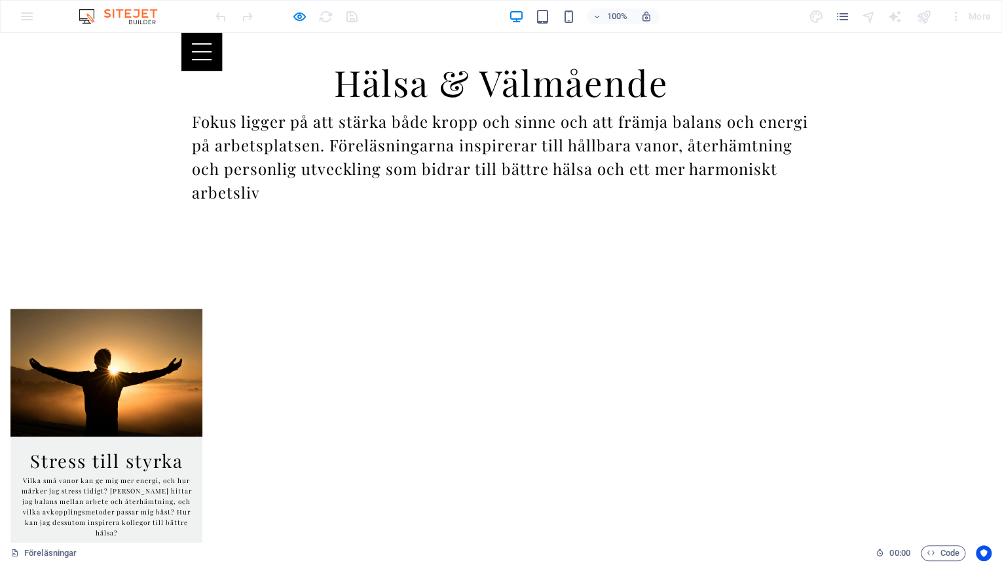
scroll to position [715, 0]
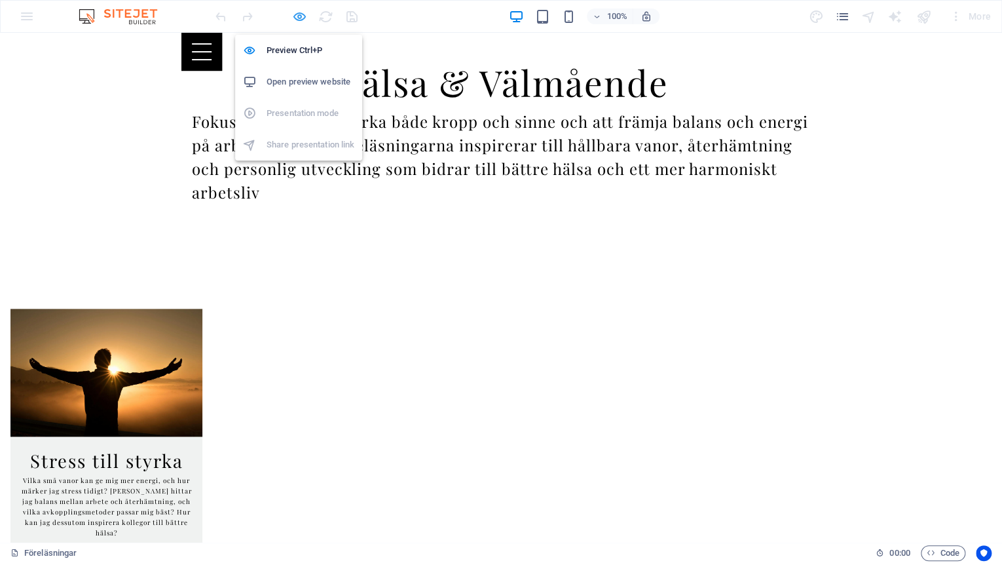
click at [299, 19] on icon "button" at bounding box center [299, 16] width 15 height 15
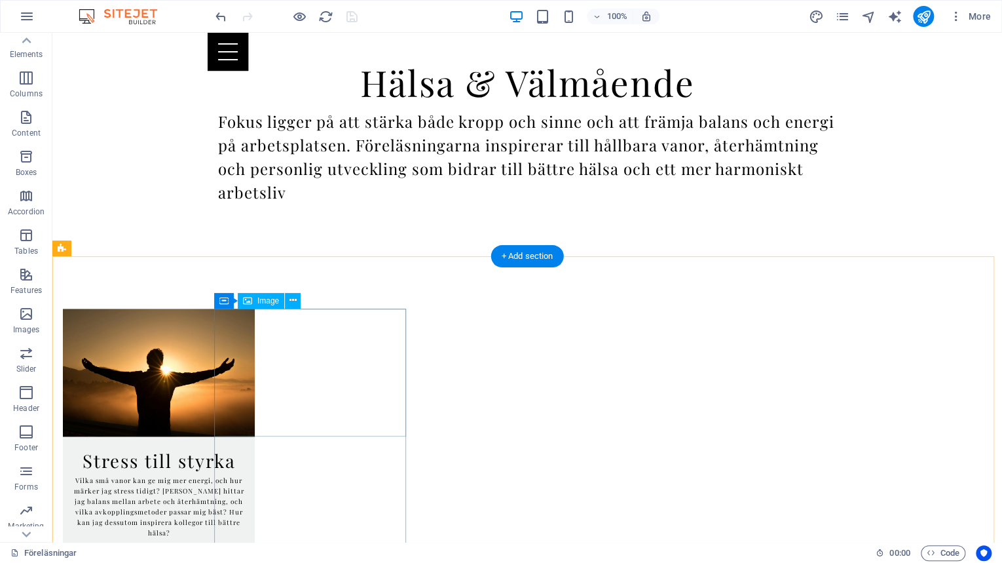
click at [254, 383] on figure at bounding box center [159, 372] width 192 height 128
select select "px"
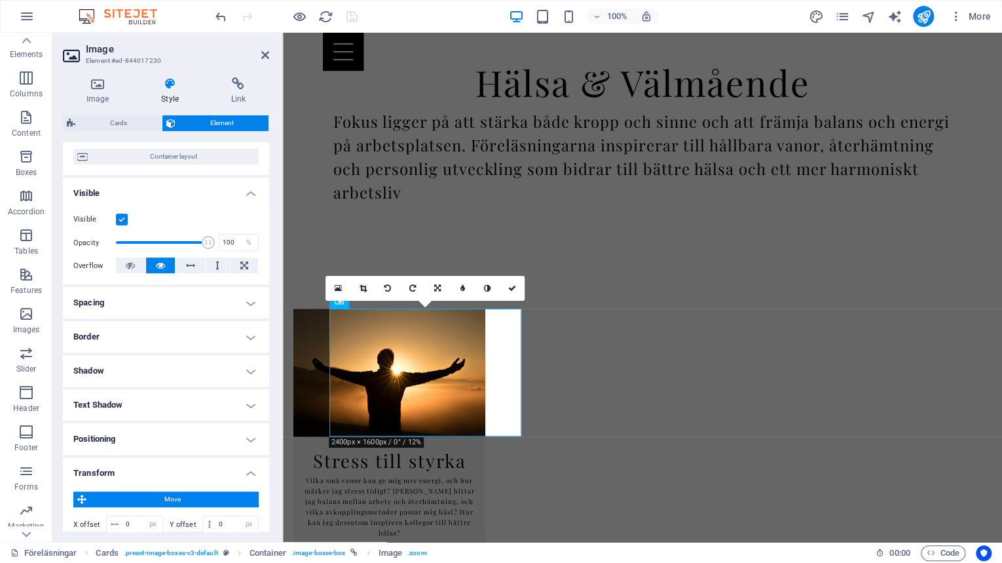
scroll to position [327, 0]
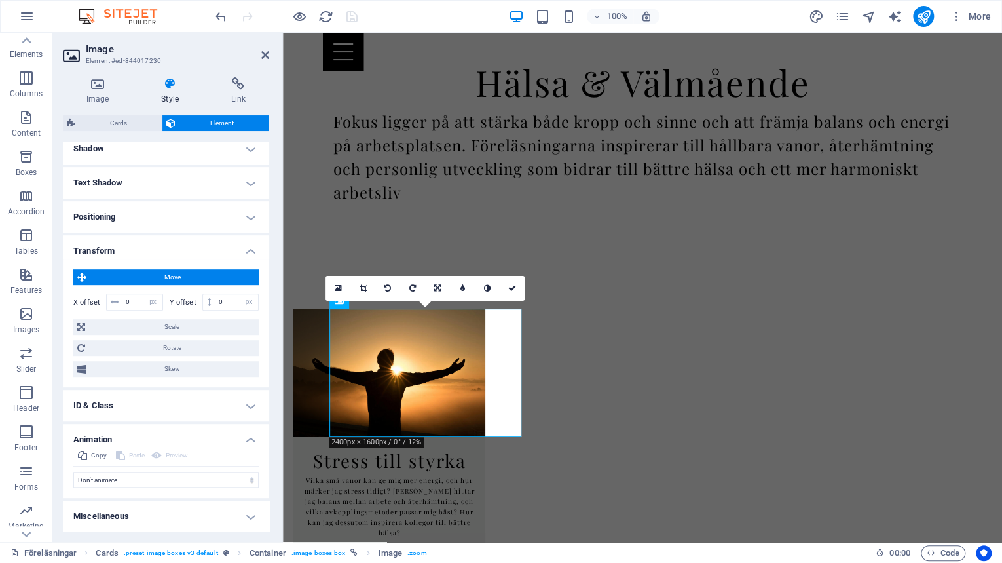
click at [198, 276] on span "Move" at bounding box center [172, 277] width 164 height 16
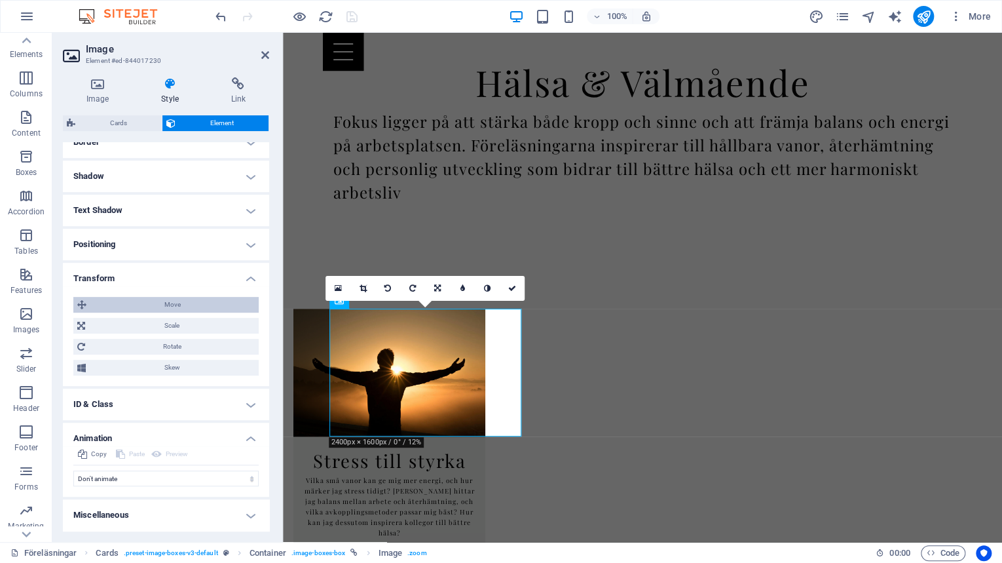
scroll to position [298, 0]
click at [189, 308] on span "Move" at bounding box center [172, 306] width 164 height 16
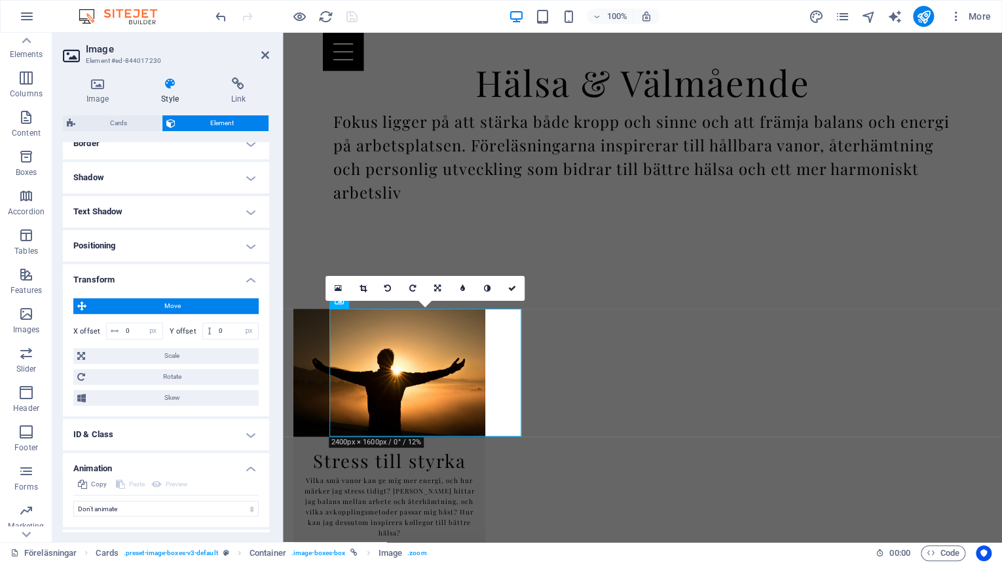
scroll to position [327, 0]
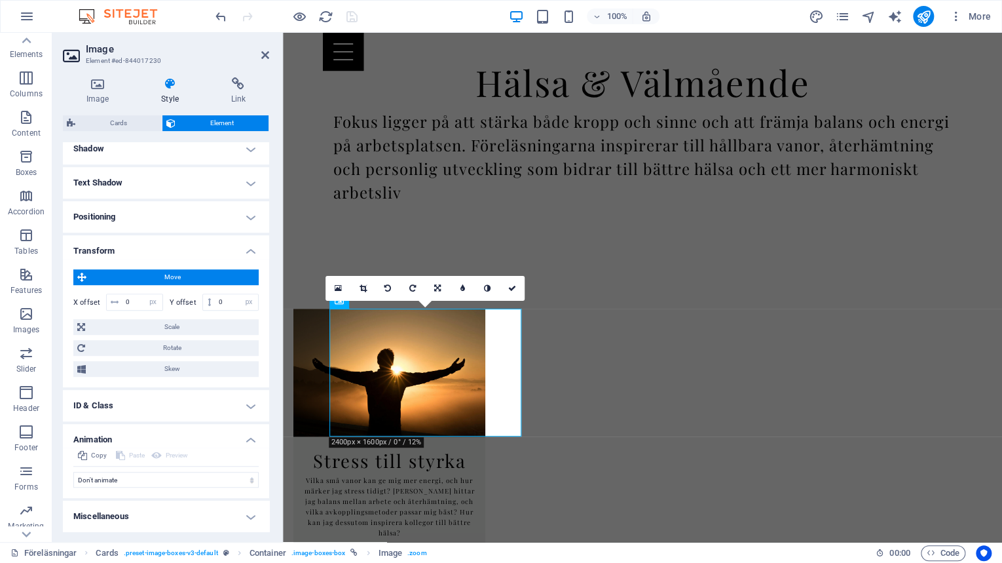
click at [194, 270] on span "Move" at bounding box center [172, 277] width 164 height 16
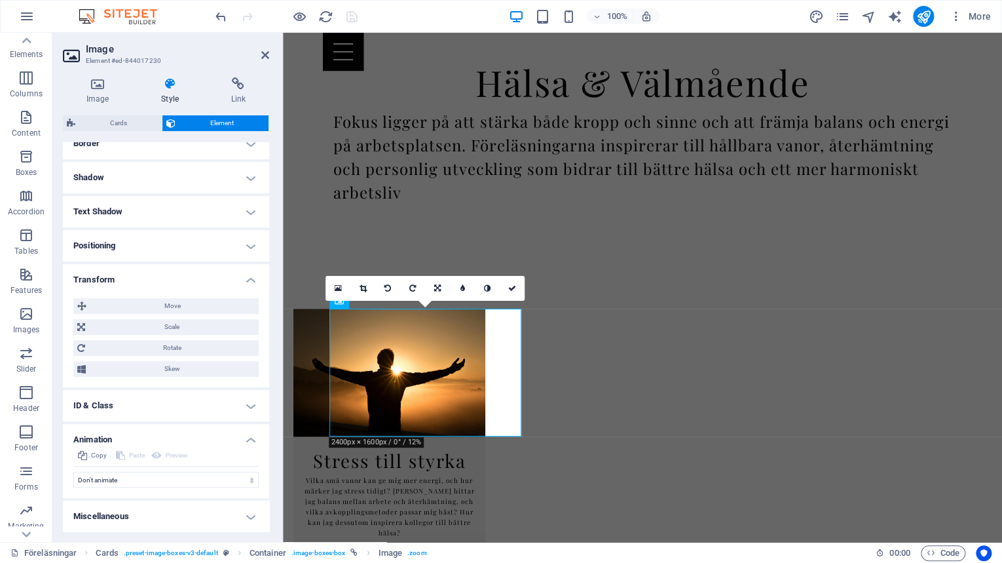
click at [250, 278] on h4 "Transform" at bounding box center [166, 276] width 206 height 24
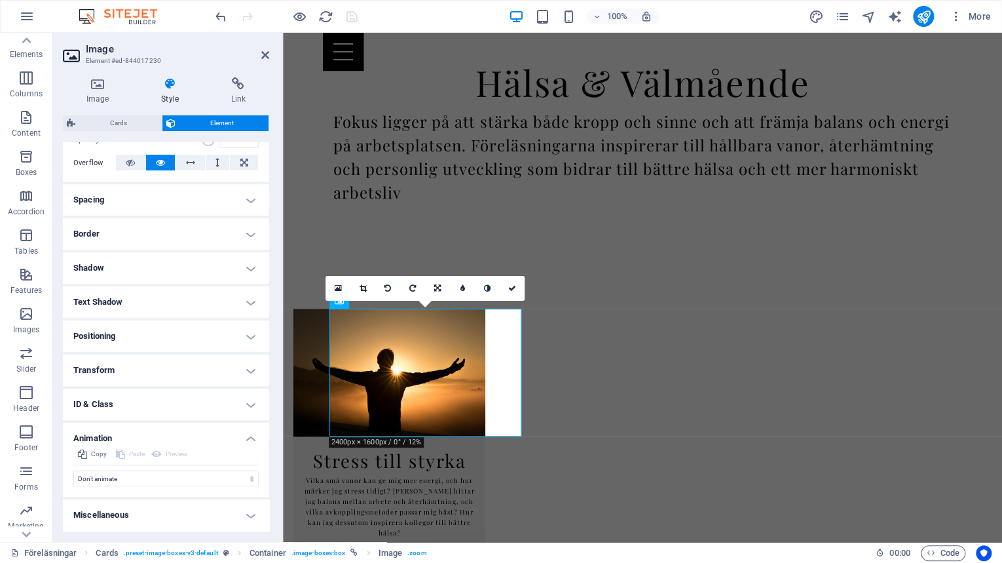
scroll to position [206, 0]
click at [196, 337] on h4 "Positioning" at bounding box center [166, 337] width 206 height 31
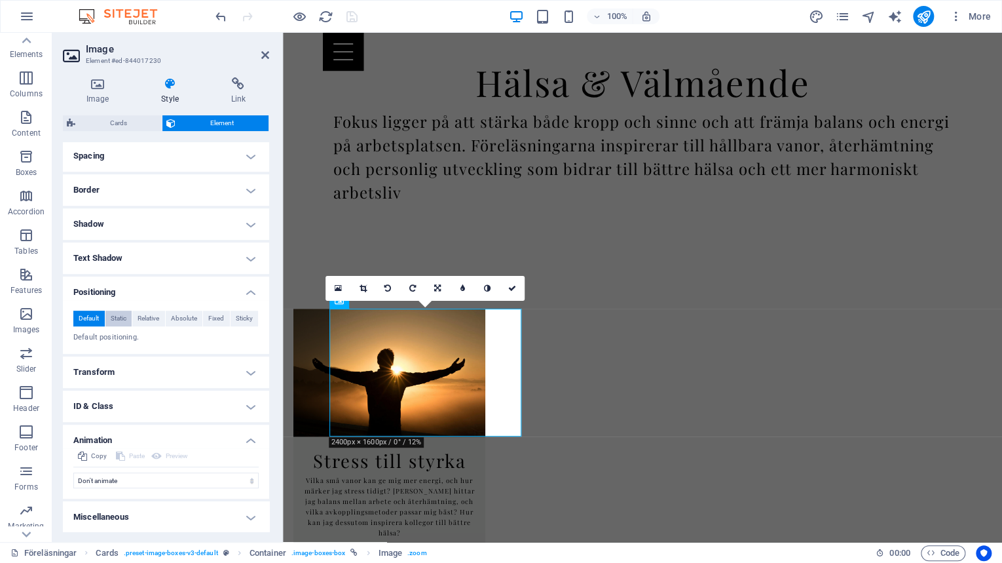
click at [113, 316] on span "Static" at bounding box center [119, 318] width 16 height 16
click at [143, 315] on span "Relative" at bounding box center [149, 318] width 22 height 16
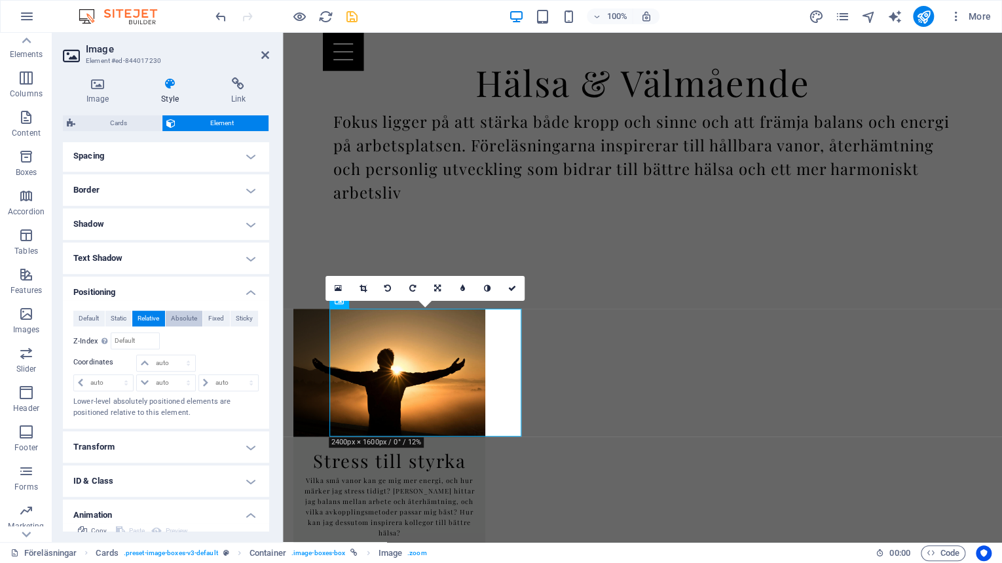
click at [184, 314] on span "Absolute" at bounding box center [184, 318] width 26 height 16
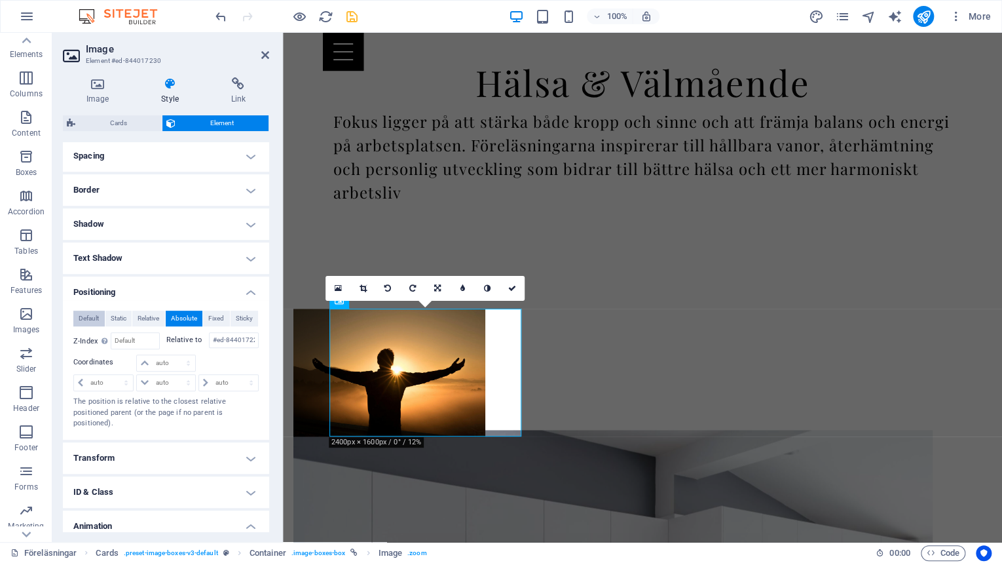
click at [90, 317] on span "Default" at bounding box center [89, 318] width 20 height 16
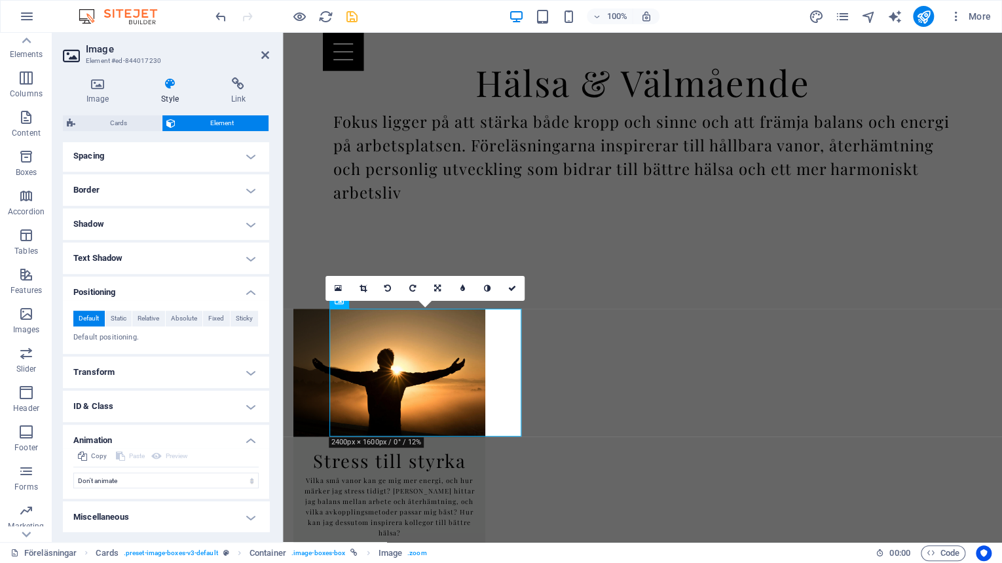
click at [238, 293] on h4 "Positioning" at bounding box center [166, 288] width 206 height 24
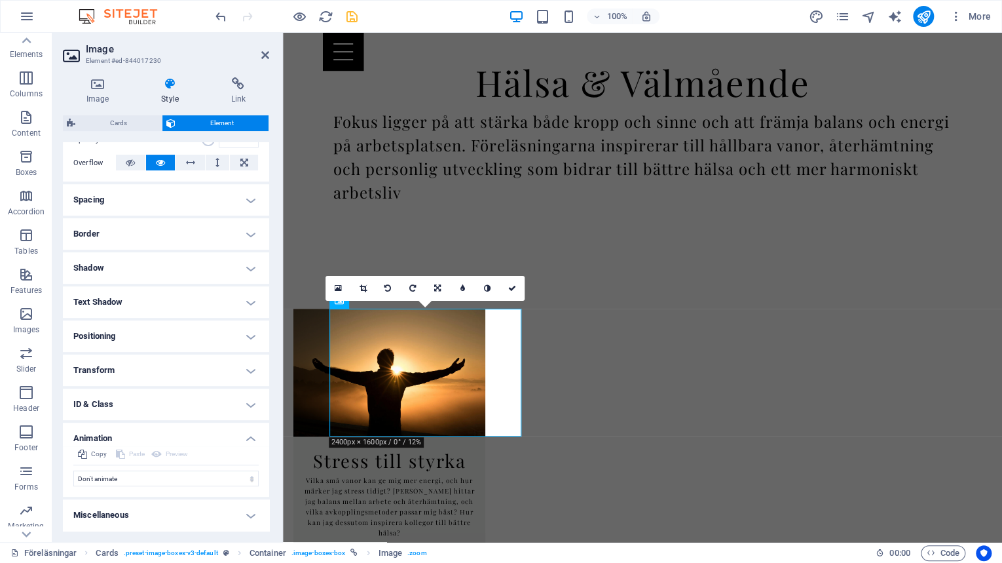
scroll to position [206, 0]
click at [263, 53] on icon at bounding box center [265, 55] width 8 height 10
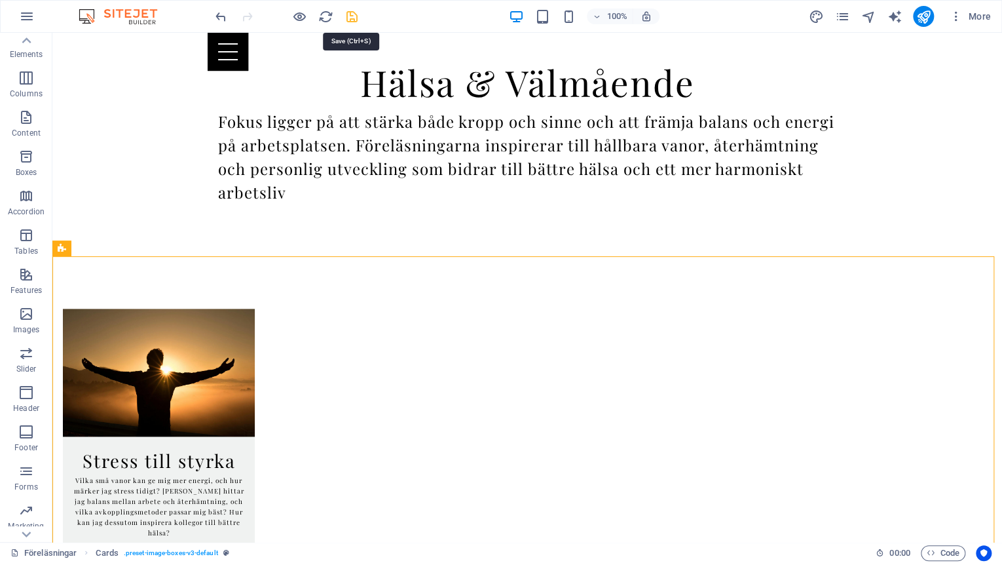
click at [348, 20] on icon "save" at bounding box center [352, 16] width 15 height 15
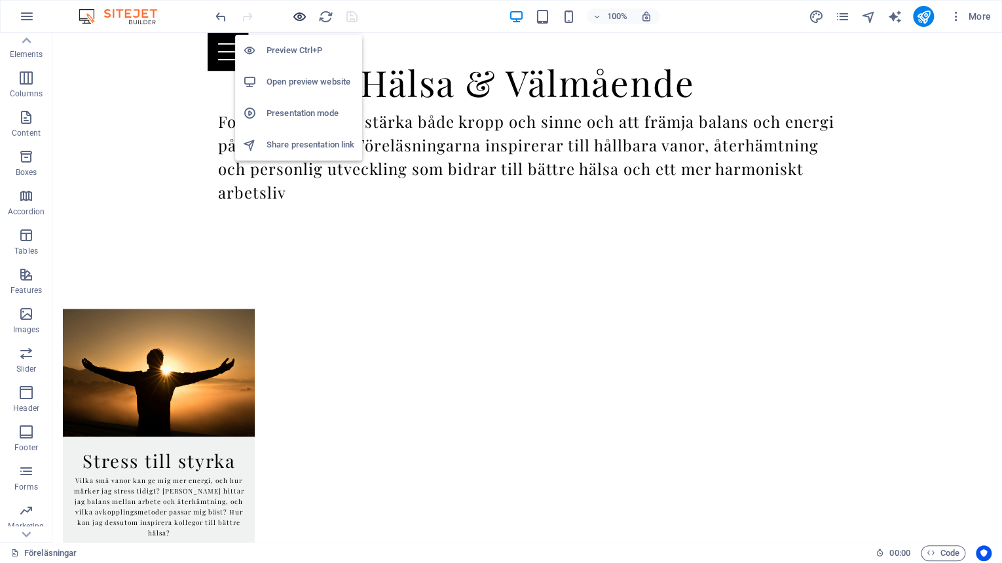
click at [301, 14] on icon "button" at bounding box center [299, 16] width 15 height 15
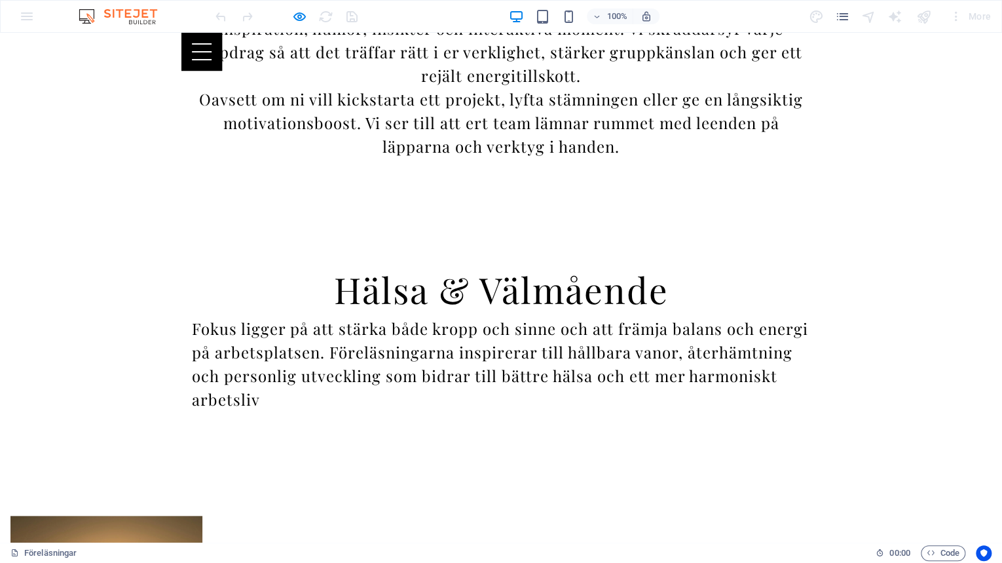
scroll to position [506, 0]
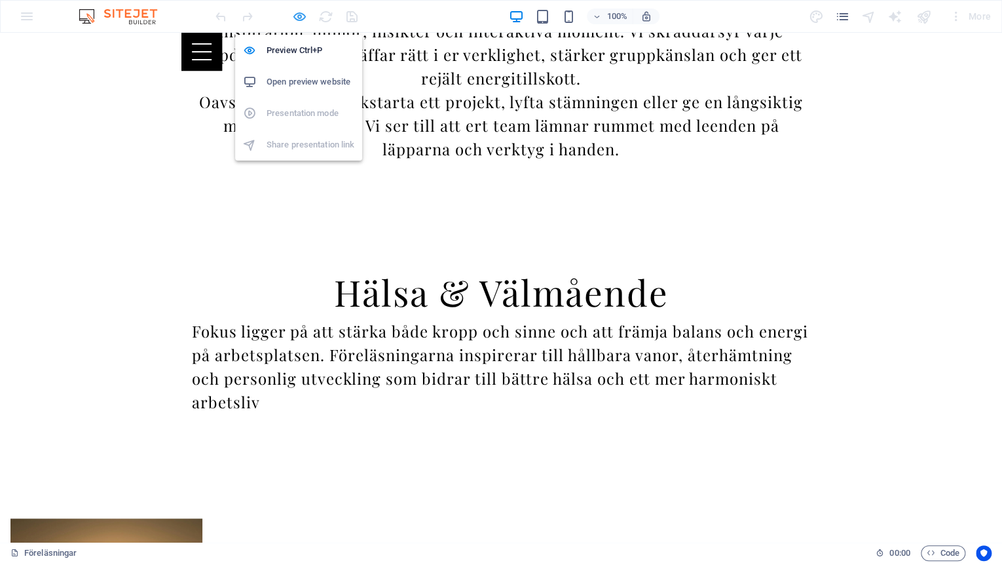
click at [301, 16] on icon "button" at bounding box center [299, 16] width 15 height 15
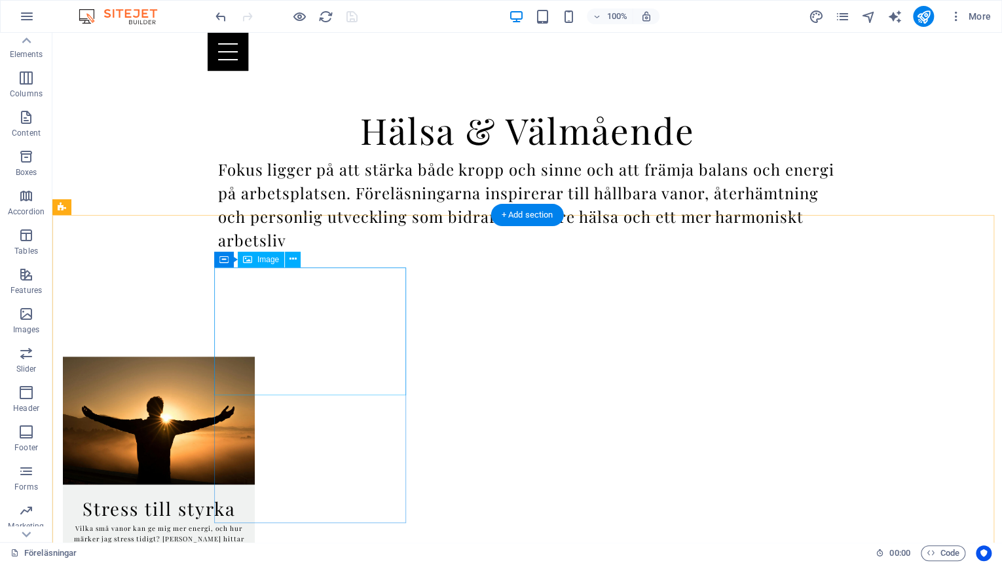
scroll to position [663, 0]
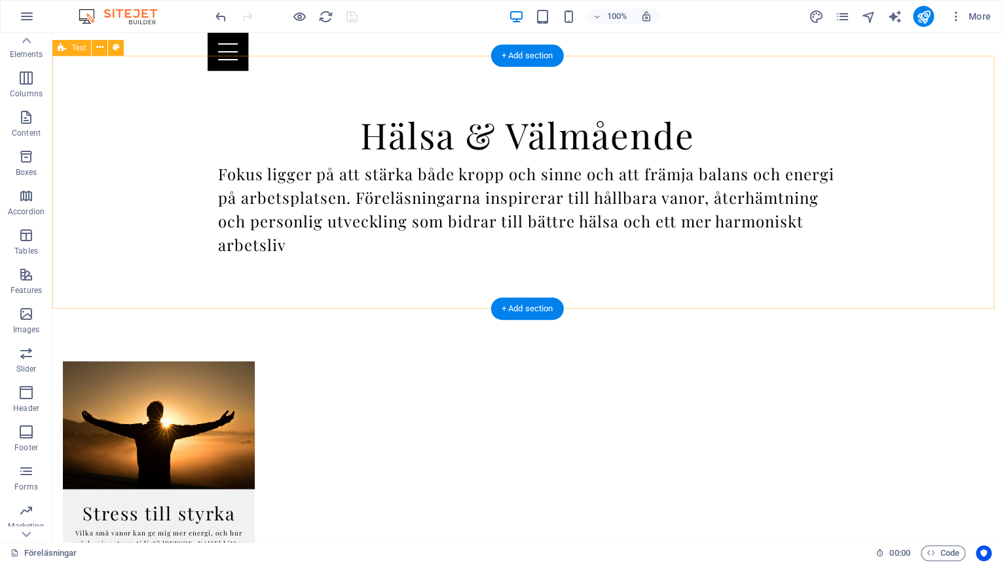
click at [485, 288] on div "Hälsa & Välmående Fokus ligger på att stärka både kropp och sinne och att främj…" at bounding box center [527, 182] width 950 height 253
click at [519, 307] on div "+ Add section" at bounding box center [527, 308] width 73 height 22
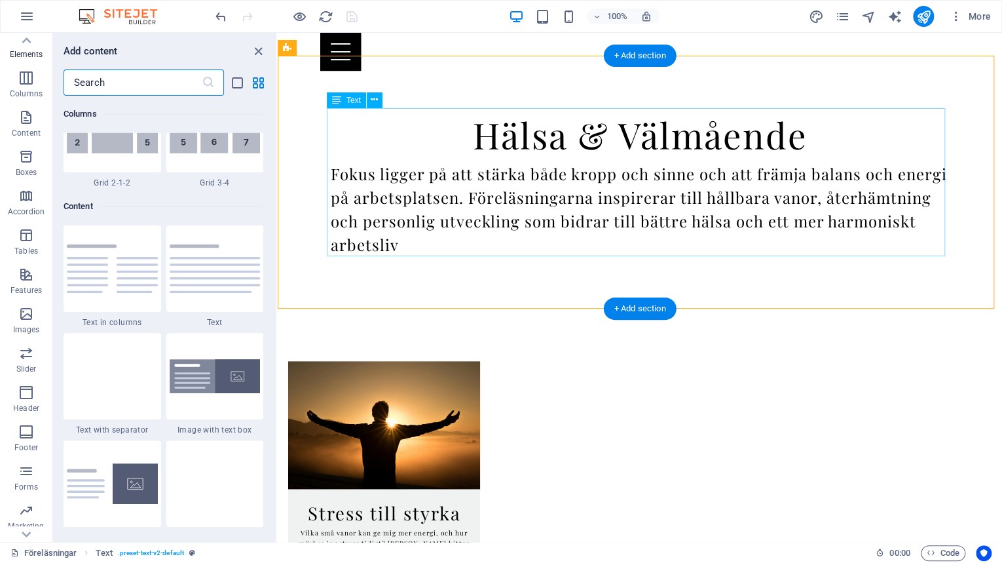
scroll to position [2292, 0]
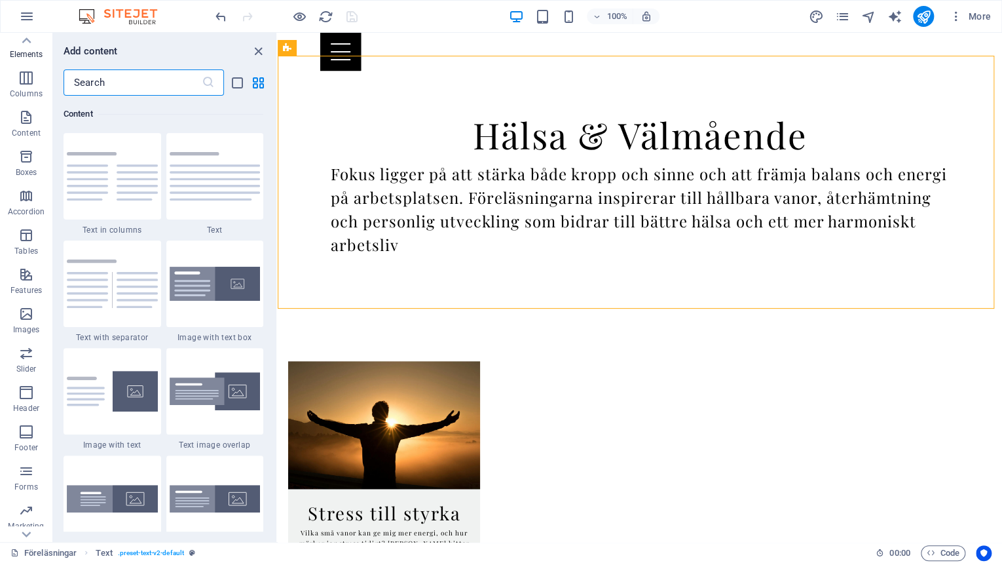
click at [154, 86] on input "text" at bounding box center [133, 82] width 138 height 26
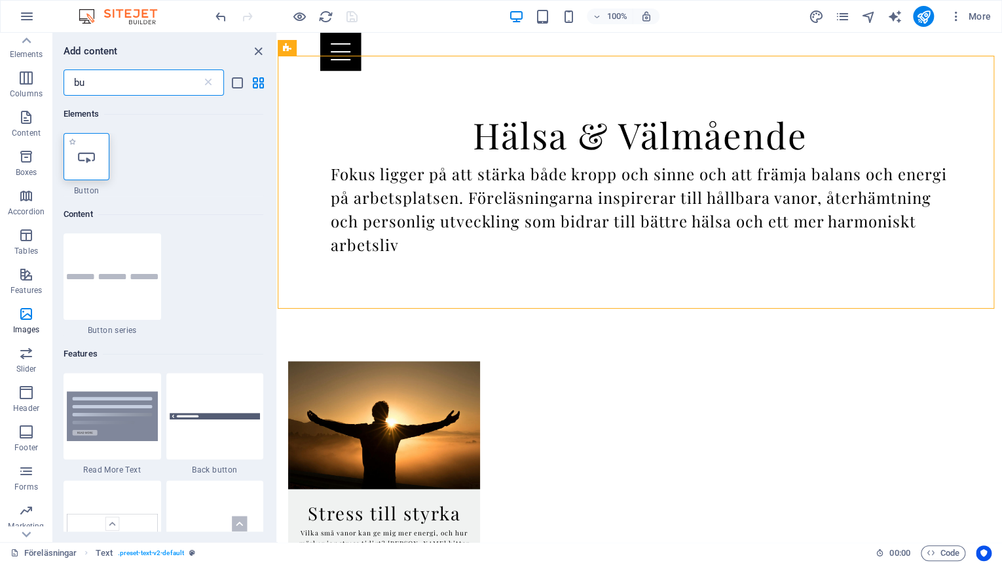
type input "bu"
click at [90, 157] on icon at bounding box center [86, 156] width 17 height 17
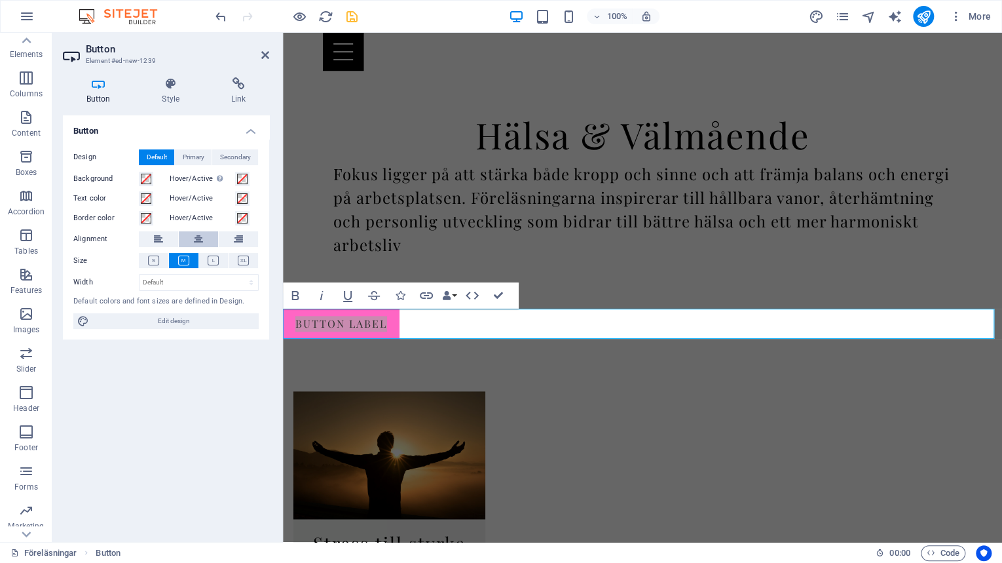
click at [194, 238] on icon at bounding box center [198, 239] width 9 height 16
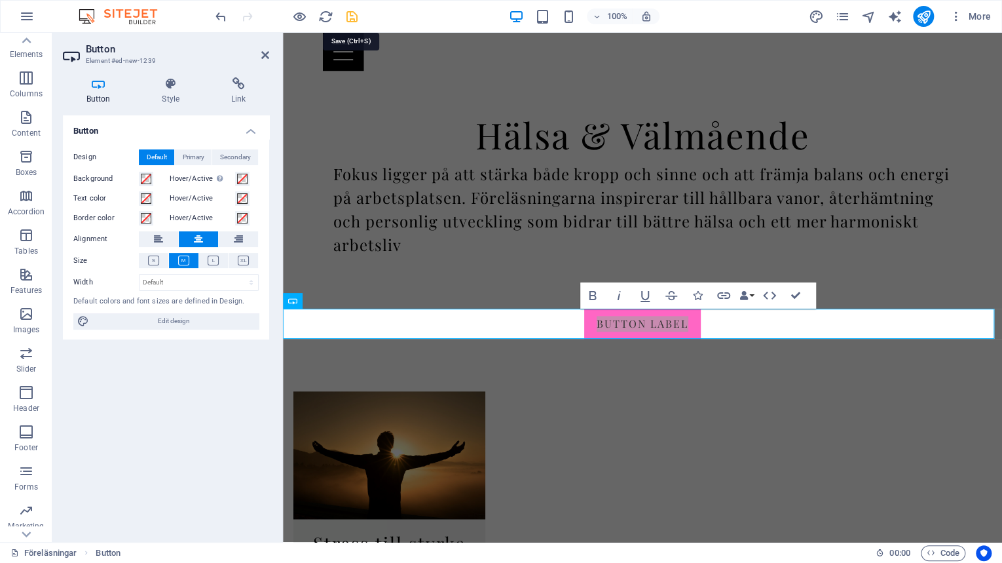
click at [351, 16] on icon "save" at bounding box center [352, 16] width 15 height 15
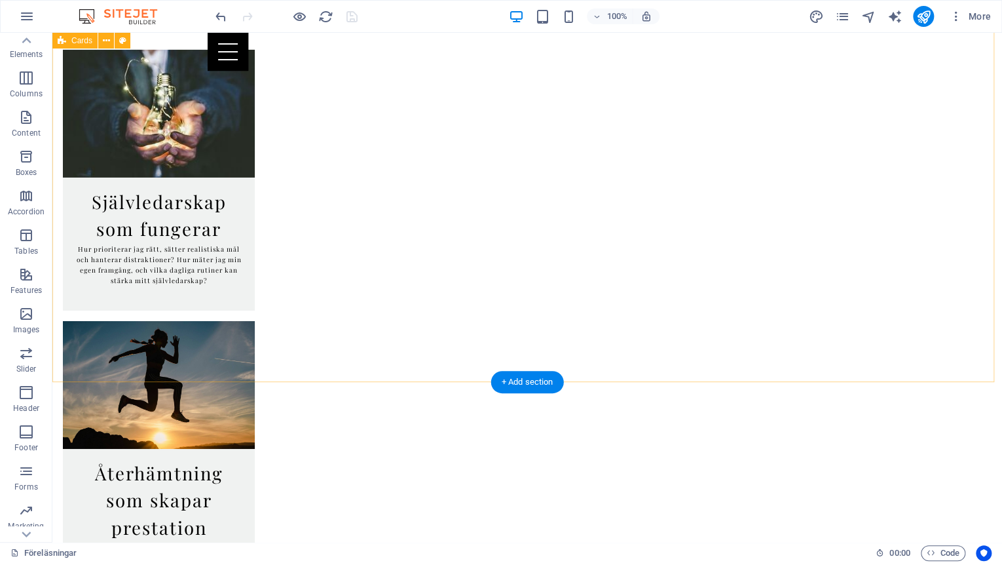
scroll to position [1960, 0]
